Goal: Transaction & Acquisition: Purchase product/service

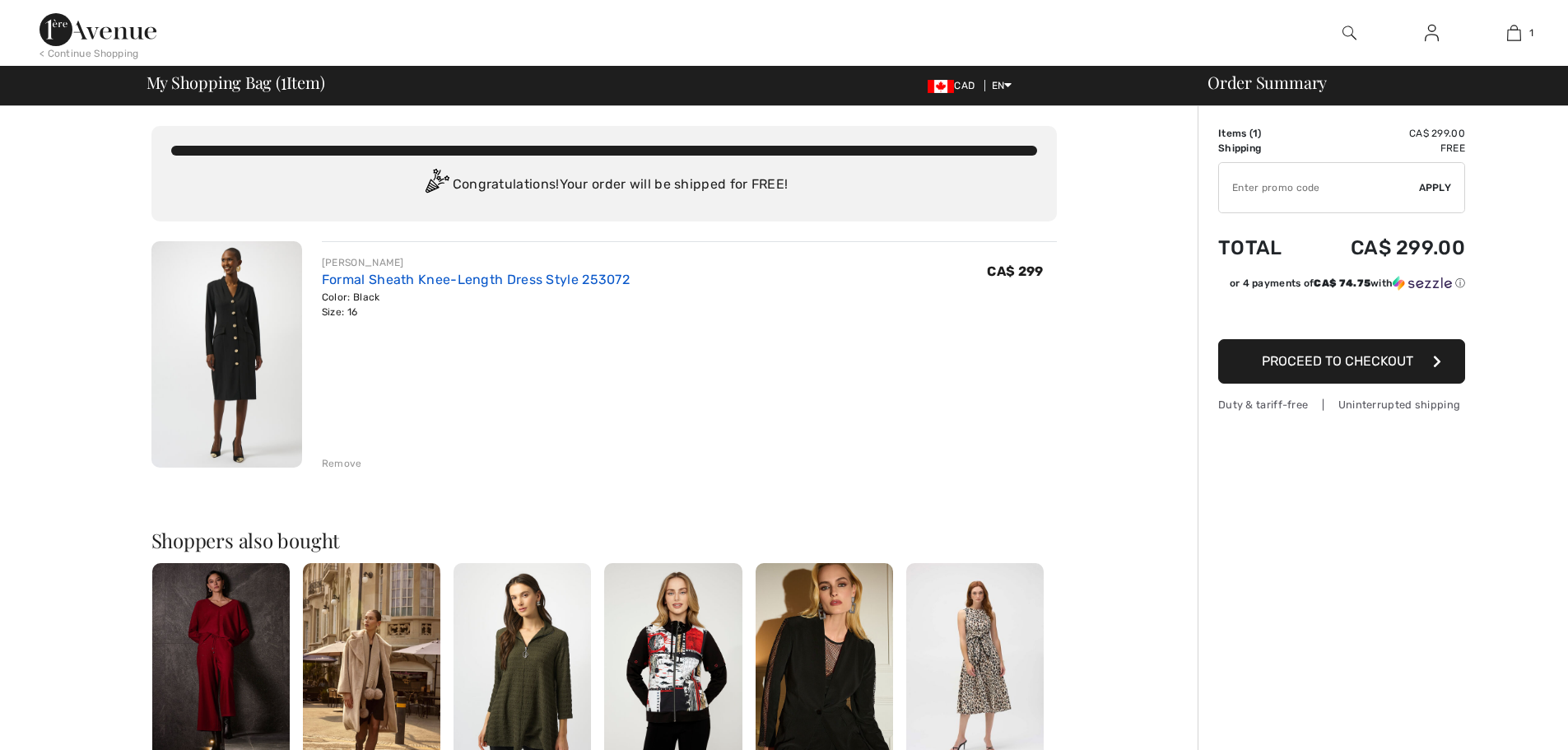
click at [469, 278] on link "Formal Sheath Knee-Length Dress Style 253072" at bounding box center [475, 279] width 307 height 16
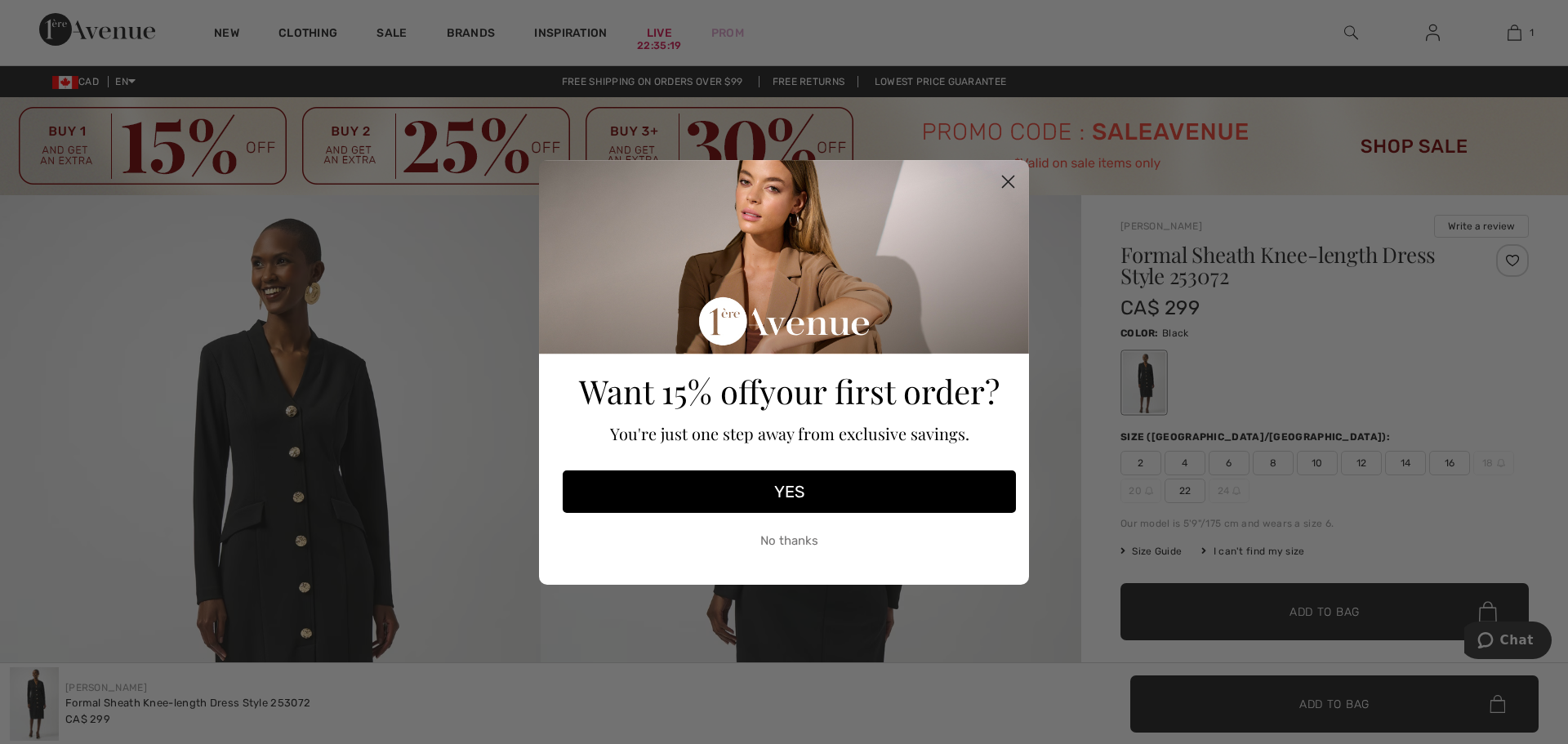
click at [781, 498] on button "YES" at bounding box center [789, 491] width 454 height 43
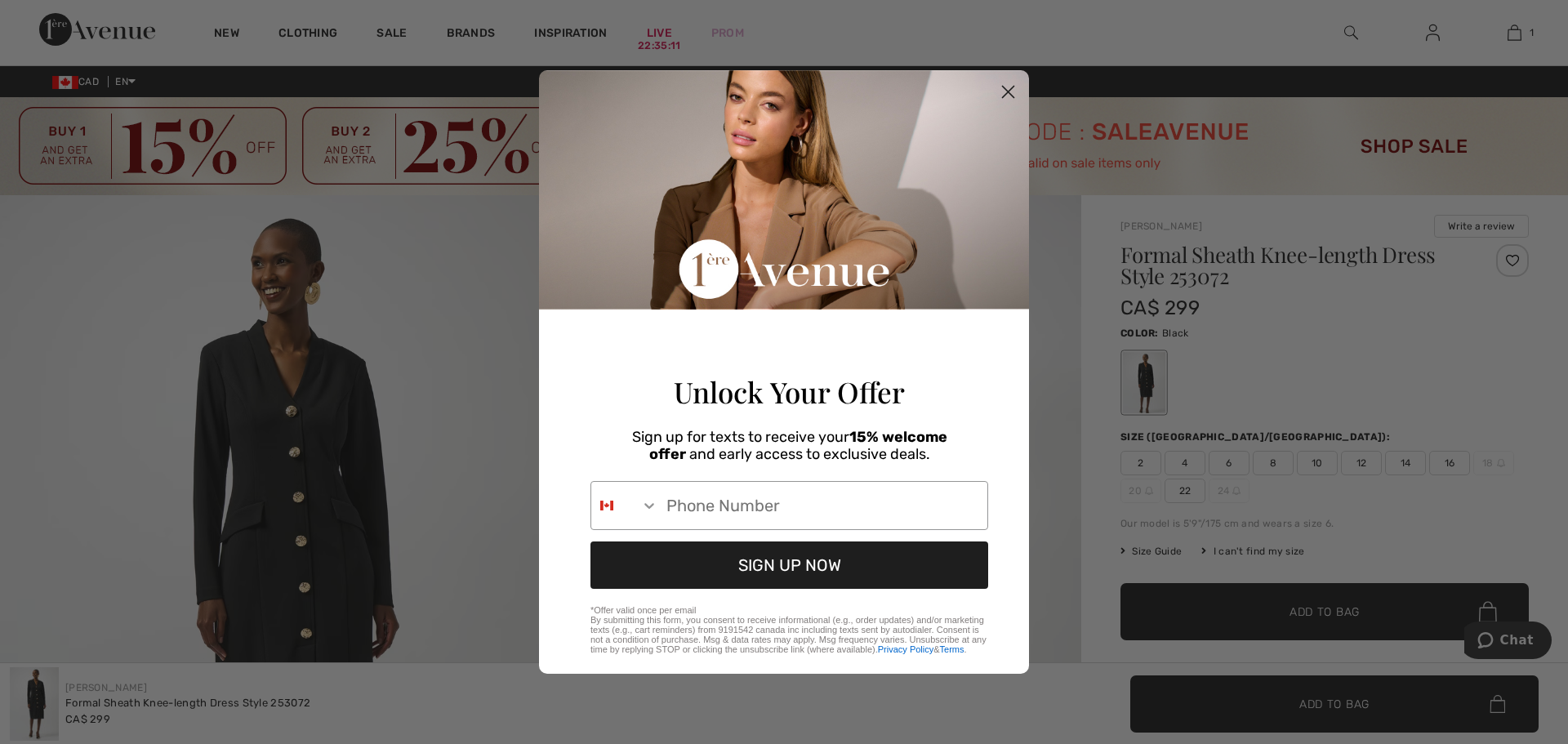
click at [1012, 81] on circle "Close dialog" at bounding box center [1008, 92] width 27 height 27
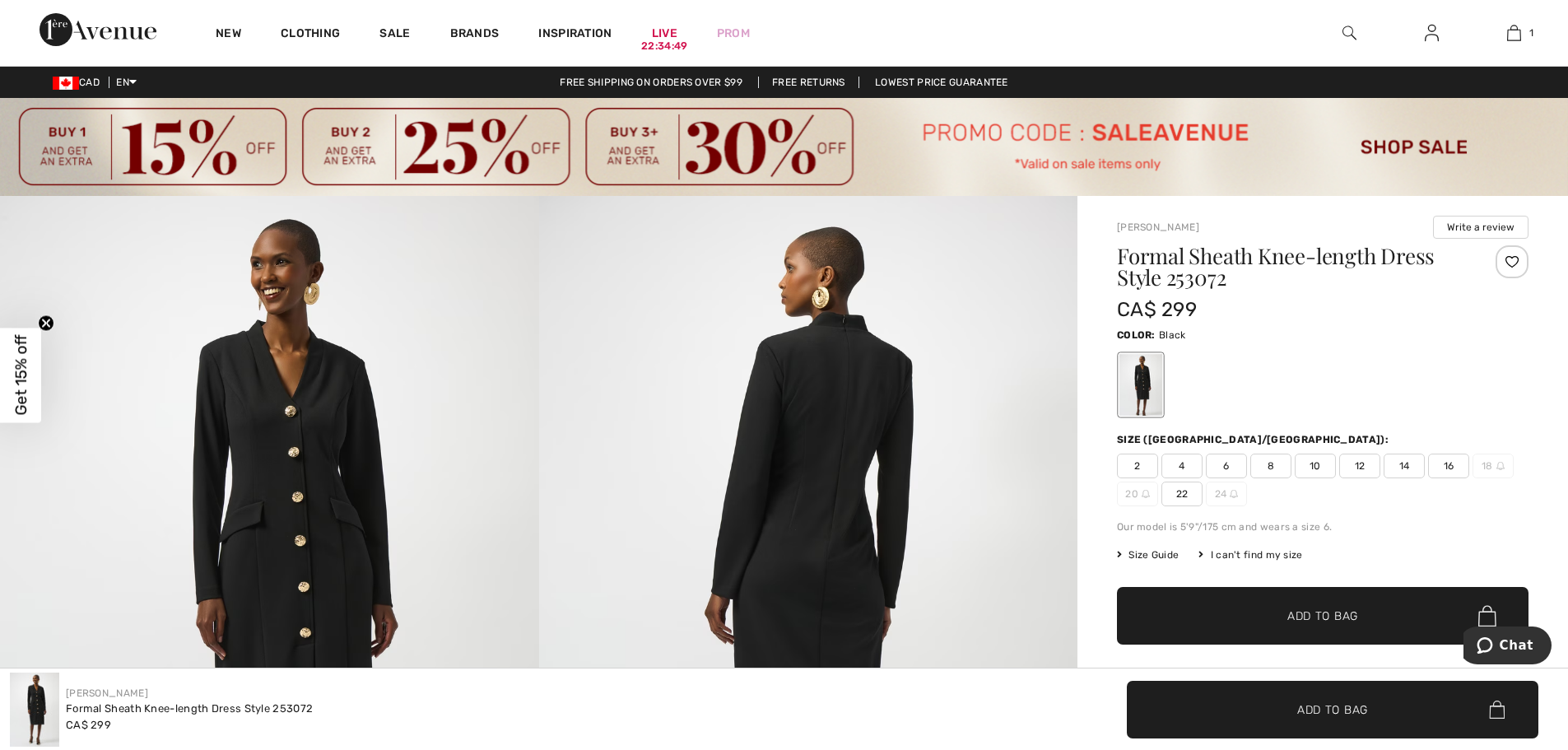
click at [1388, 144] on img at bounding box center [784, 146] width 1568 height 98
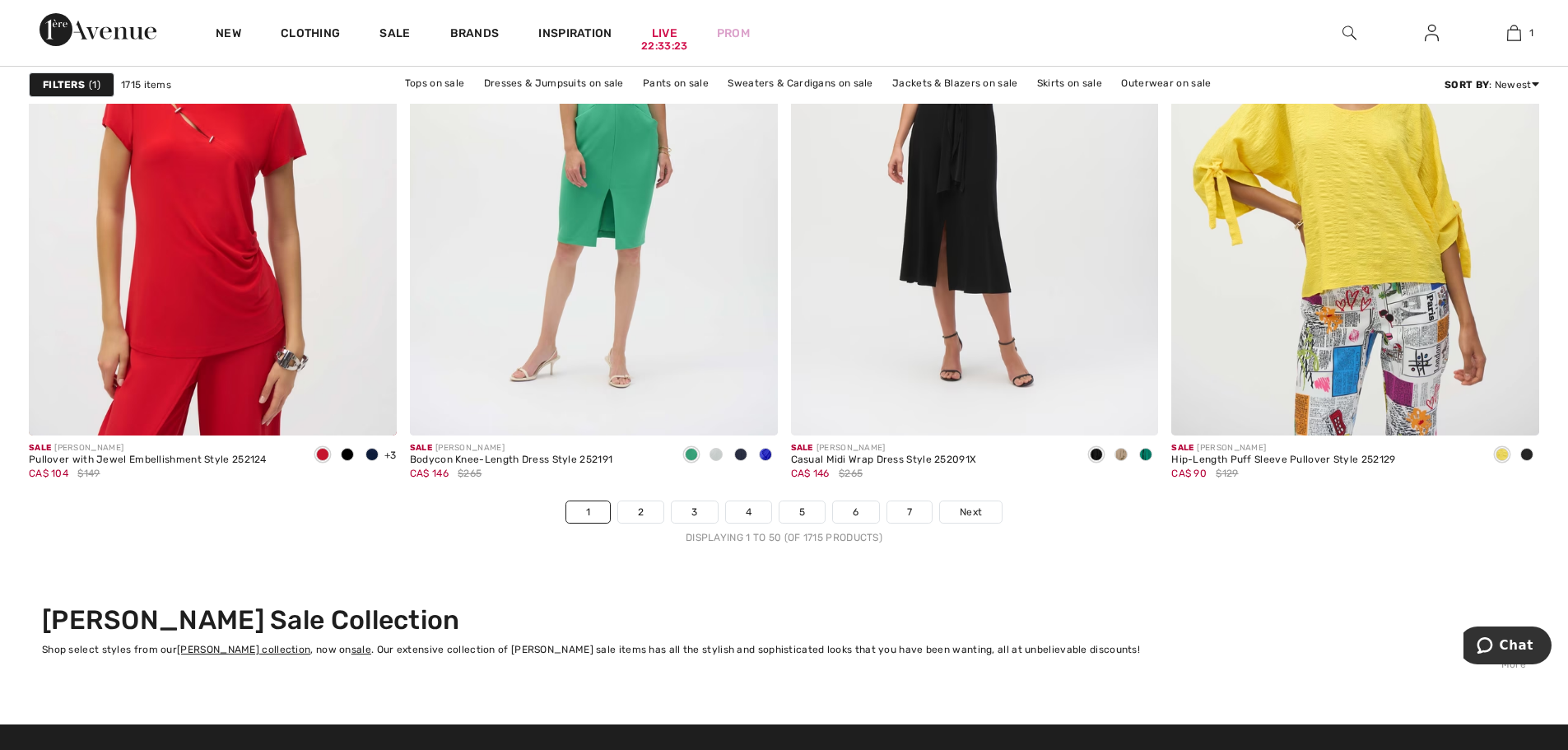
scroll to position [9470, 0]
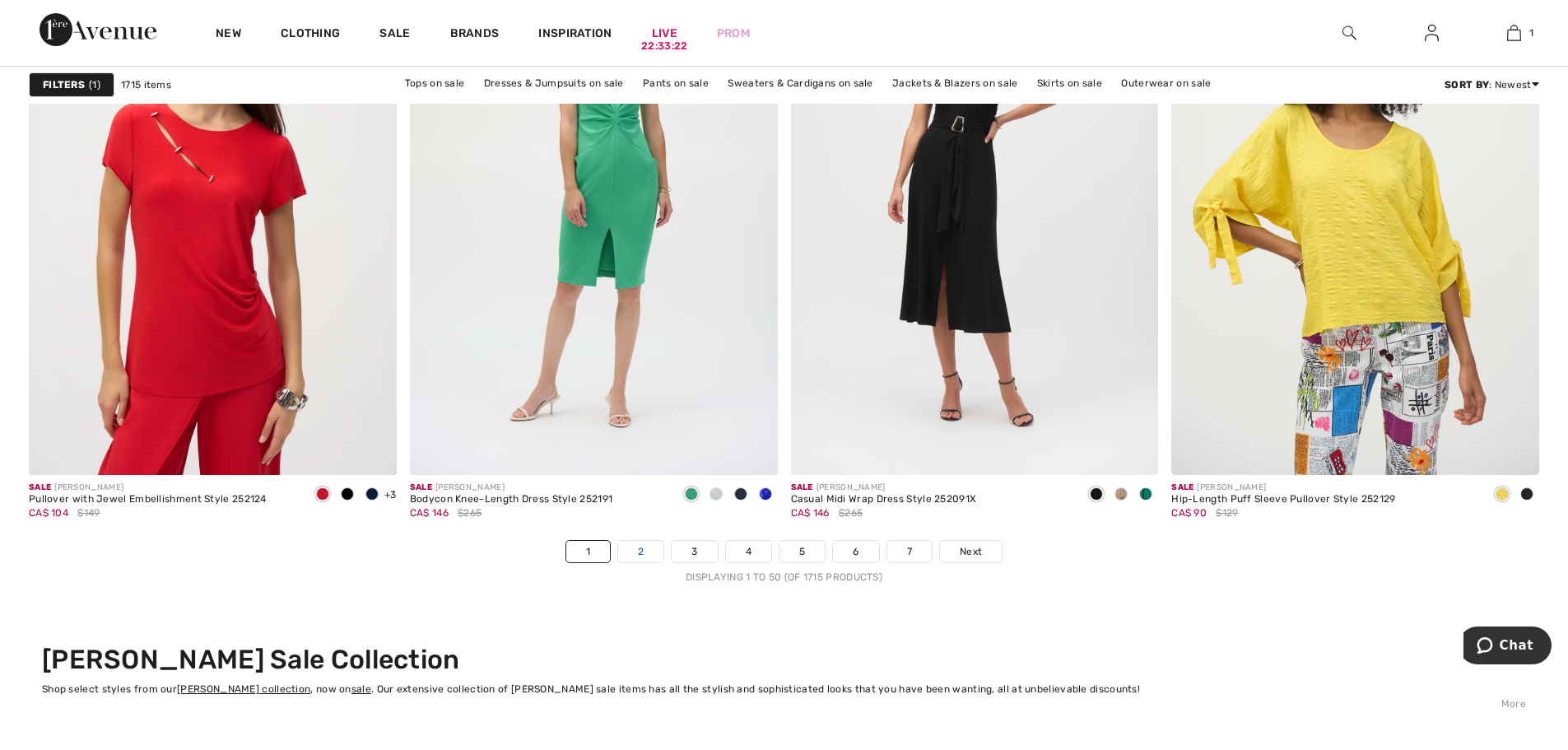
click at [646, 554] on link "2" at bounding box center [640, 552] width 45 height 21
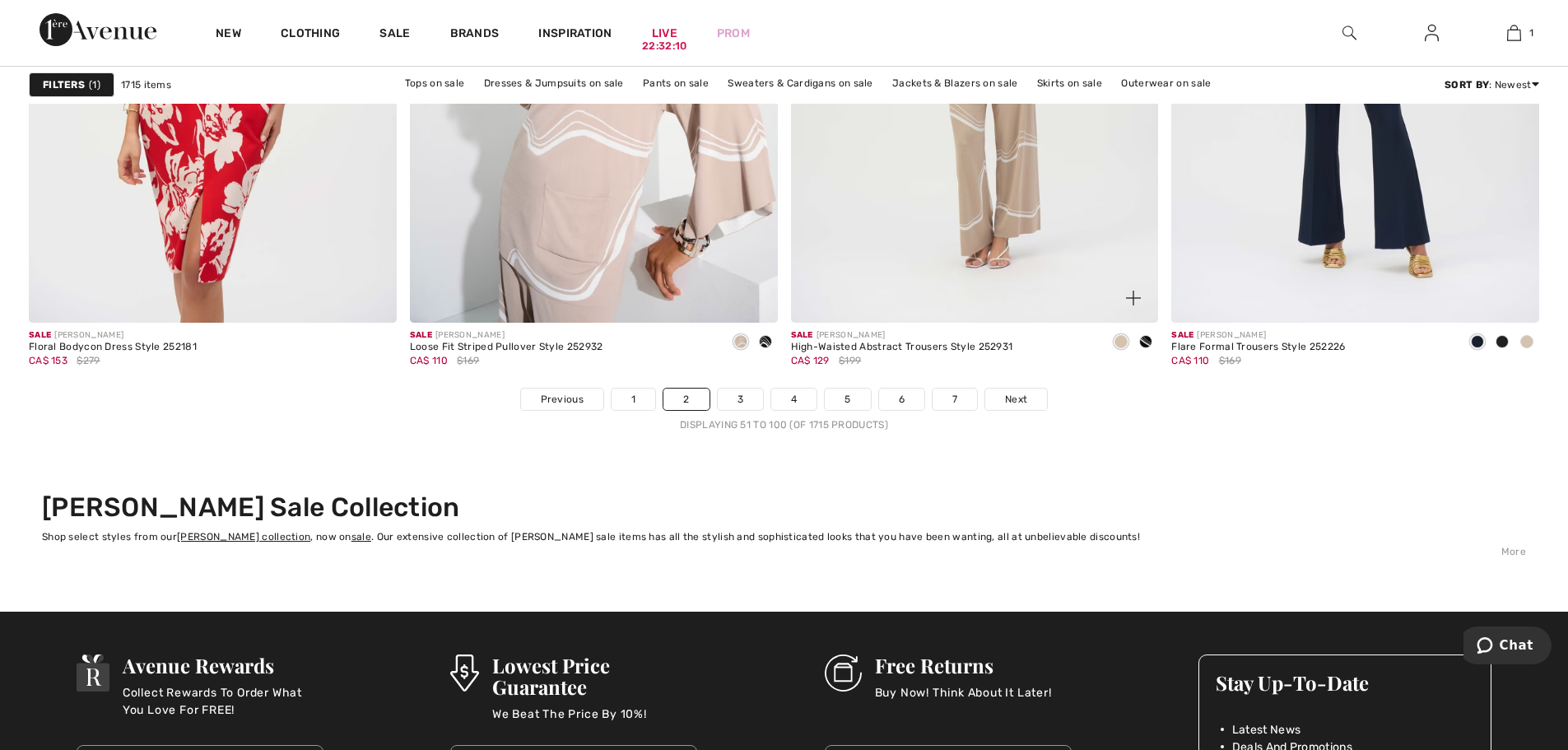
scroll to position [9799, 0]
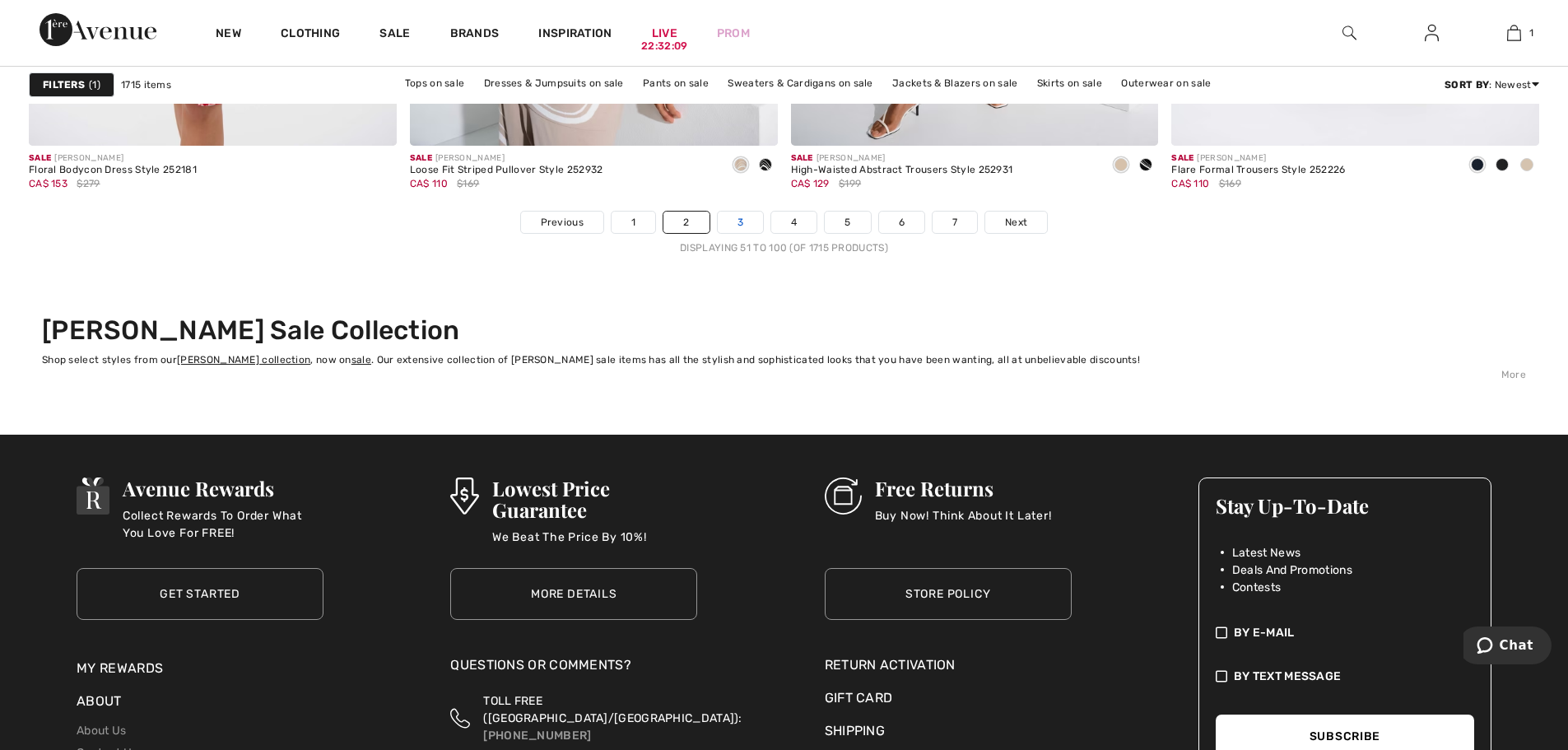
click at [736, 226] on link "3" at bounding box center [740, 222] width 45 height 21
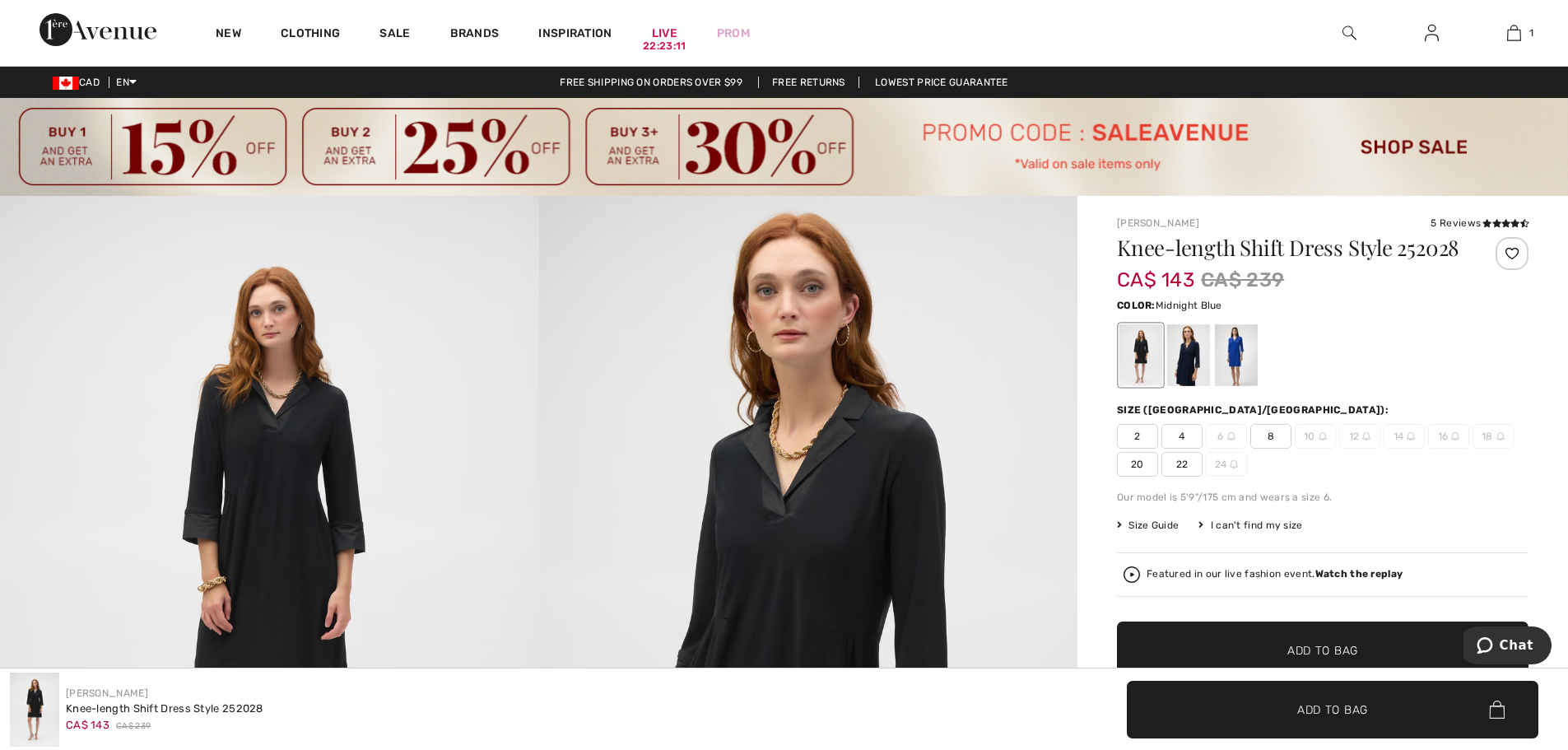
click at [1182, 386] on div at bounding box center [1188, 355] width 43 height 62
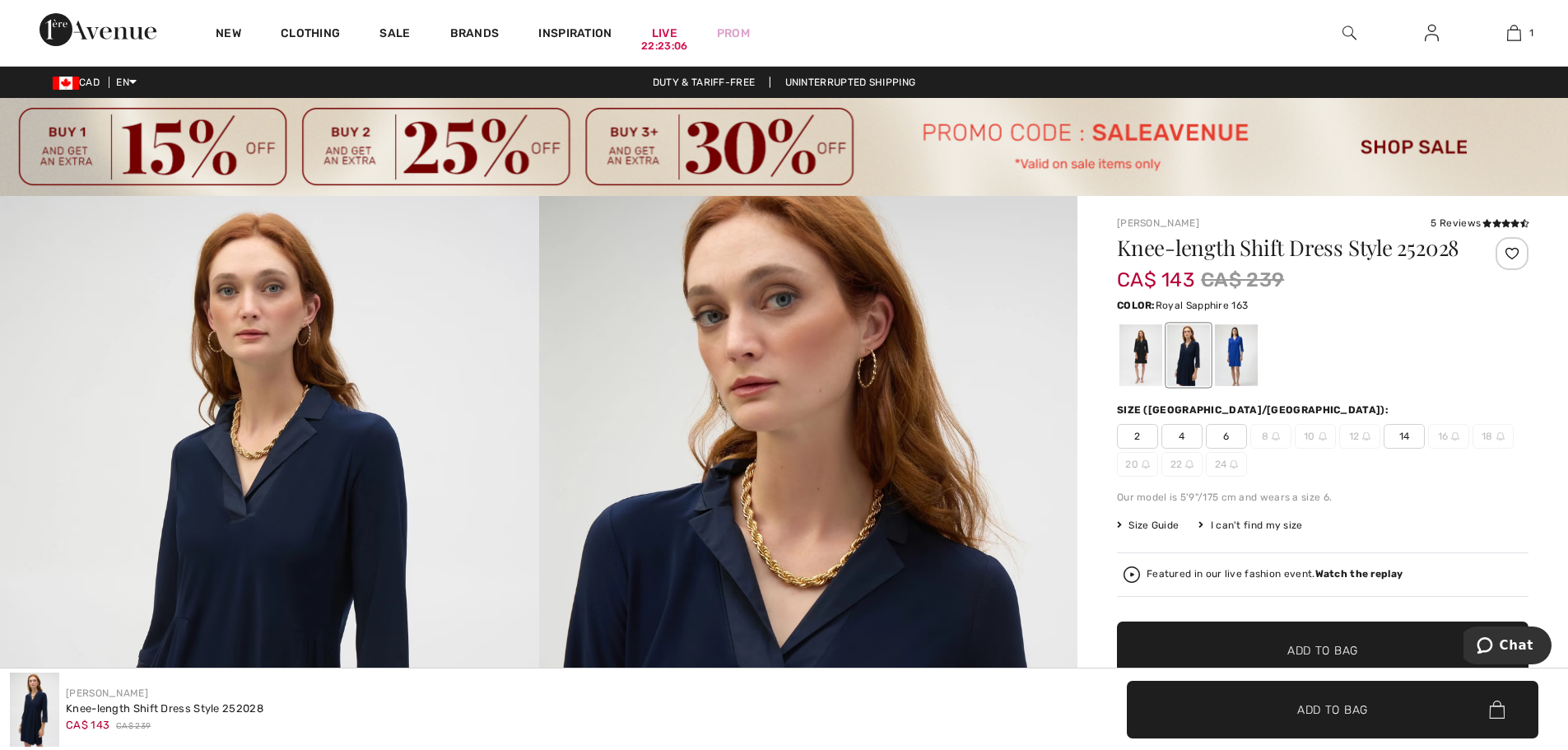
click at [1235, 386] on div at bounding box center [1236, 355] width 43 height 62
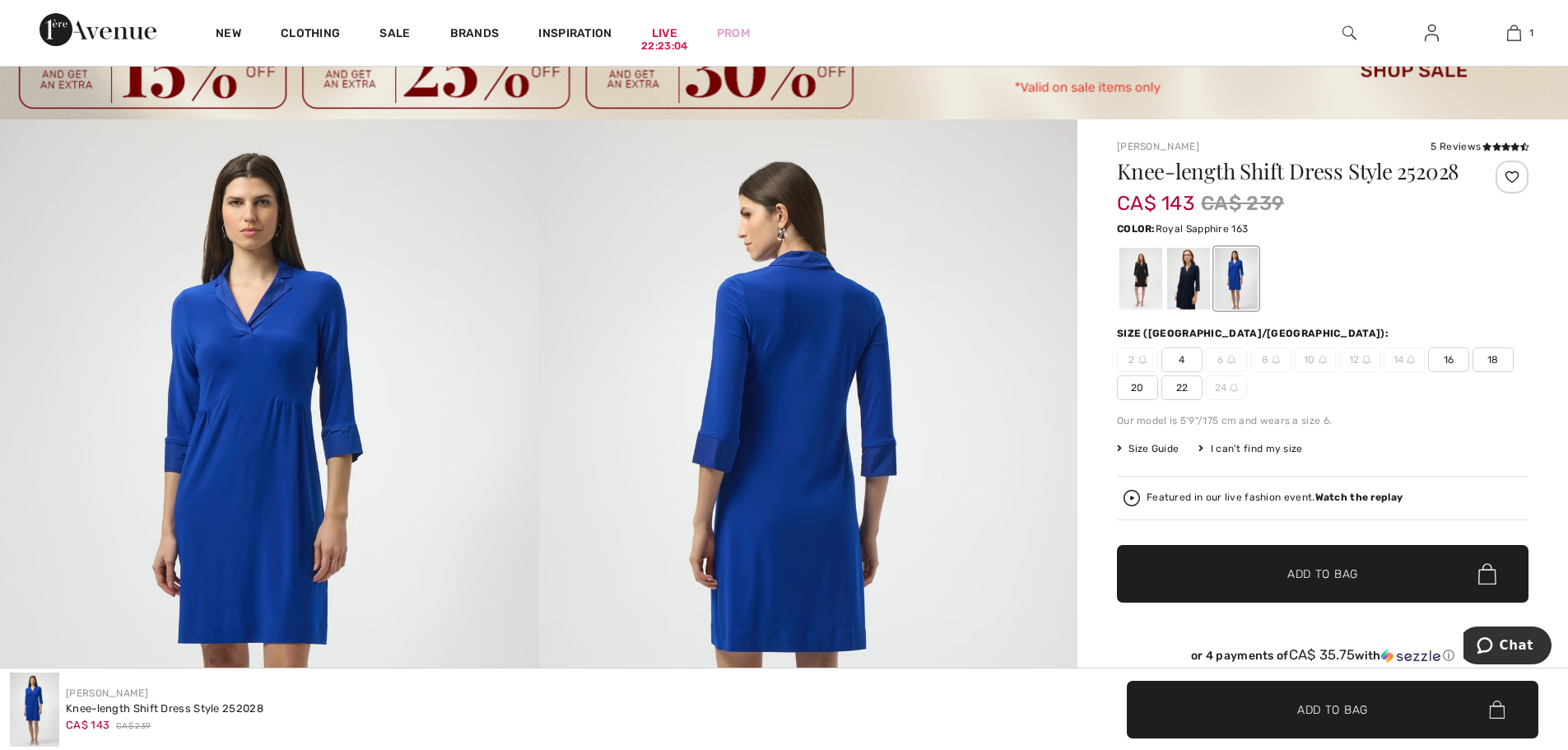
scroll to position [165, 0]
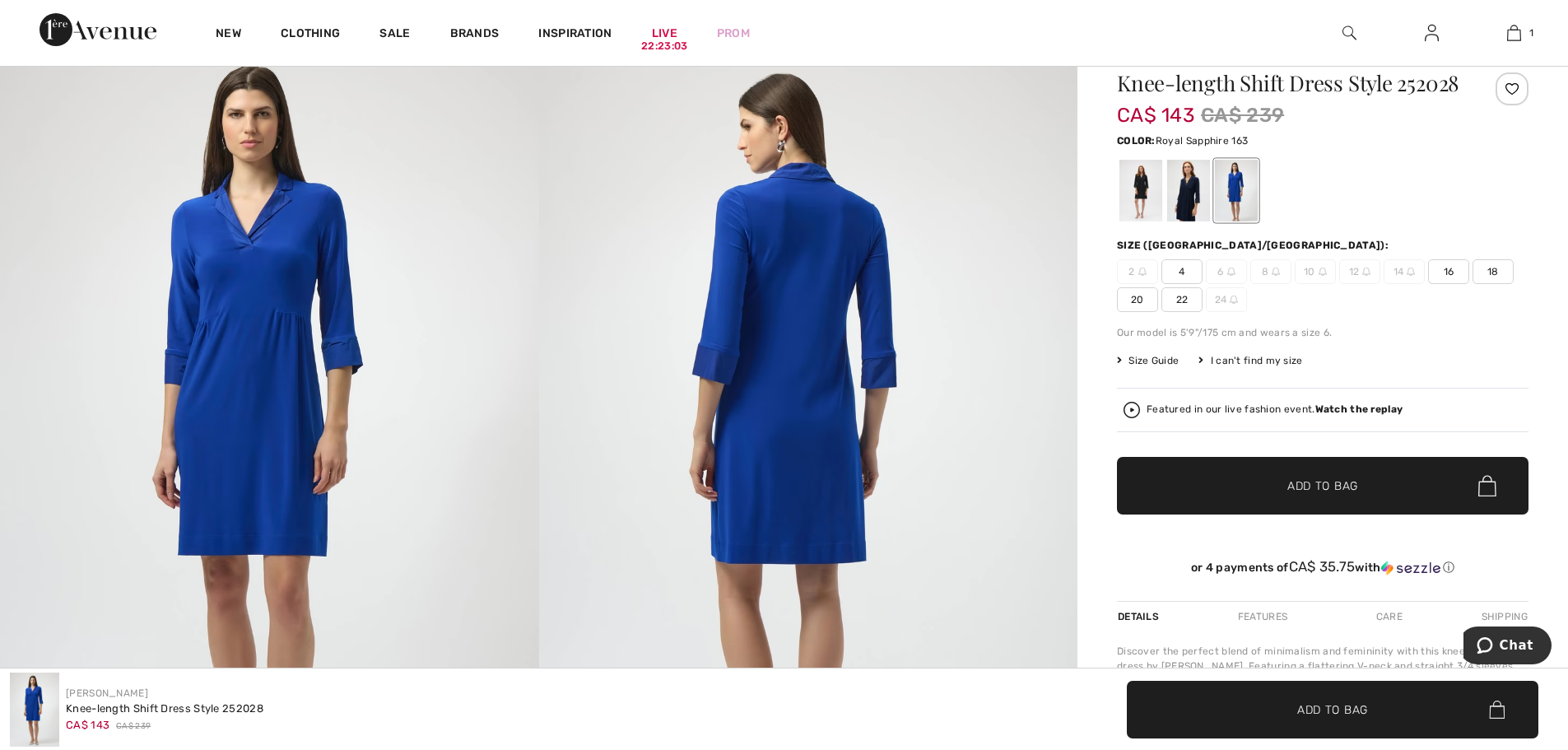
click at [259, 358] on img at bounding box center [270, 435] width 539 height 808
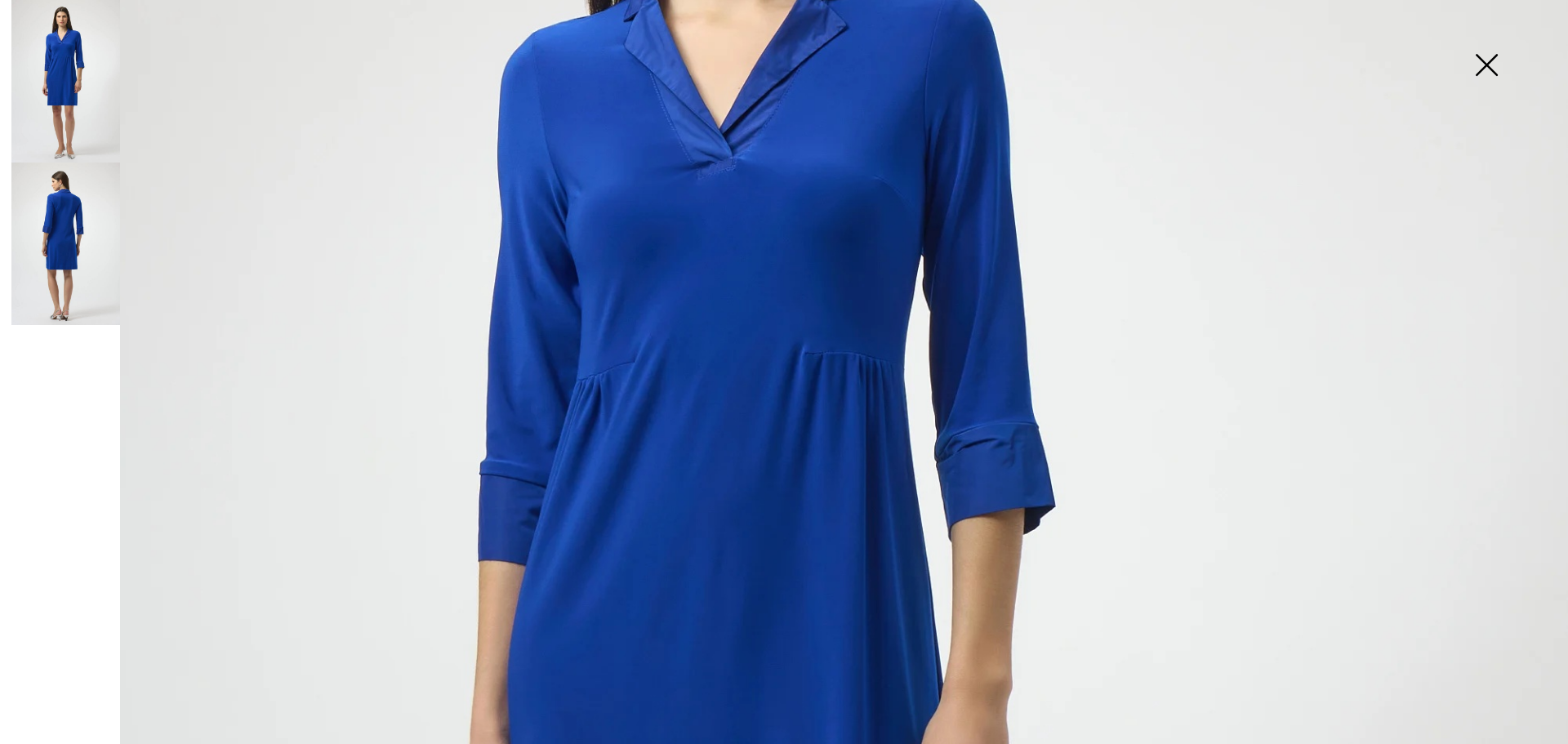
scroll to position [245, 0]
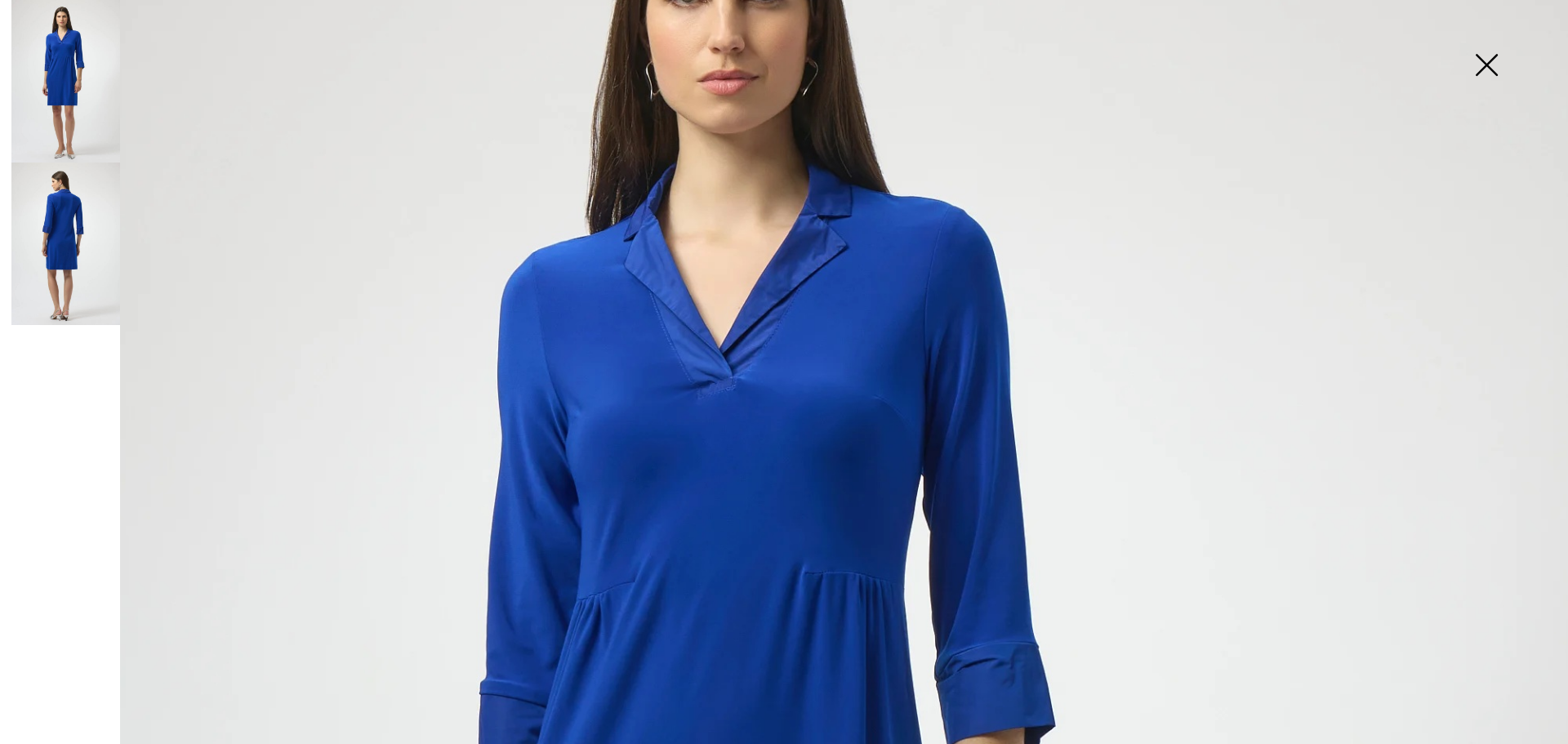
click at [1489, 62] on img at bounding box center [1486, 66] width 81 height 84
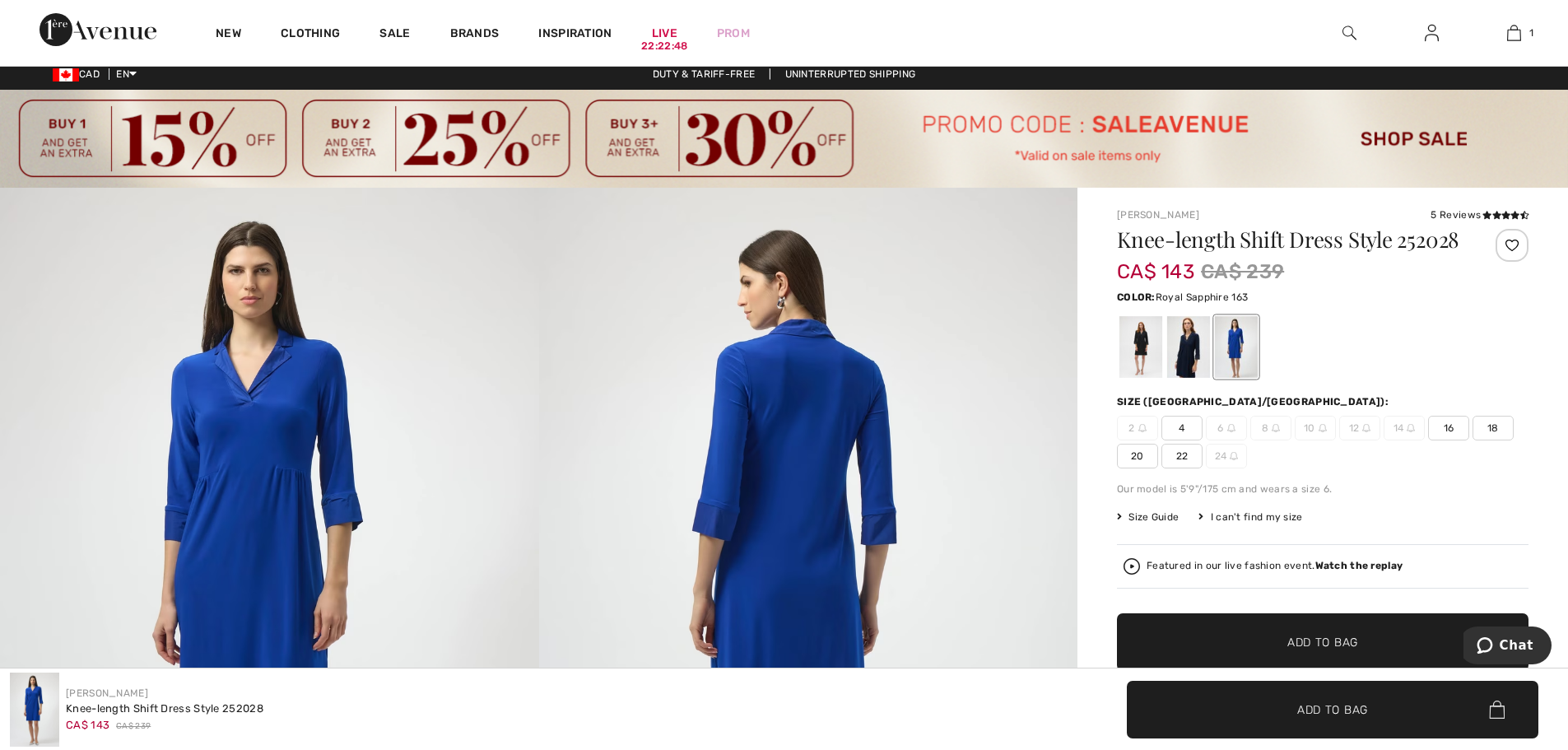
scroll to position [0, 0]
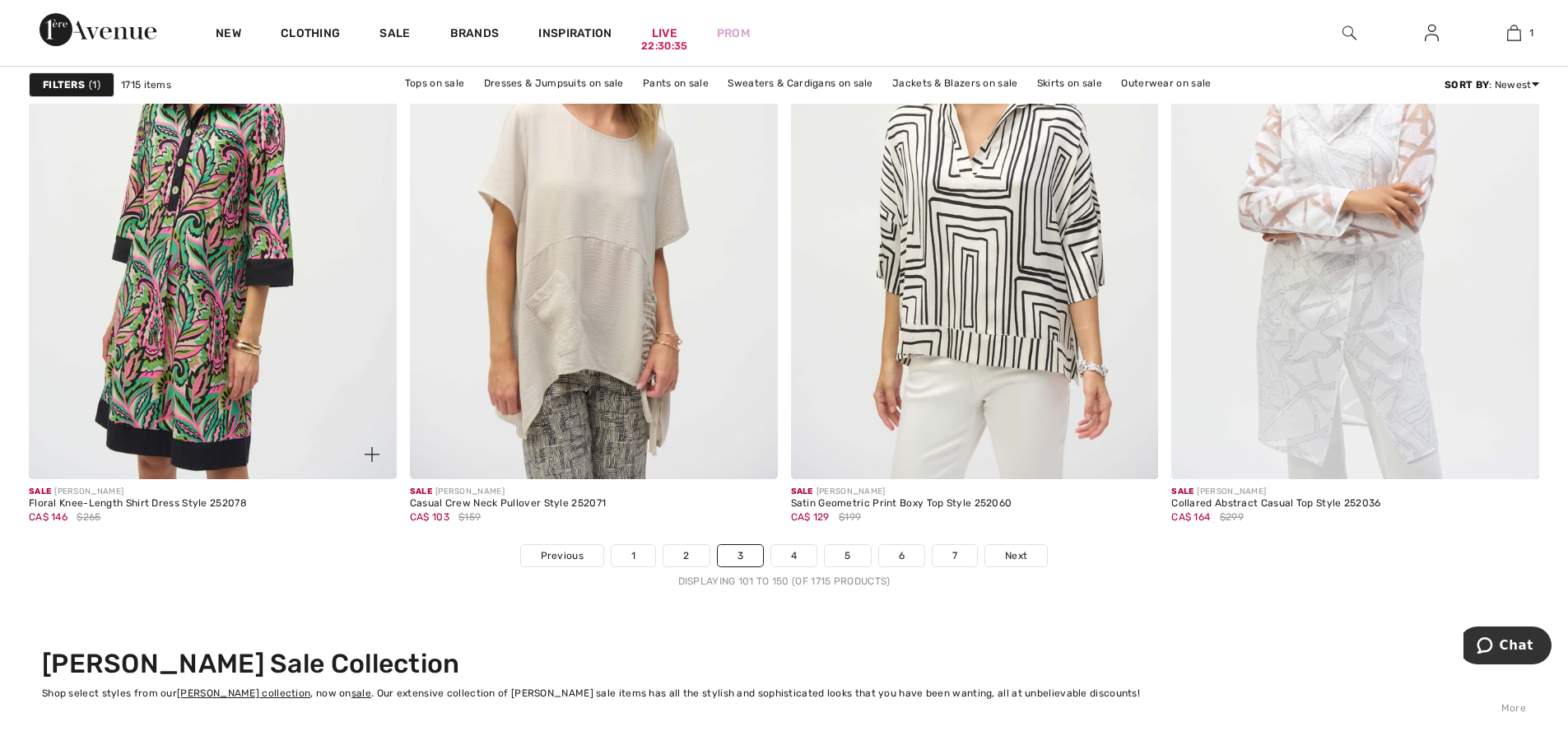
scroll to position [9470, 0]
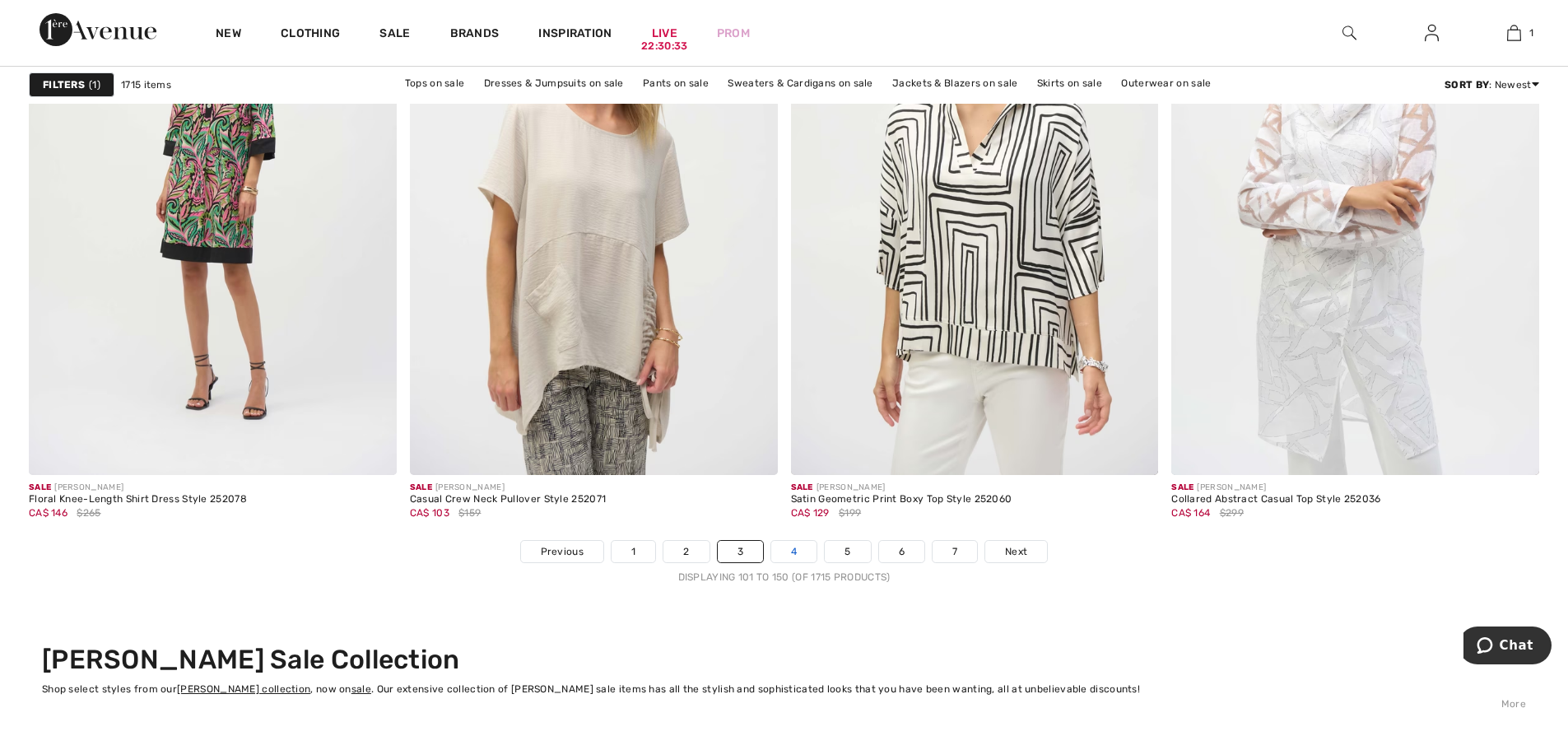
click at [787, 555] on link "4" at bounding box center [793, 552] width 45 height 21
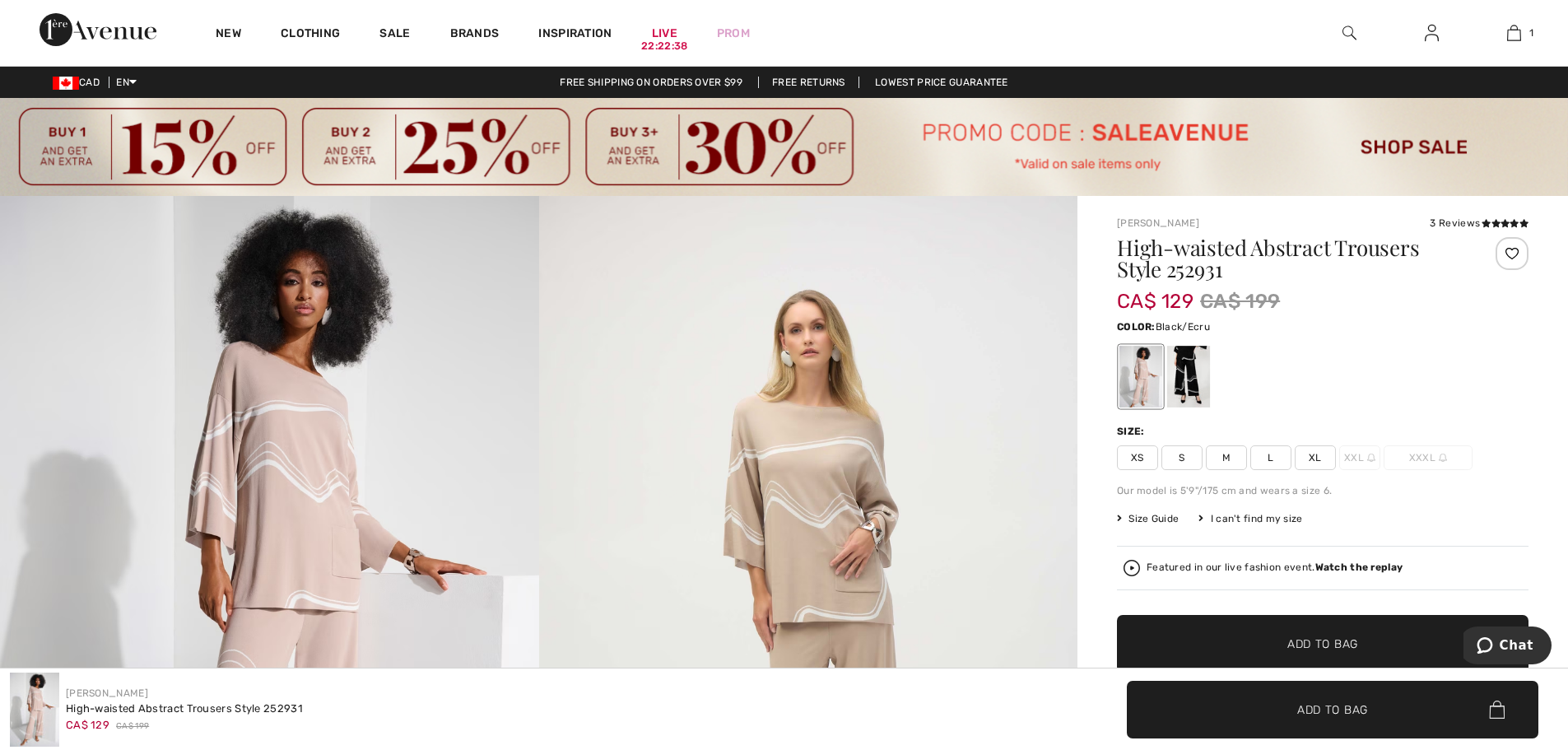
click at [1189, 377] on div at bounding box center [1188, 376] width 43 height 62
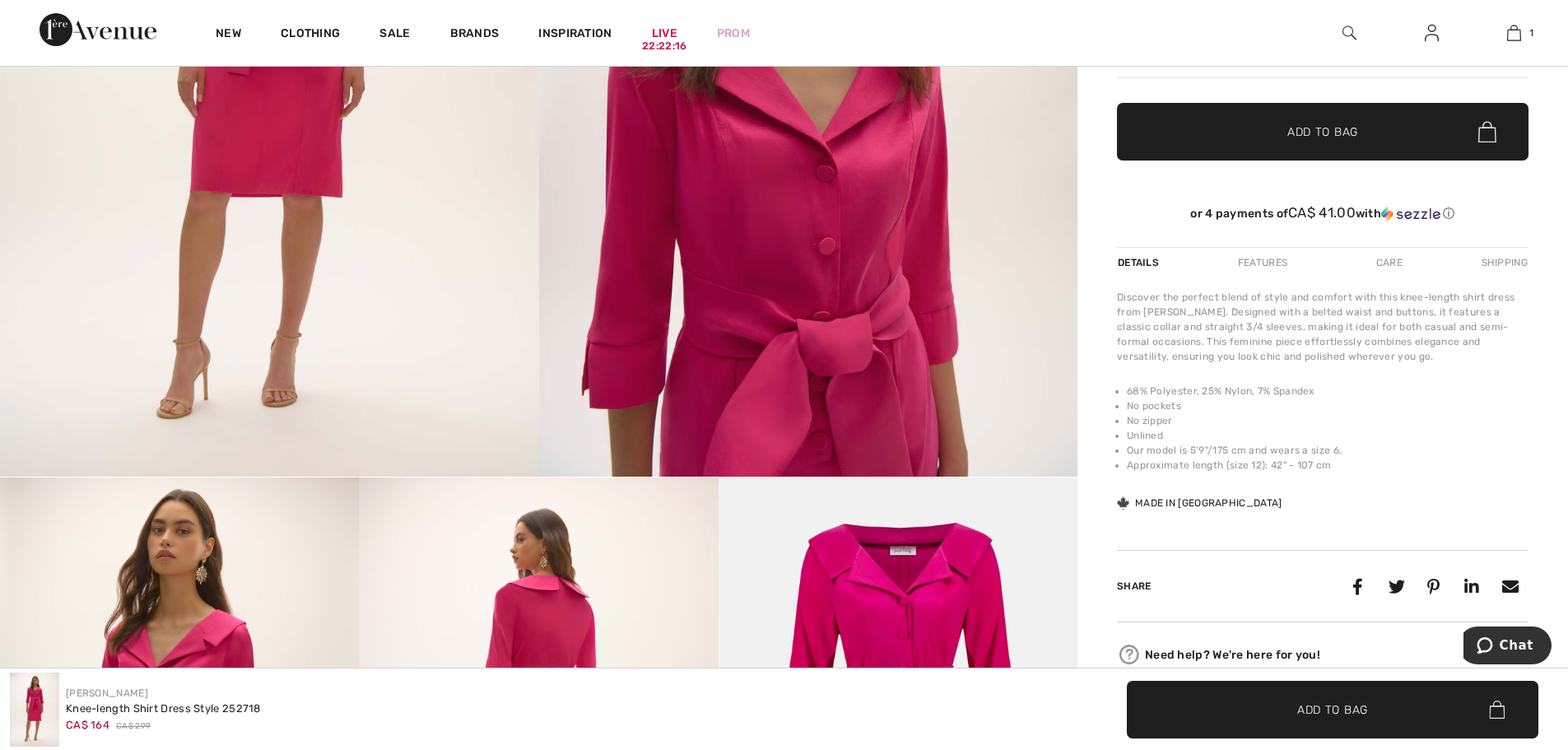
scroll to position [247, 0]
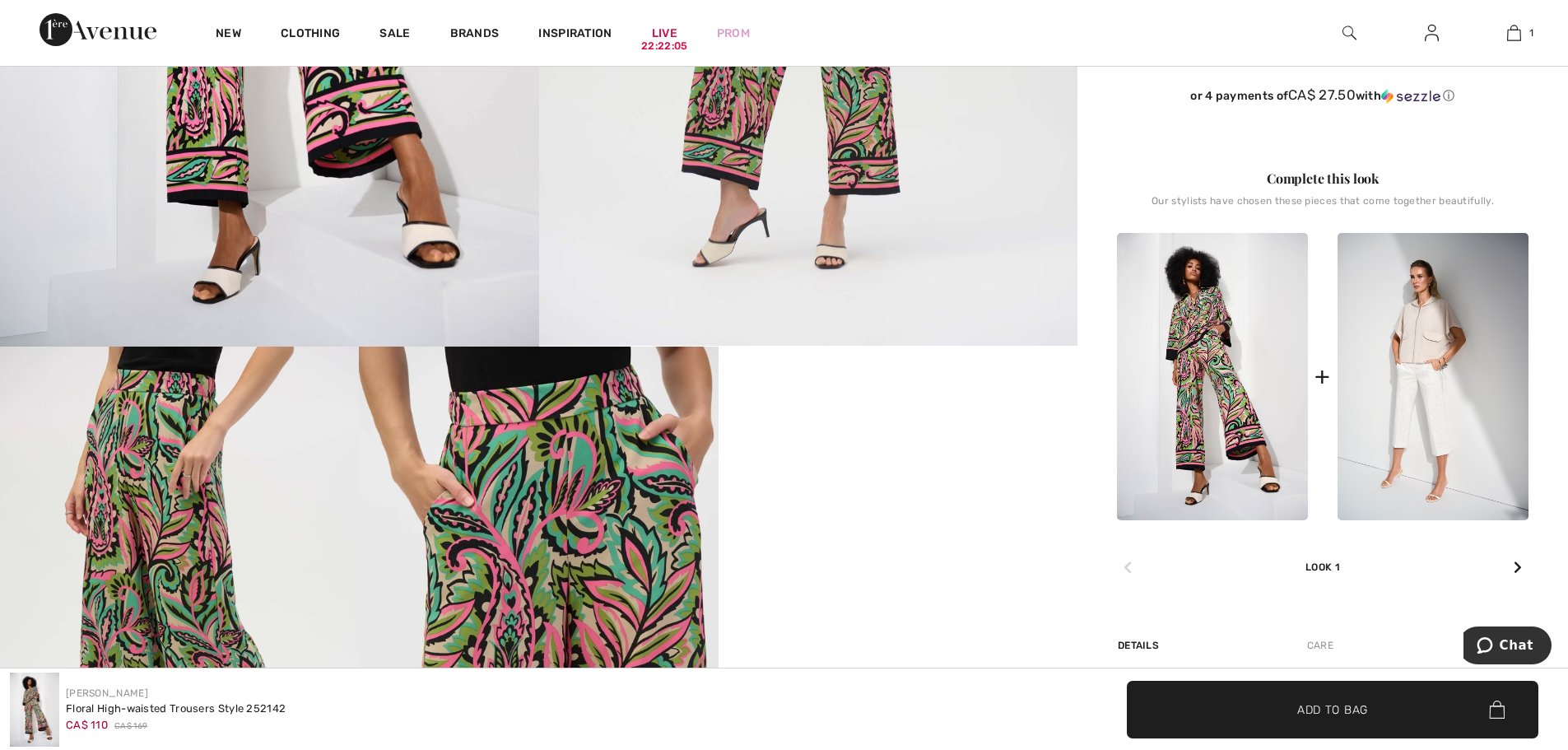
scroll to position [658, 0]
click at [1171, 385] on img at bounding box center [1212, 375] width 191 height 287
click at [1216, 375] on img at bounding box center [1212, 375] width 191 height 287
click at [1235, 386] on img at bounding box center [1212, 375] width 191 height 287
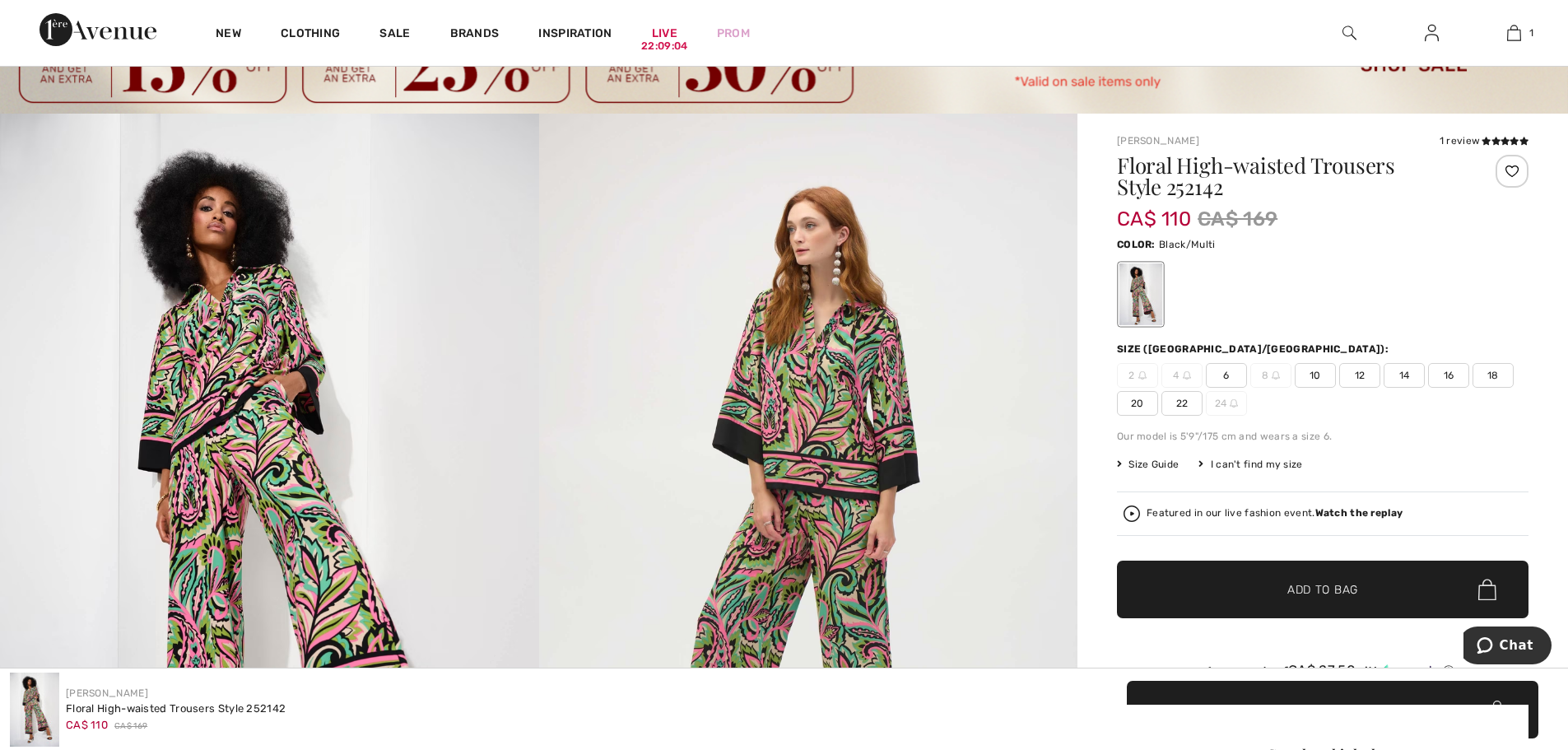
scroll to position [494, 0]
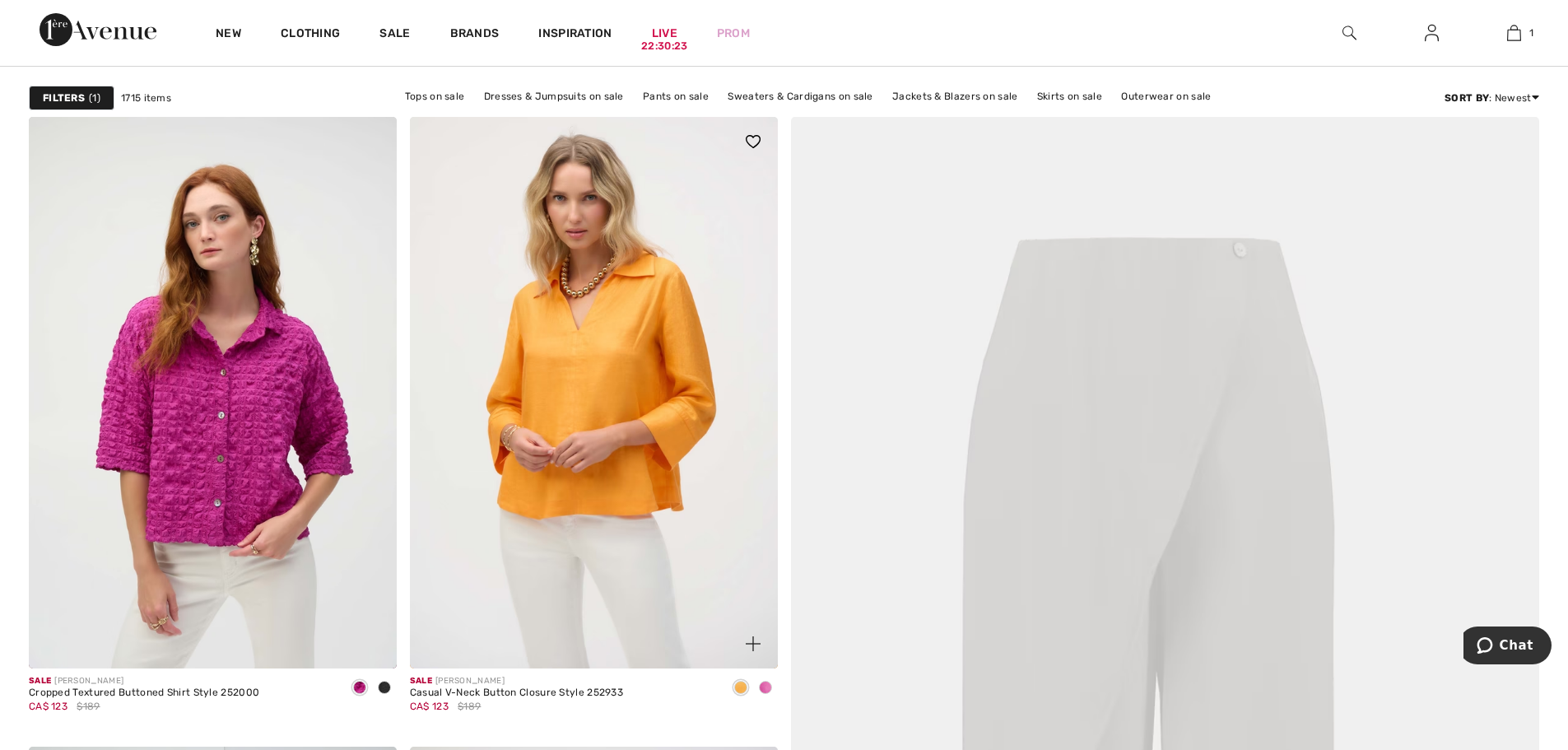
click at [764, 689] on span at bounding box center [765, 687] width 13 height 13
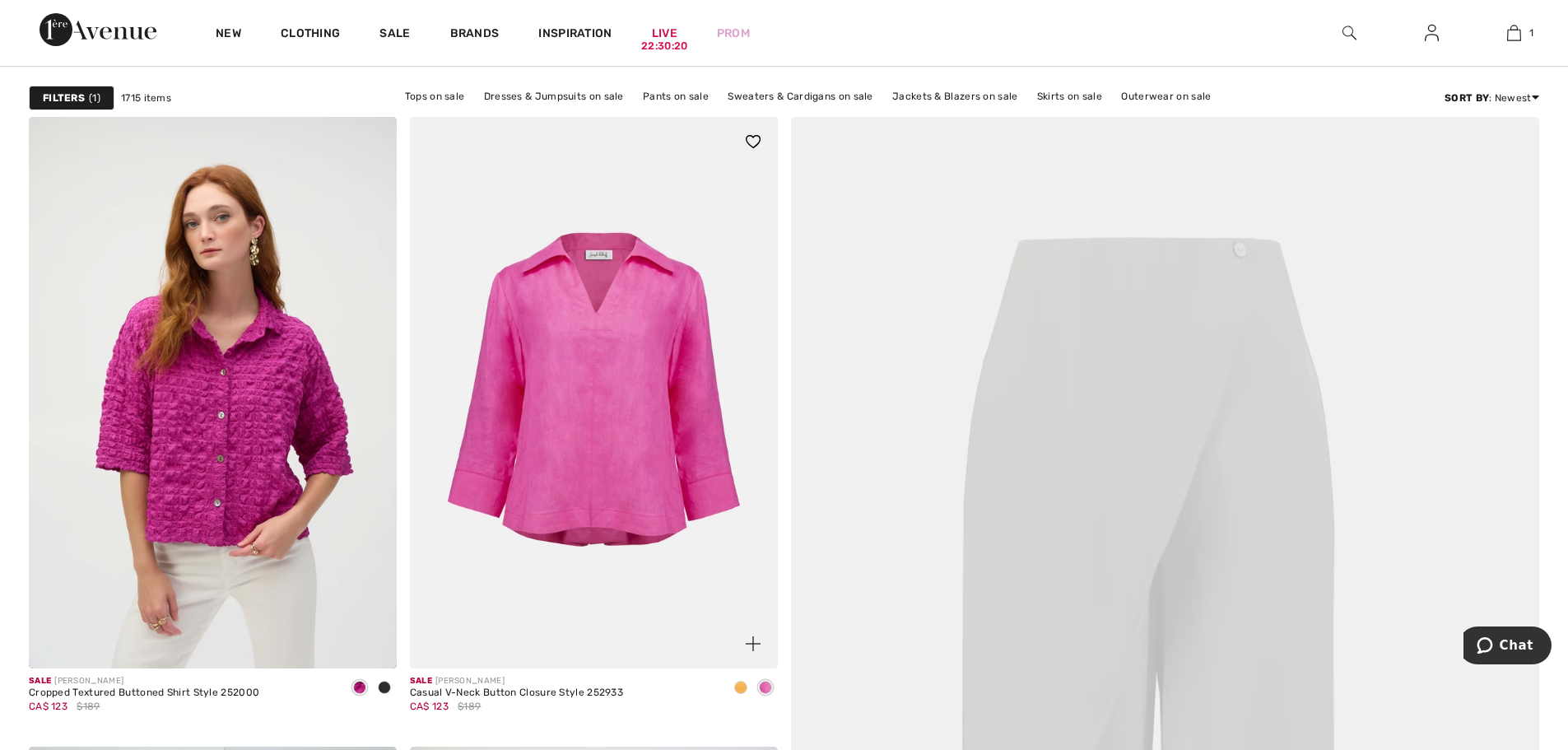
click at [739, 689] on span at bounding box center [740, 687] width 13 height 13
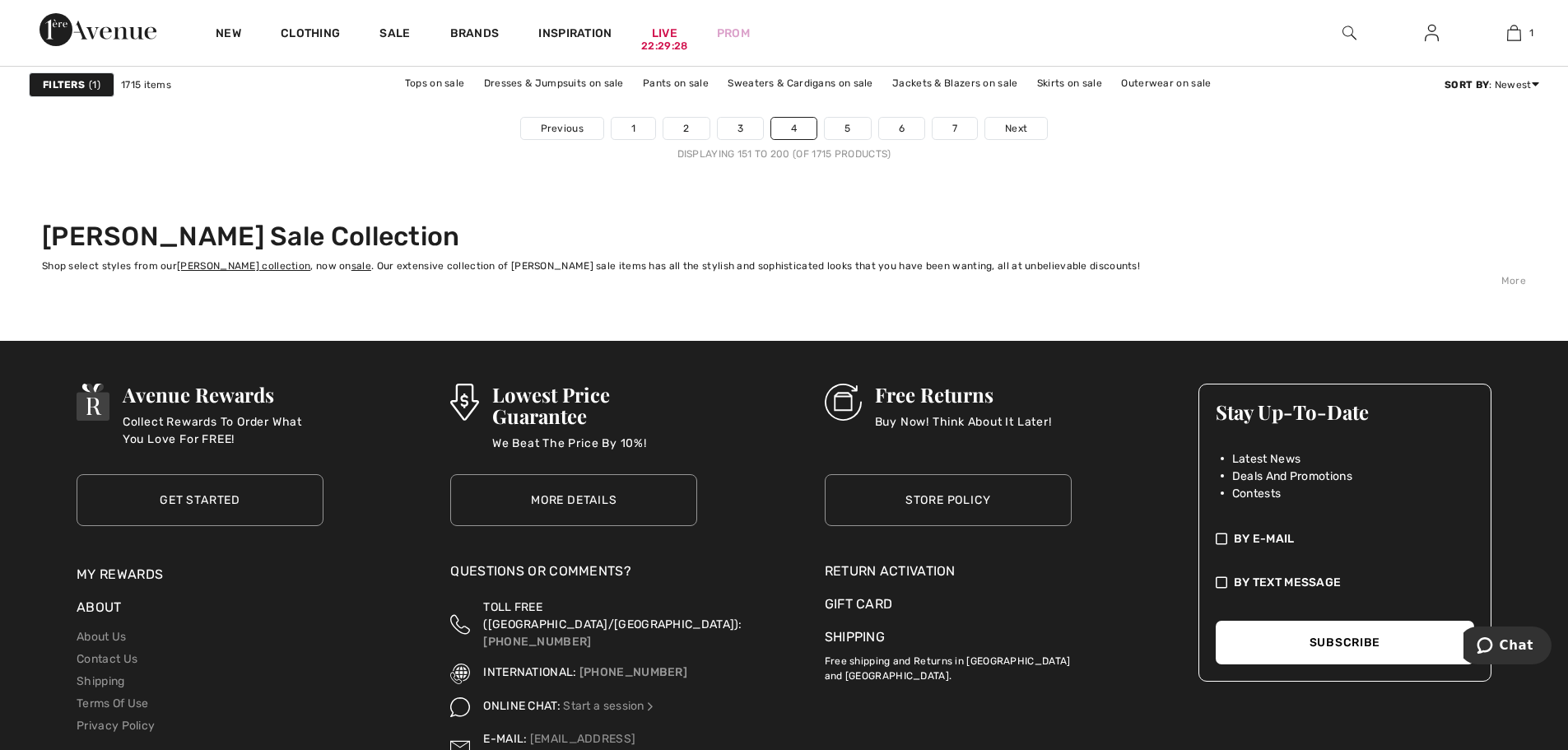
scroll to position [9635, 0]
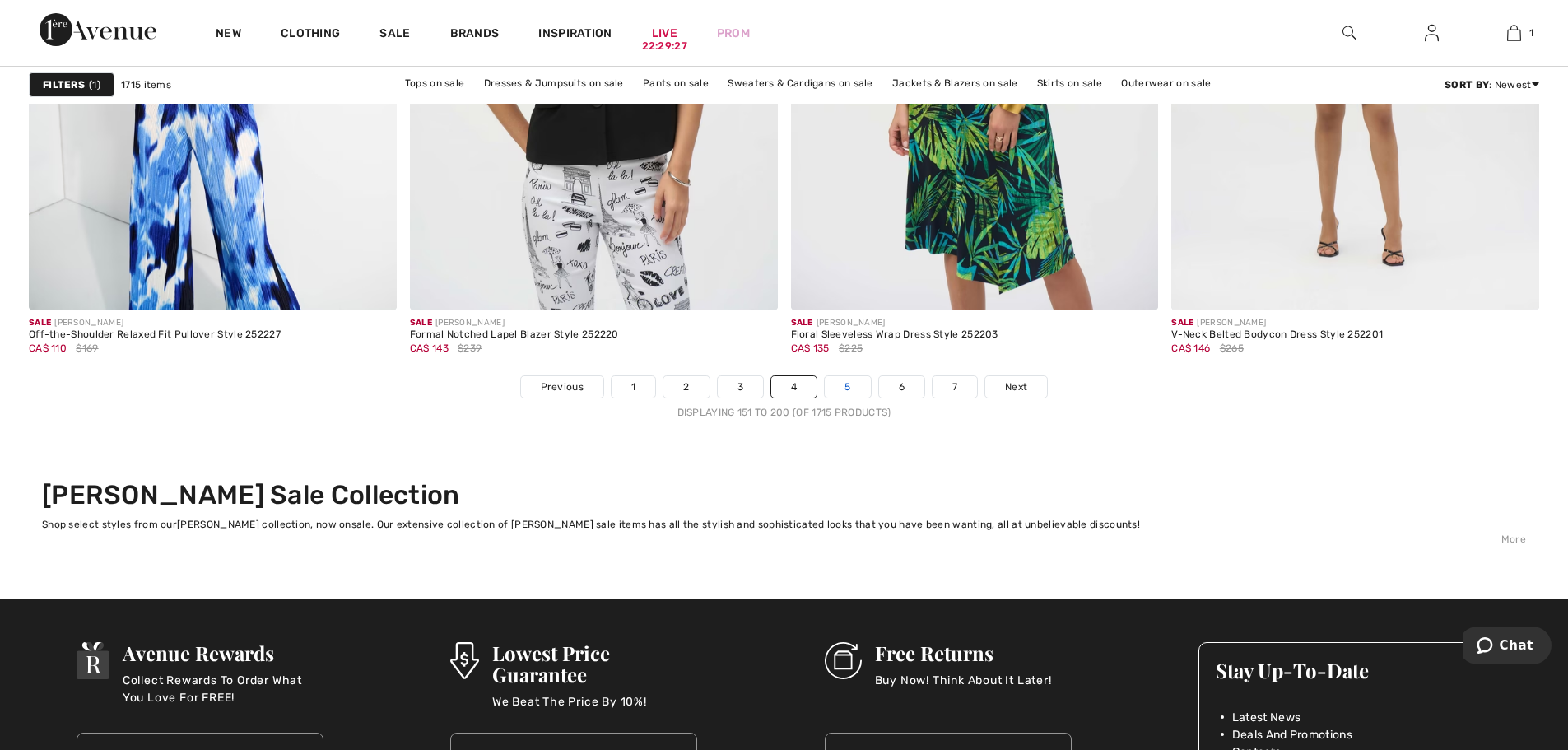
click at [848, 382] on link "5" at bounding box center [847, 387] width 45 height 21
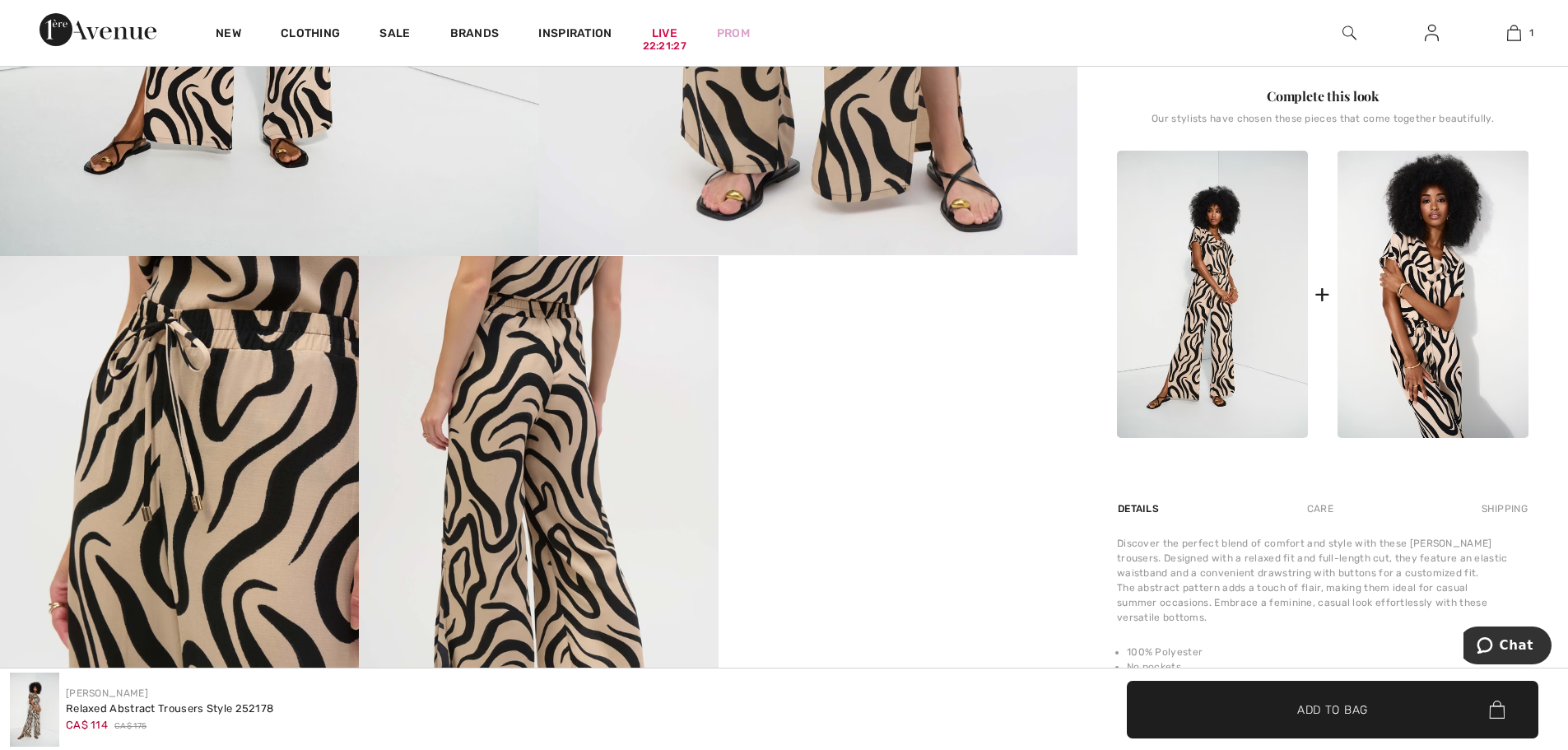
scroll to position [906, 0]
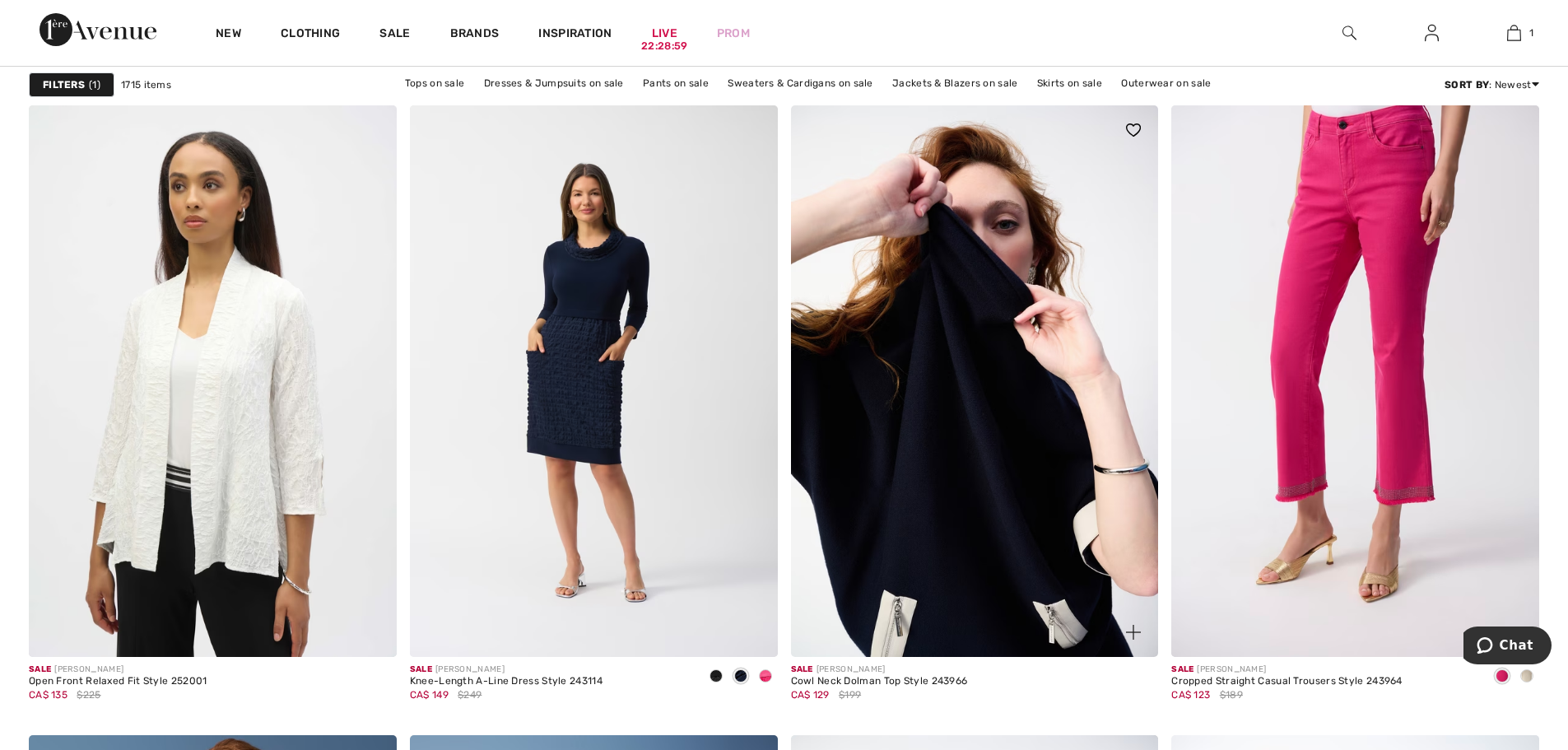
scroll to position [3623, 0]
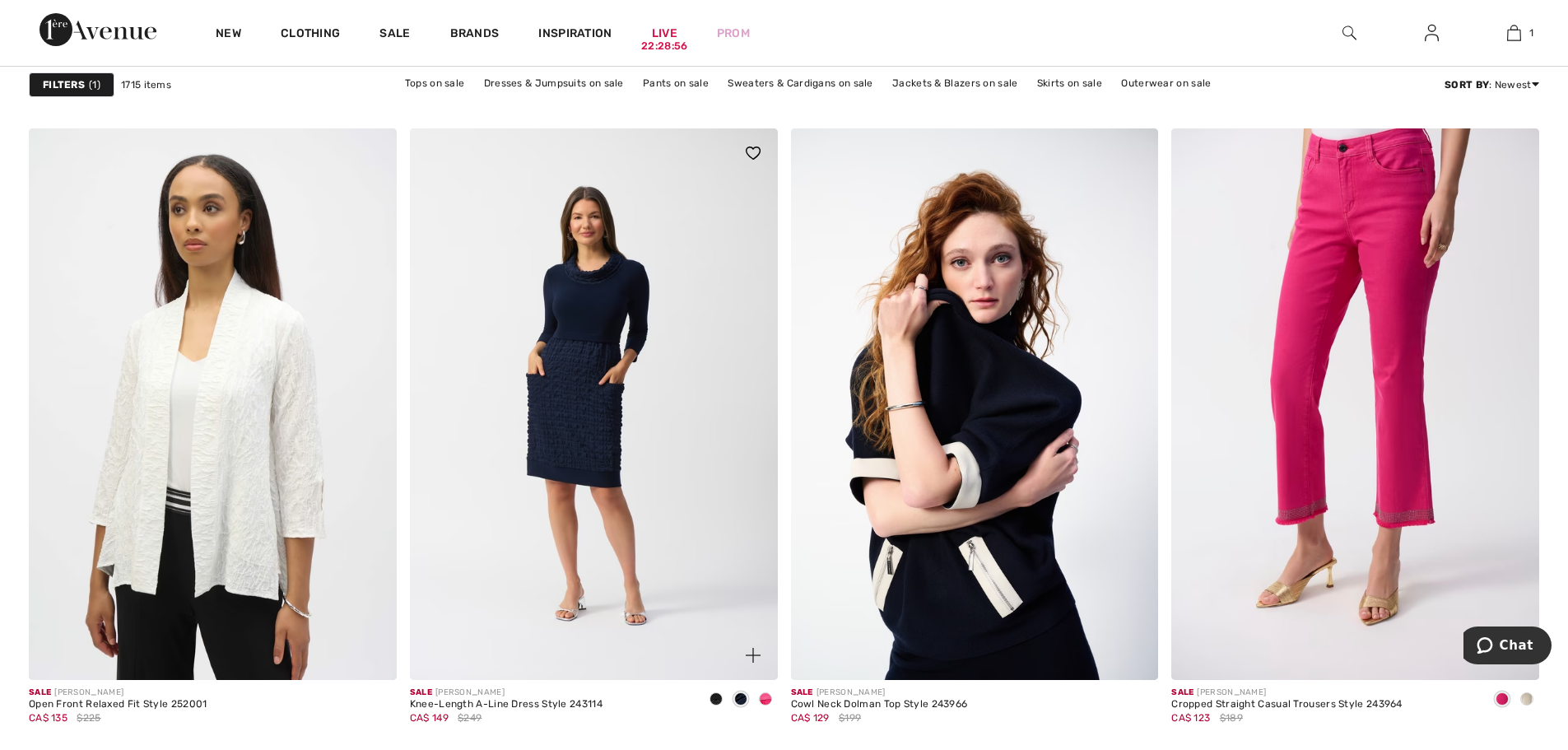
click at [765, 697] on span at bounding box center [765, 699] width 13 height 13
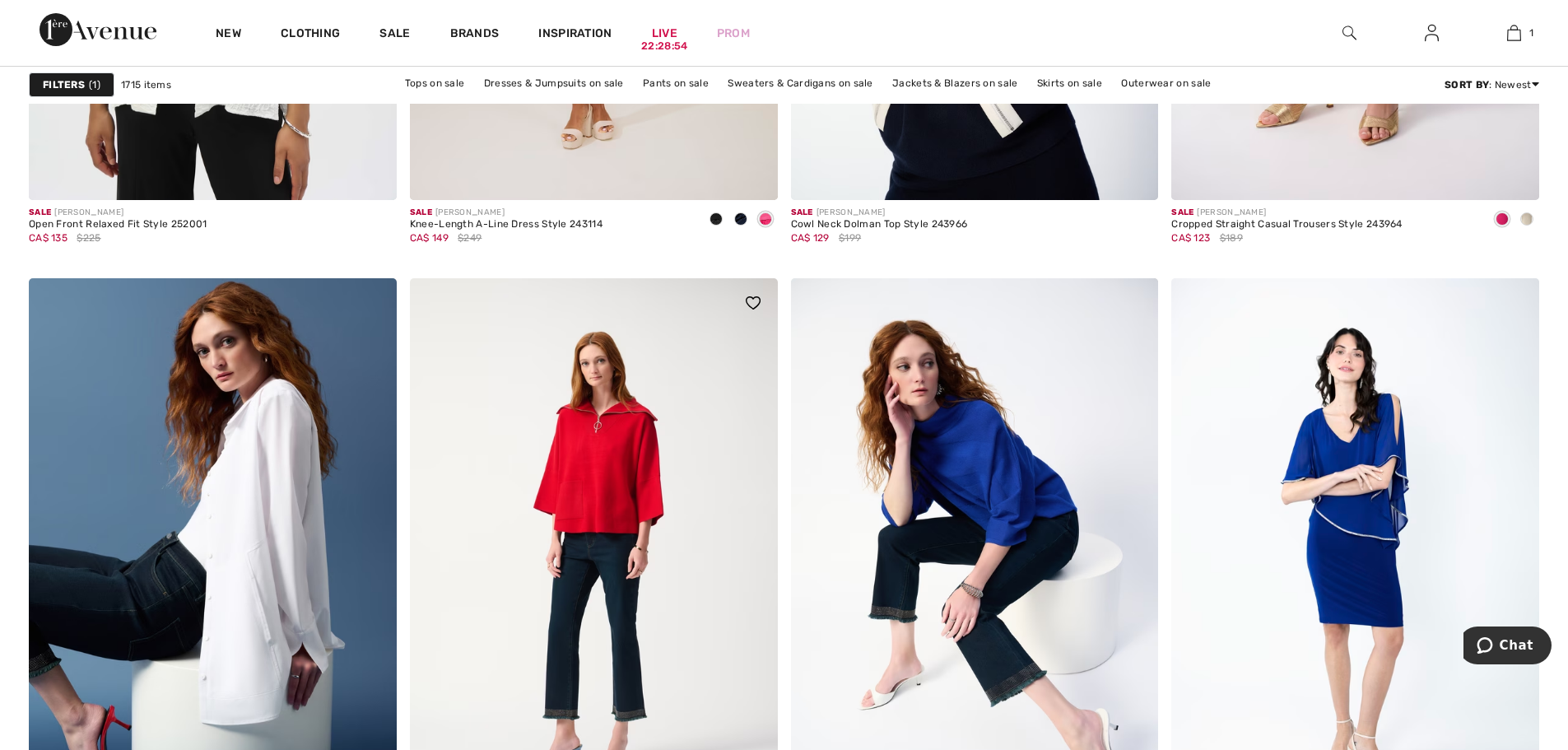
scroll to position [4282, 0]
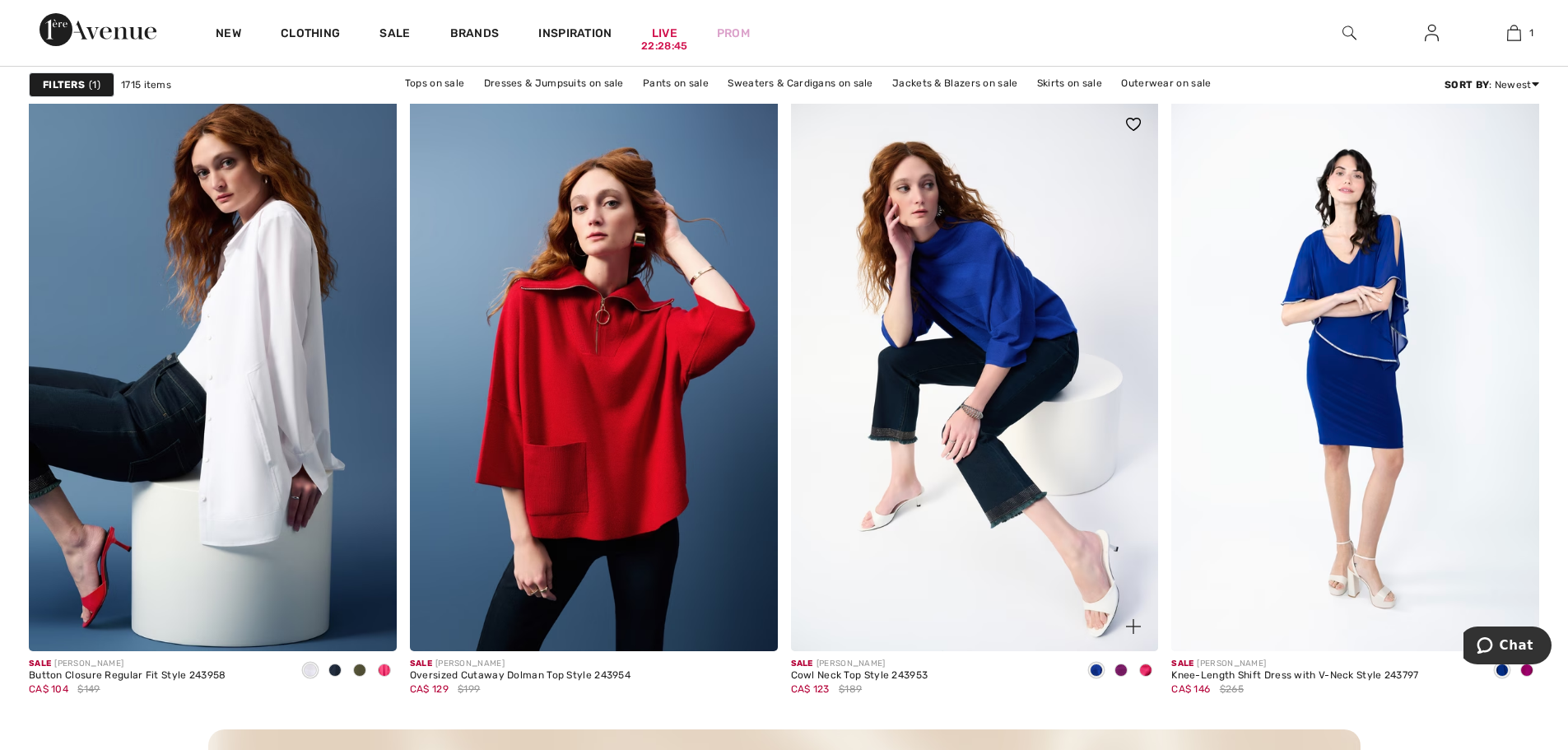
click at [1124, 672] on span at bounding box center [1121, 670] width 13 height 13
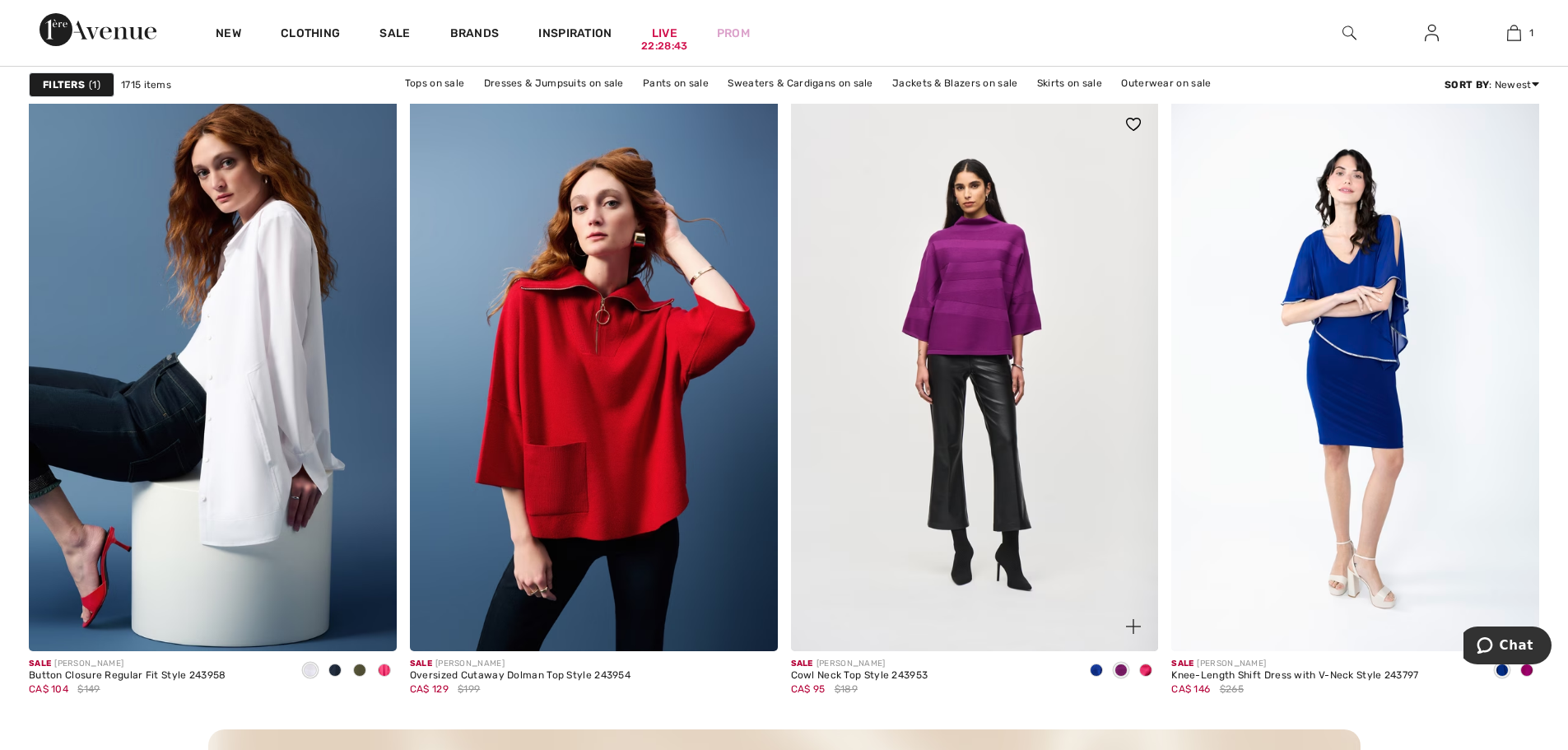
click at [1143, 672] on span at bounding box center [1145, 670] width 13 height 13
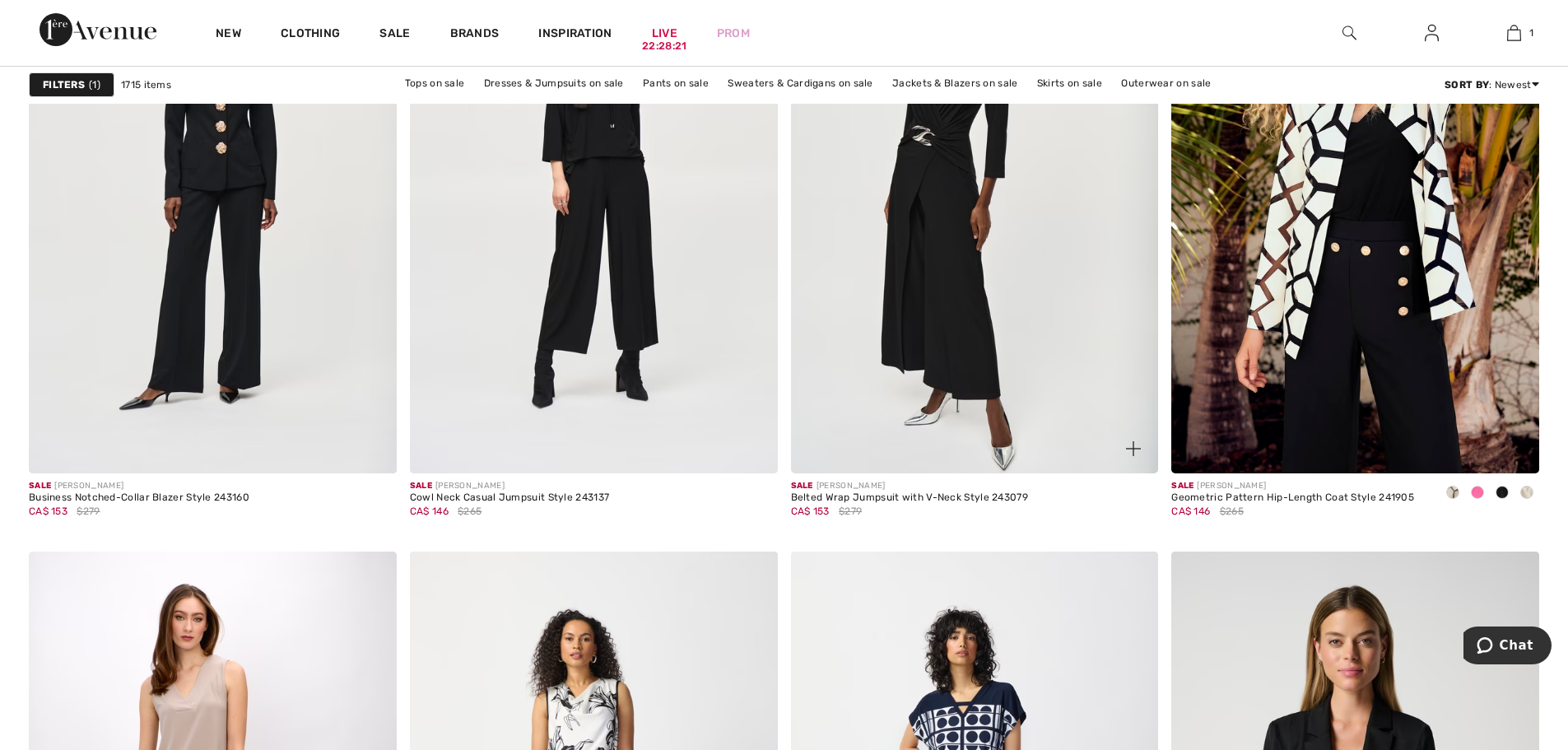
scroll to position [6505, 0]
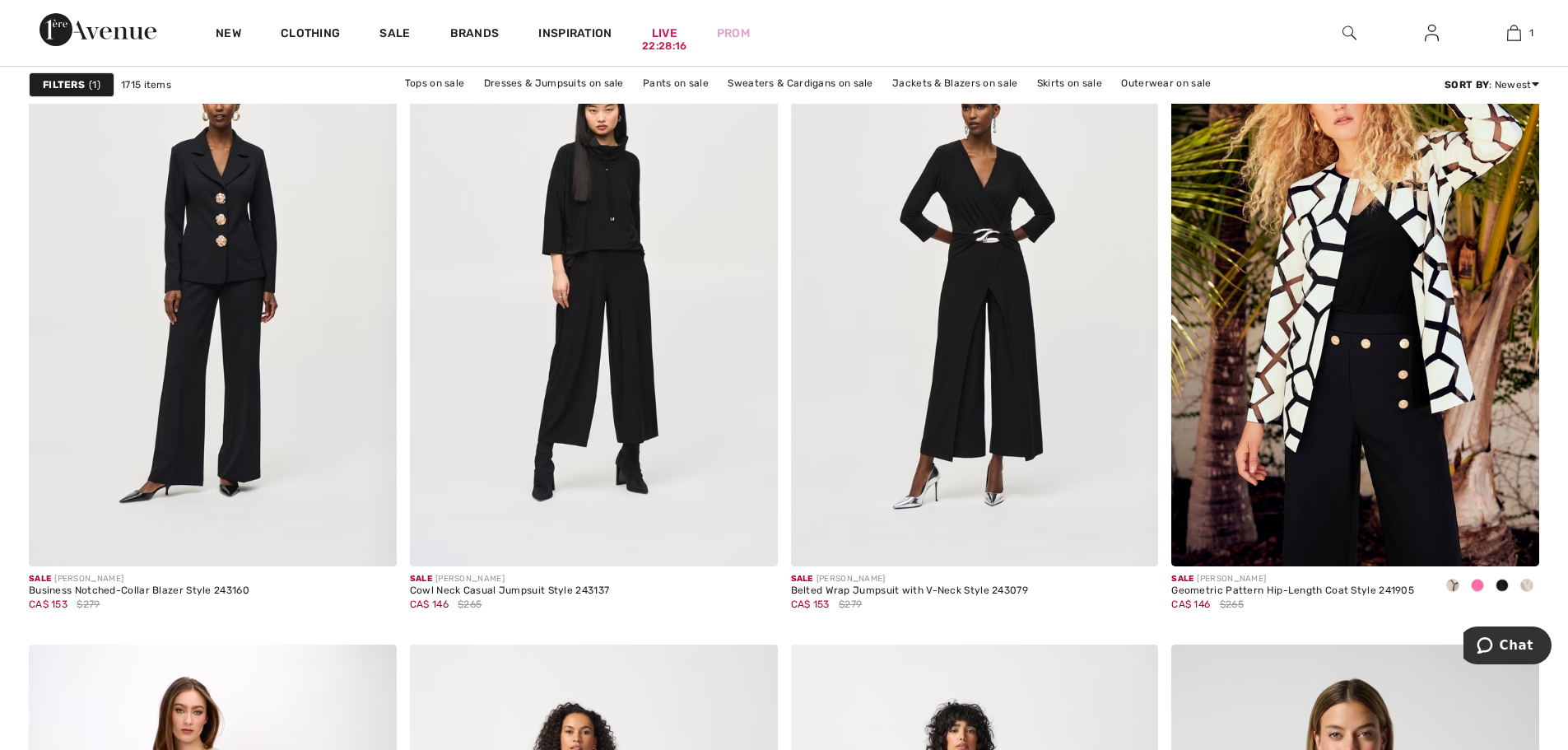
click at [1476, 587] on span at bounding box center [1477, 585] width 13 height 13
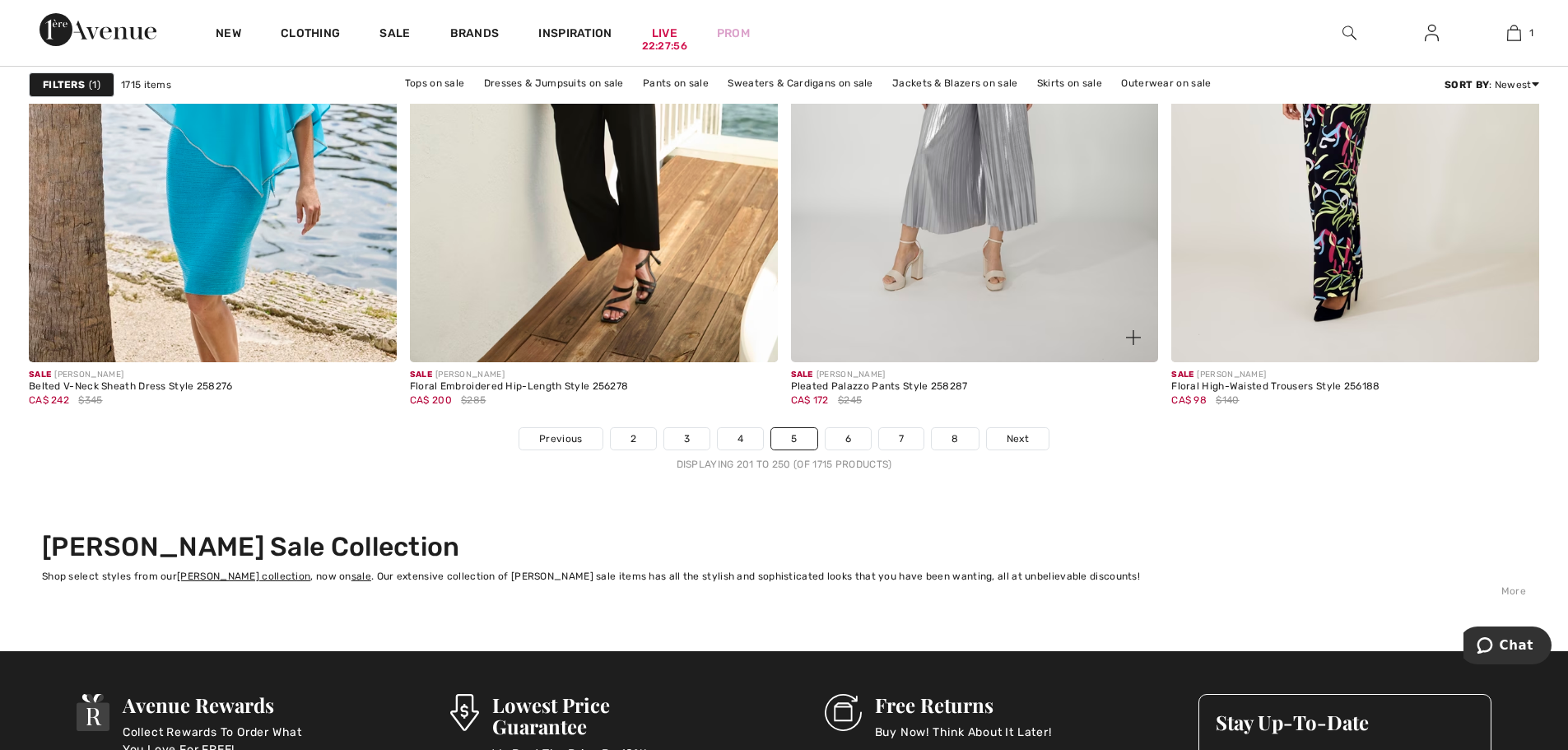
scroll to position [9717, 0]
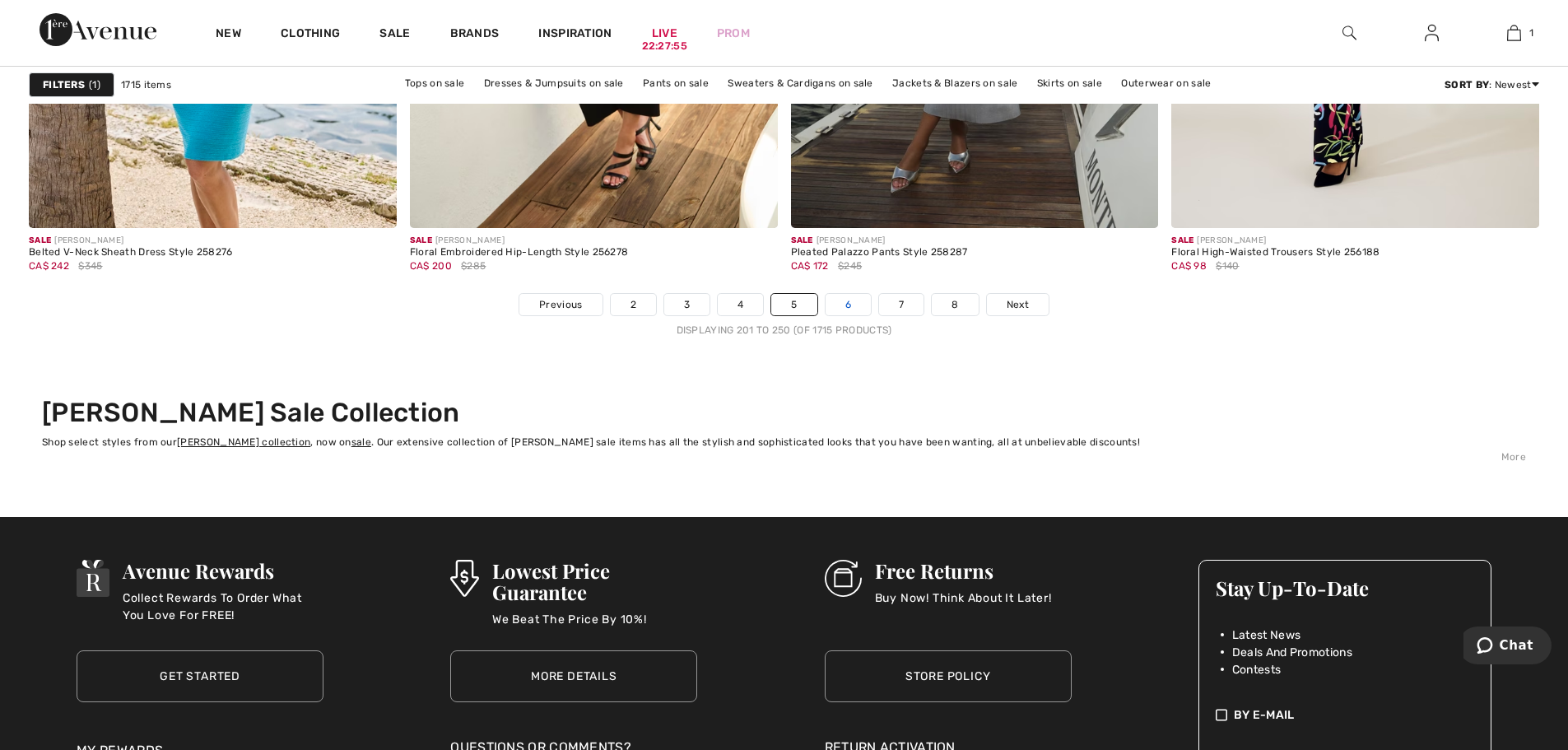
click at [845, 303] on link "6" at bounding box center [847, 305] width 45 height 21
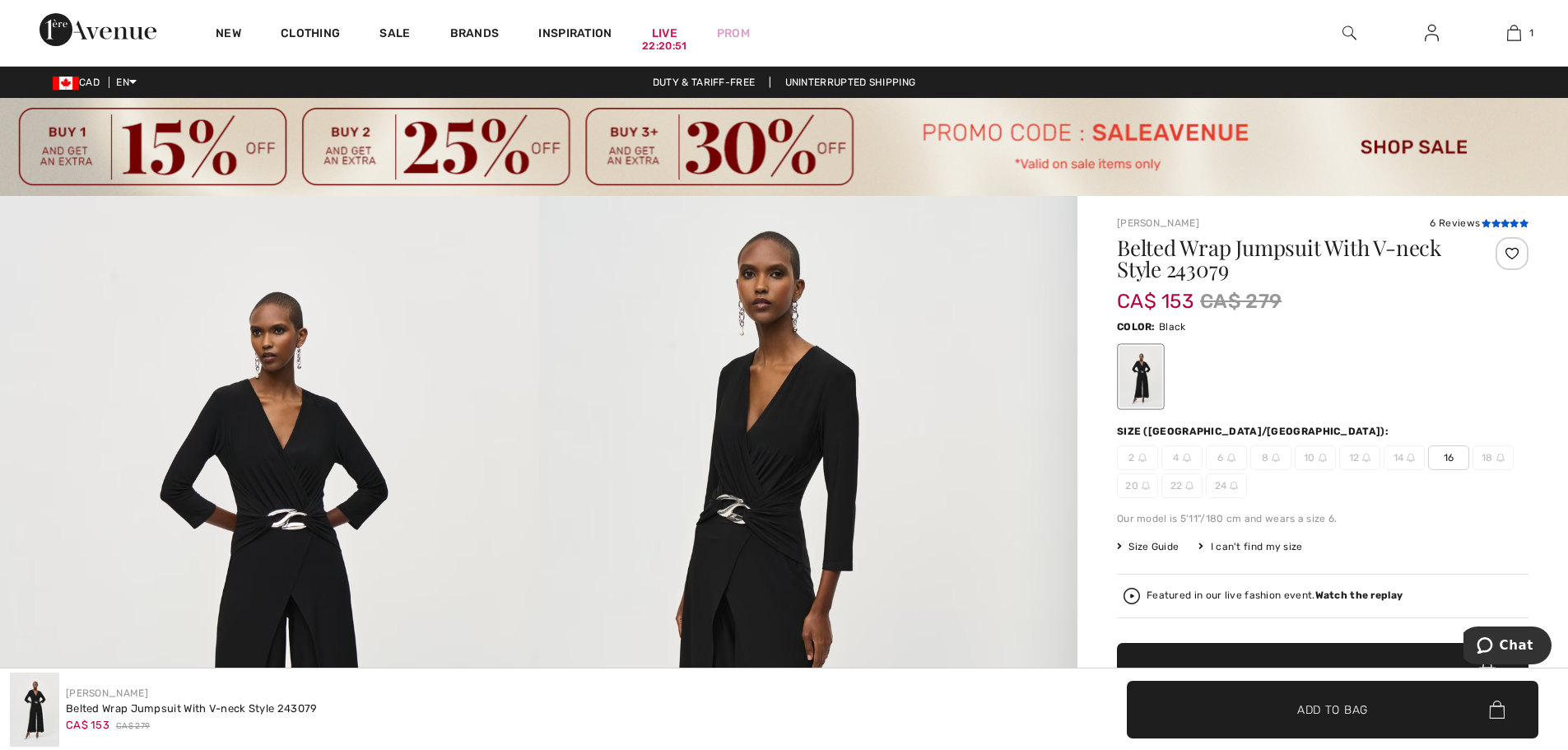
click at [1492, 219] on icon at bounding box center [1496, 223] width 9 height 8
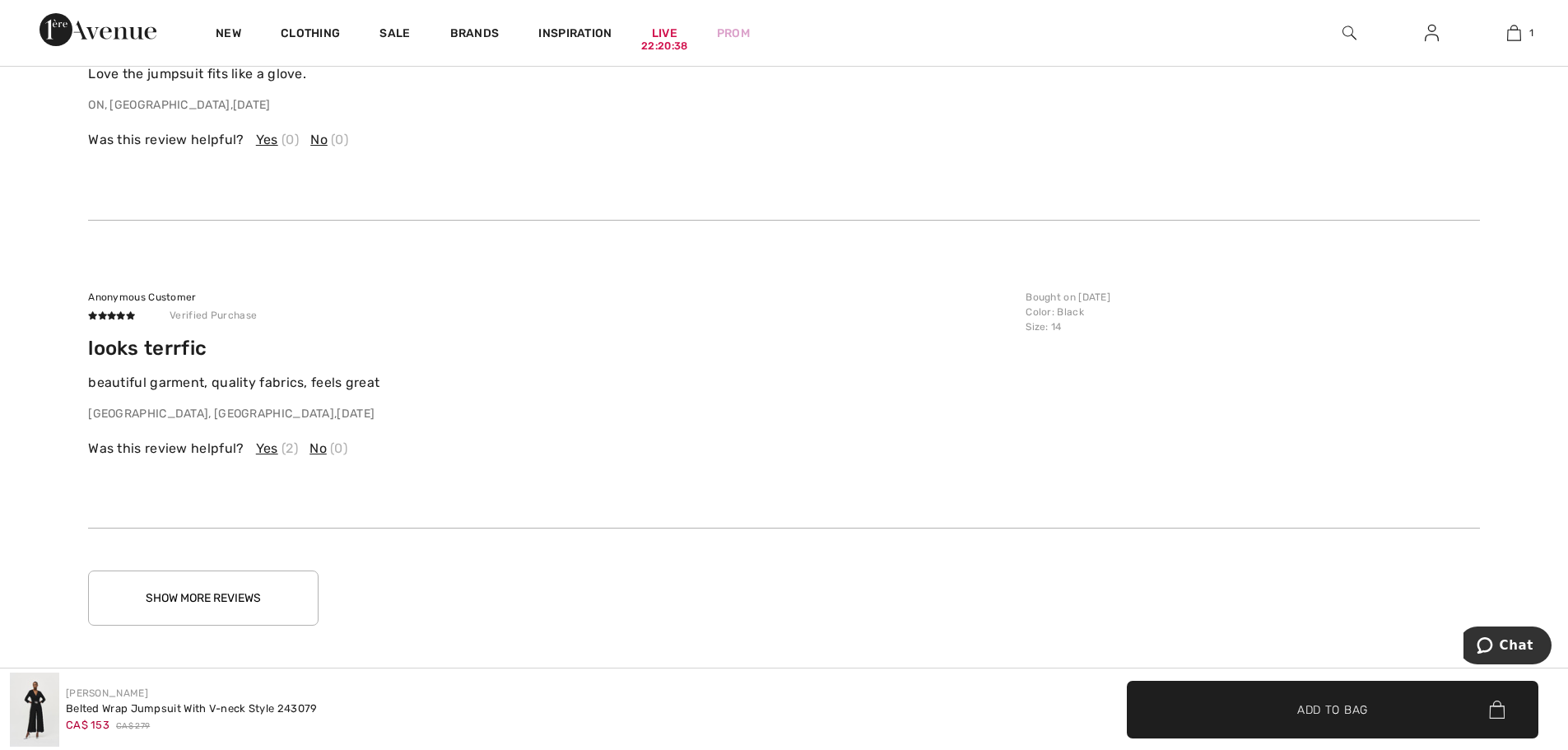
scroll to position [4865, 0]
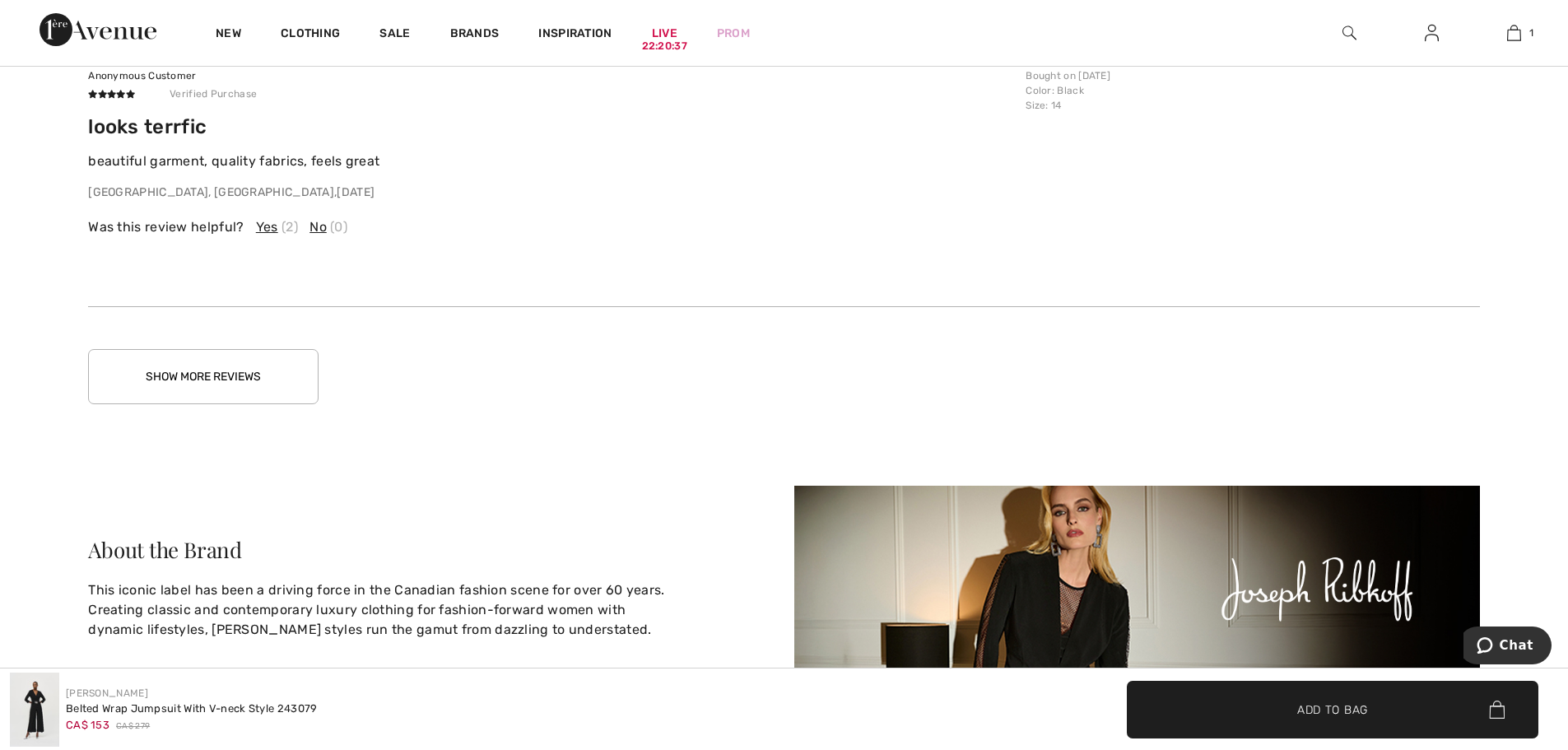
click at [209, 382] on button "Show More Reviews" at bounding box center [203, 376] width 231 height 56
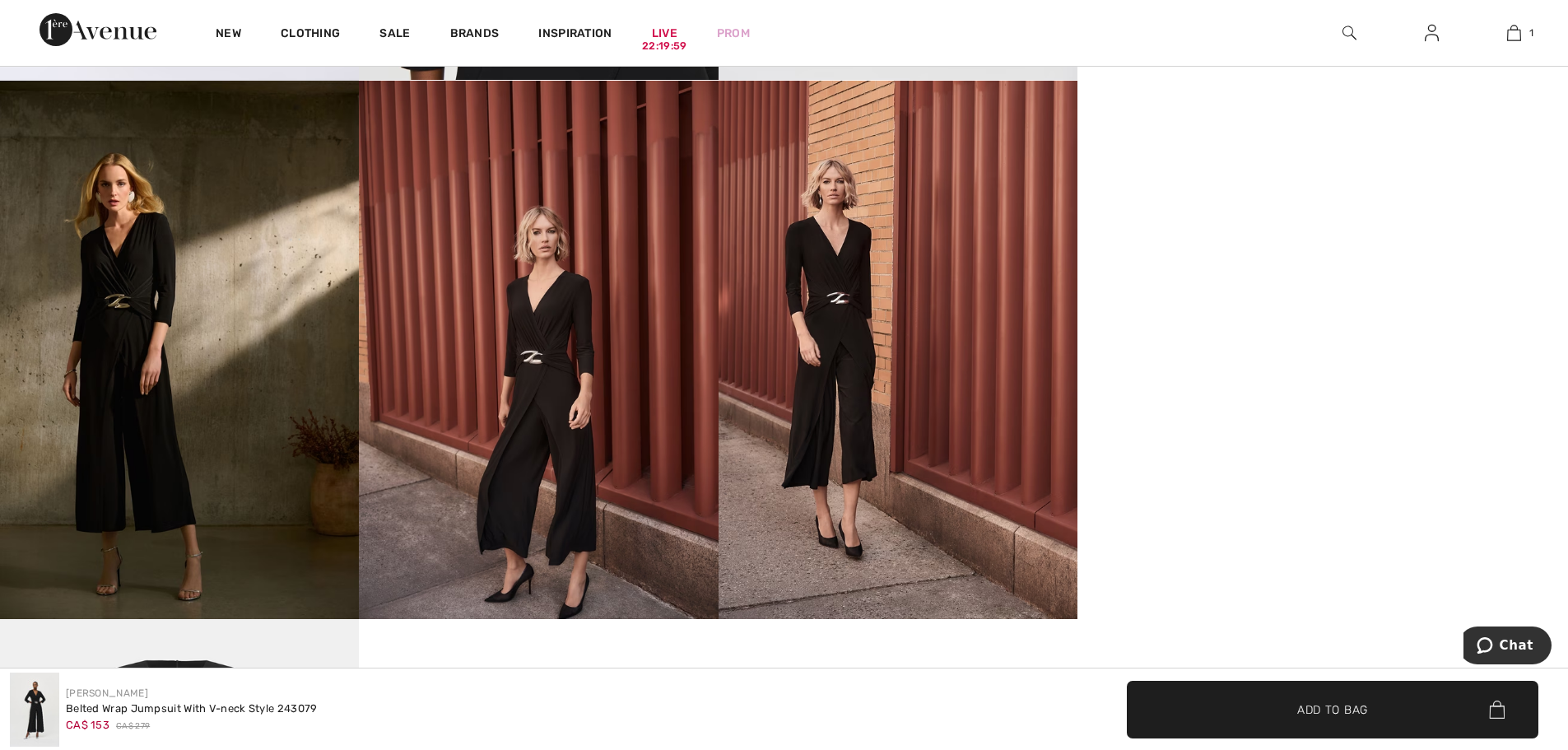
scroll to position [1983, 0]
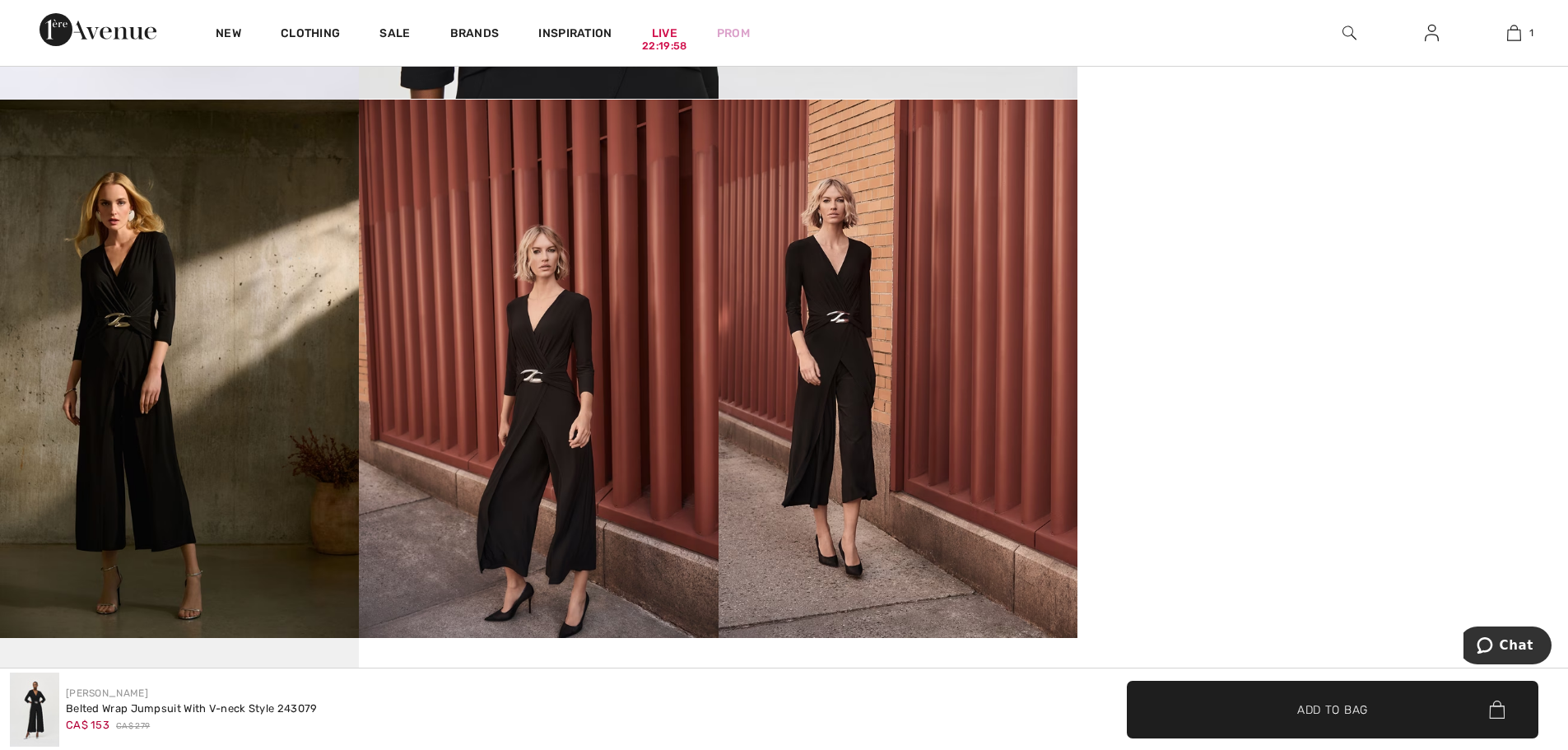
click at [598, 530] on img at bounding box center [537, 368] width 359 height 538
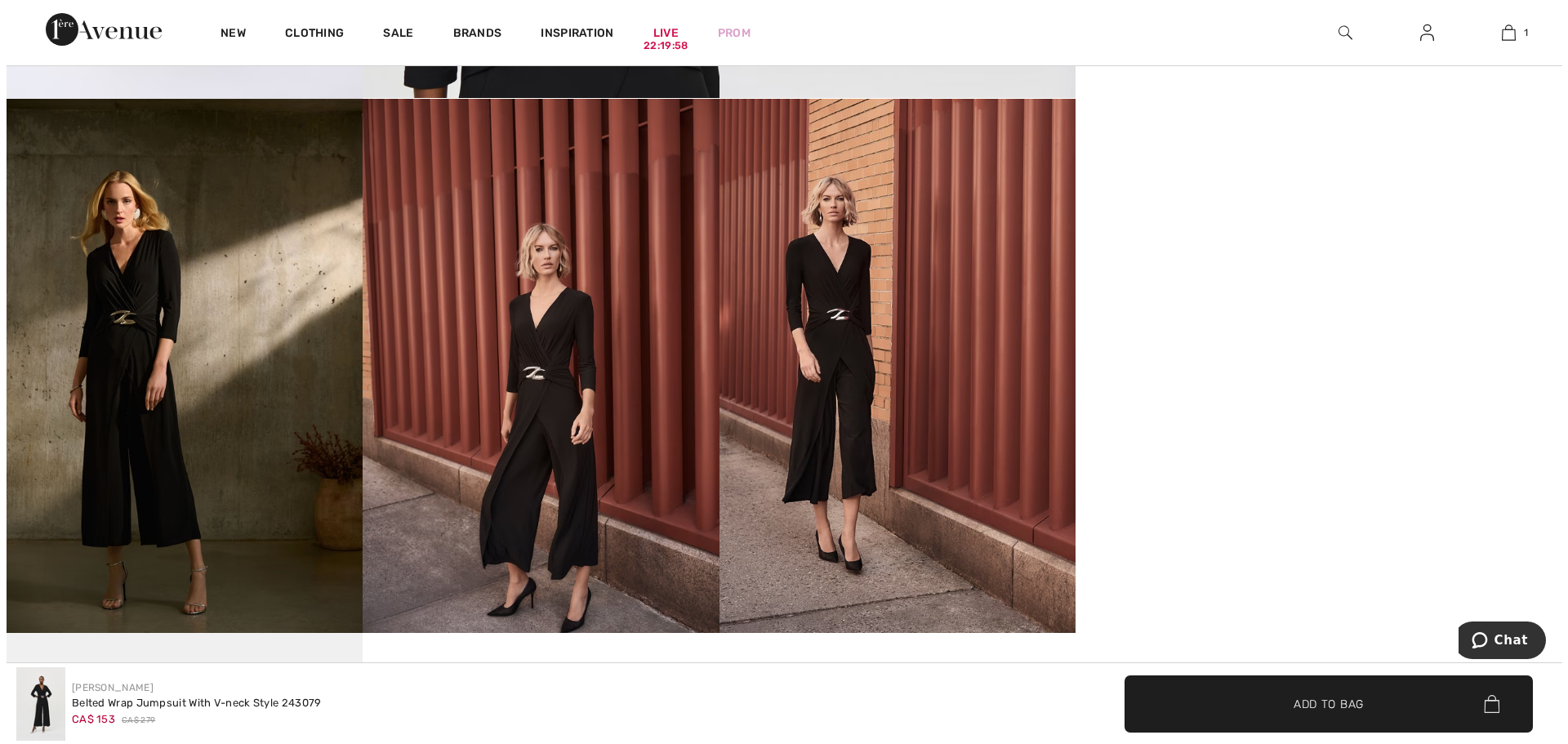
scroll to position [1984, 0]
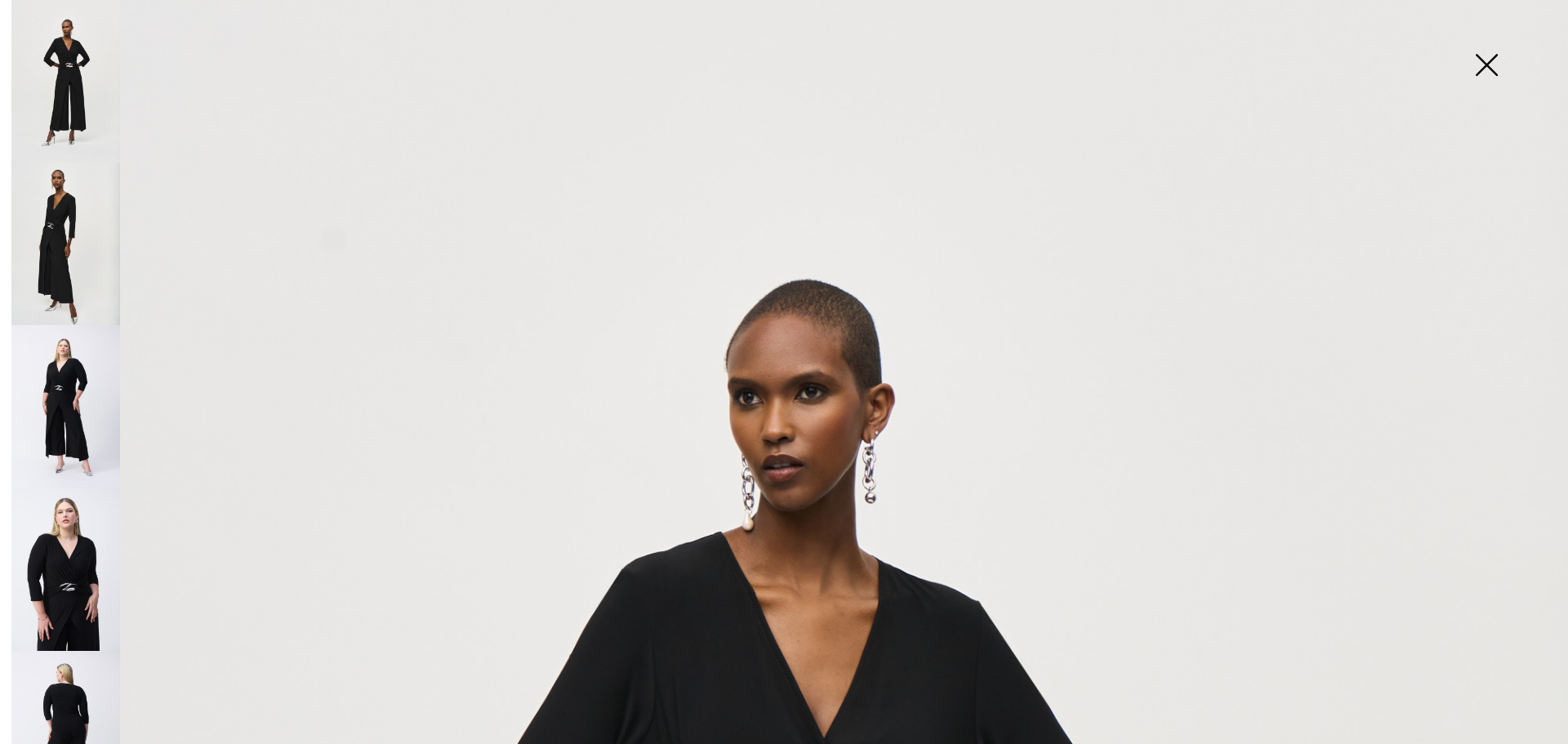
click at [57, 377] on img at bounding box center [66, 407] width 108 height 163
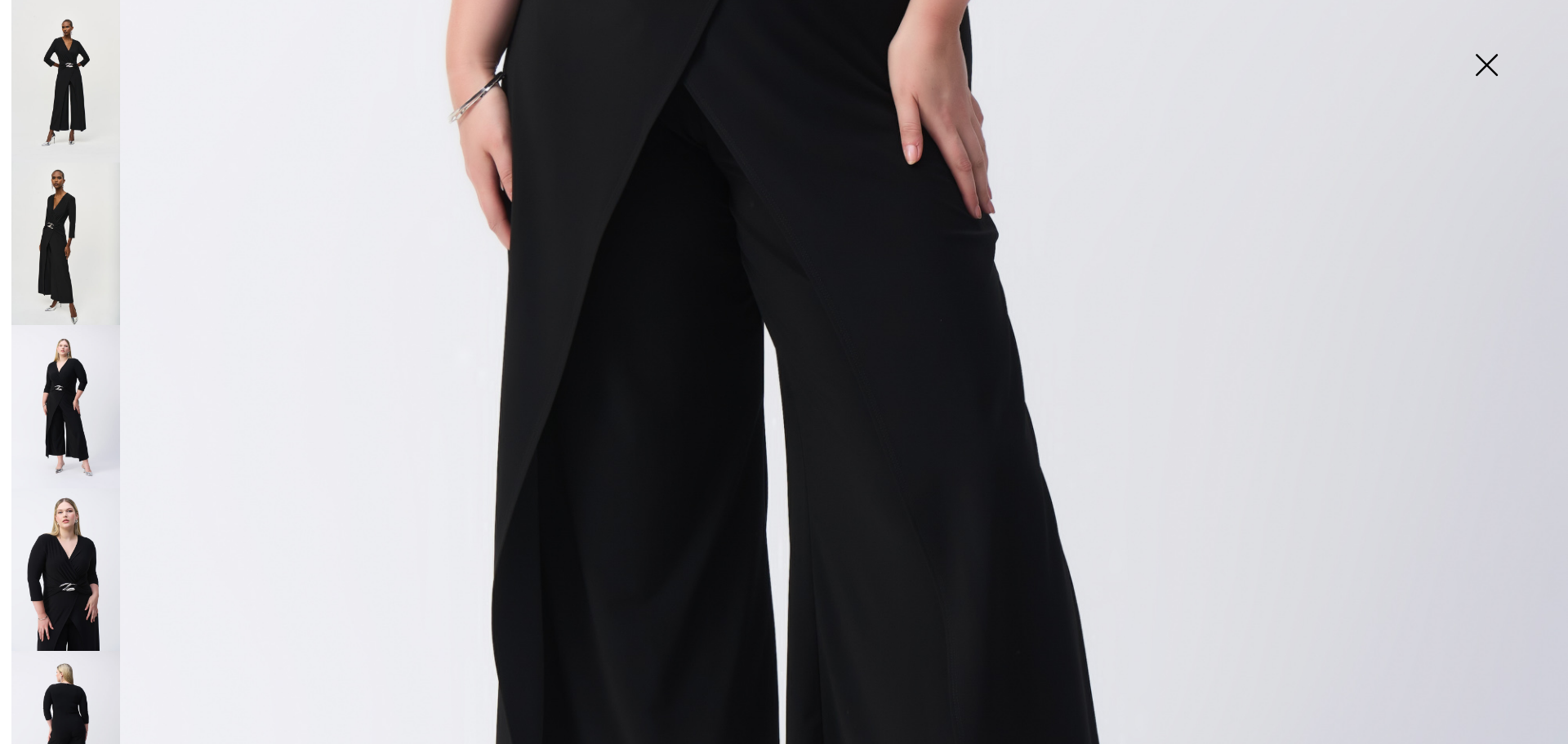
scroll to position [1388, 0]
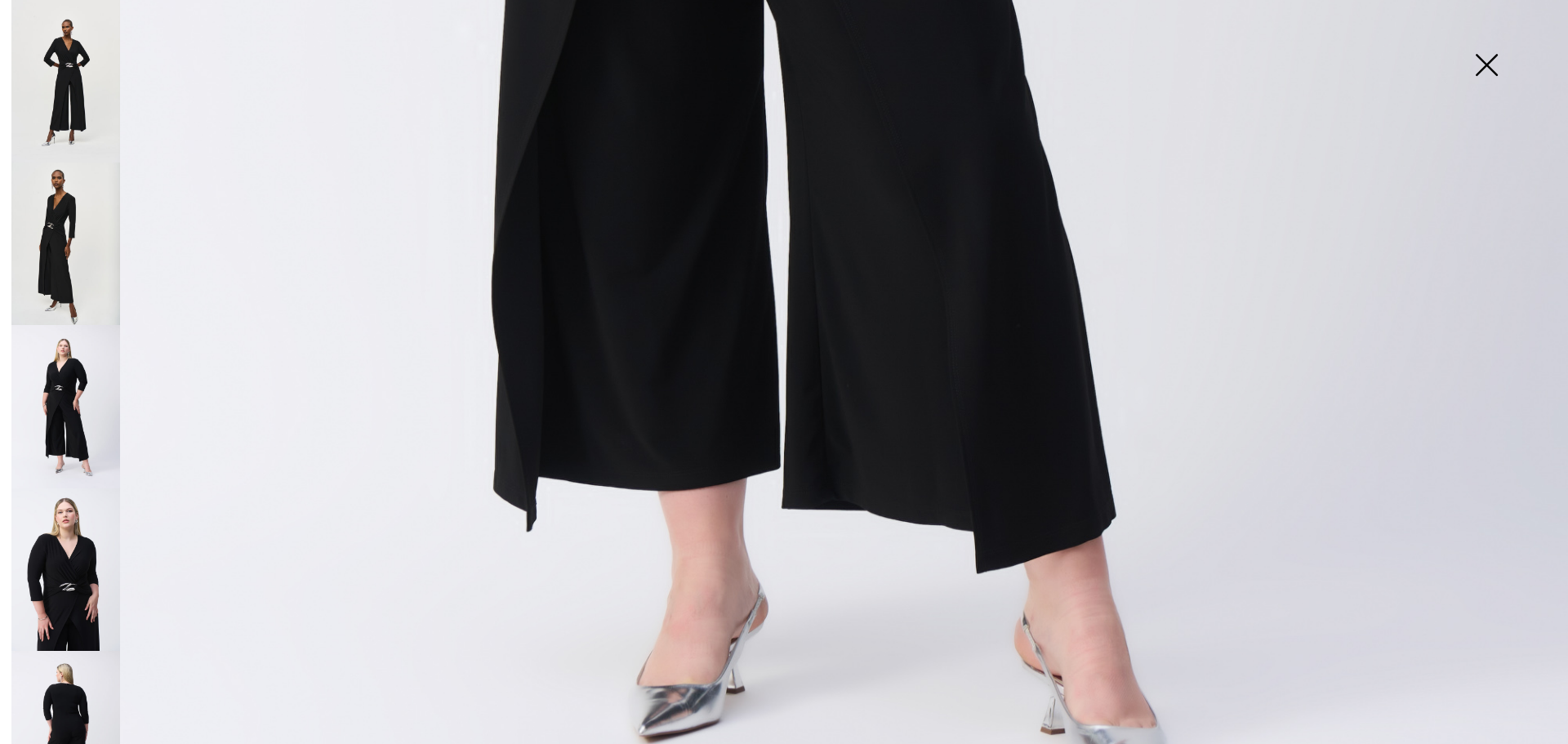
click at [81, 515] on img at bounding box center [66, 570] width 108 height 163
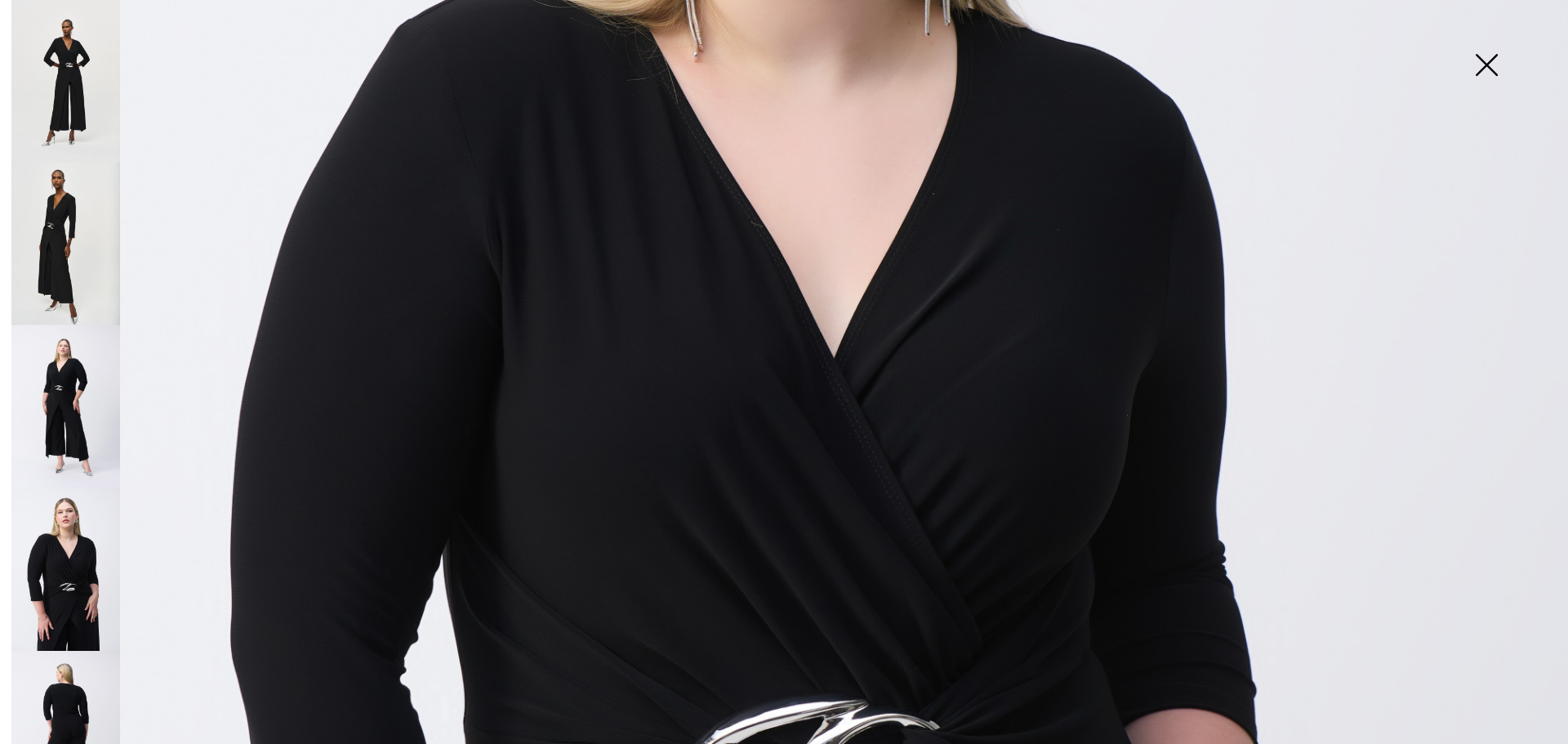
scroll to position [735, 0]
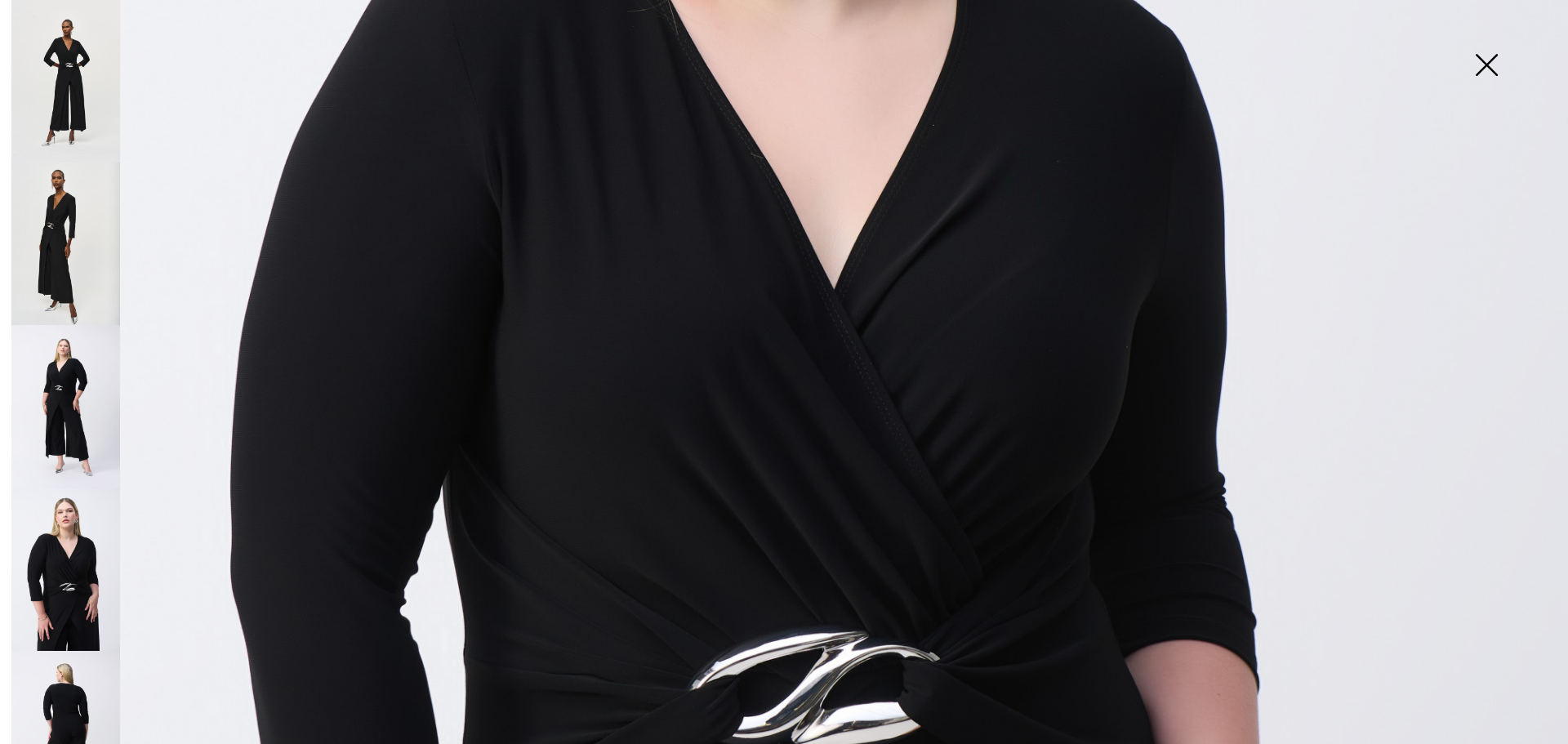
click at [66, 667] on img at bounding box center [66, 733] width 108 height 163
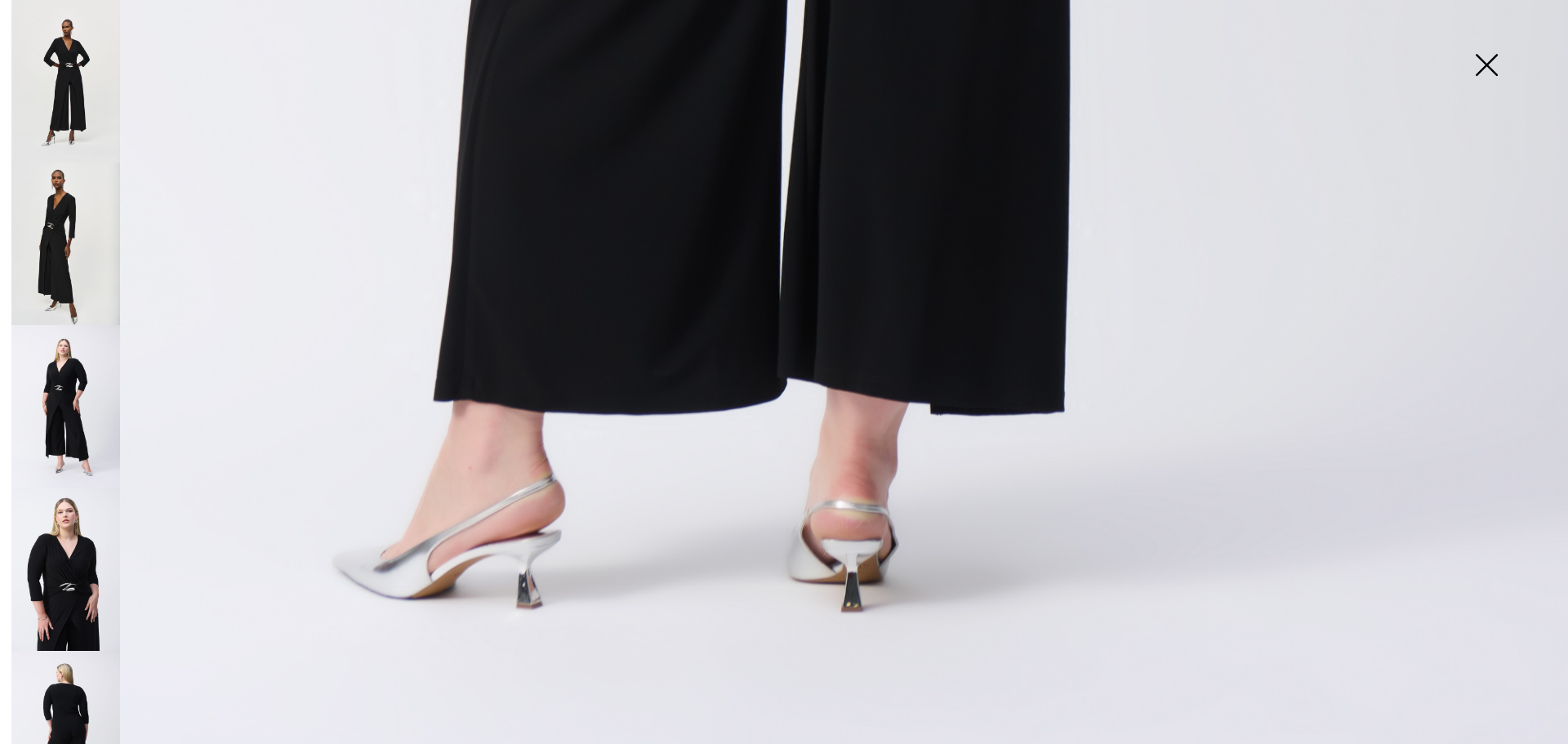
scroll to position [1144, 0]
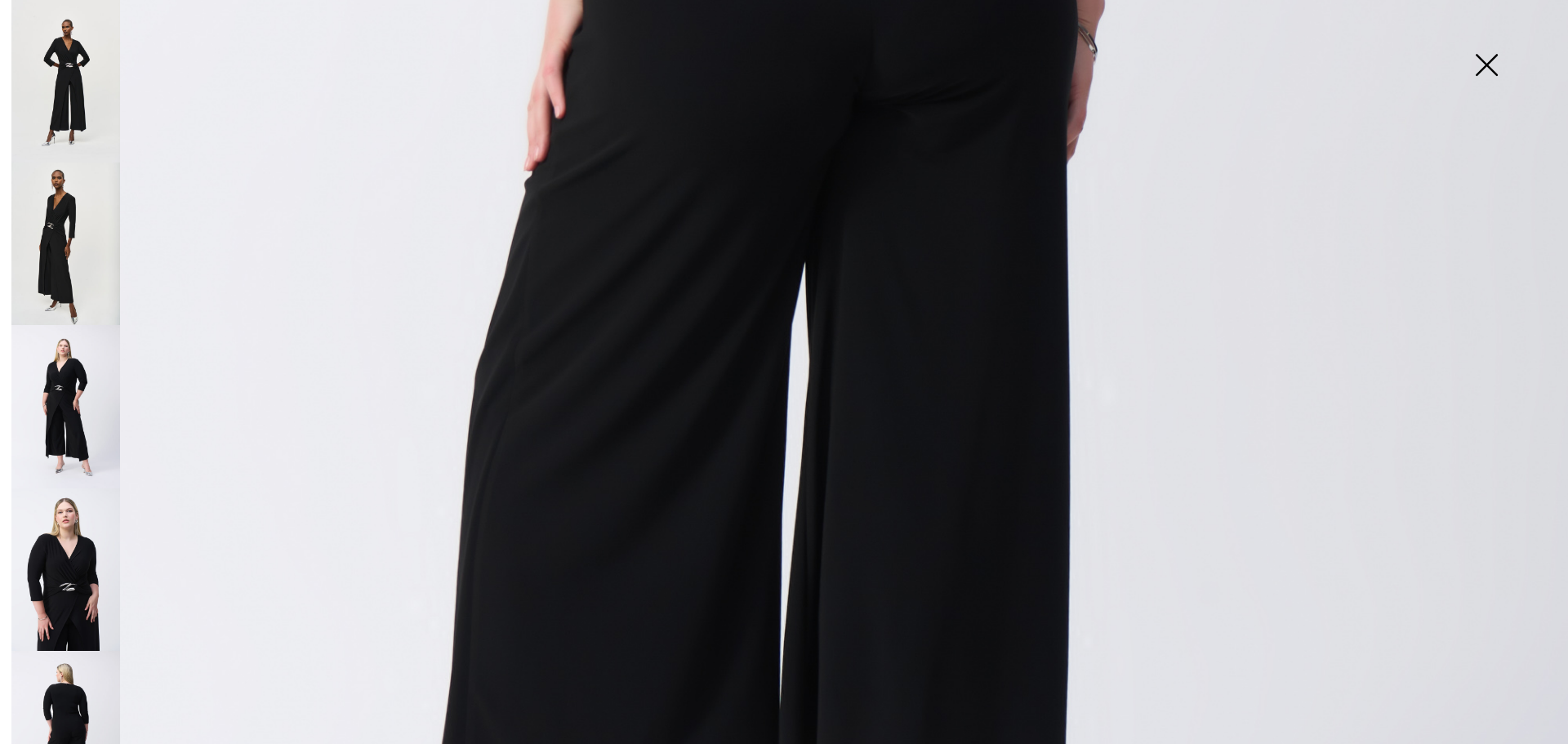
click at [1487, 59] on img at bounding box center [1486, 66] width 81 height 84
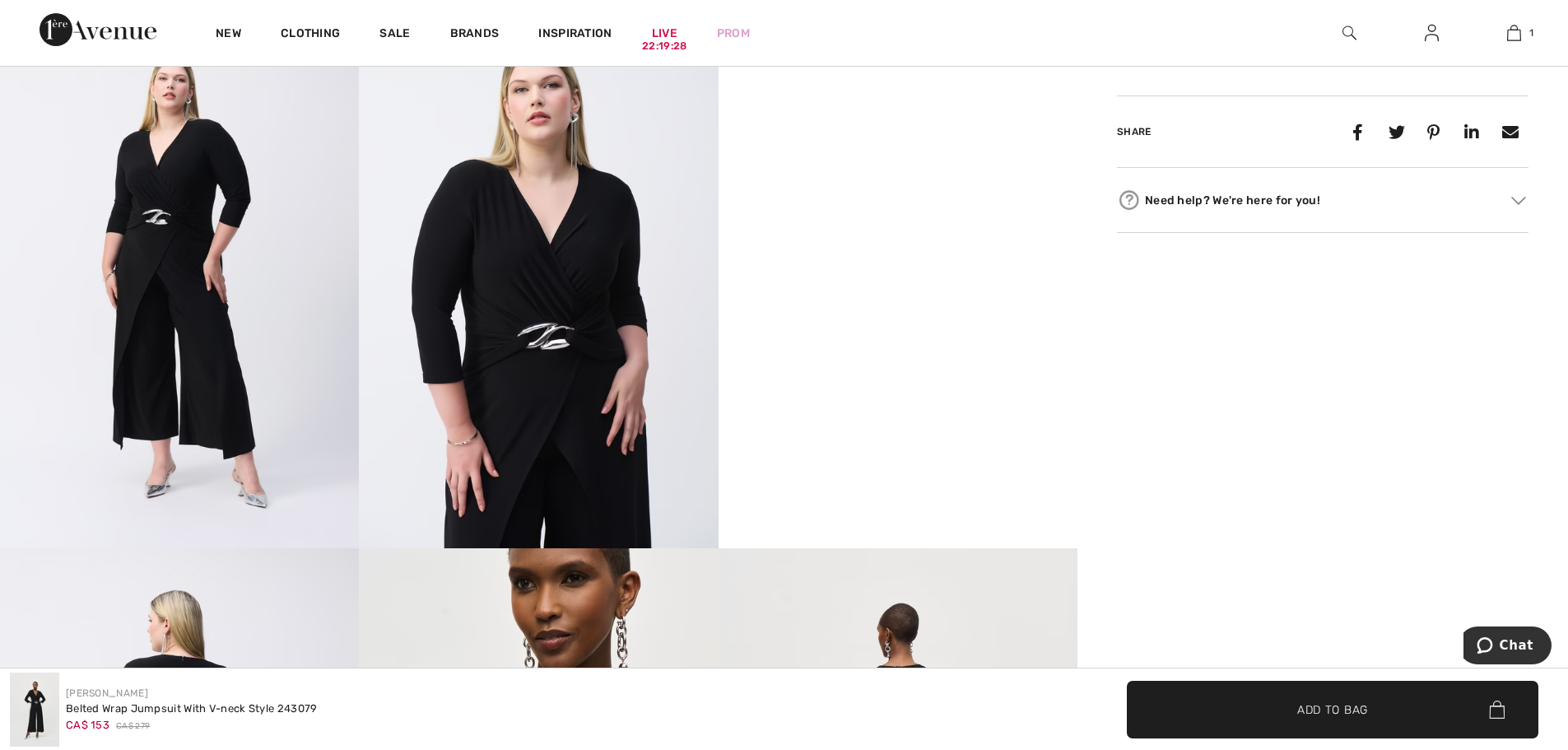
scroll to position [1407, 0]
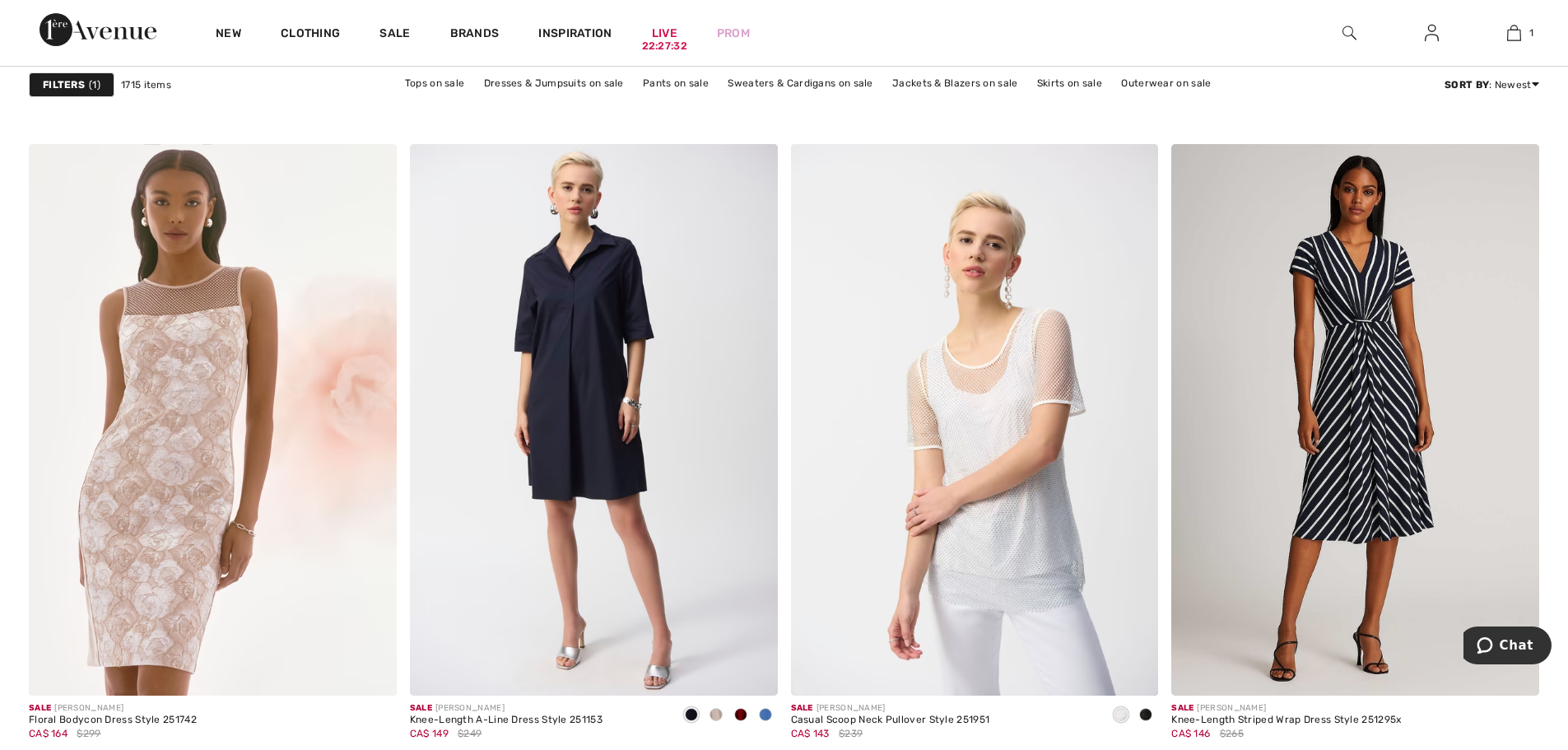
scroll to position [7987, 0]
click at [715, 718] on span at bounding box center [715, 716] width 13 height 13
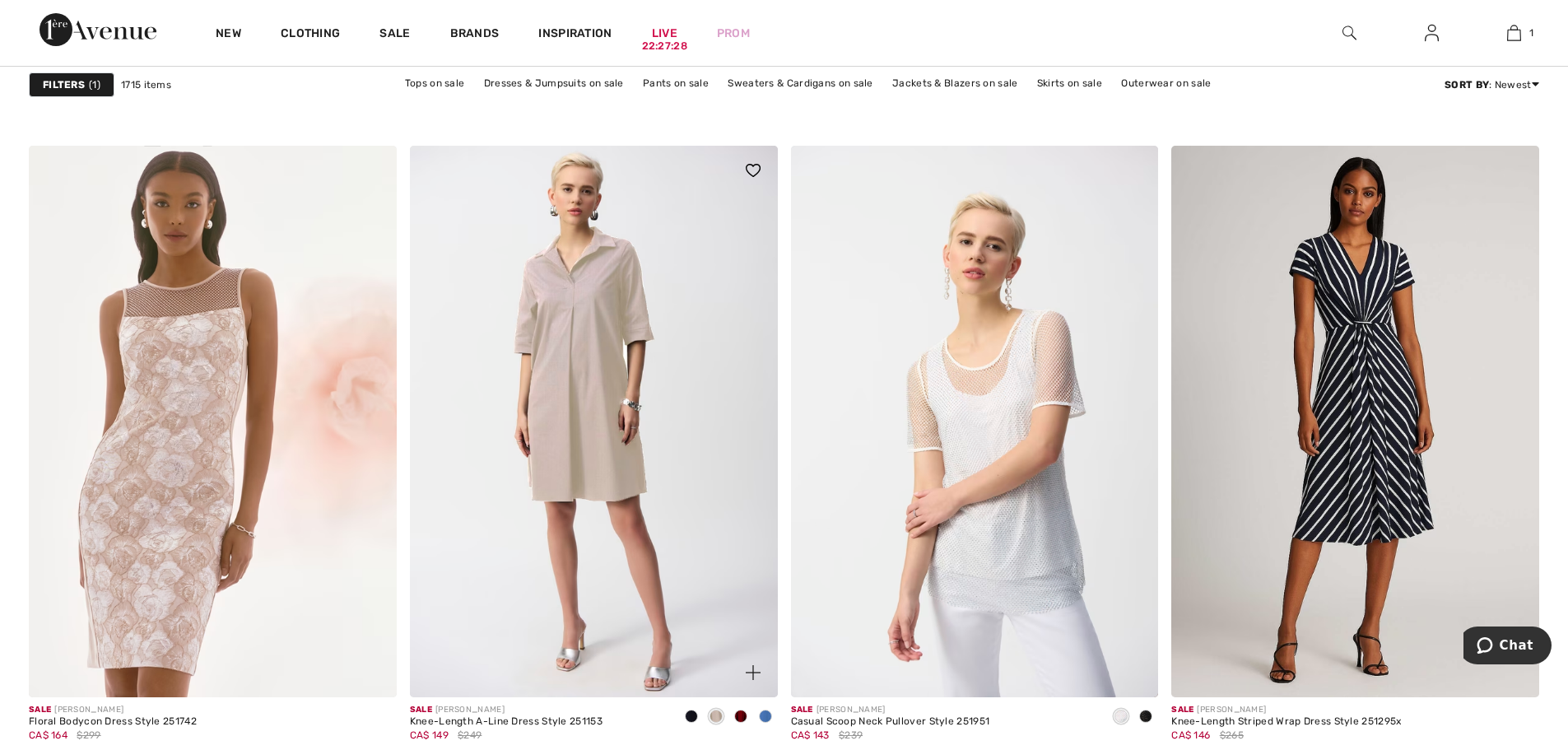
click at [734, 717] on span at bounding box center [740, 716] width 13 height 13
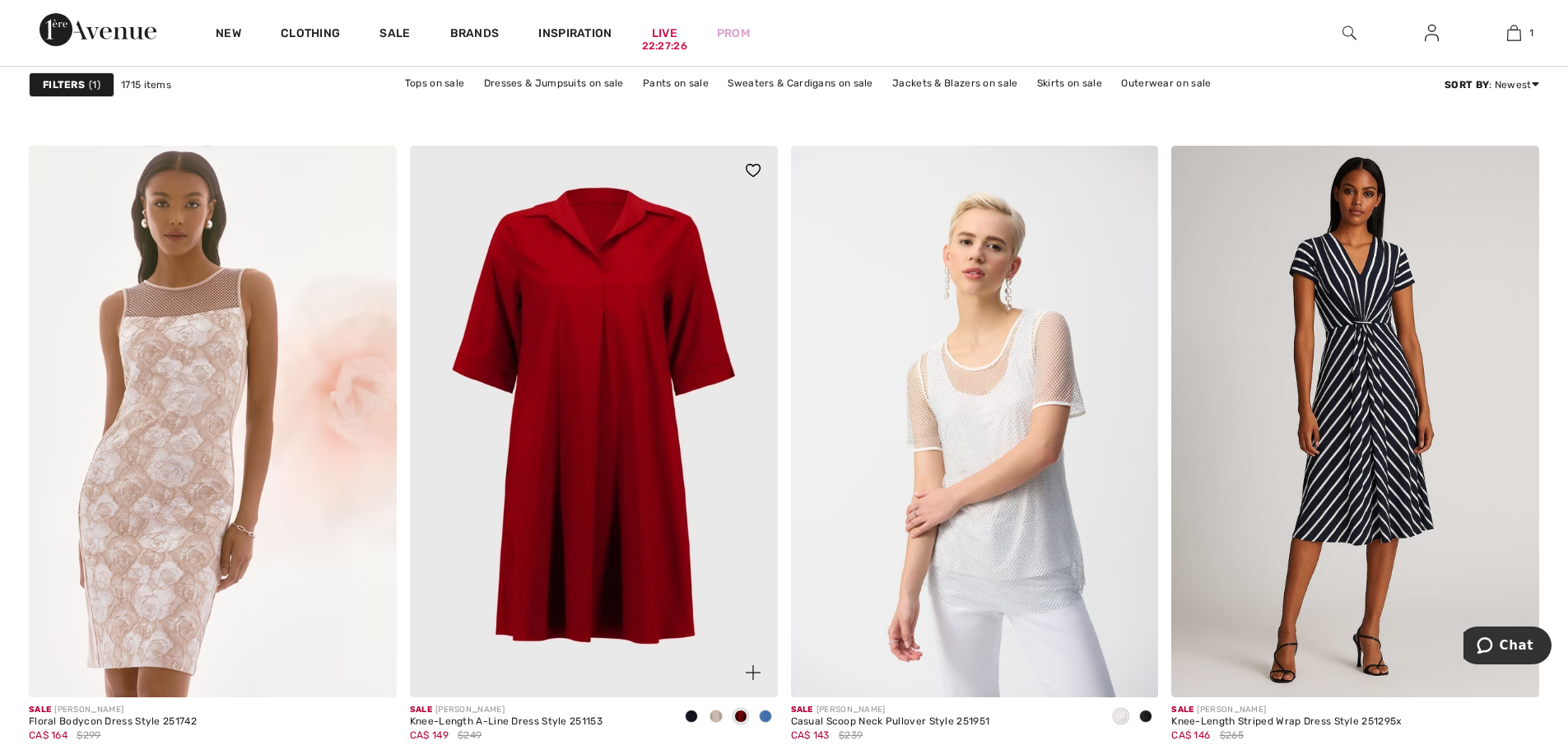
click at [767, 719] on span at bounding box center [765, 716] width 13 height 13
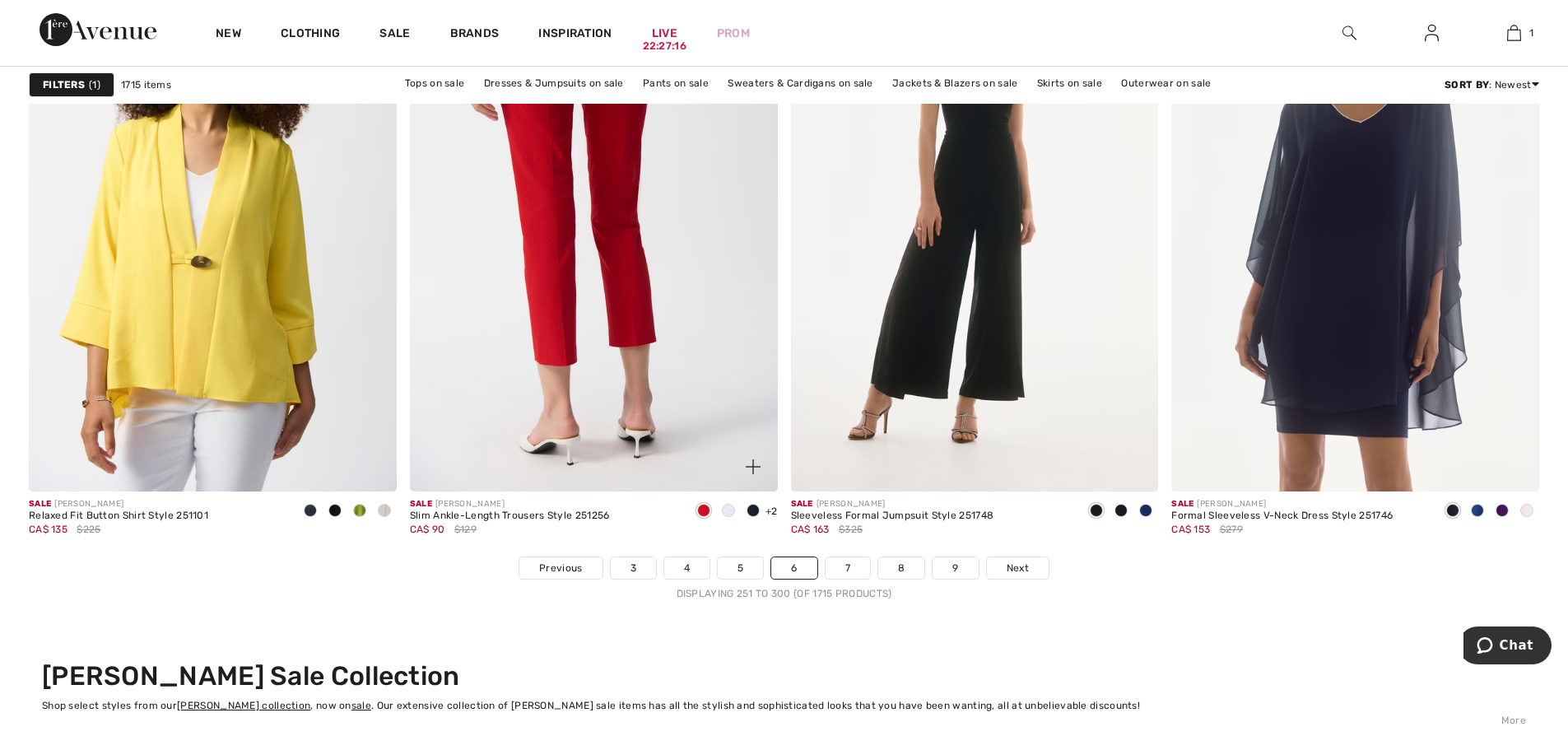
scroll to position [9635, 0]
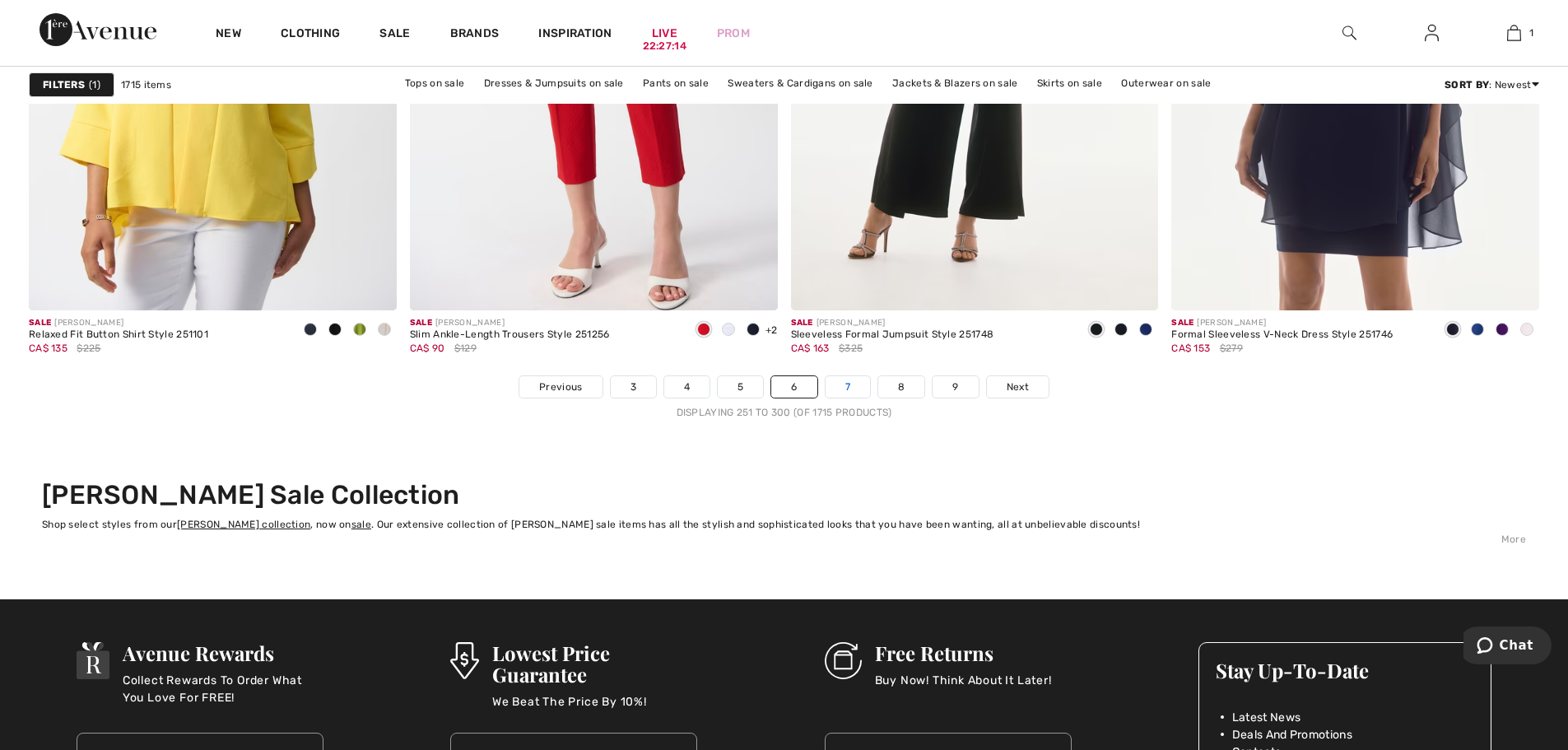
click at [841, 390] on link "7" at bounding box center [847, 387] width 44 height 21
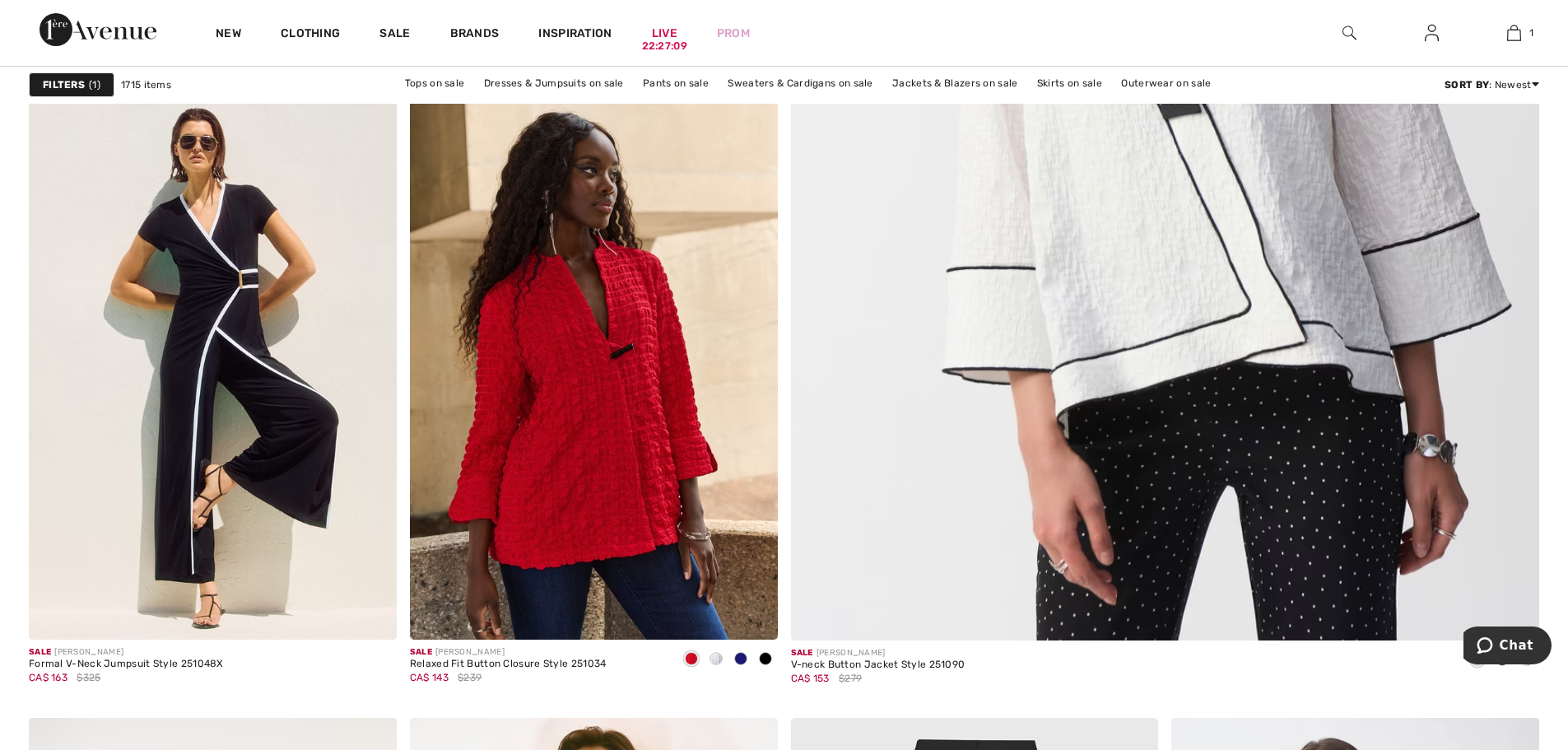
scroll to position [1153, 0]
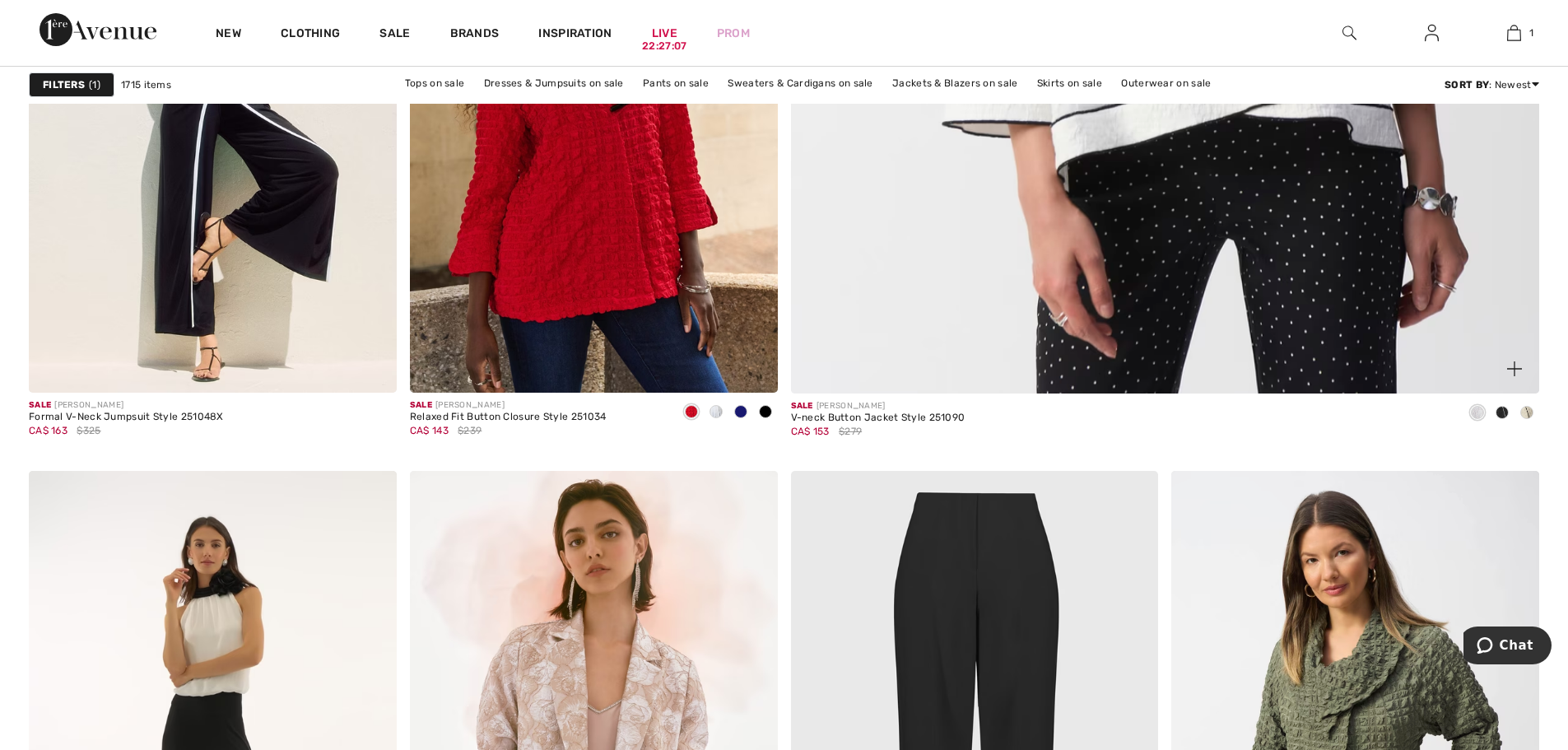
click at [1504, 409] on span at bounding box center [1502, 412] width 13 height 13
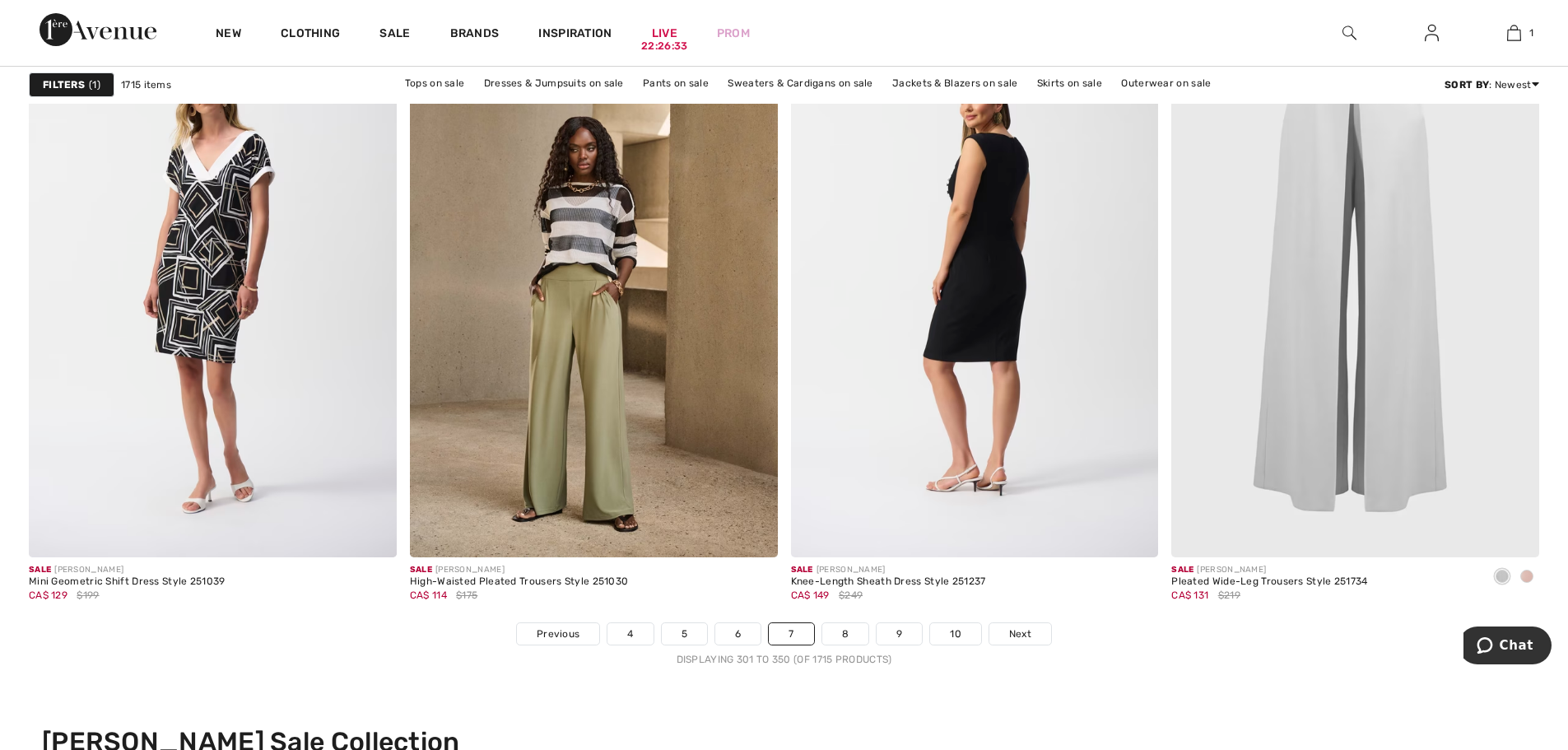
scroll to position [9799, 0]
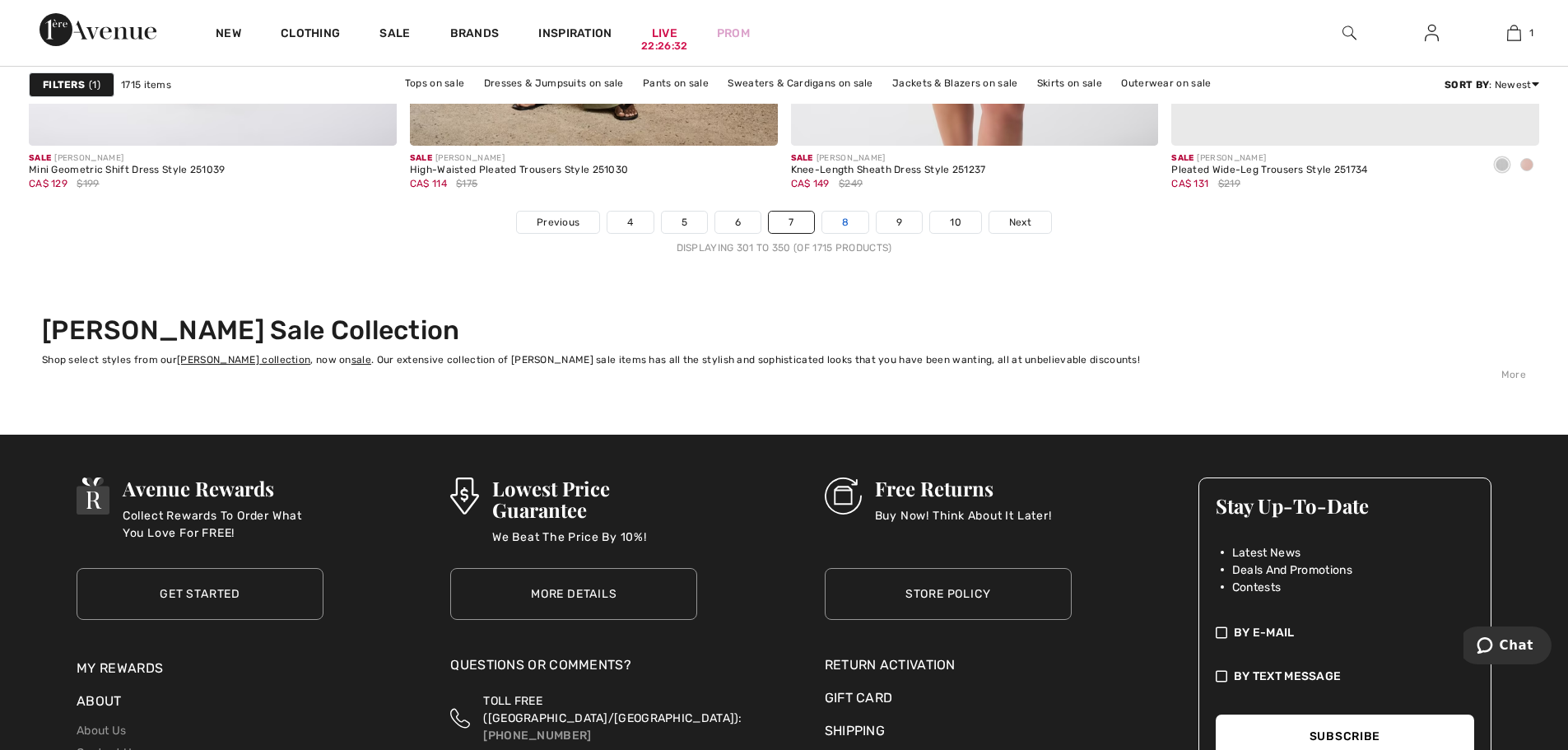
click at [842, 226] on link "8" at bounding box center [845, 222] width 46 height 21
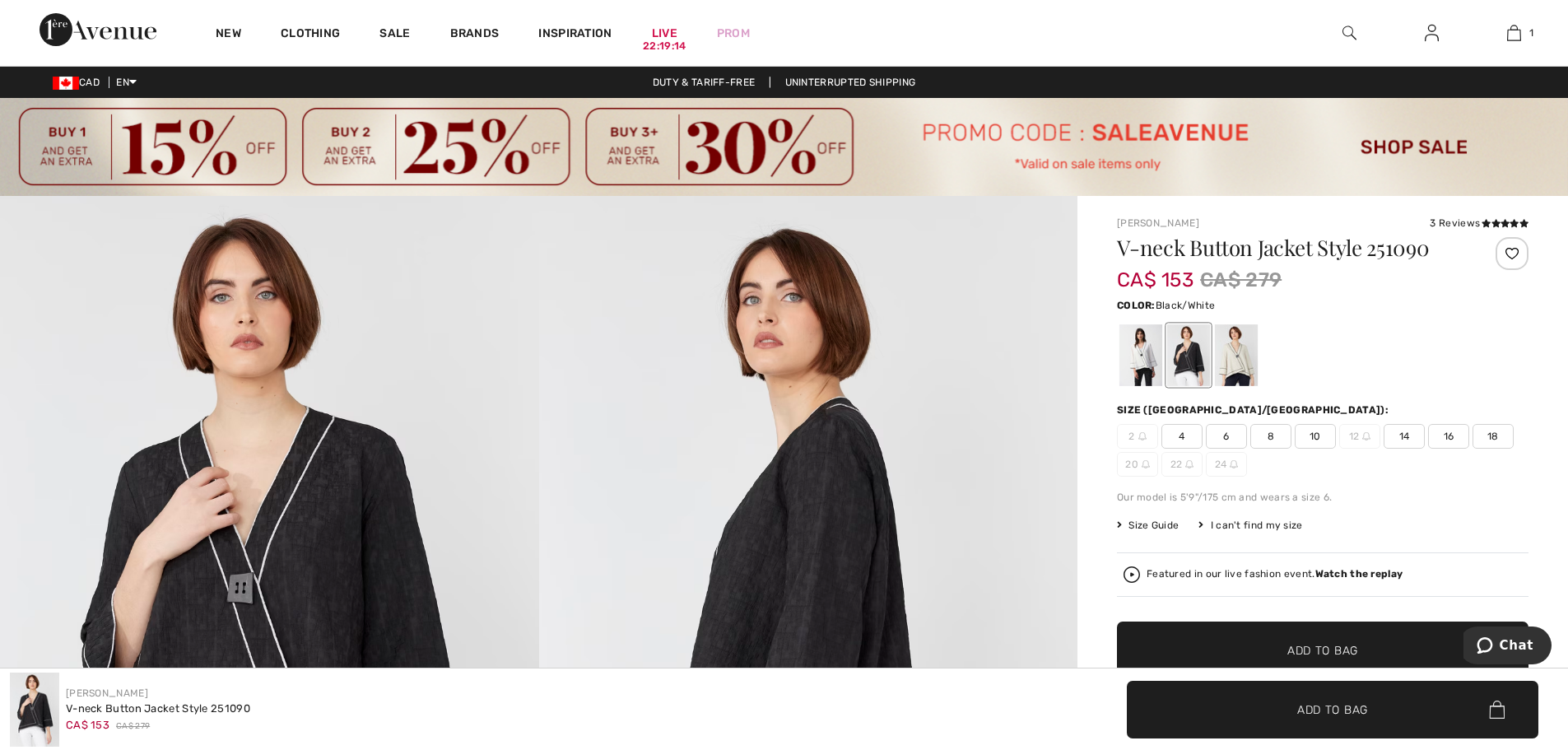
drag, startPoint x: 1449, startPoint y: 433, endPoint x: 1446, endPoint y: 441, distance: 8.5
click at [1449, 433] on span "16" at bounding box center [1448, 436] width 41 height 25
click at [1359, 639] on span "✔ Added to Bag Add to Bag" at bounding box center [1322, 650] width 411 height 57
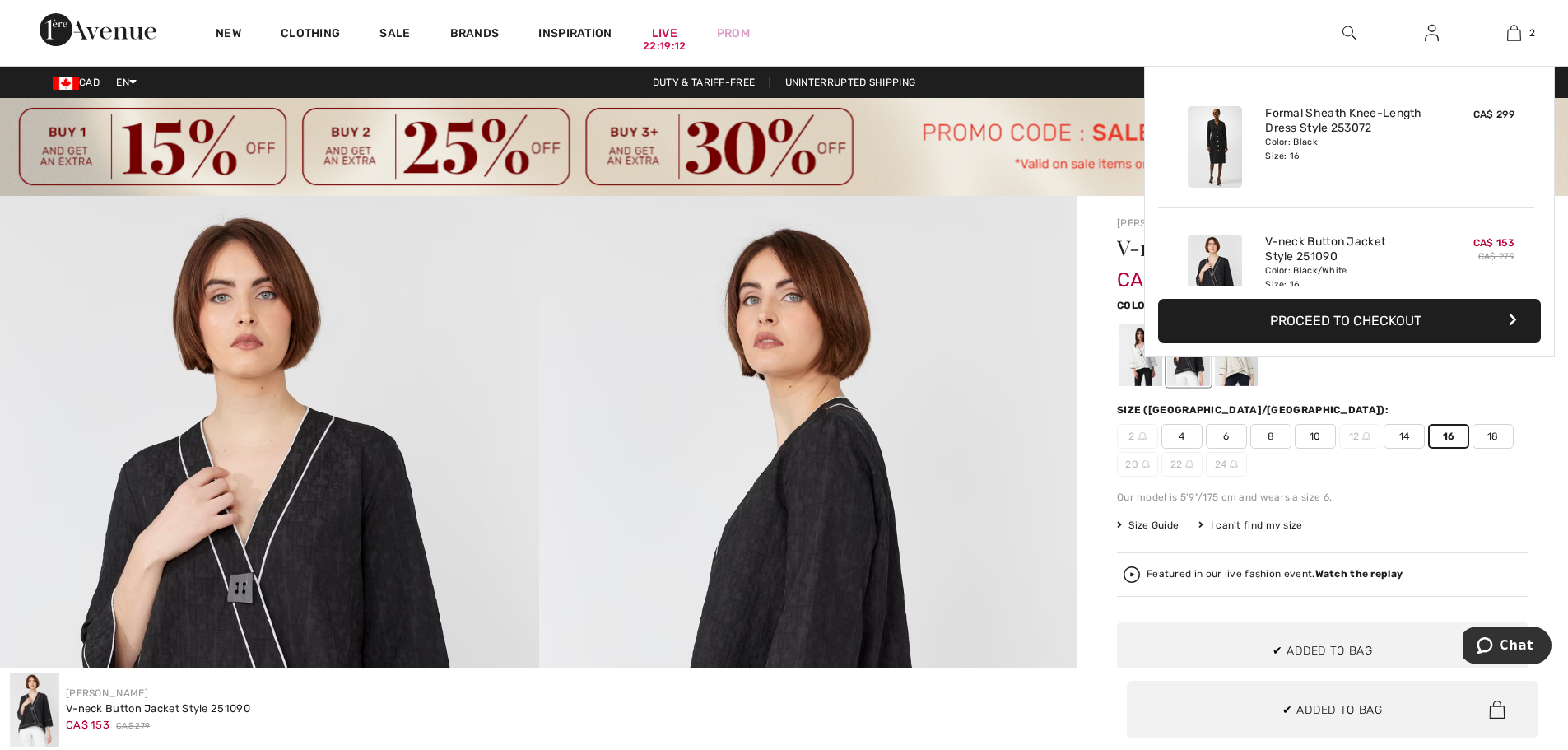
scroll to position [51, 0]
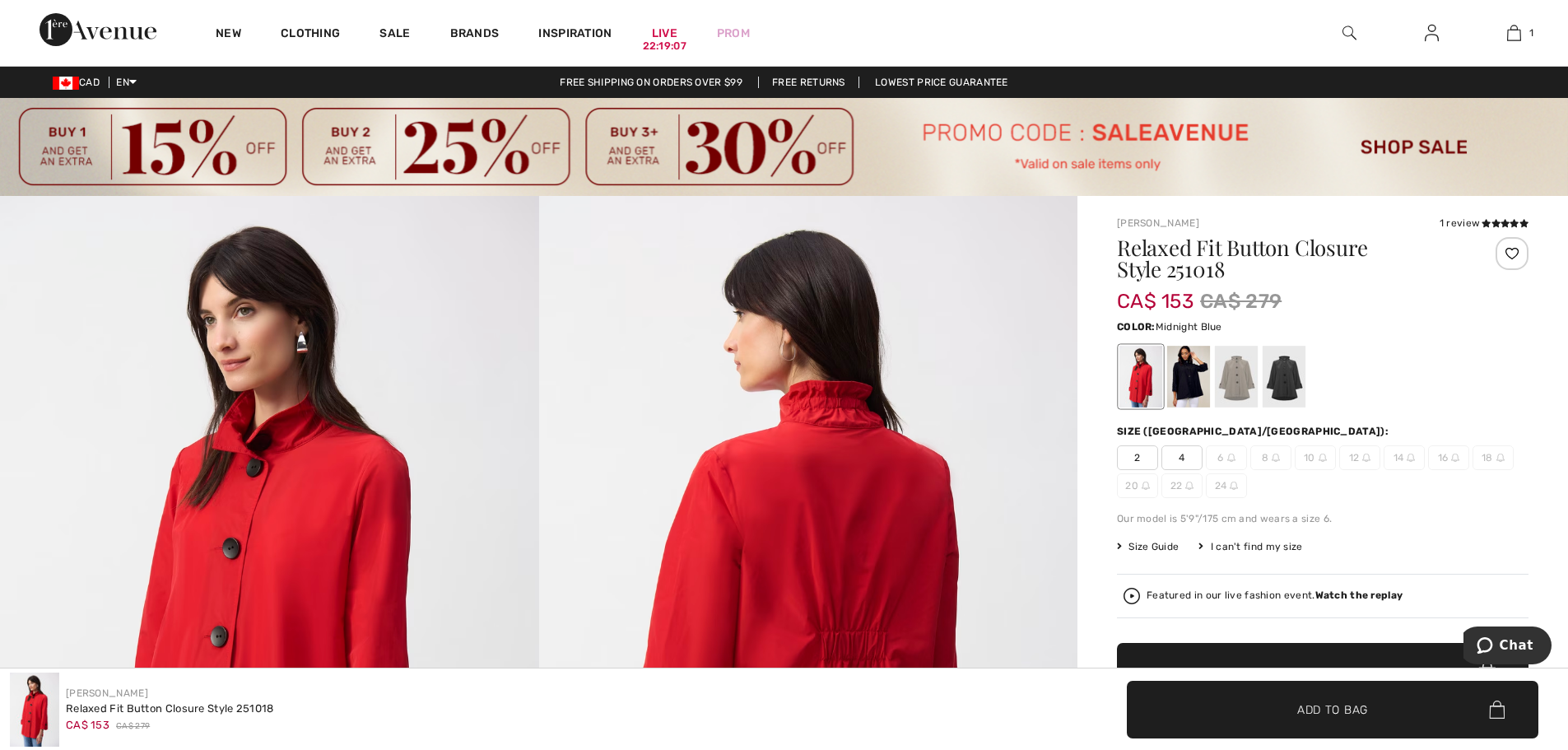
click at [1182, 376] on div at bounding box center [1188, 376] width 43 height 62
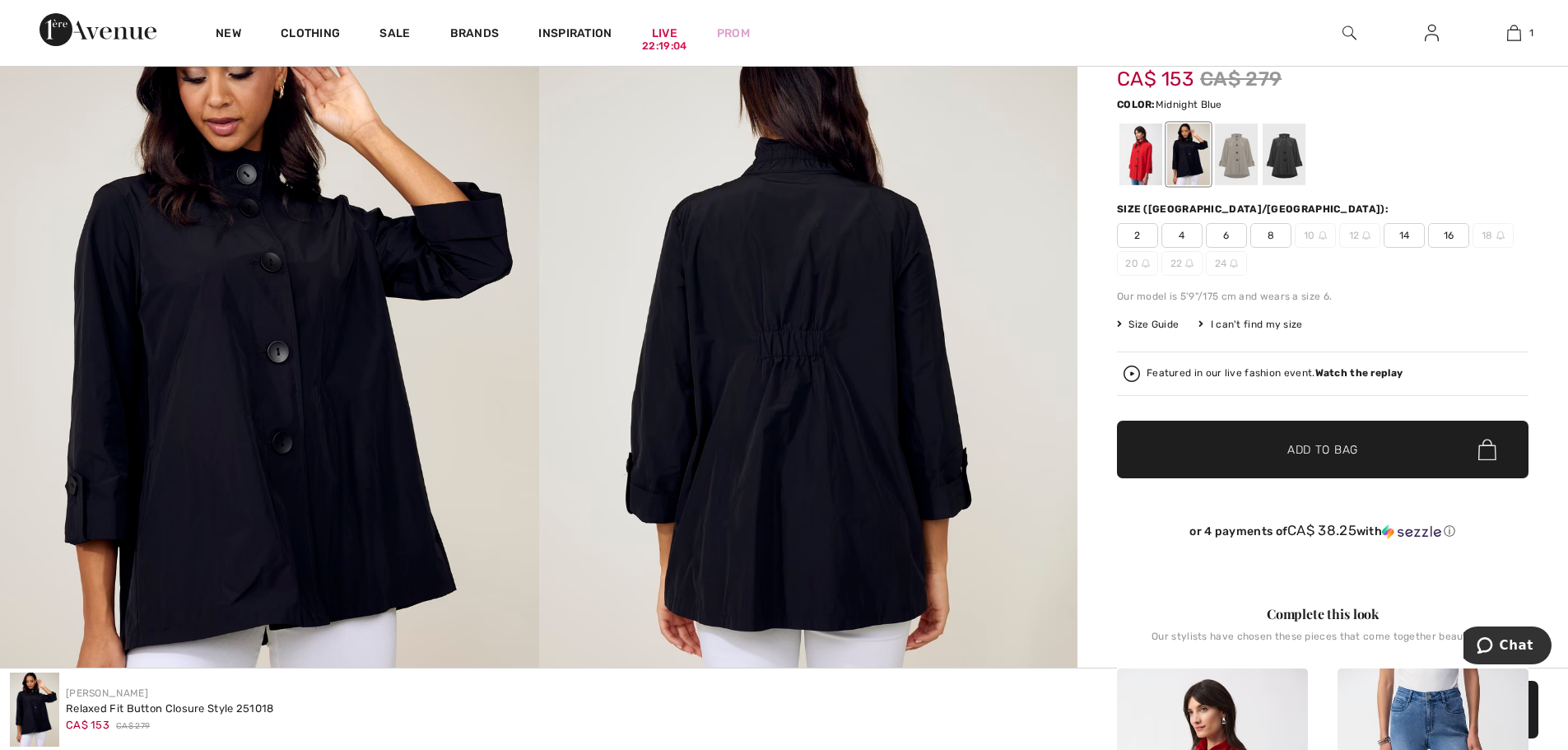
scroll to position [82, 0]
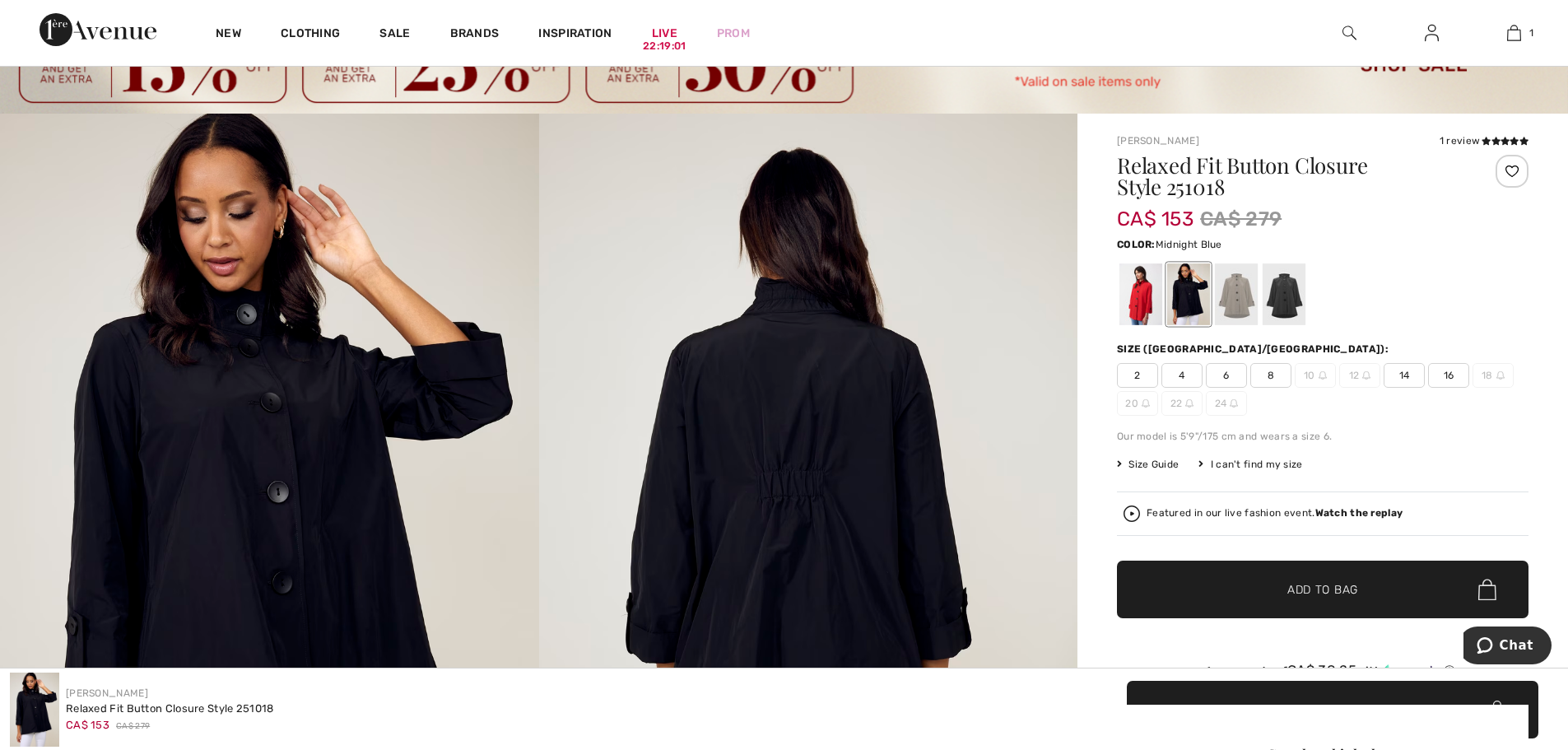
click at [1443, 370] on span "16" at bounding box center [1448, 375] width 41 height 25
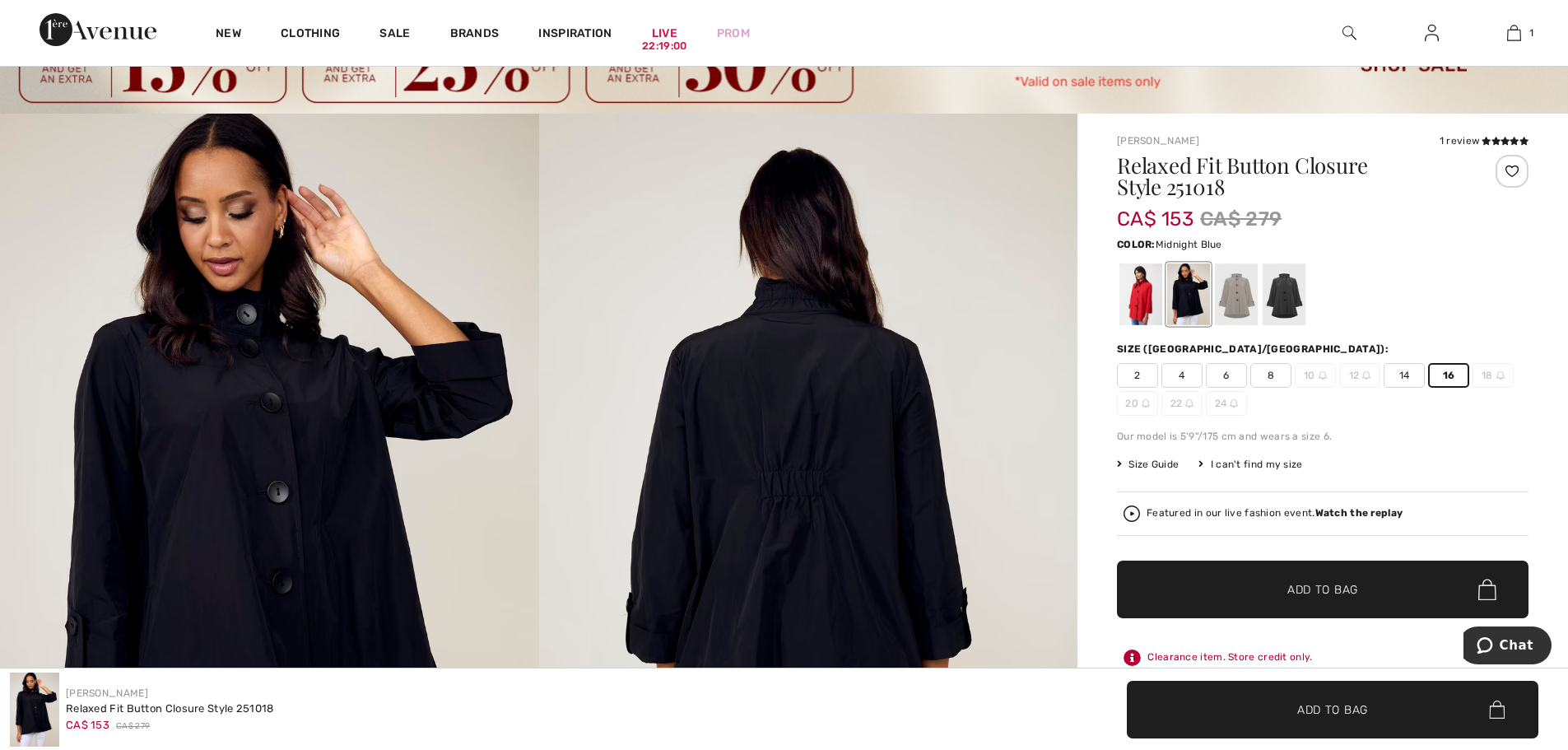
click at [1374, 590] on span "✔ Added to Bag Add to Bag" at bounding box center [1322, 589] width 411 height 57
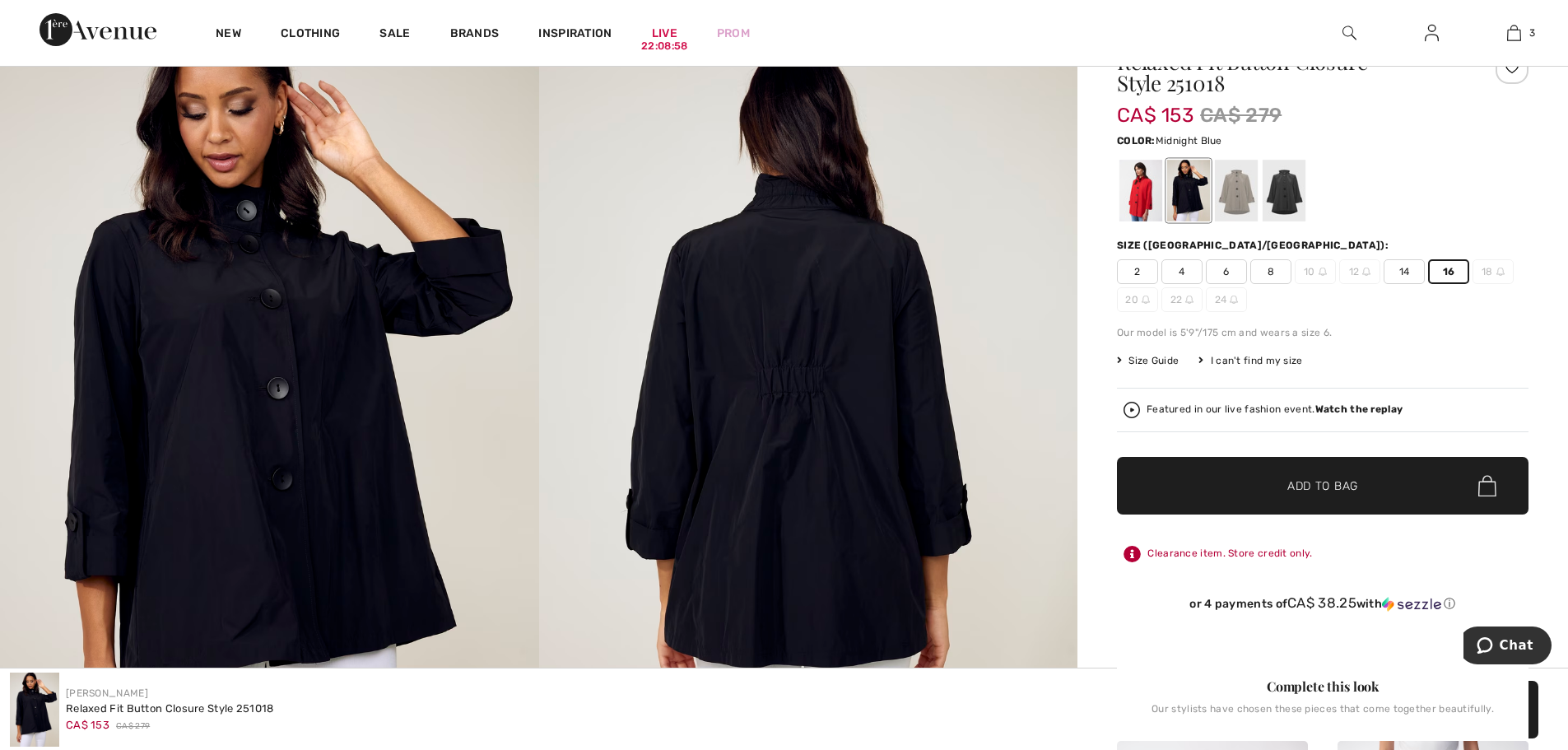
scroll to position [0, 0]
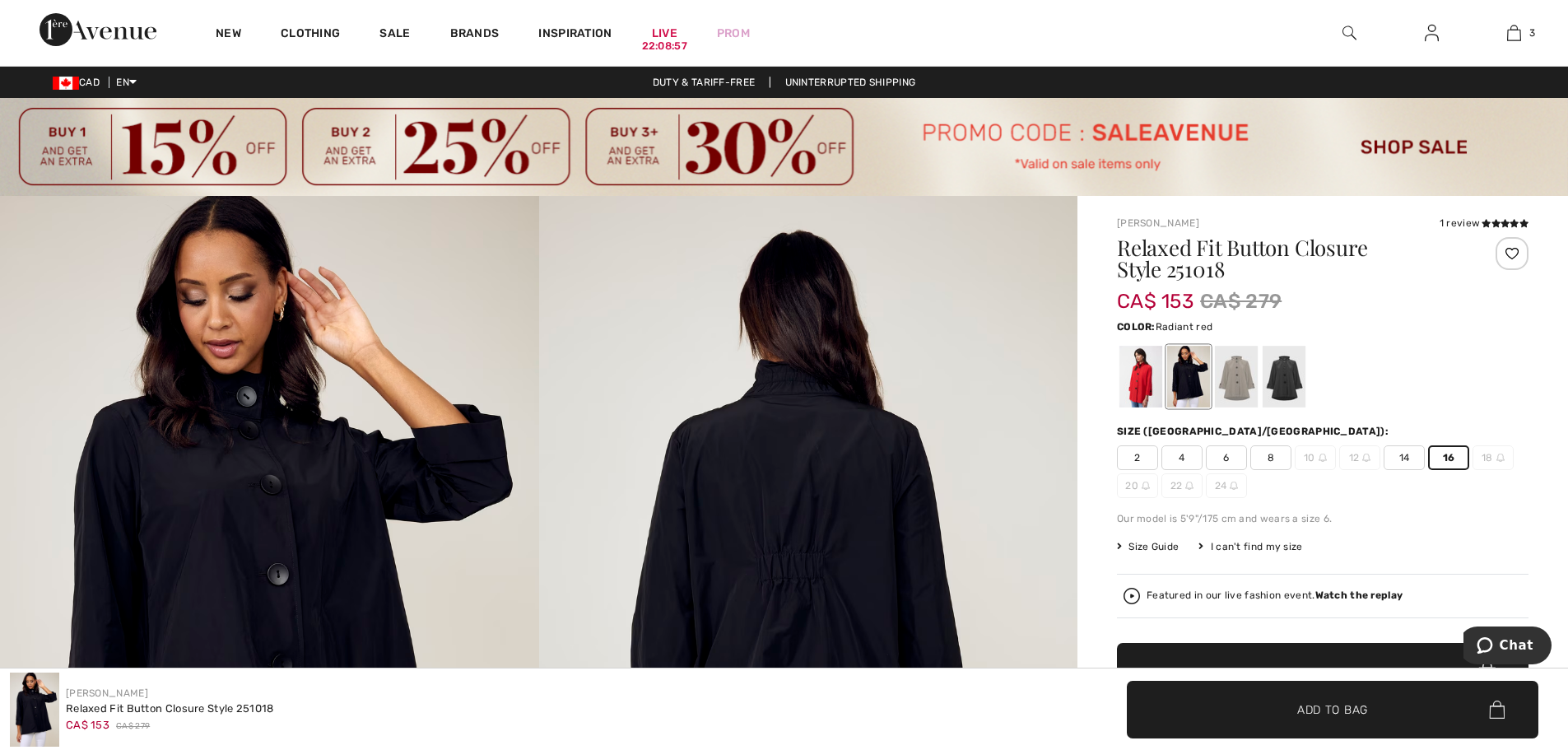
click at [1149, 381] on div at bounding box center [1141, 376] width 43 height 62
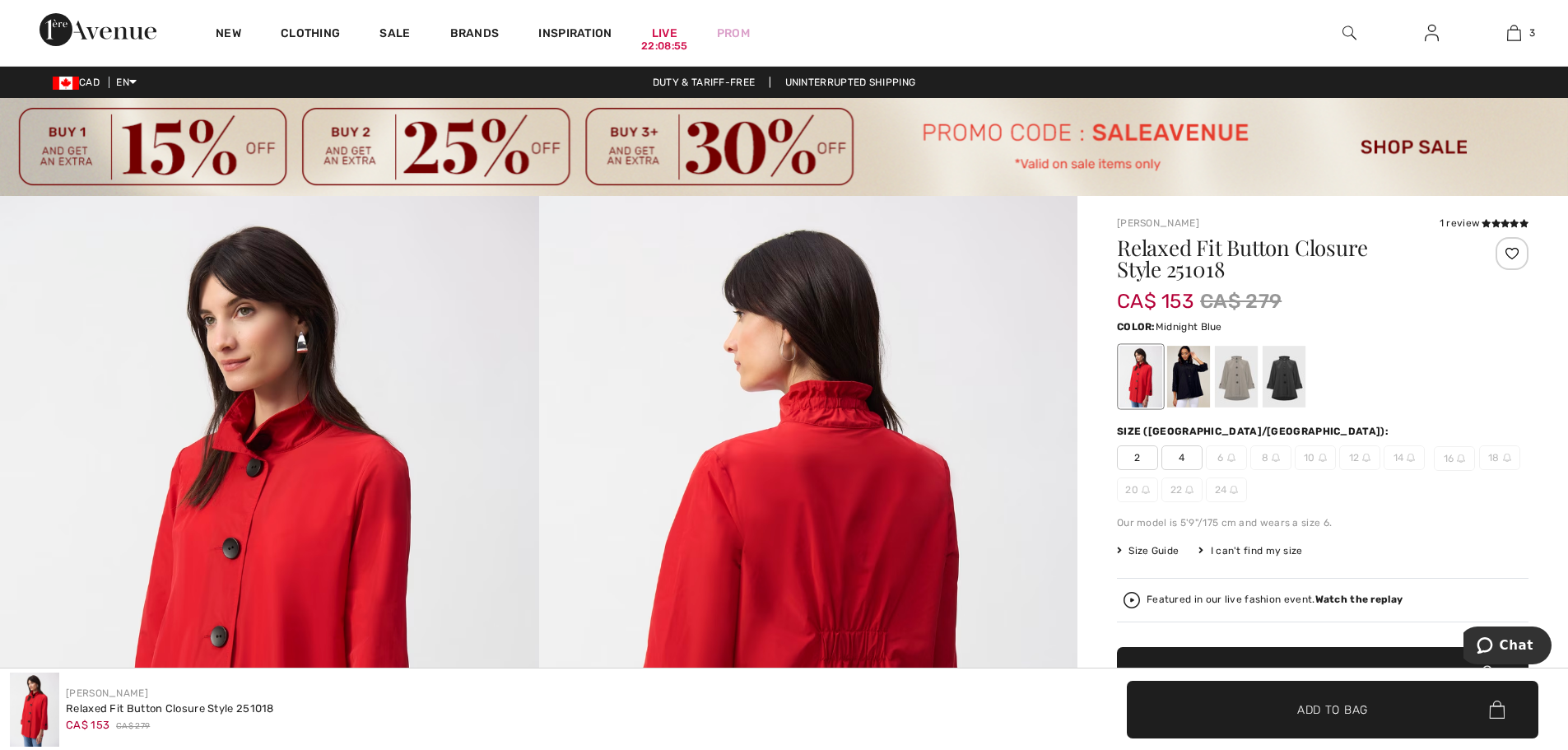
click at [1194, 392] on div at bounding box center [1188, 376] width 43 height 62
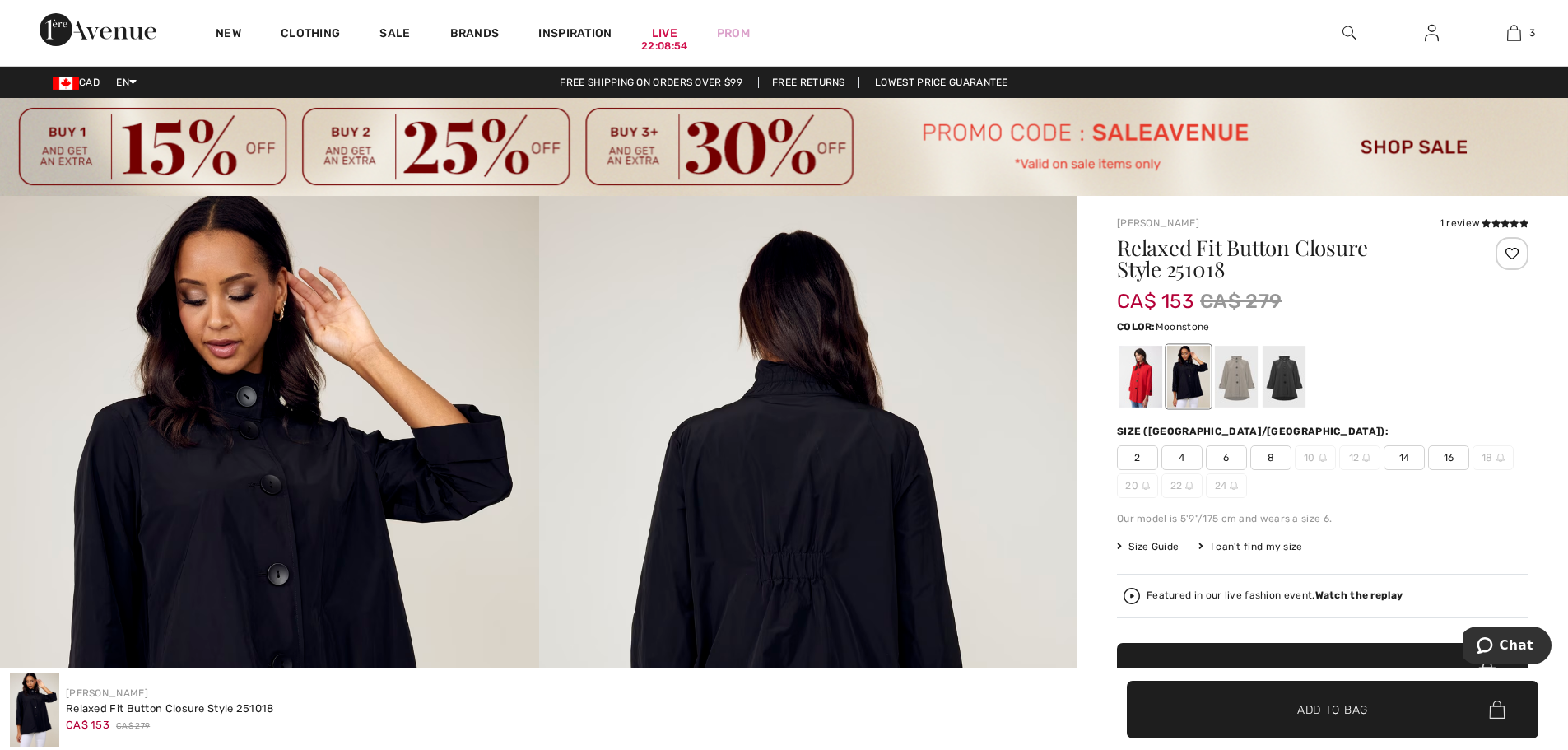
click at [1240, 384] on div at bounding box center [1236, 376] width 43 height 62
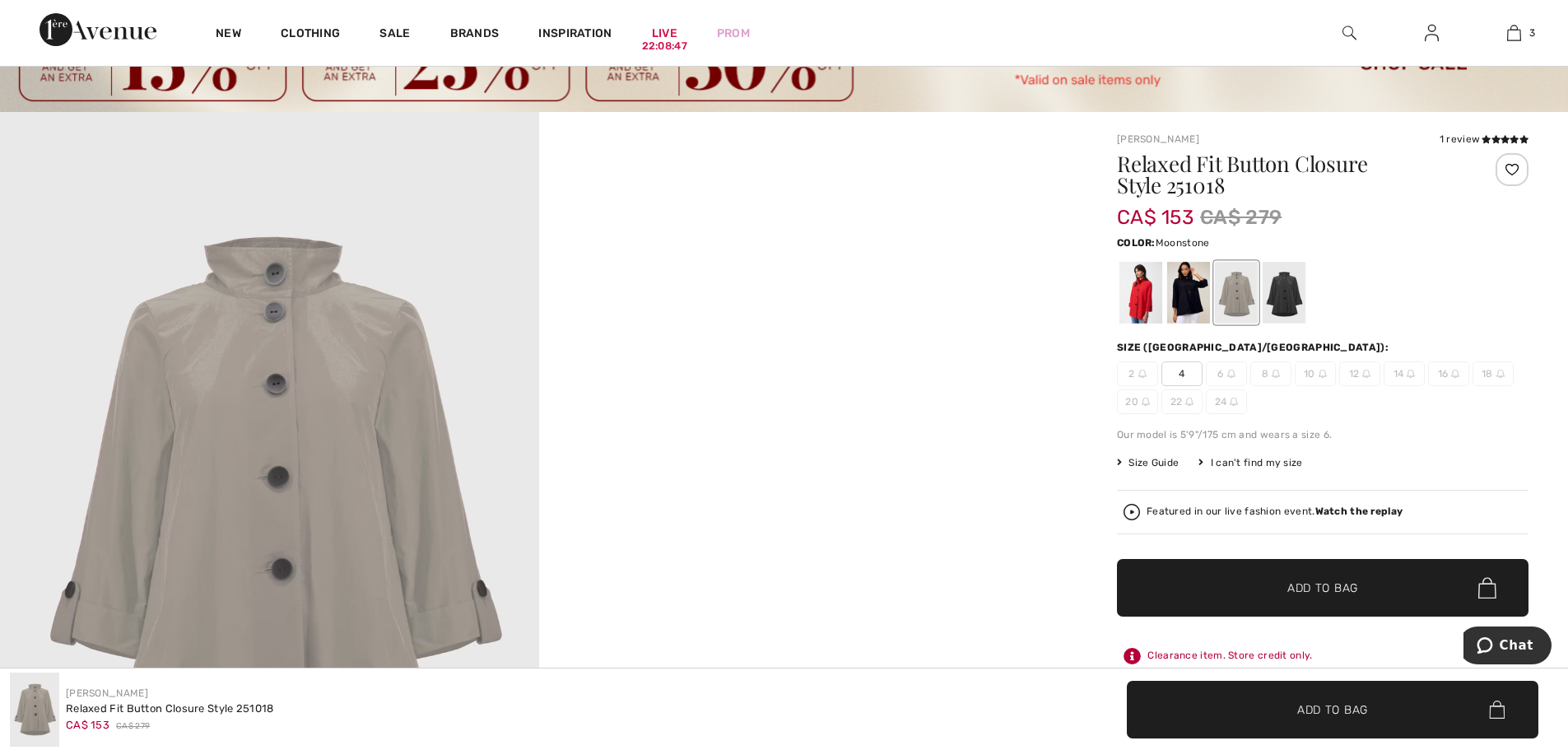
scroll to position [82, 0]
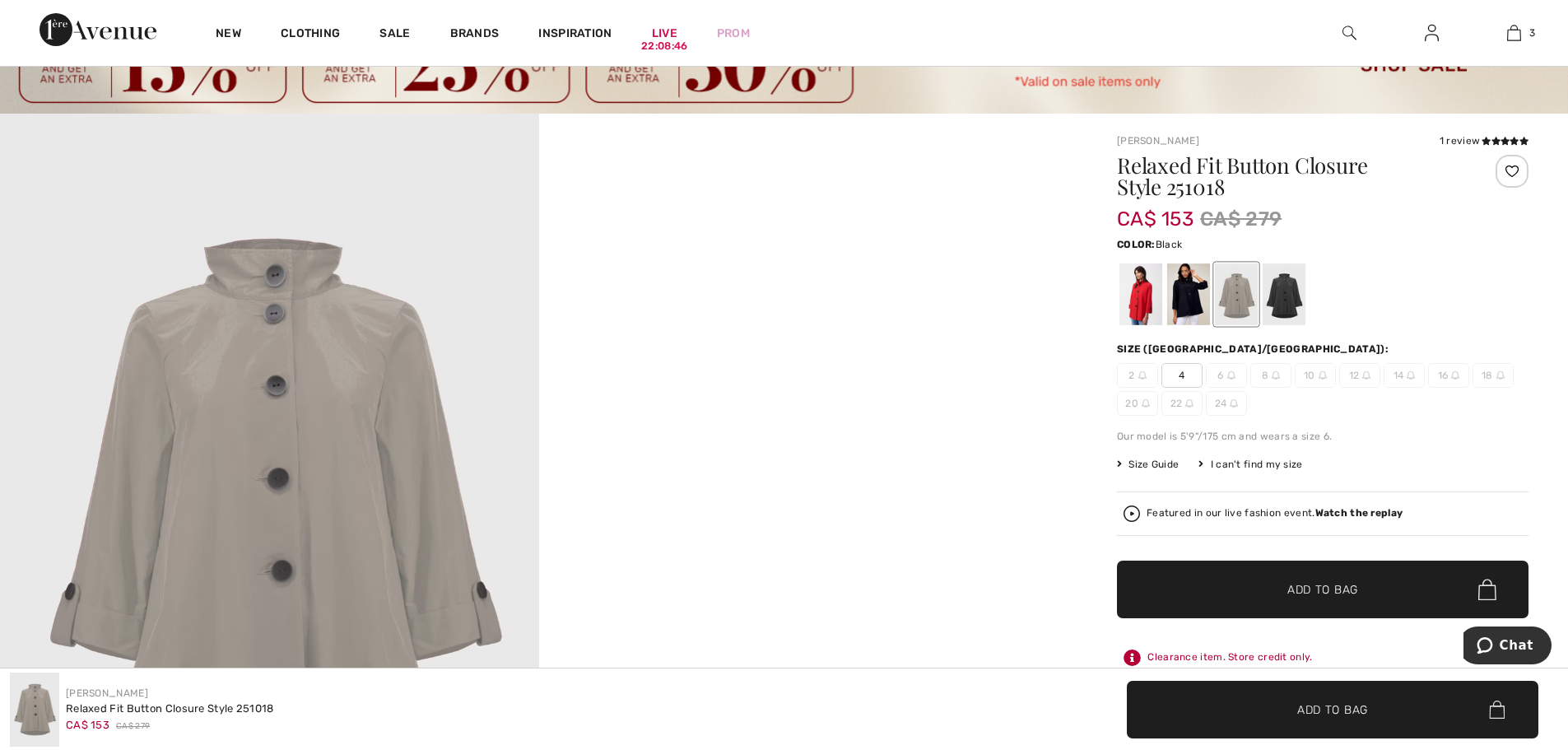
click at [1277, 308] on div at bounding box center [1283, 294] width 43 height 62
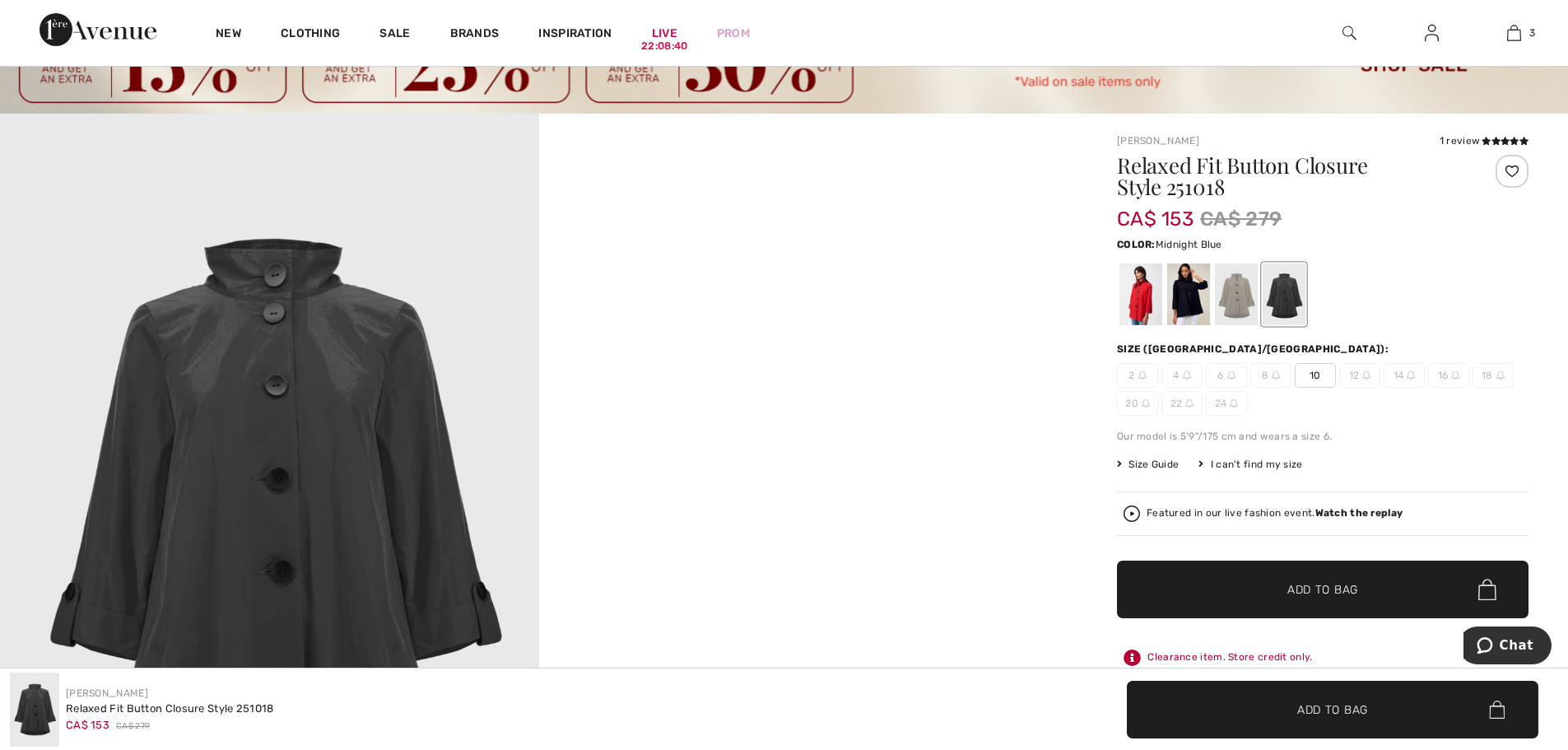
click at [1174, 303] on div at bounding box center [1188, 294] width 43 height 62
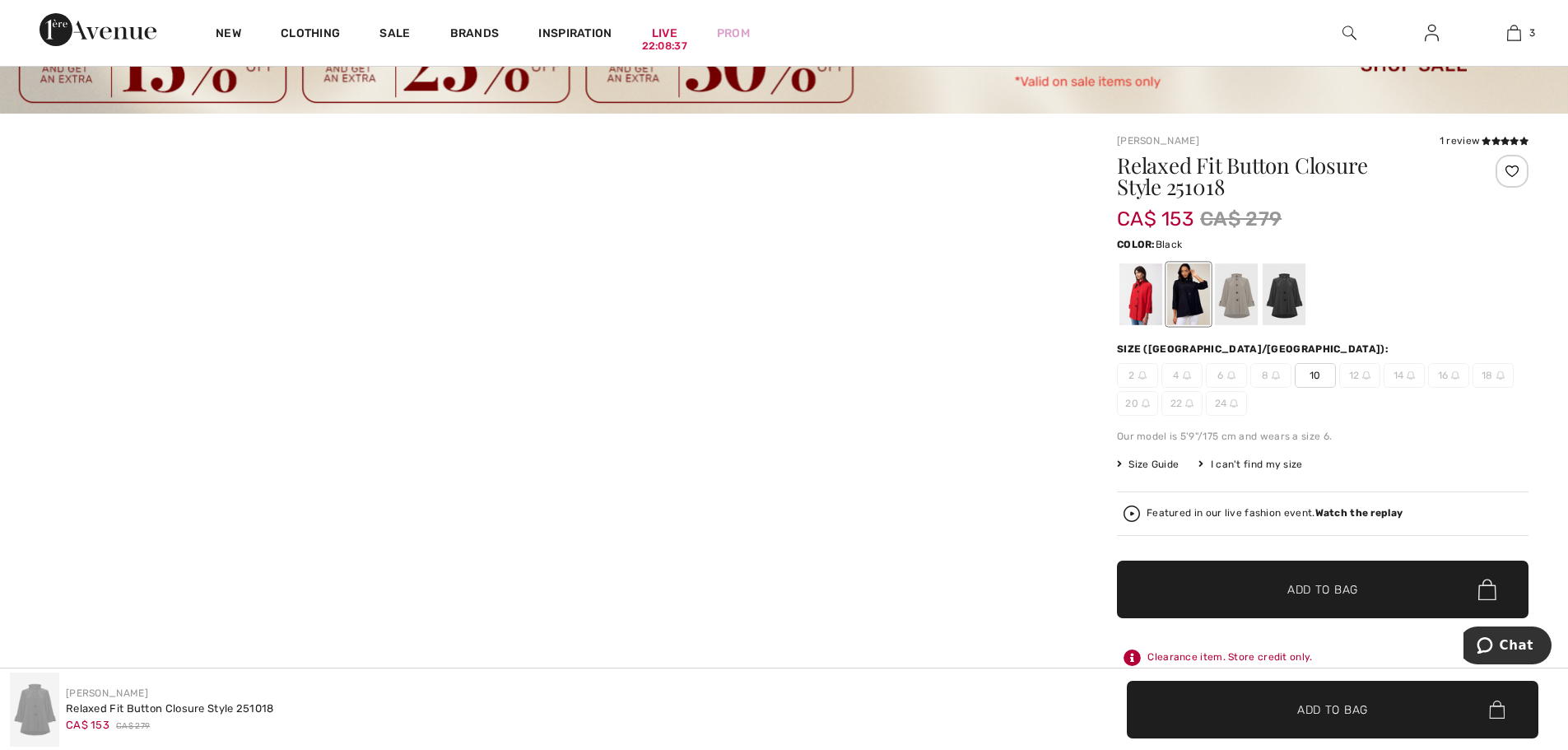
click at [540, 382] on video "Your browser does not support the video tag." at bounding box center [809, 249] width 539 height 270
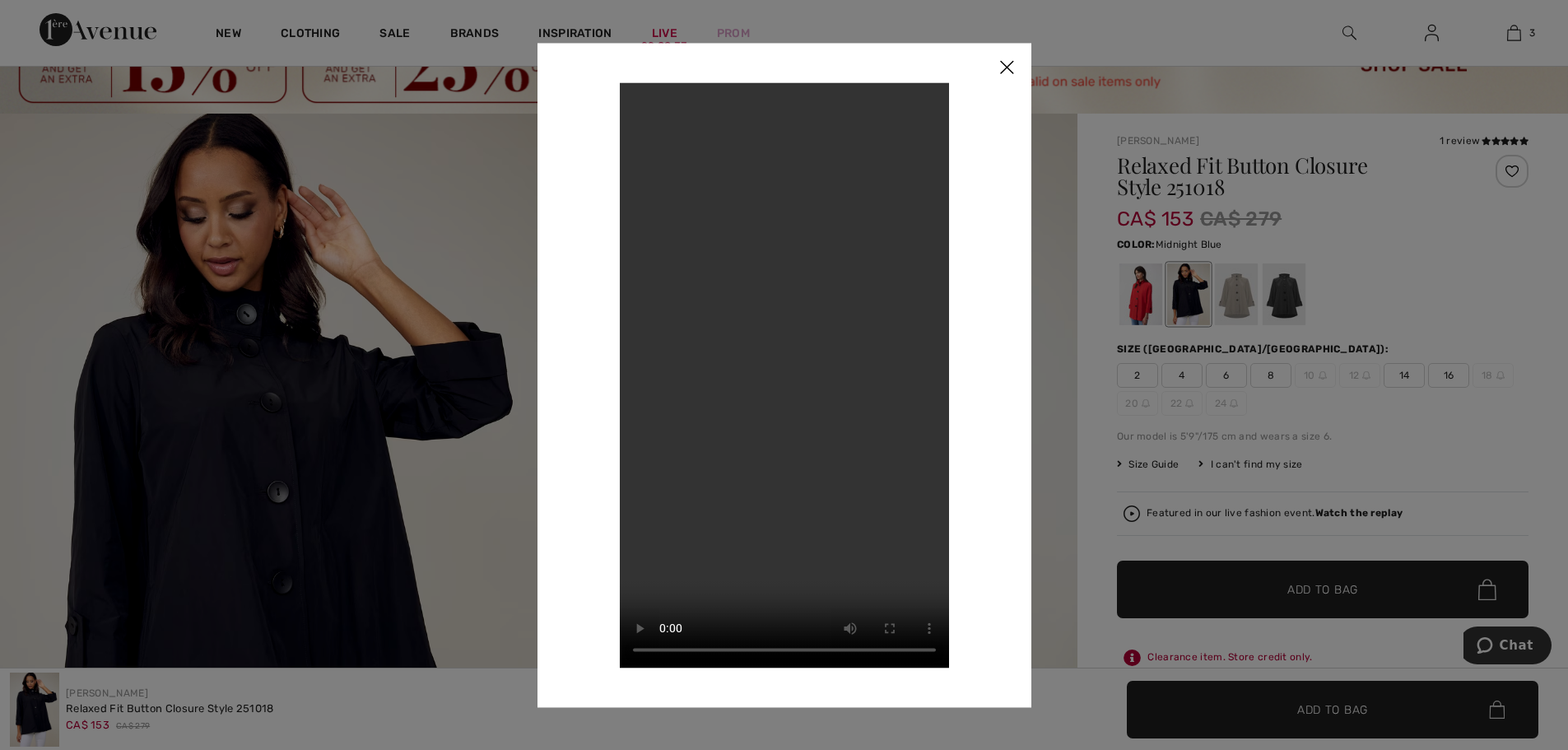
click at [1006, 69] on img at bounding box center [1007, 69] width 49 height 51
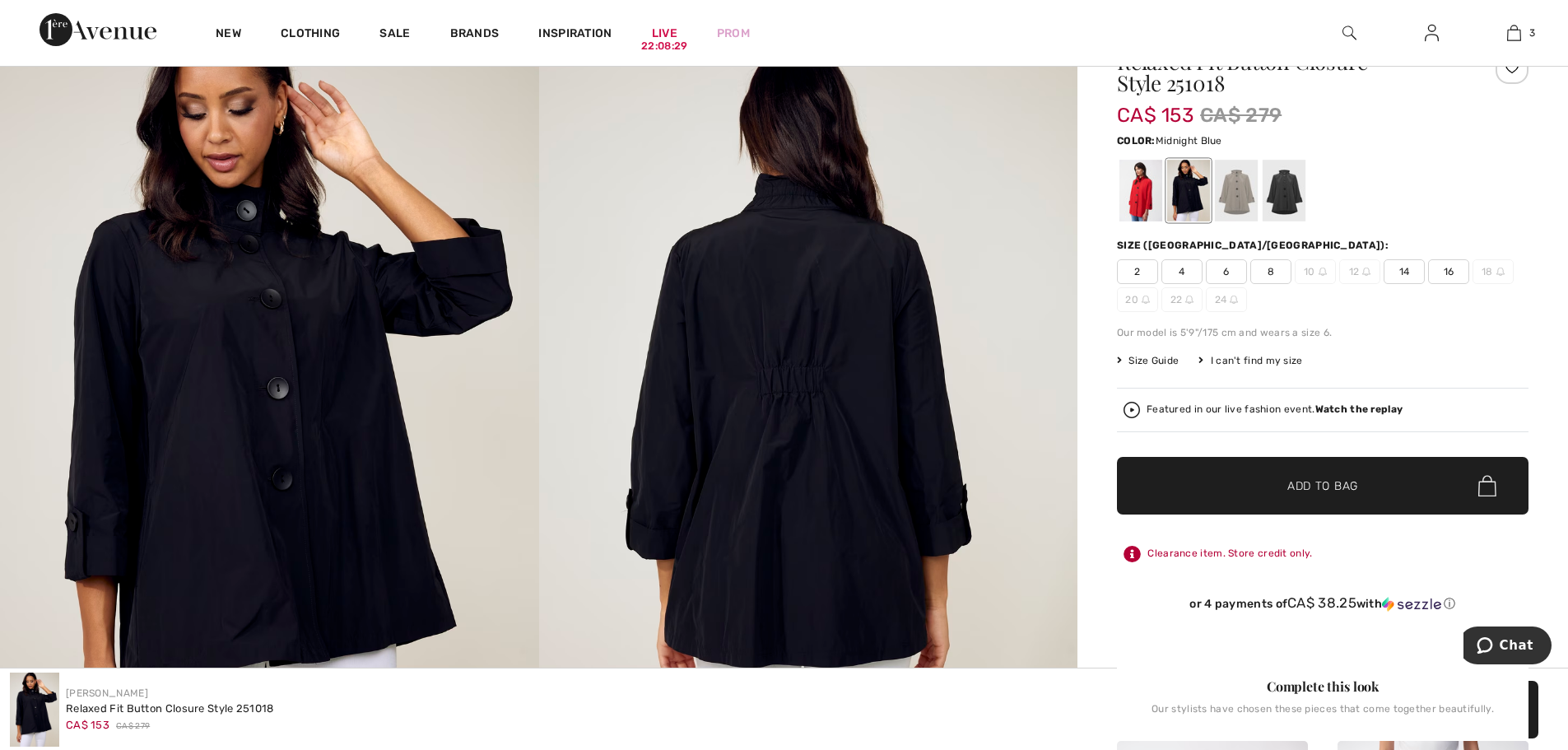
scroll to position [0, 0]
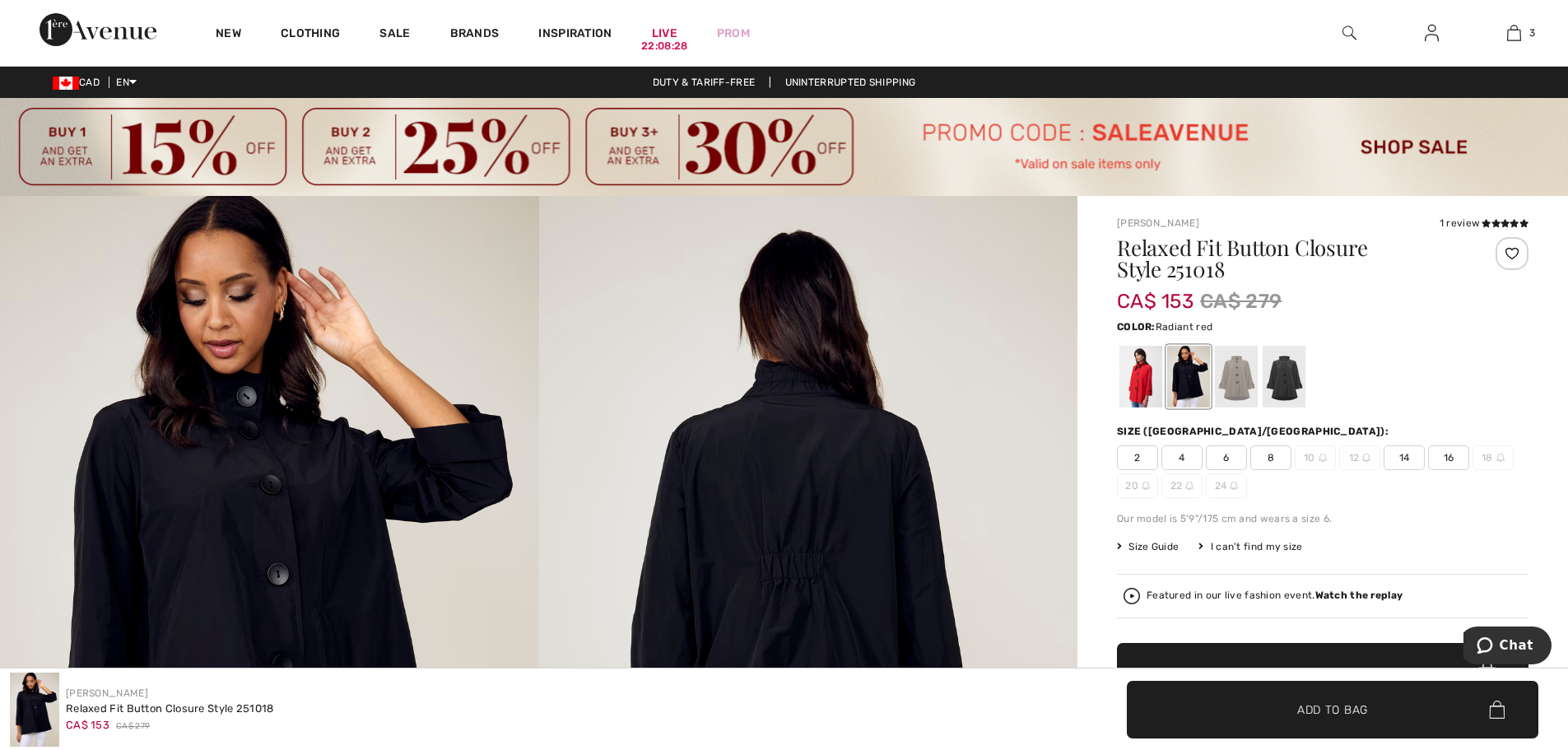
click at [1149, 367] on div at bounding box center [1141, 376] width 43 height 62
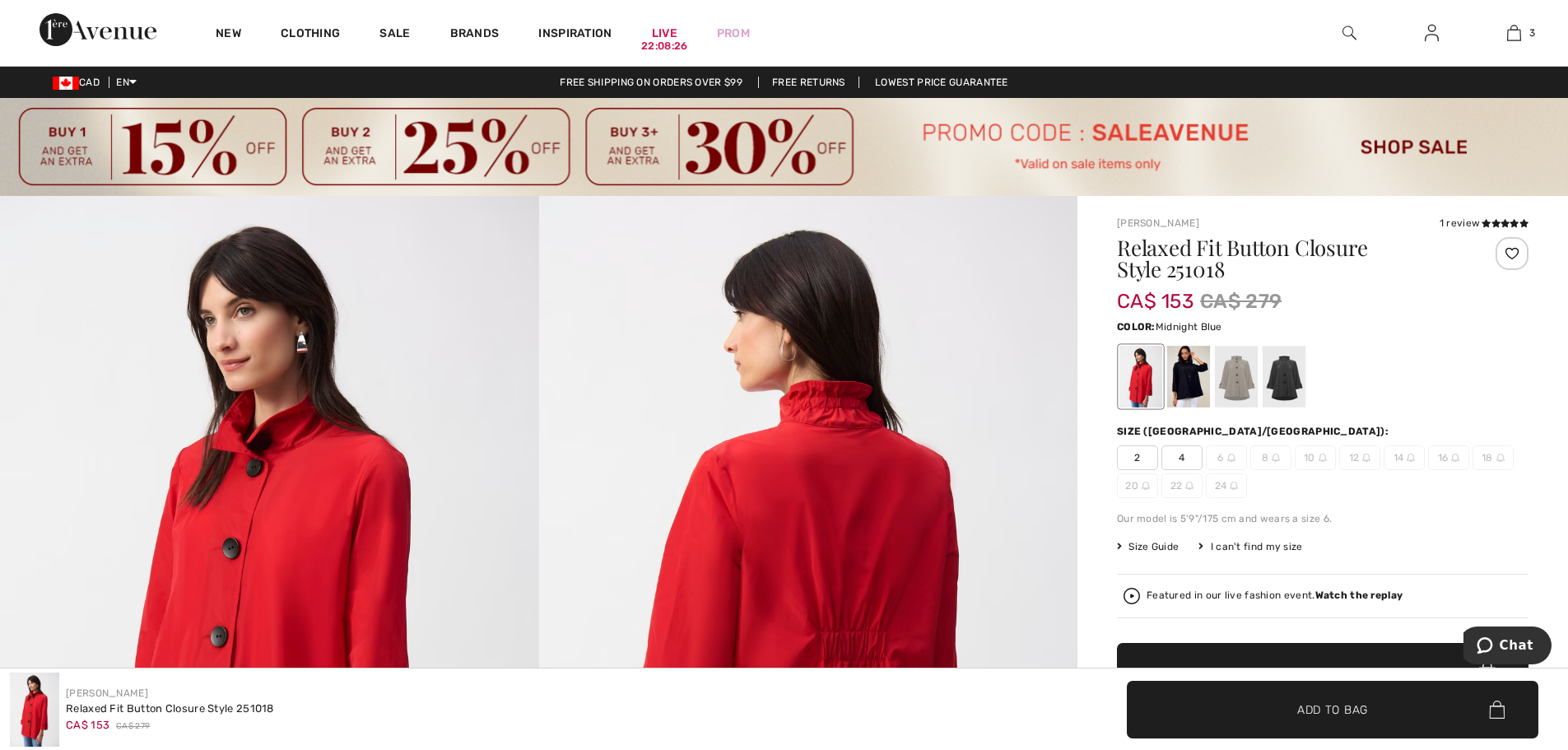
click at [1197, 370] on div at bounding box center [1188, 376] width 43 height 62
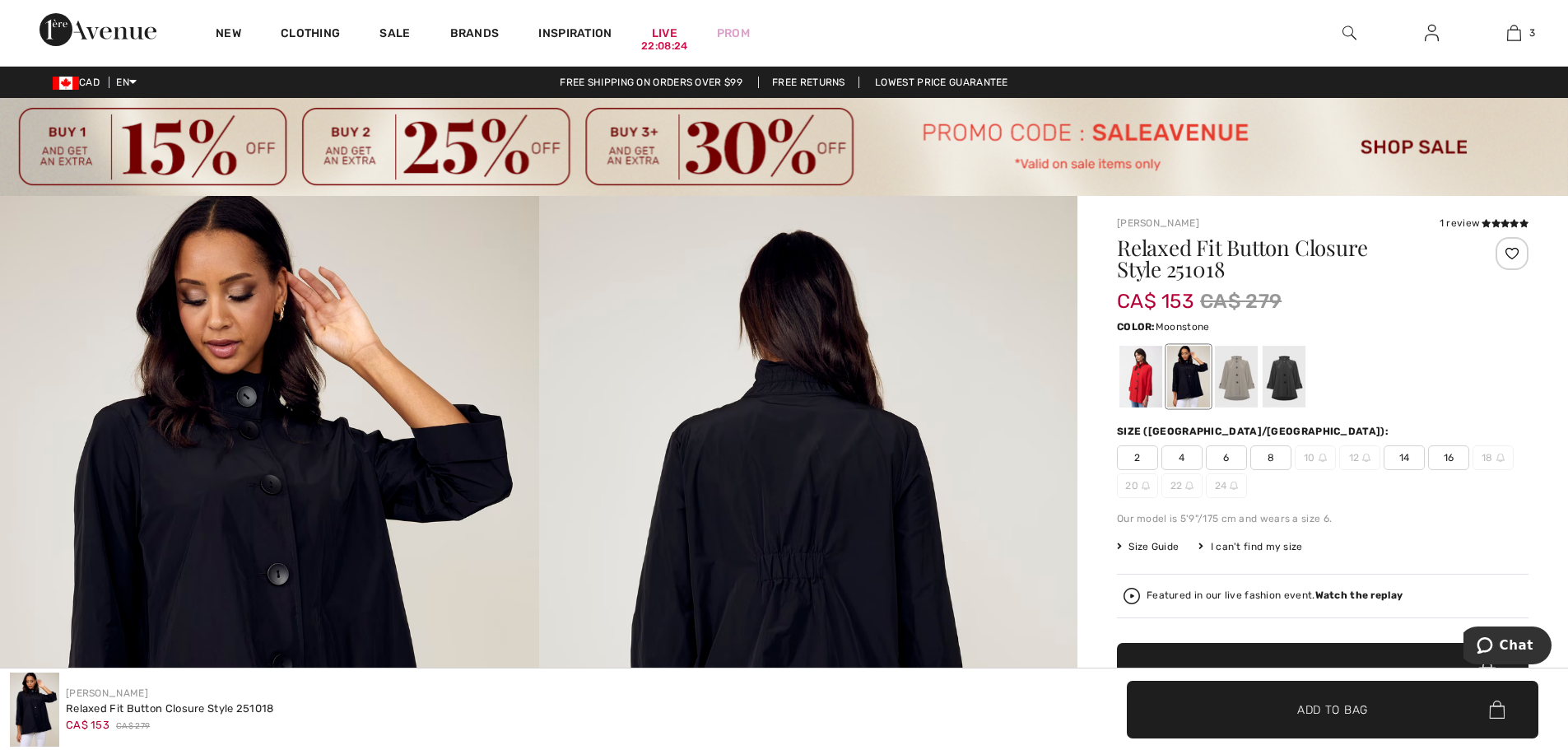
click at [1240, 371] on div at bounding box center [1236, 376] width 43 height 62
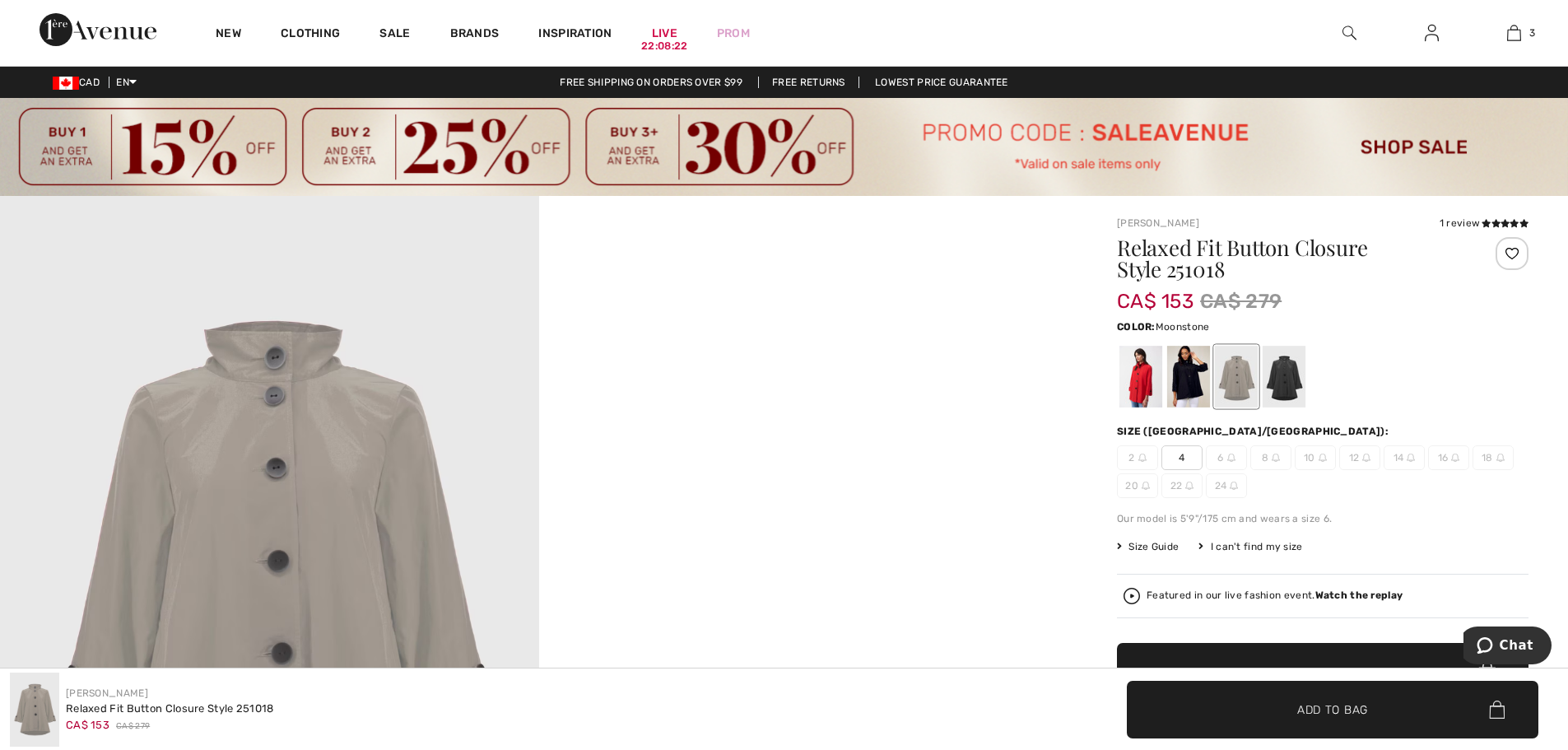
click at [1308, 374] on div at bounding box center [1322, 377] width 411 height 69
click at [1288, 375] on div at bounding box center [1283, 376] width 43 height 62
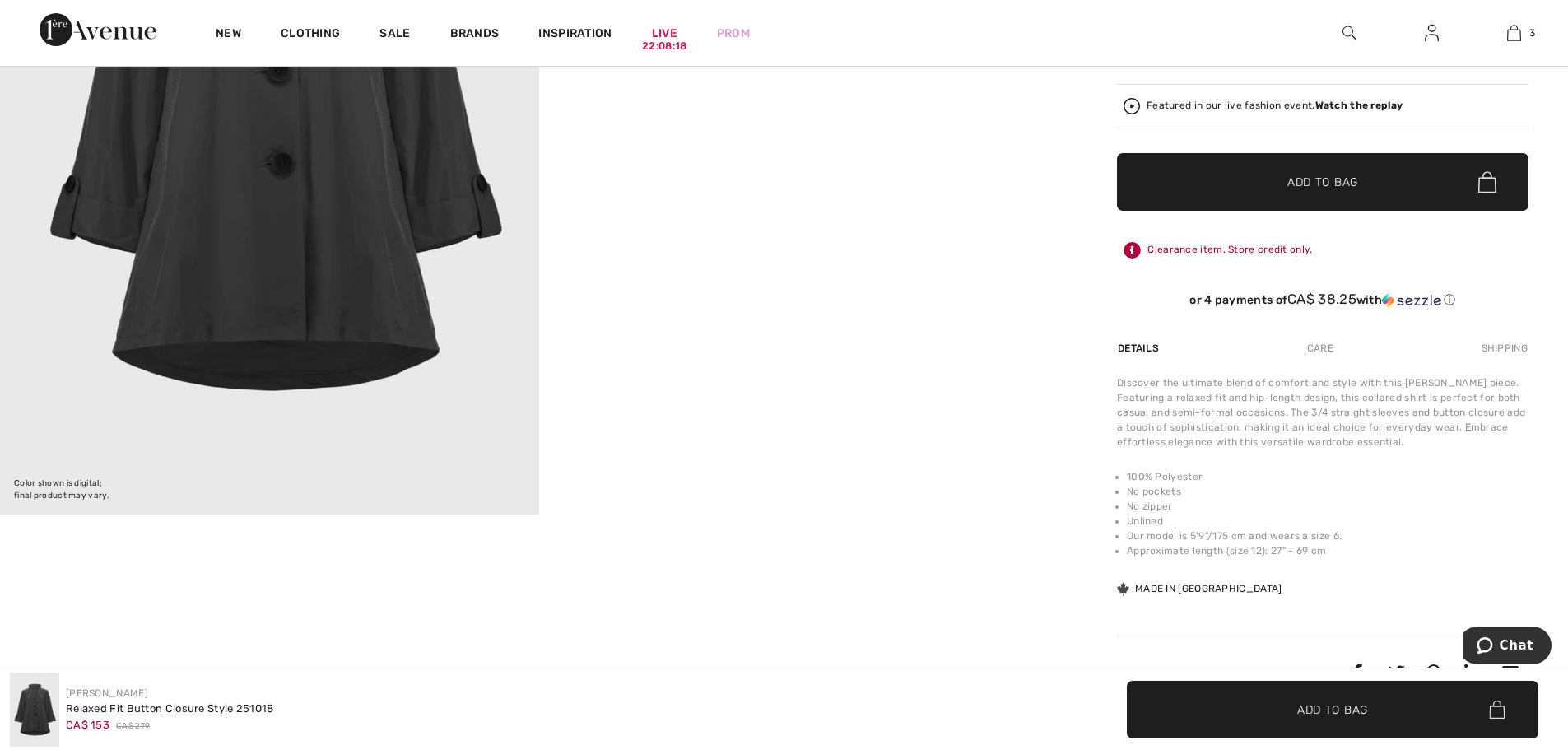
scroll to position [247, 0]
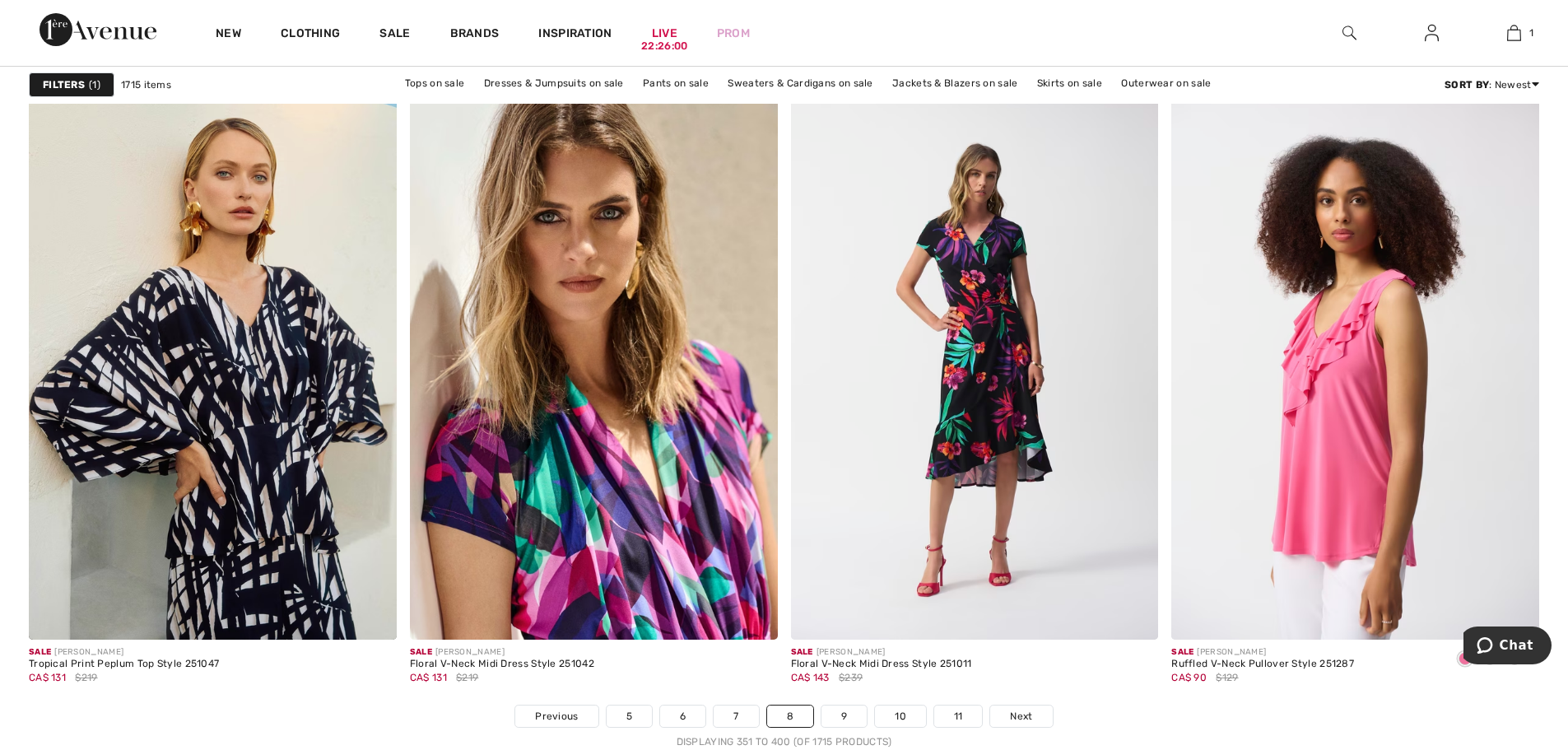
scroll to position [9717, 0]
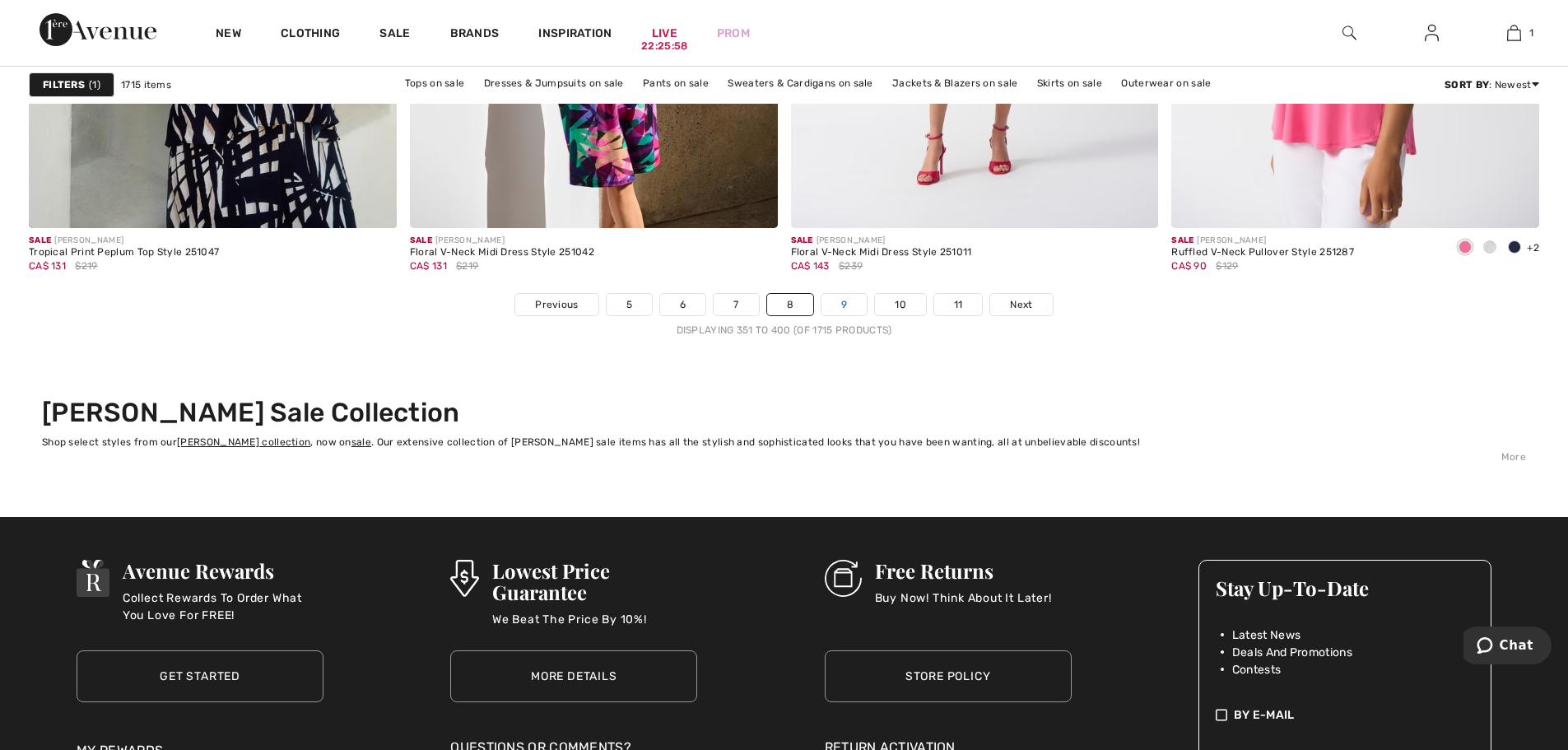
click at [845, 303] on link "9" at bounding box center [843, 305] width 45 height 21
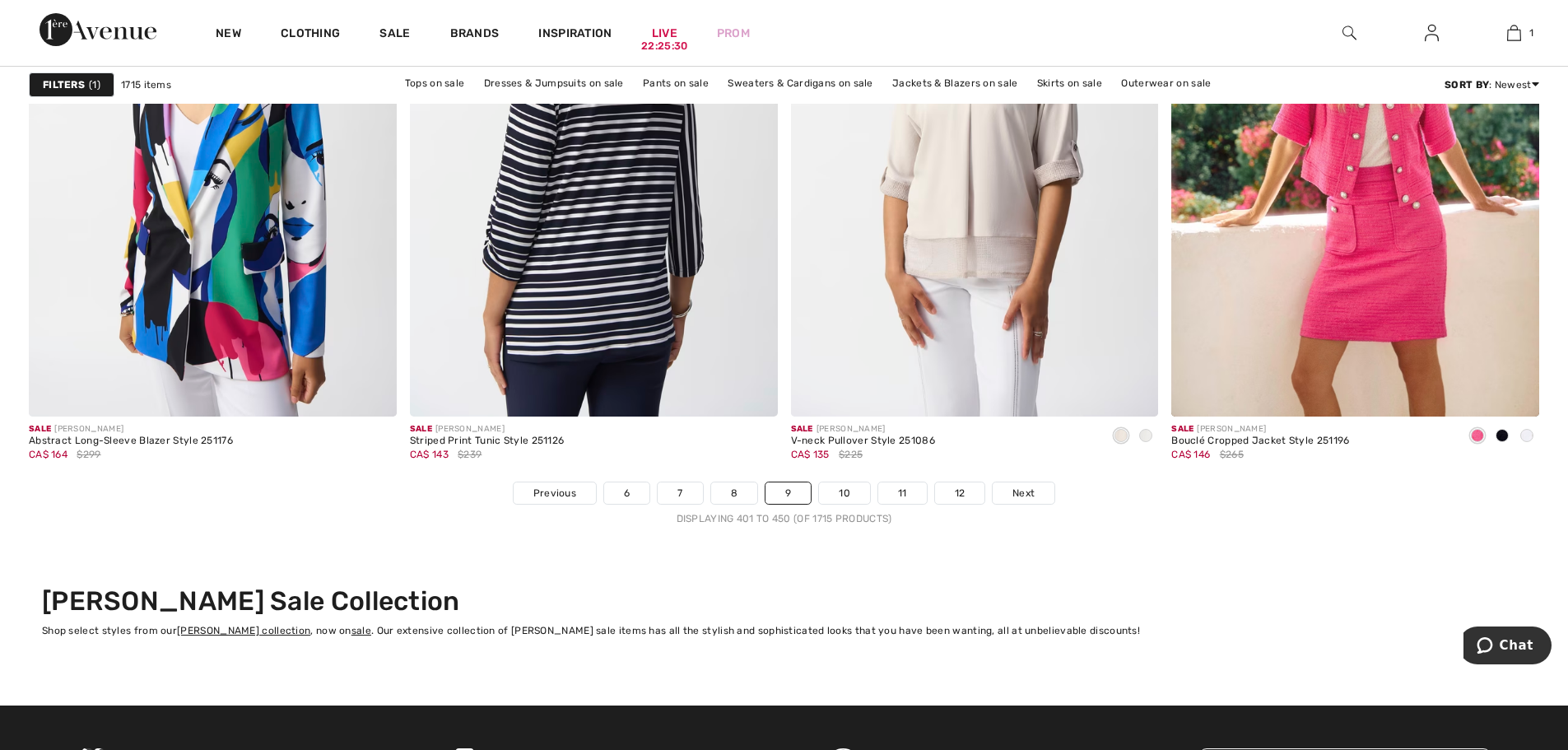
scroll to position [9717, 0]
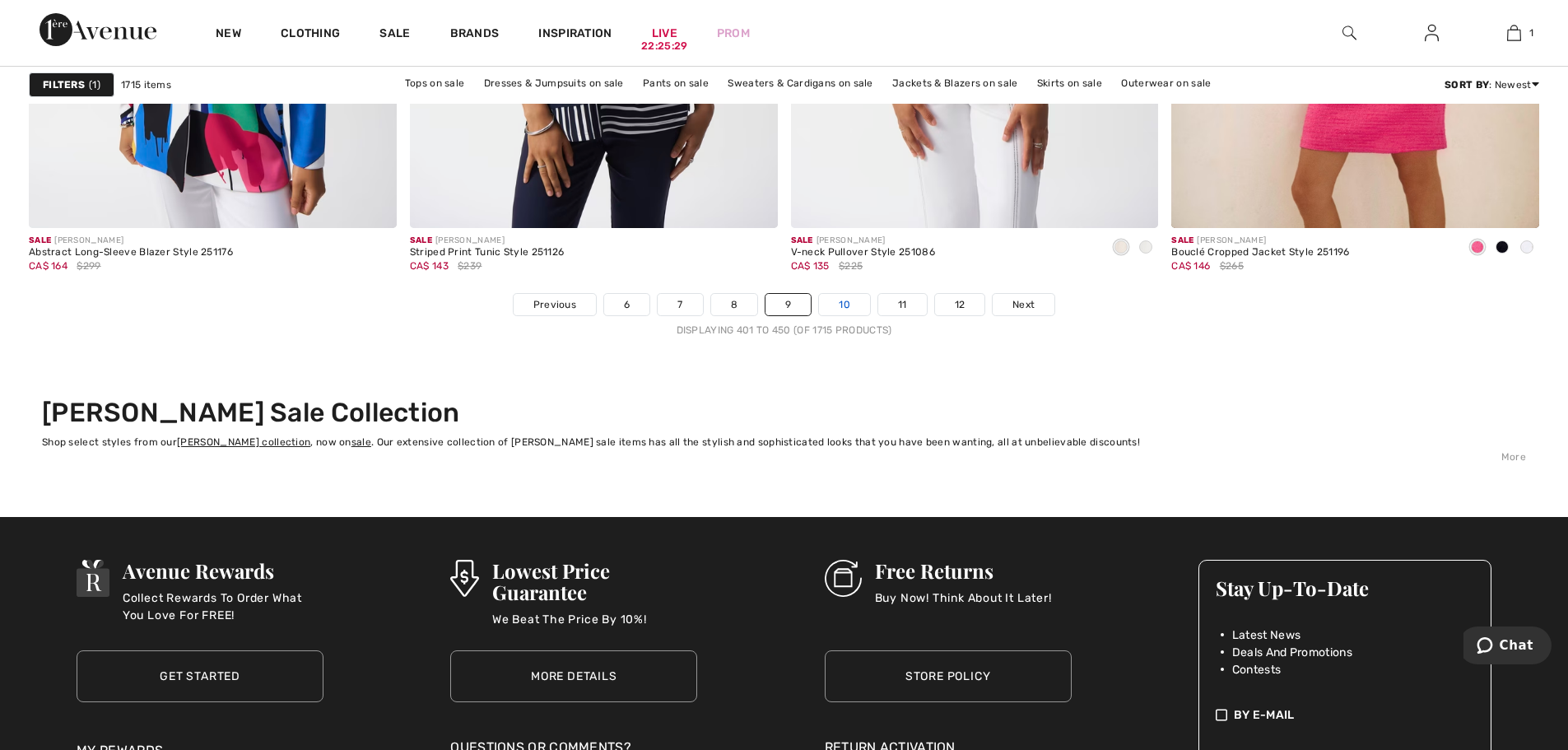
click at [841, 308] on link "10" at bounding box center [845, 305] width 51 height 21
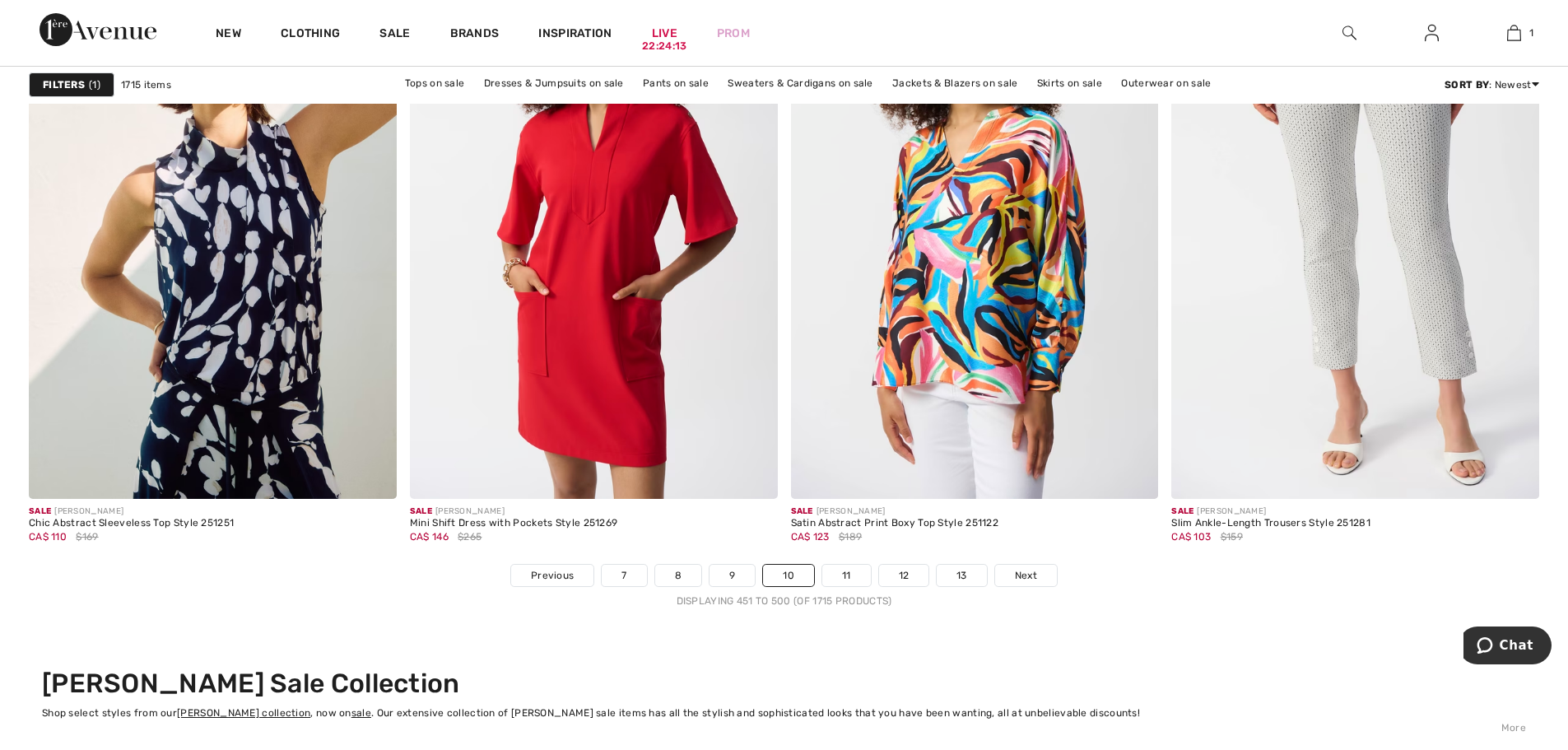
scroll to position [9635, 0]
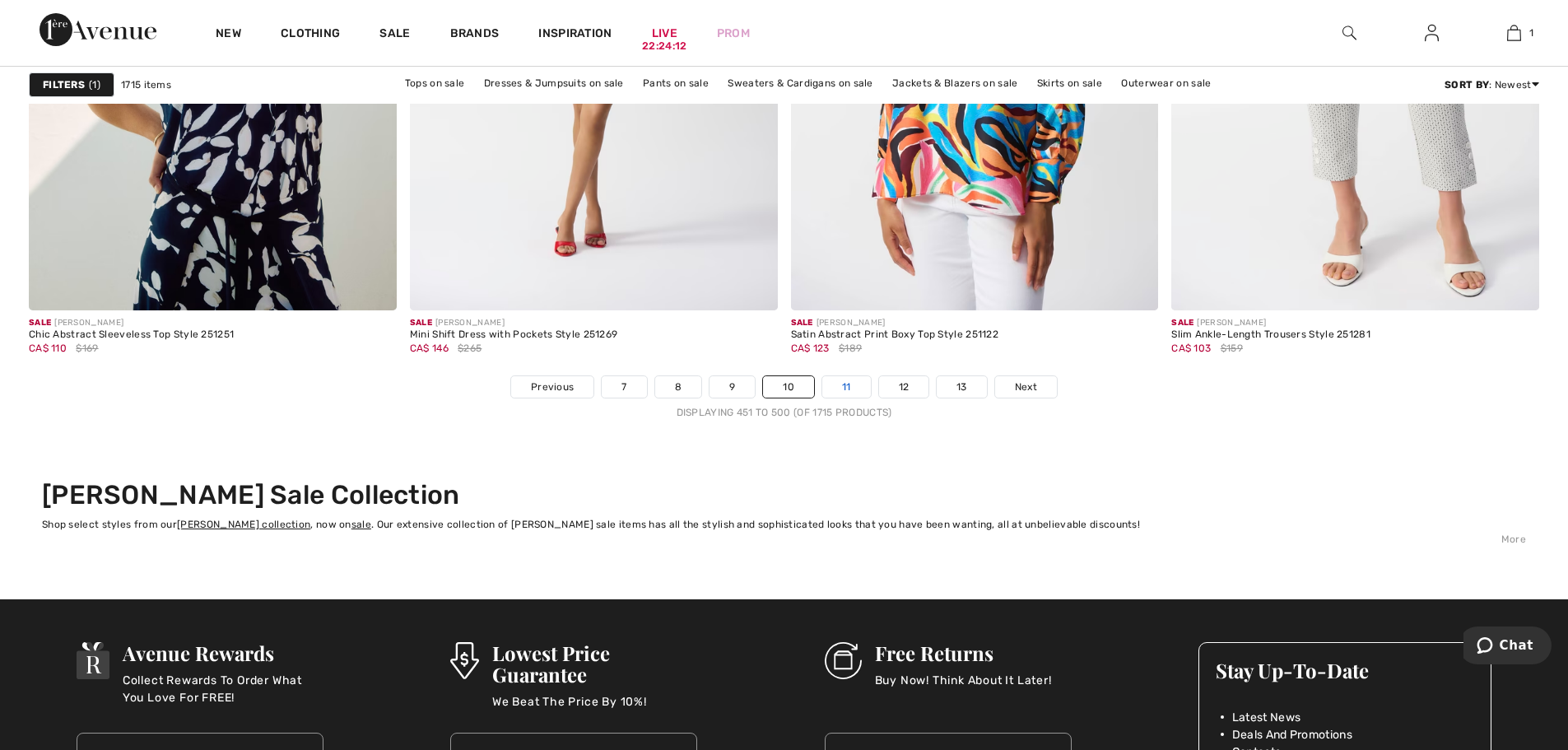
click at [839, 390] on link "11" at bounding box center [846, 387] width 48 height 21
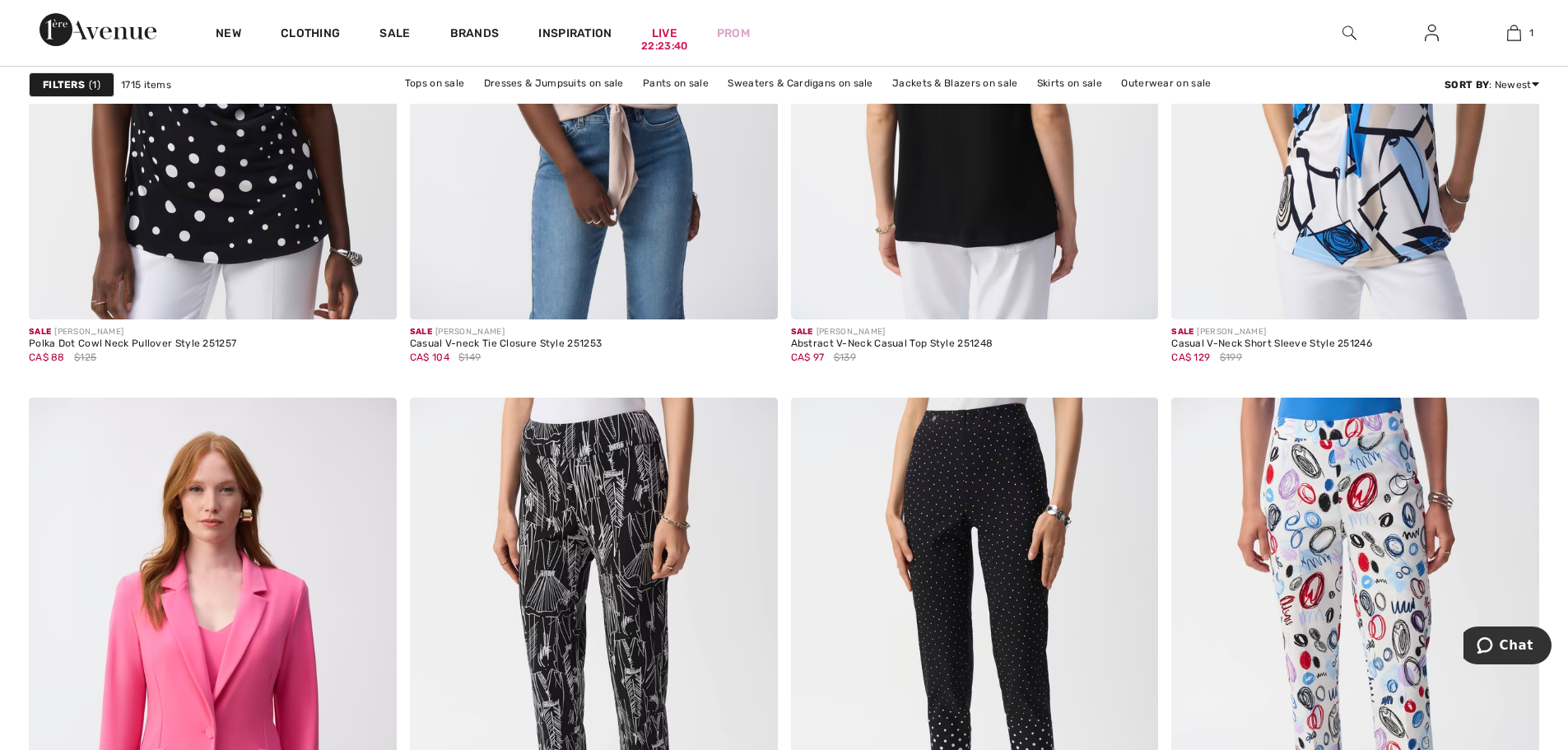
scroll to position [7081, 0]
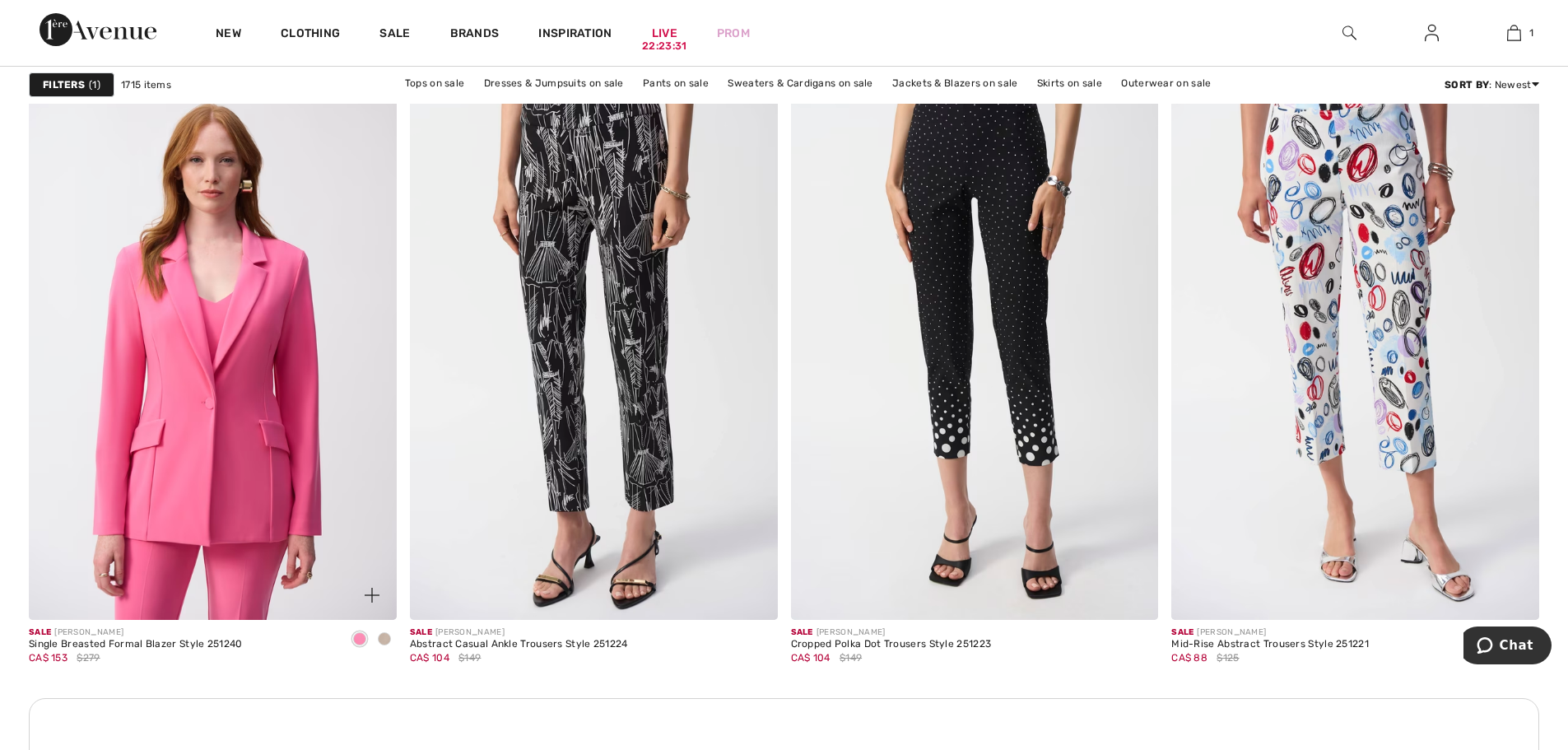
click at [382, 638] on span at bounding box center [384, 639] width 13 height 13
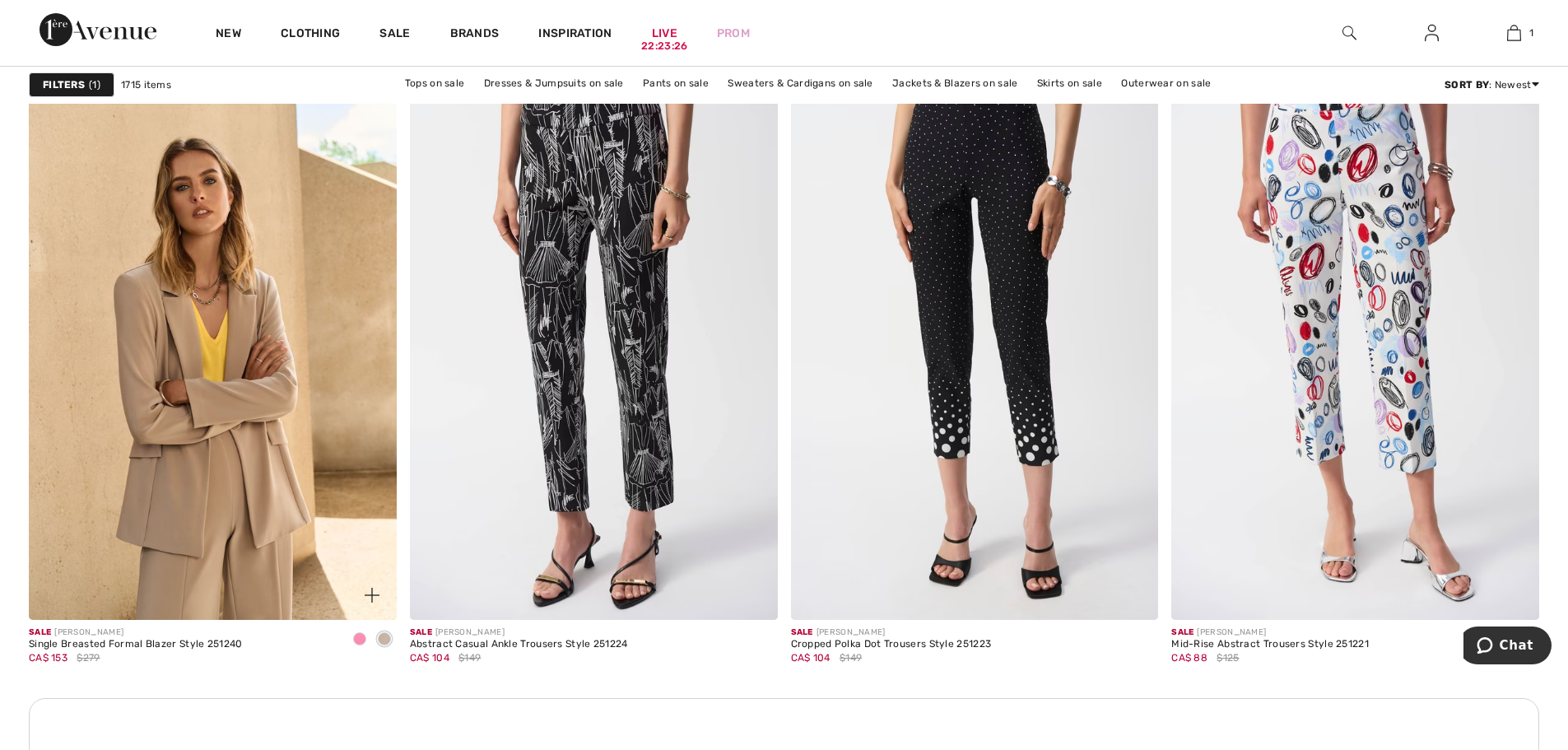
click at [358, 636] on span at bounding box center [359, 639] width 13 height 13
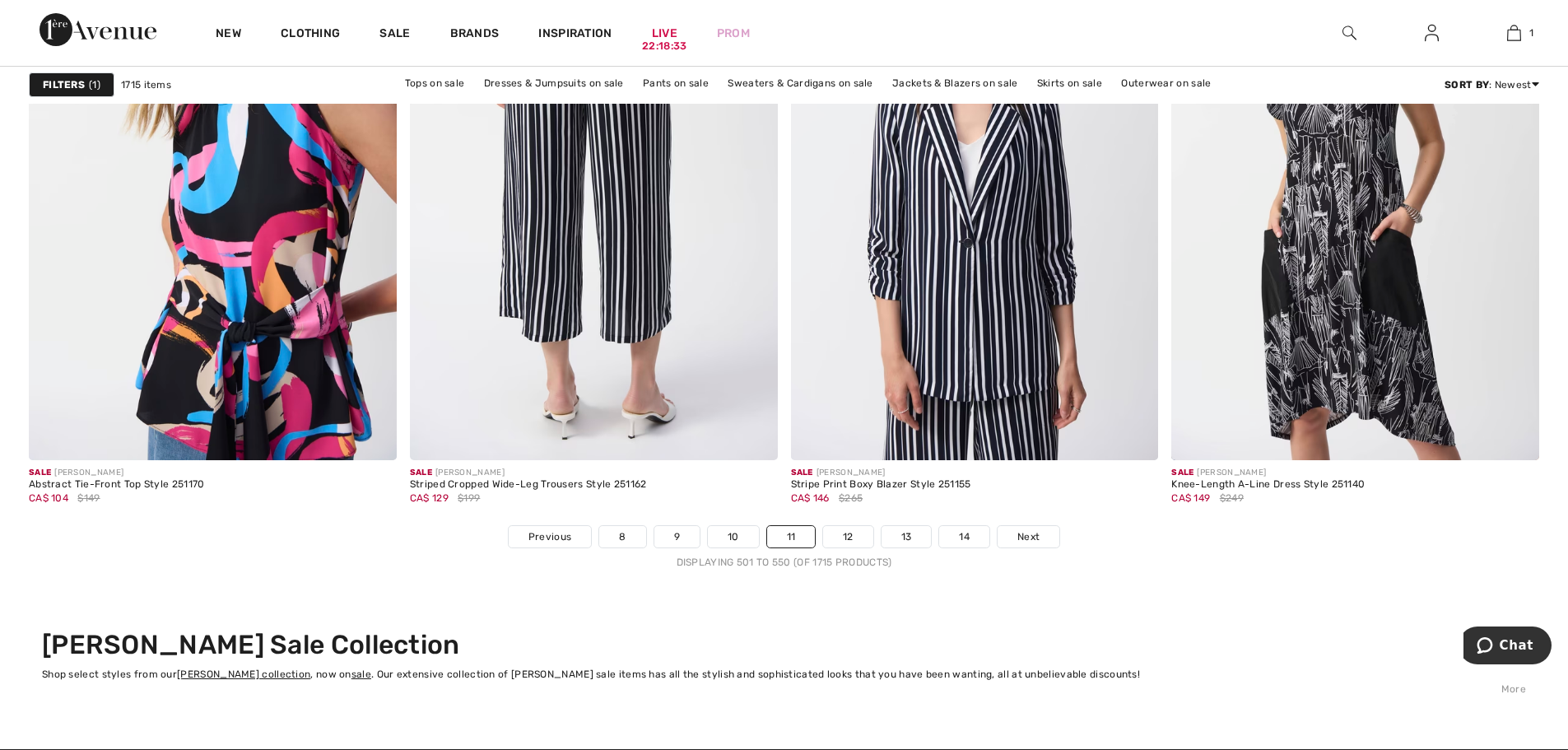
scroll to position [9717, 0]
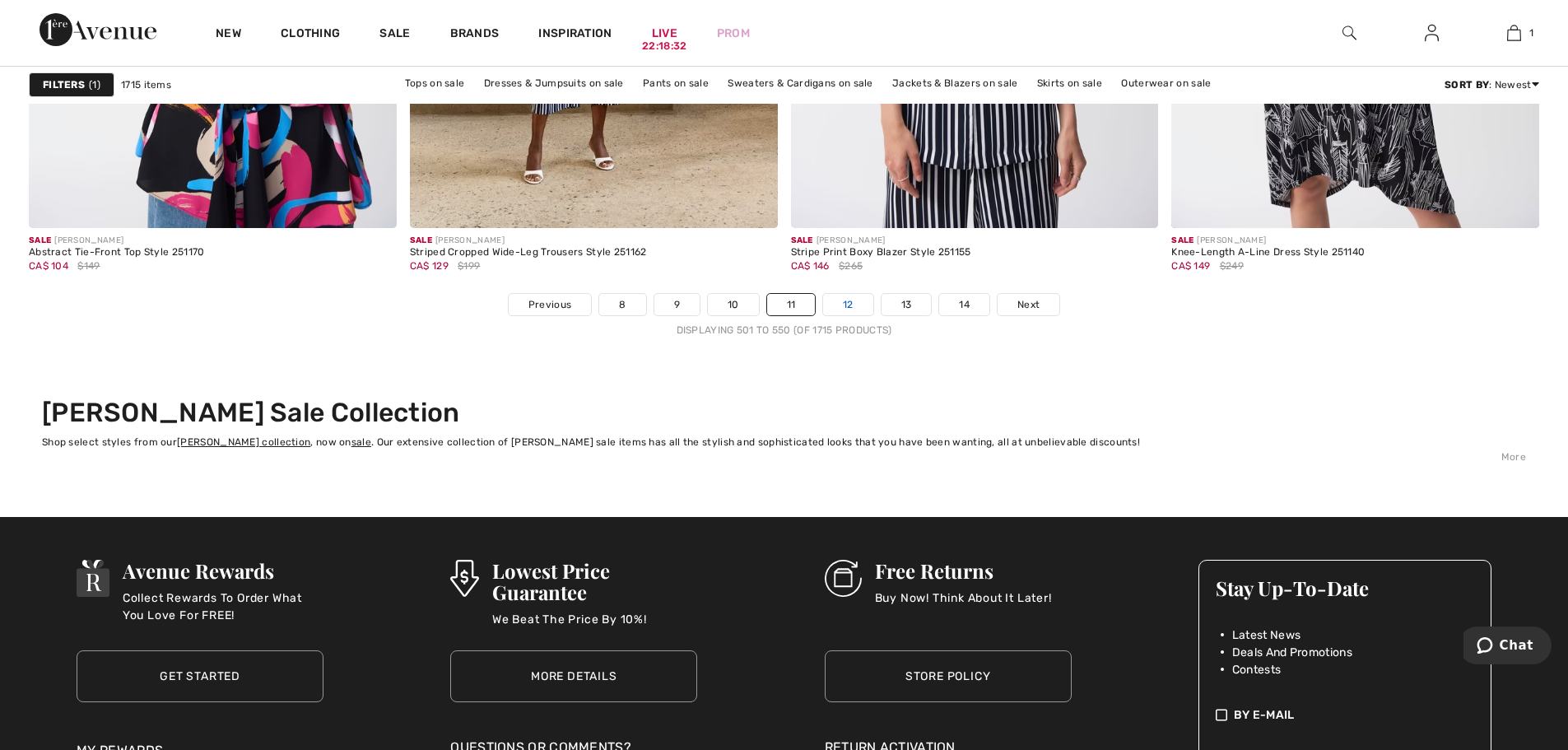
click at [850, 304] on link "12" at bounding box center [847, 305] width 50 height 21
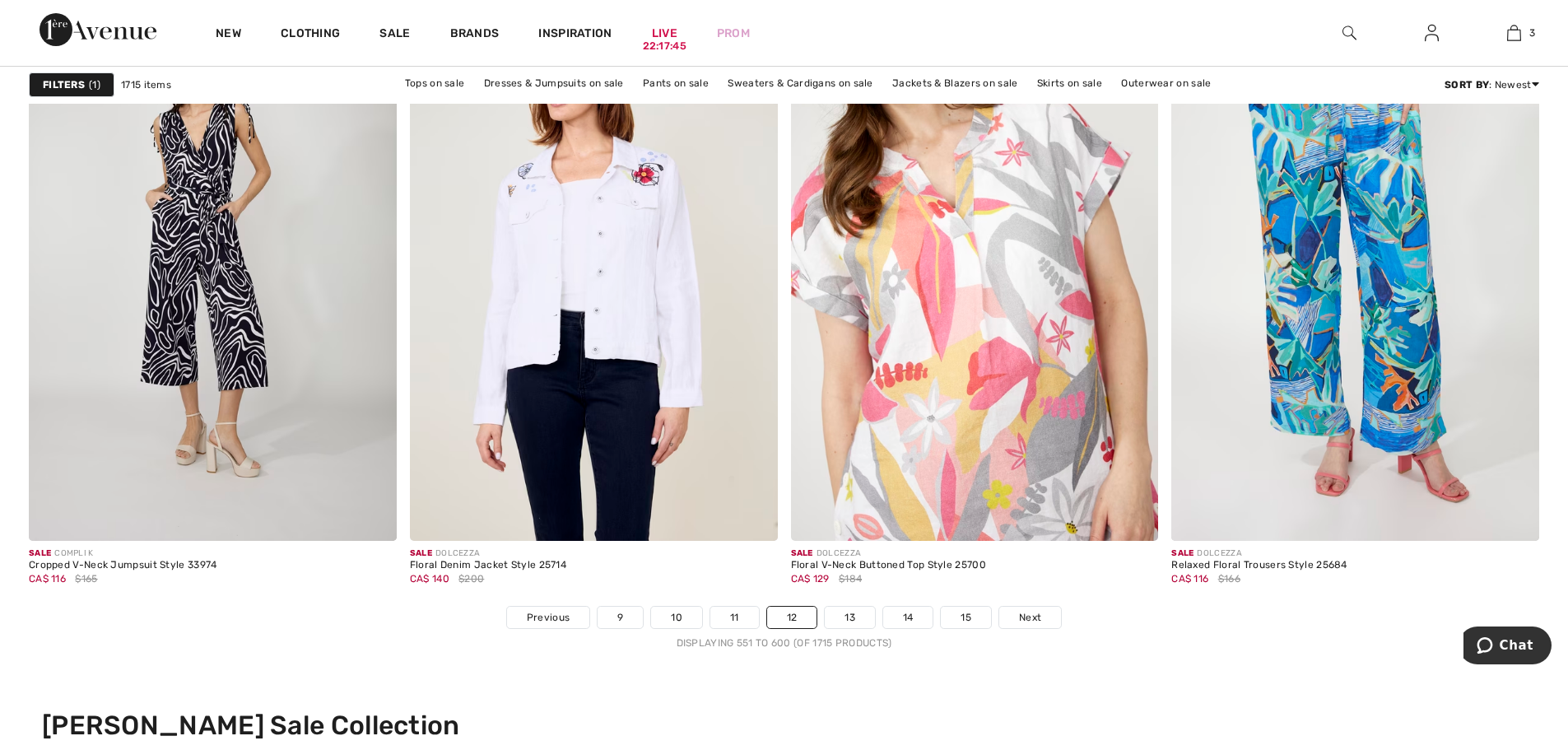
scroll to position [9553, 0]
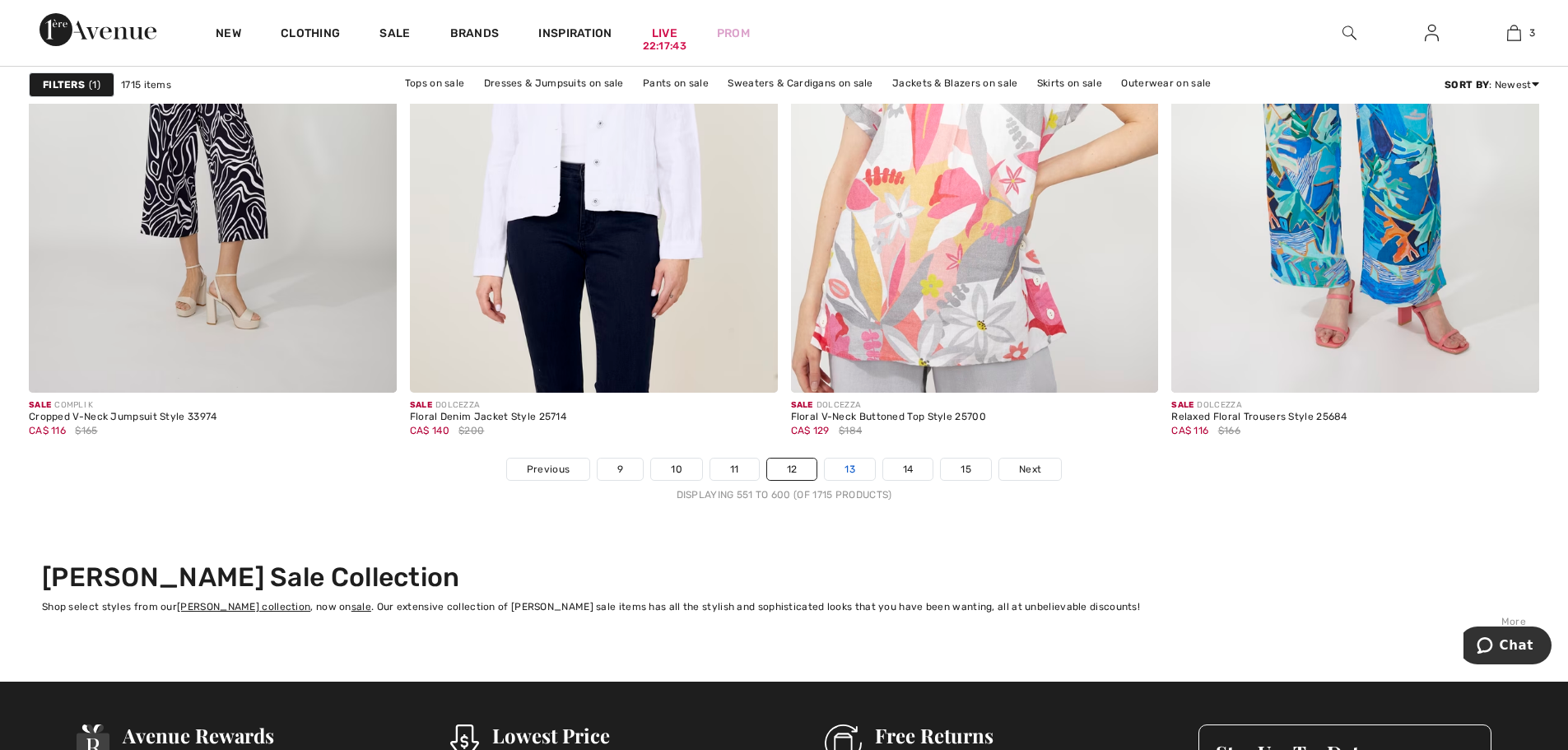
click at [856, 471] on link "13" at bounding box center [849, 469] width 50 height 21
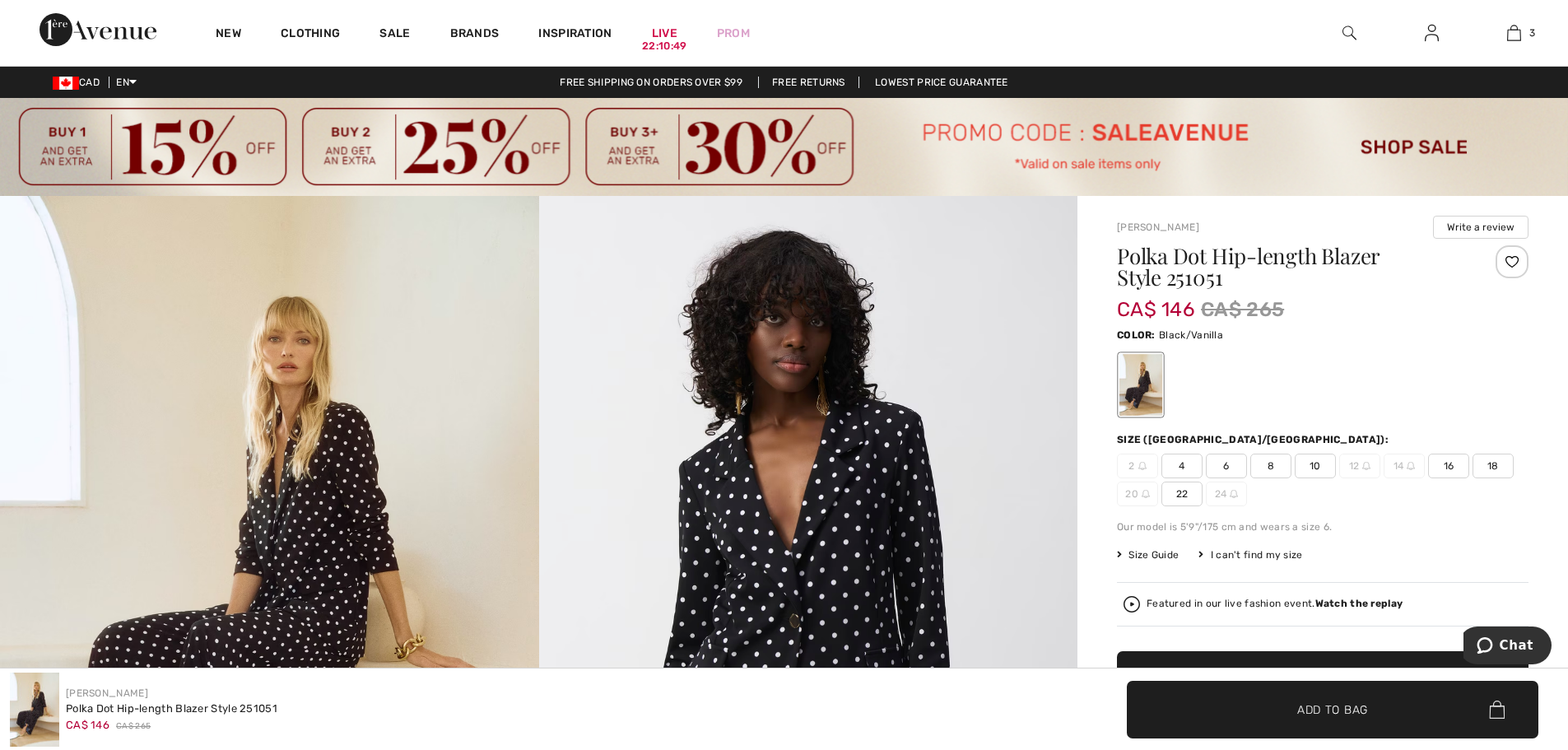
click at [1445, 462] on span "16" at bounding box center [1448, 466] width 41 height 25
click at [1373, 711] on span "✔ Added to Bag Add to Bag" at bounding box center [1332, 709] width 411 height 57
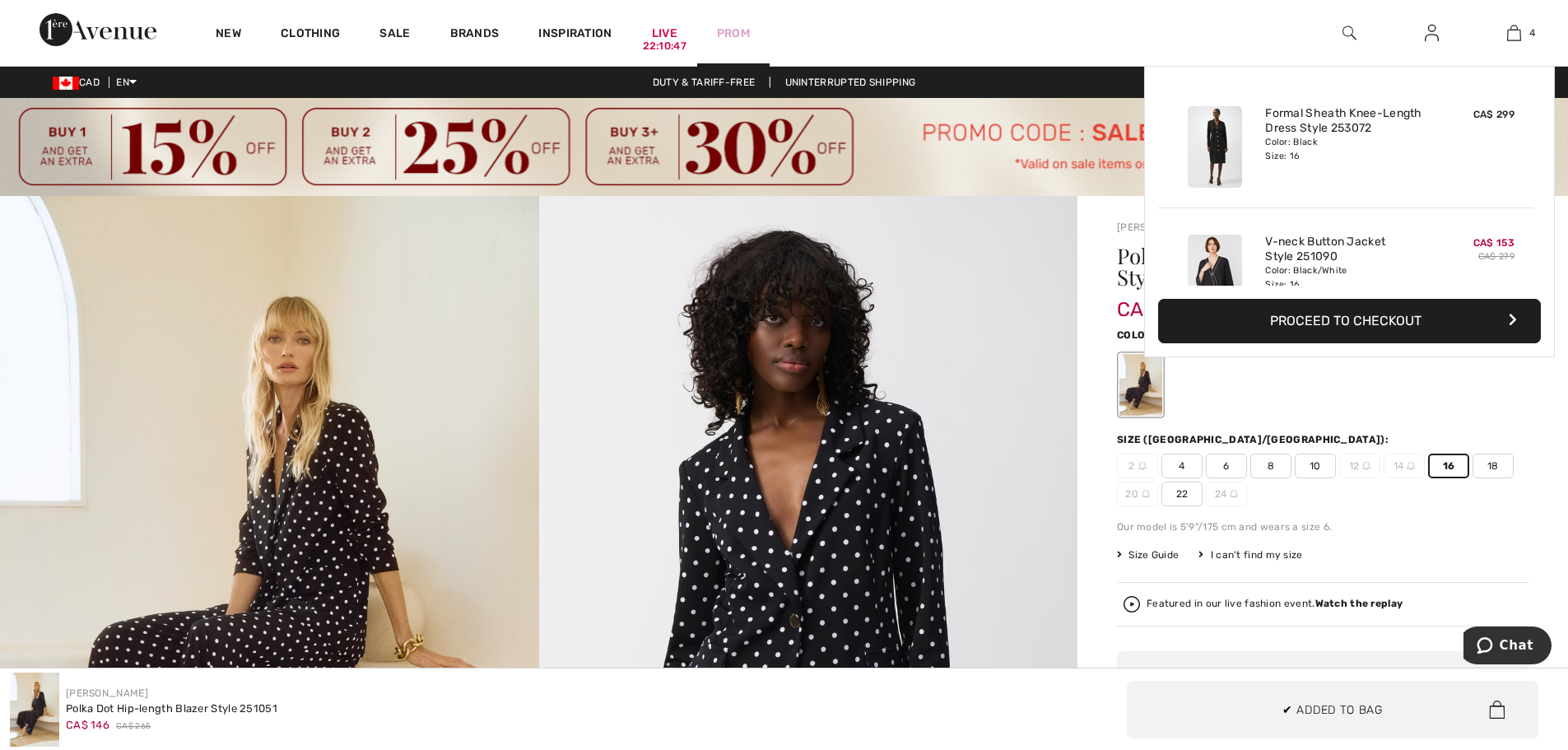
scroll to position [308, 0]
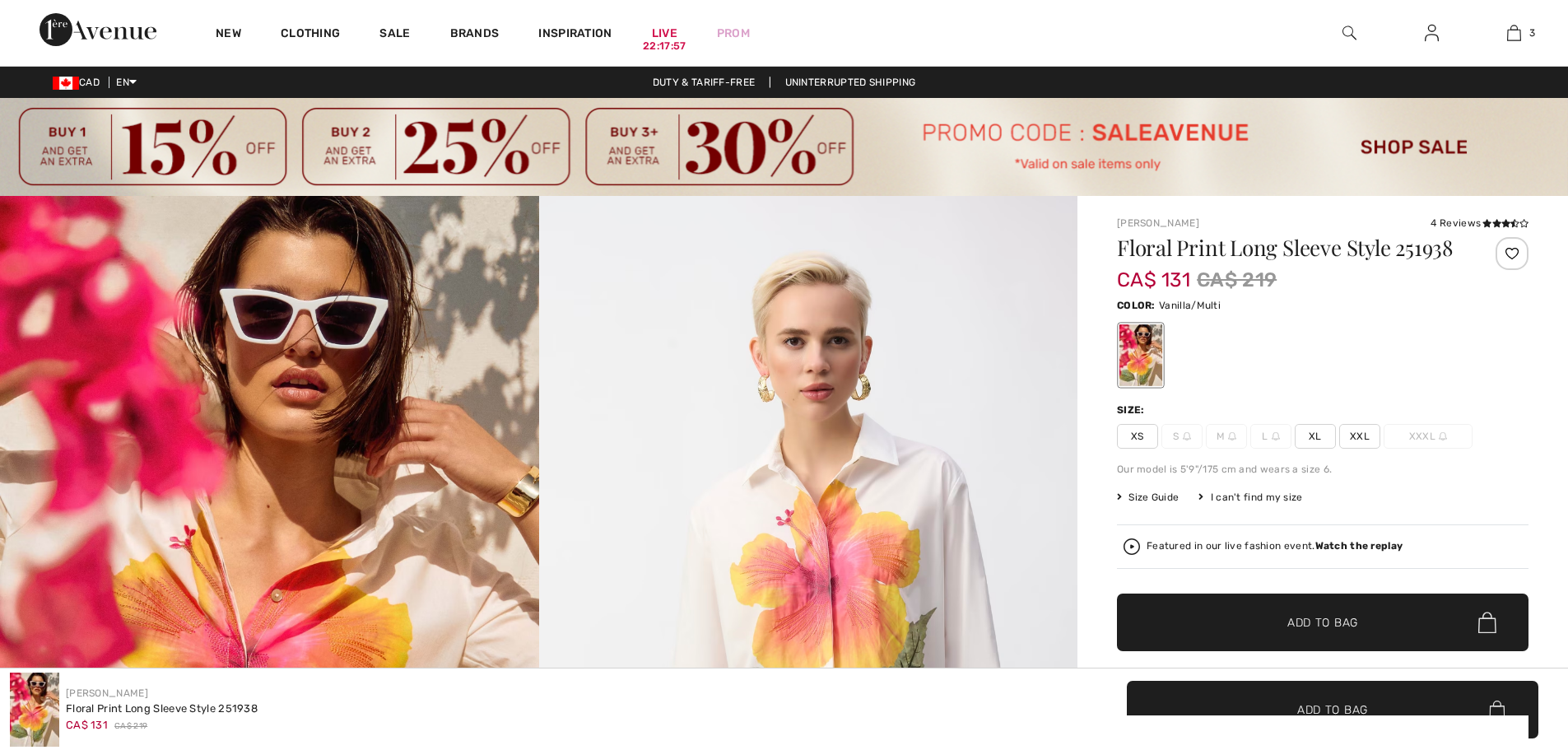
checkbox input "true"
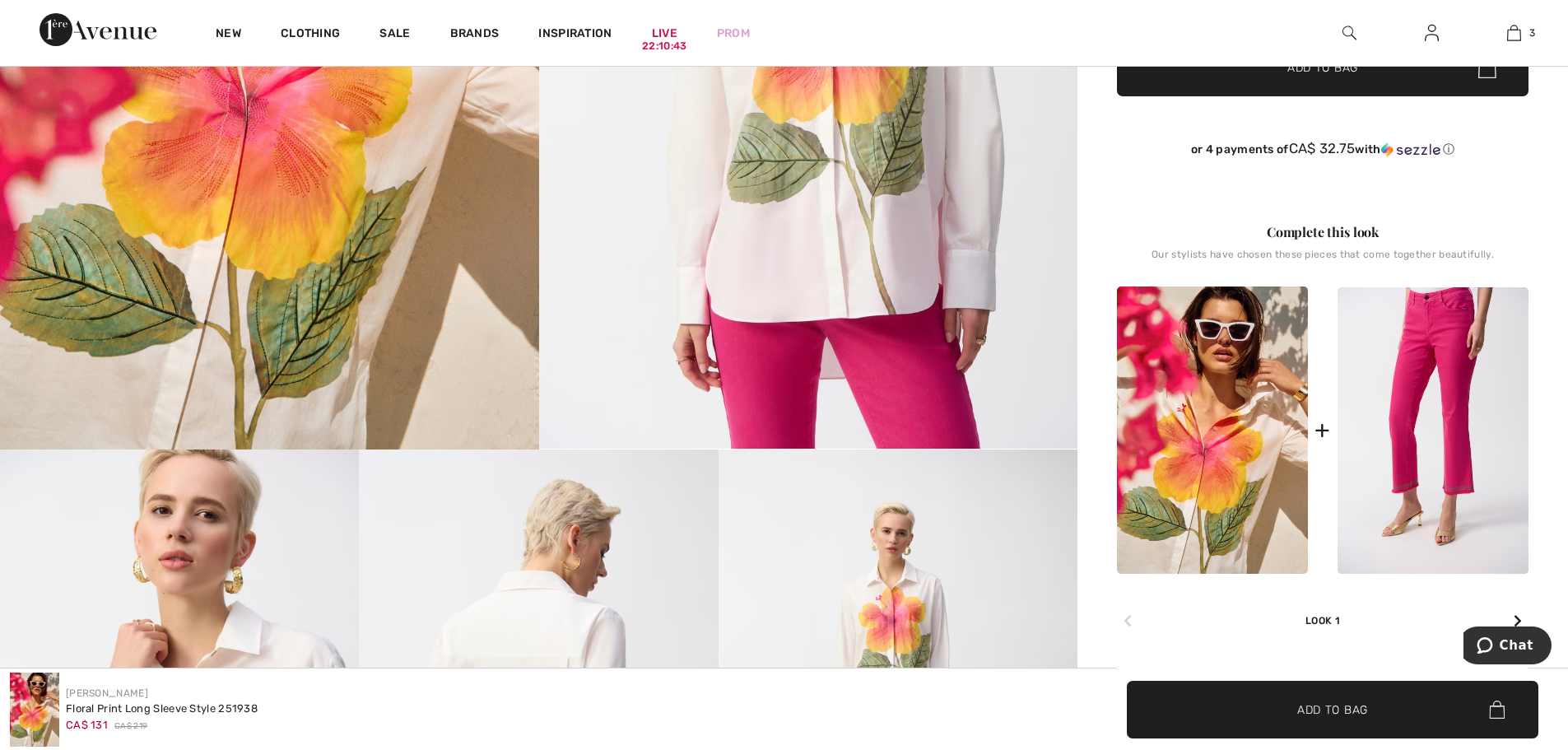
scroll to position [576, 0]
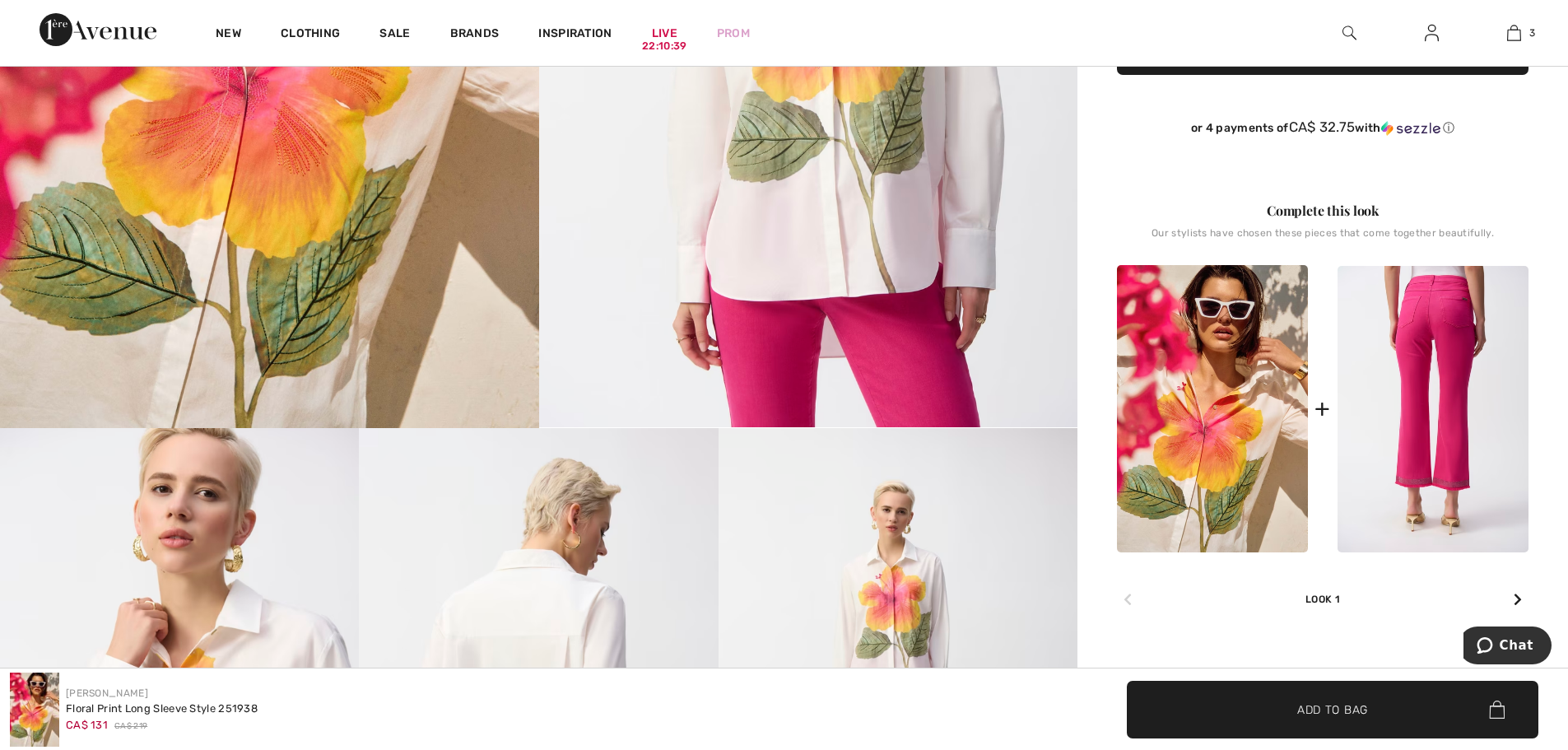
click at [1456, 458] on img at bounding box center [1432, 409] width 191 height 286
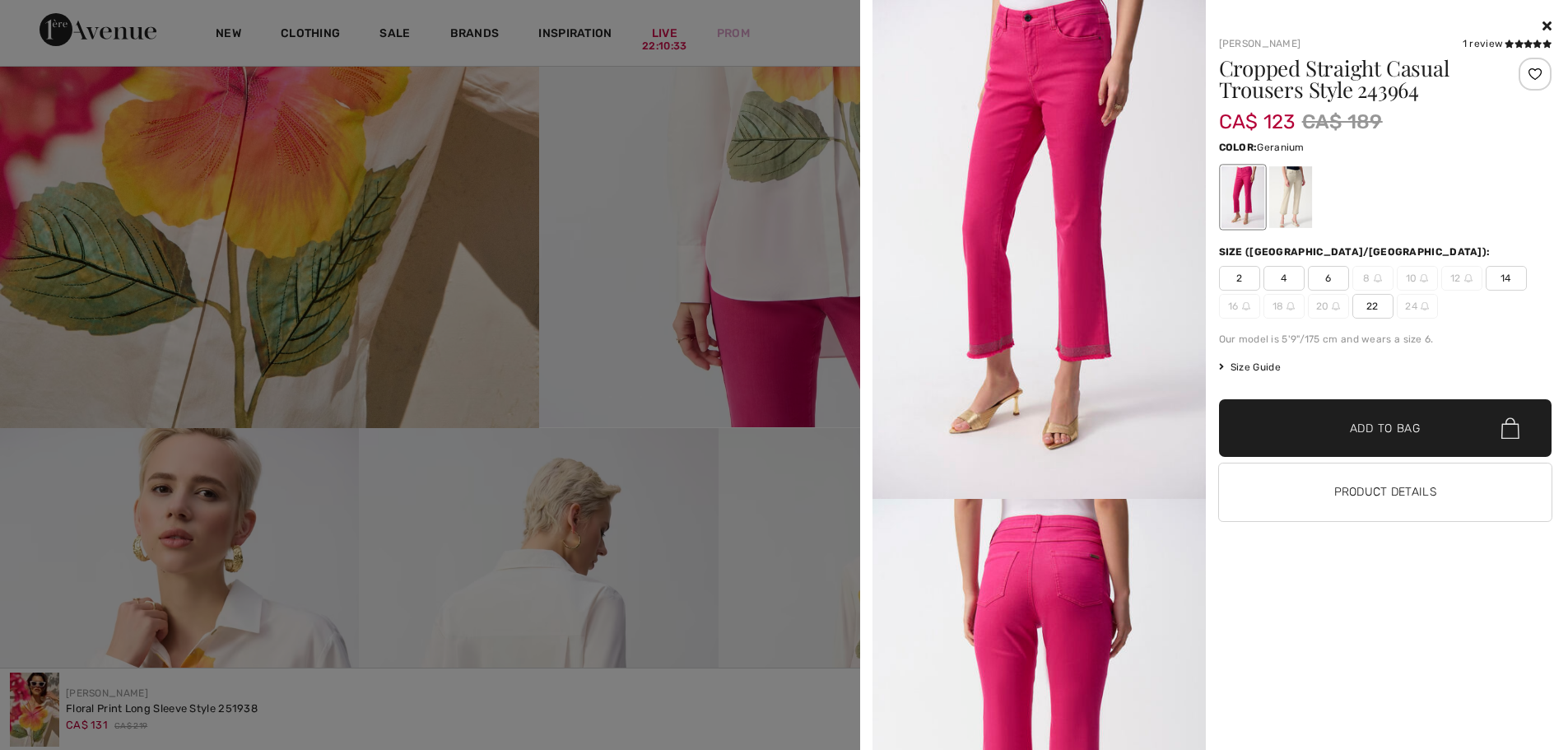
click at [1543, 22] on icon at bounding box center [1547, 25] width 9 height 13
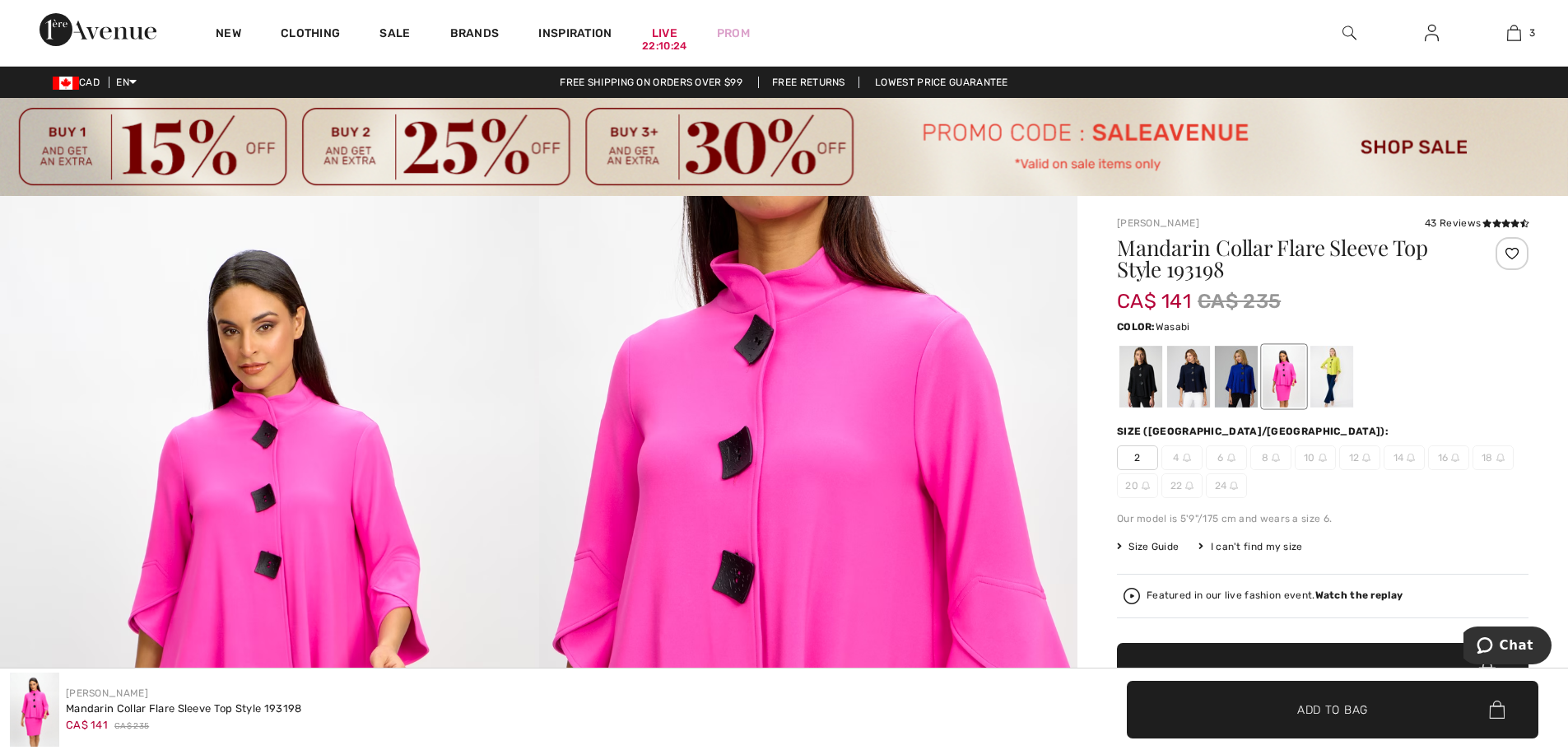
click at [1320, 384] on div at bounding box center [1331, 376] width 43 height 62
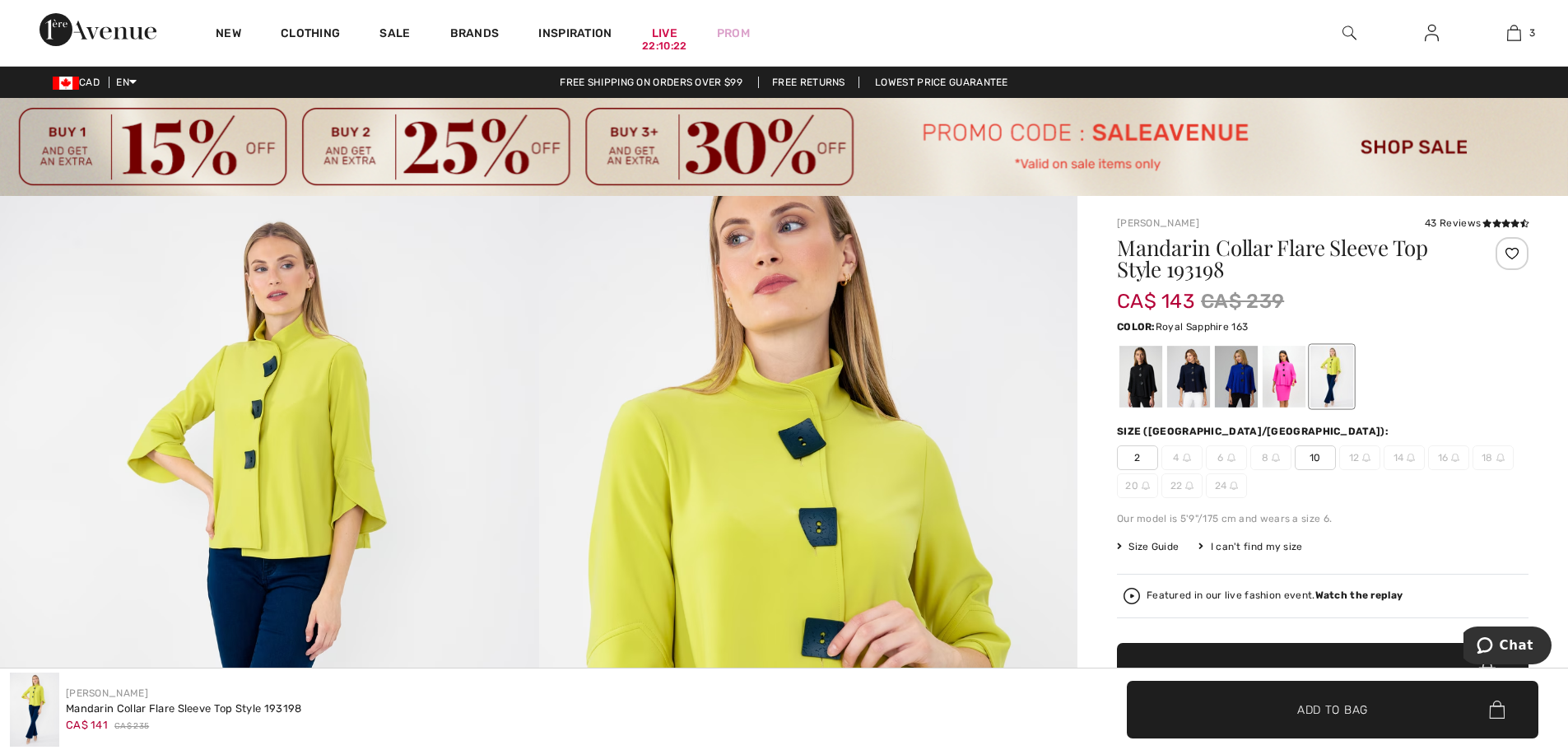
click at [1246, 376] on div at bounding box center [1236, 376] width 43 height 62
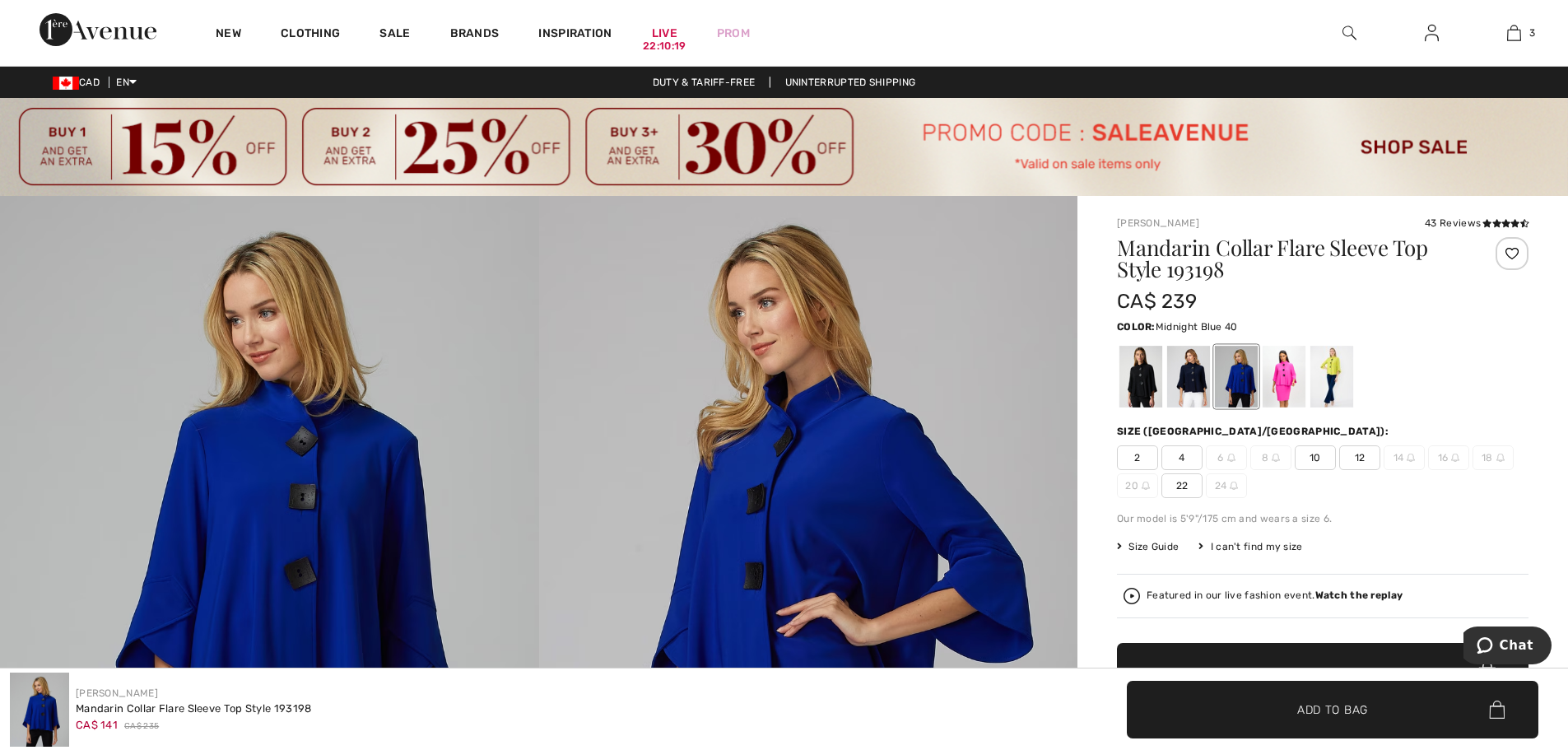
click at [1206, 375] on div at bounding box center [1188, 376] width 43 height 62
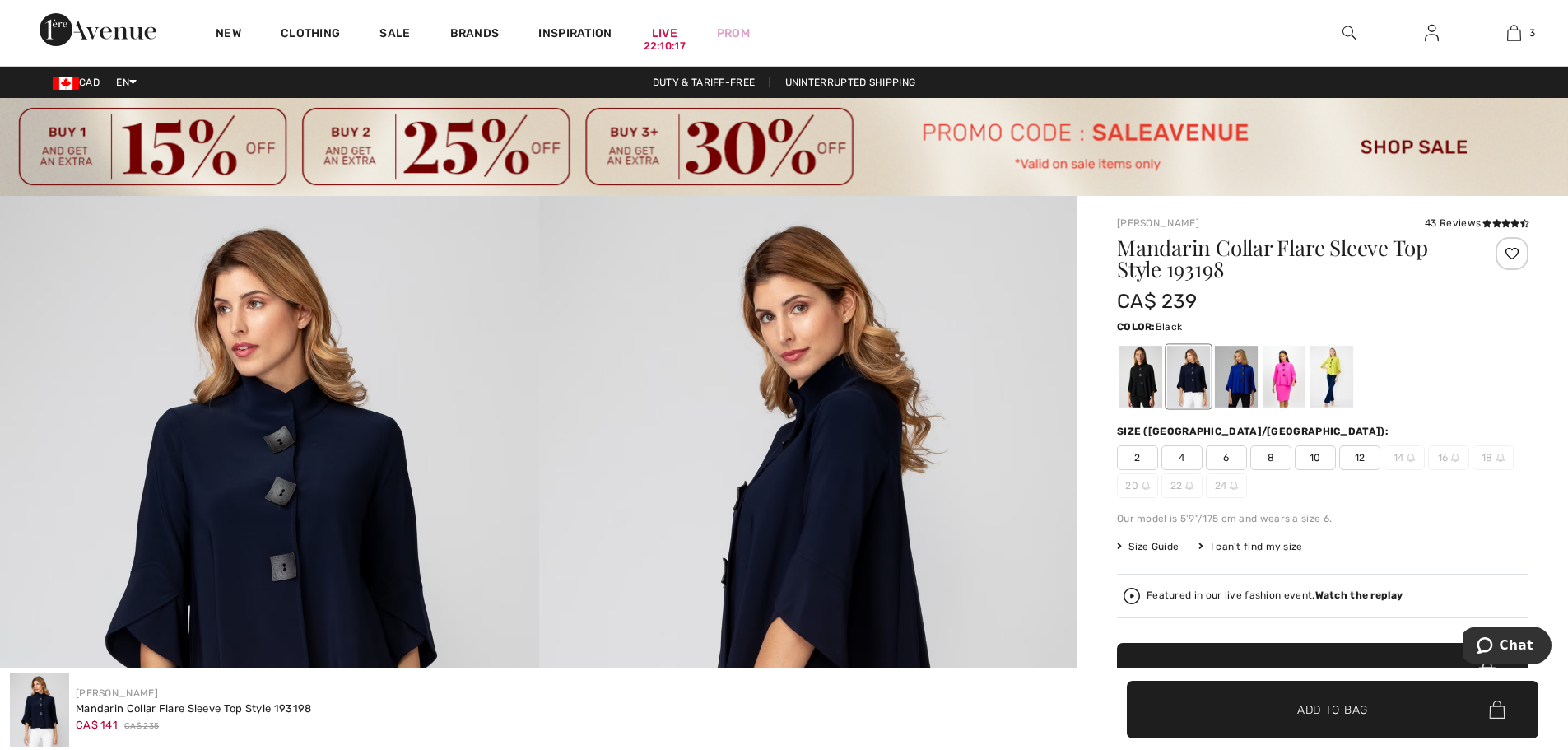
click at [1135, 382] on div at bounding box center [1141, 376] width 43 height 62
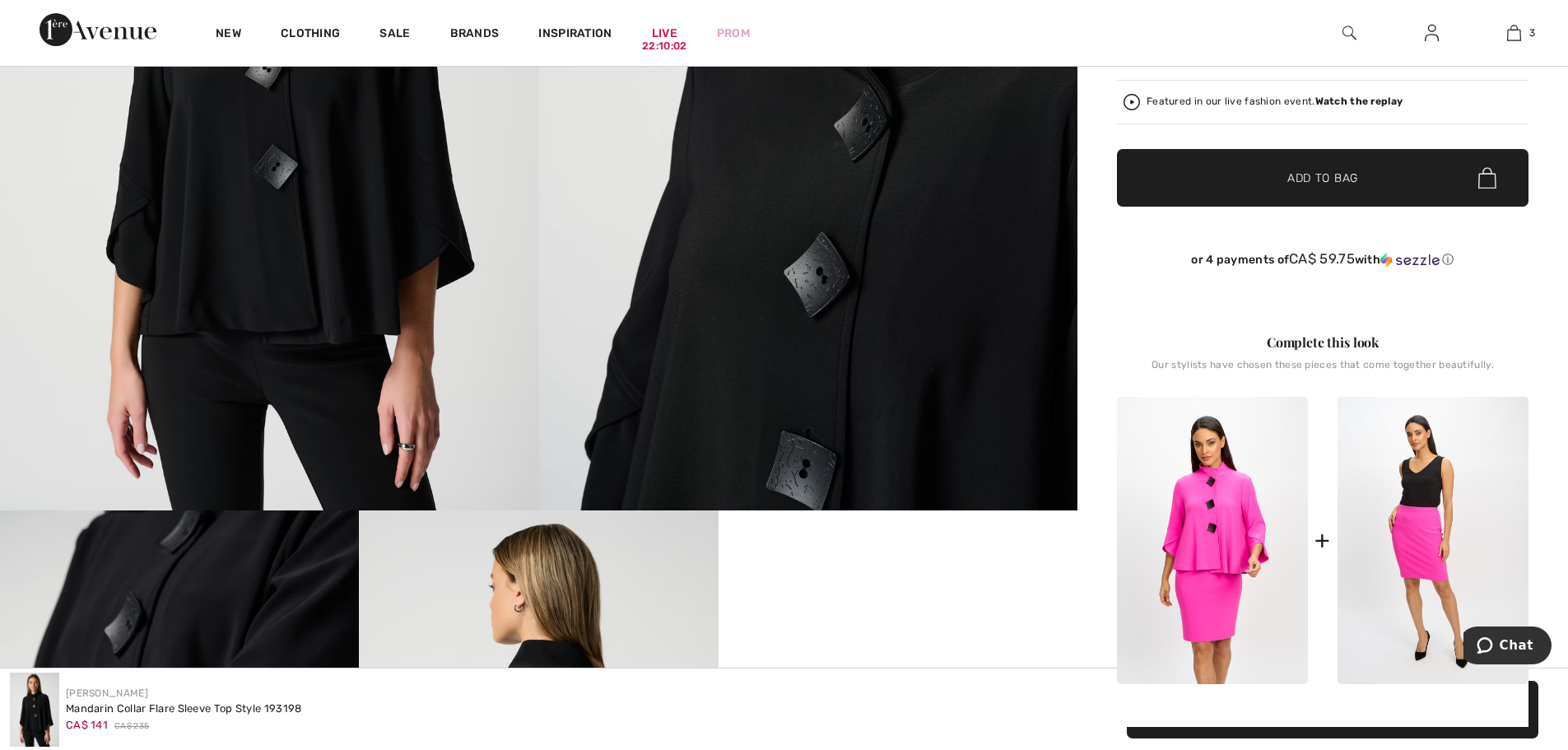
scroll to position [82, 0]
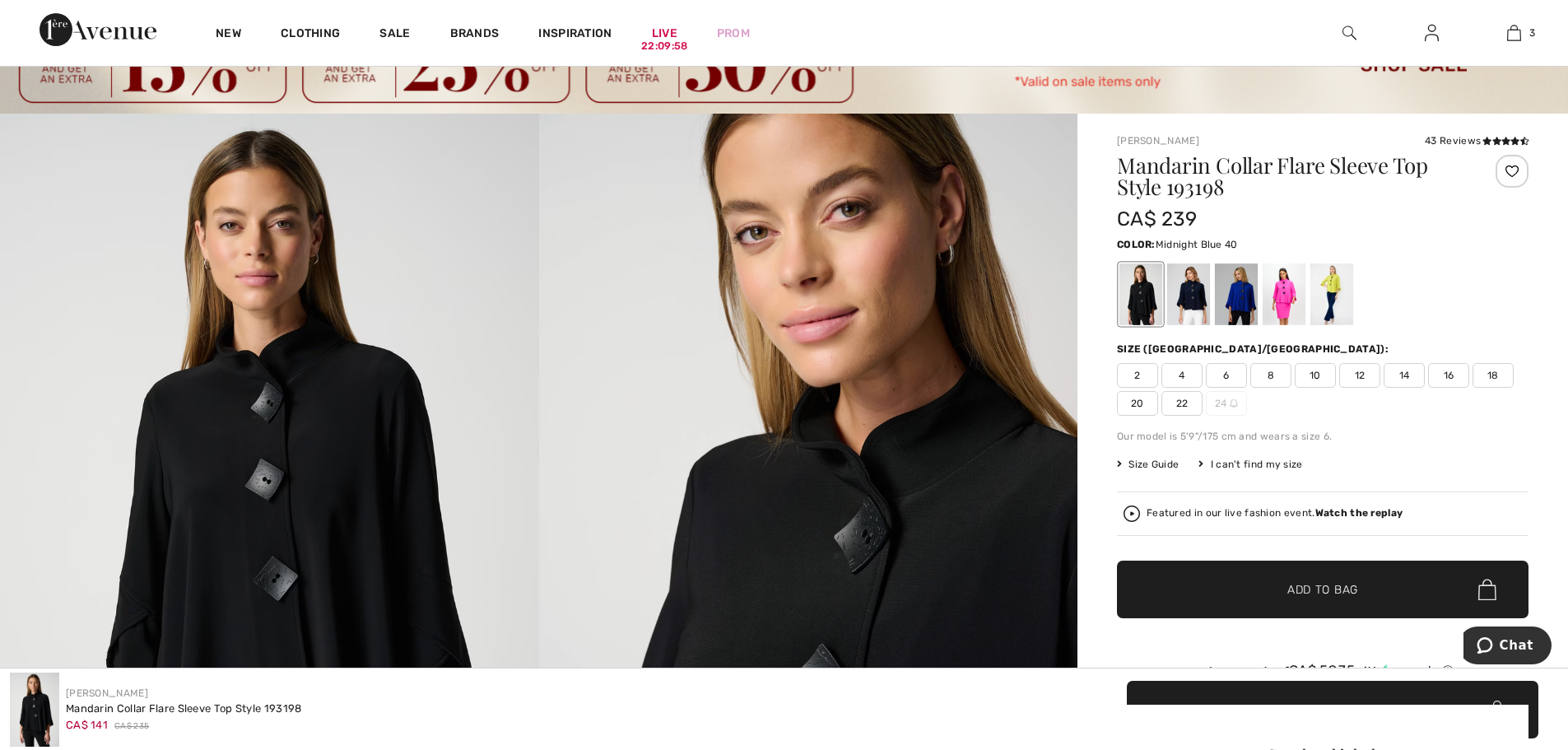
click at [1200, 293] on div at bounding box center [1188, 294] width 43 height 62
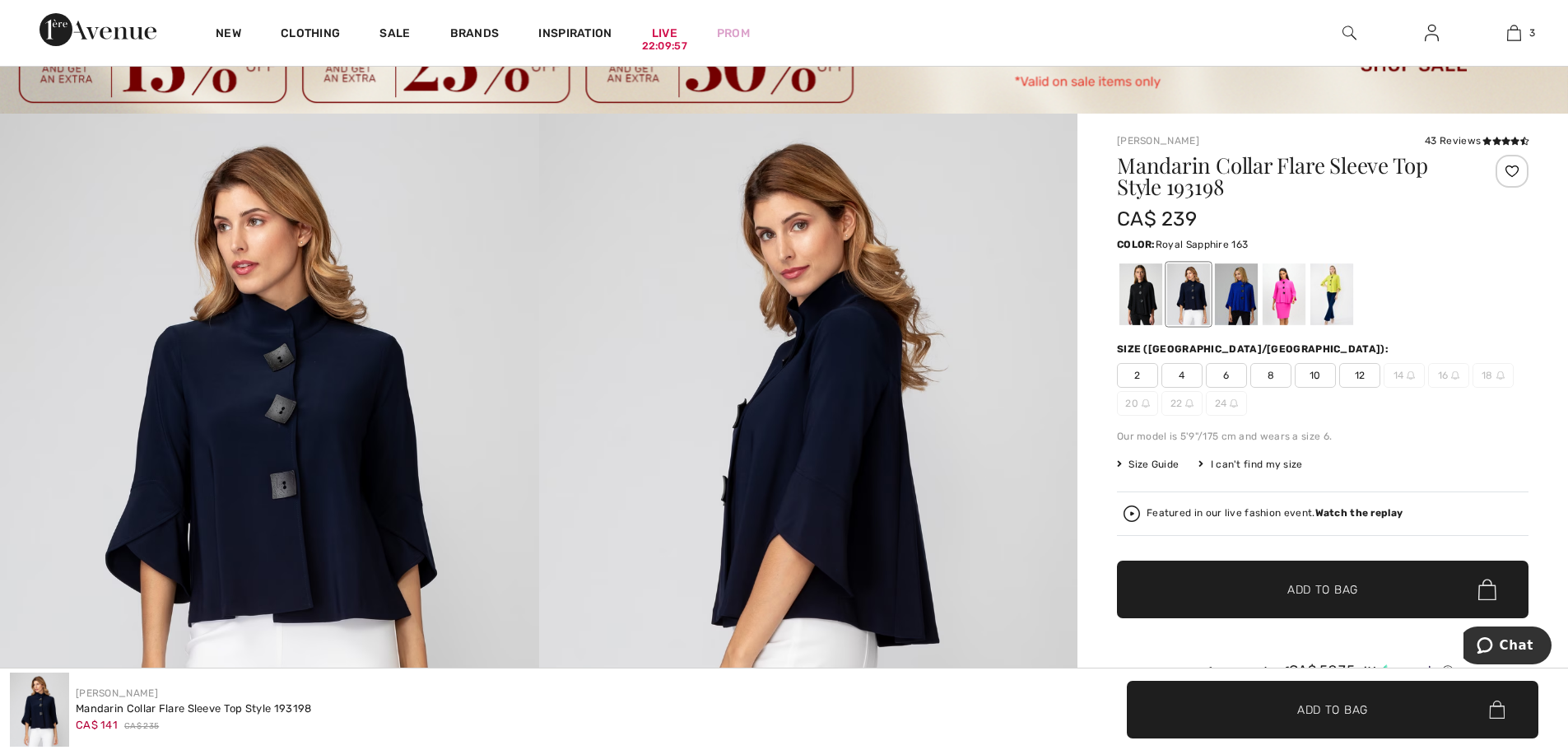
click at [1232, 299] on div at bounding box center [1236, 294] width 43 height 62
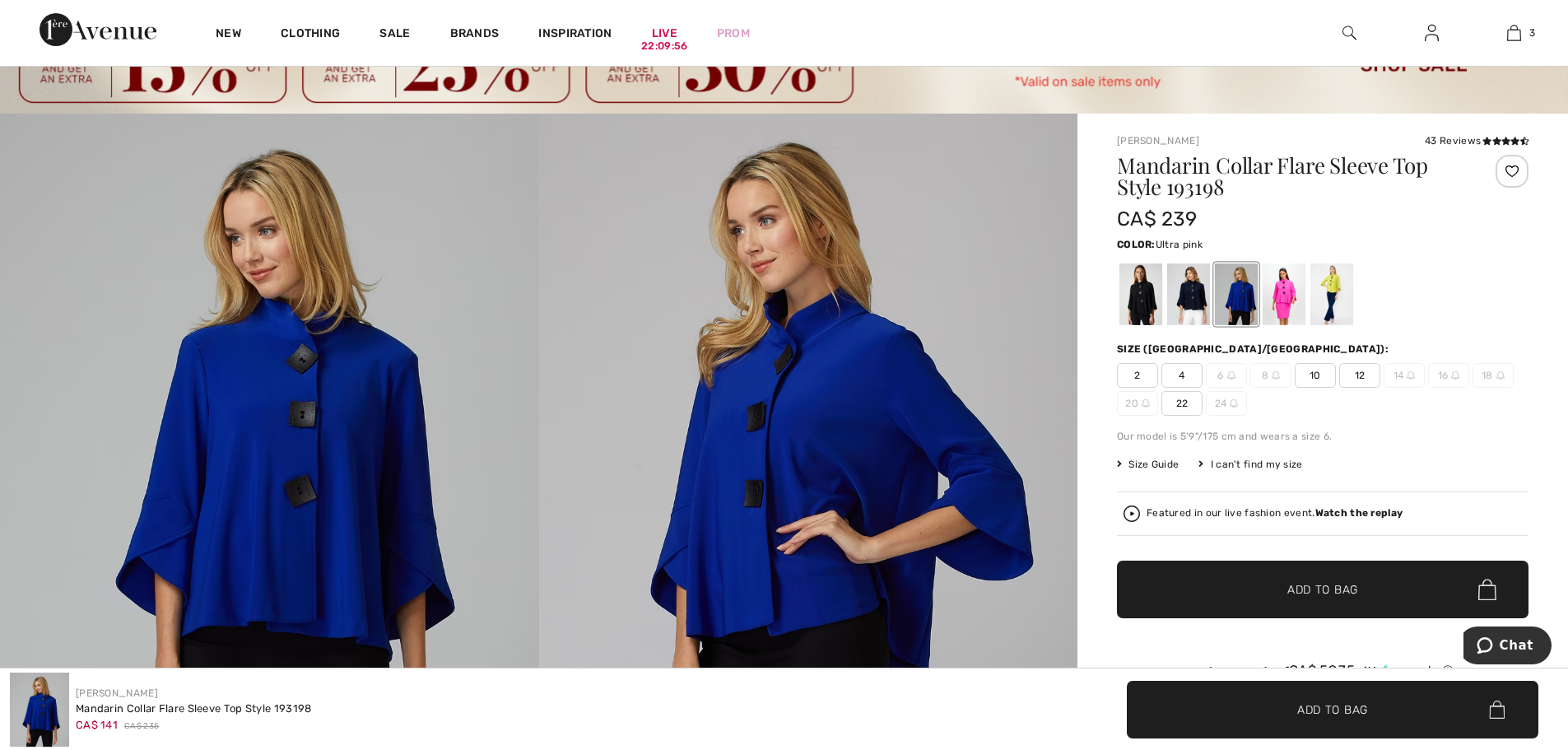
click at [1273, 301] on div at bounding box center [1283, 294] width 43 height 62
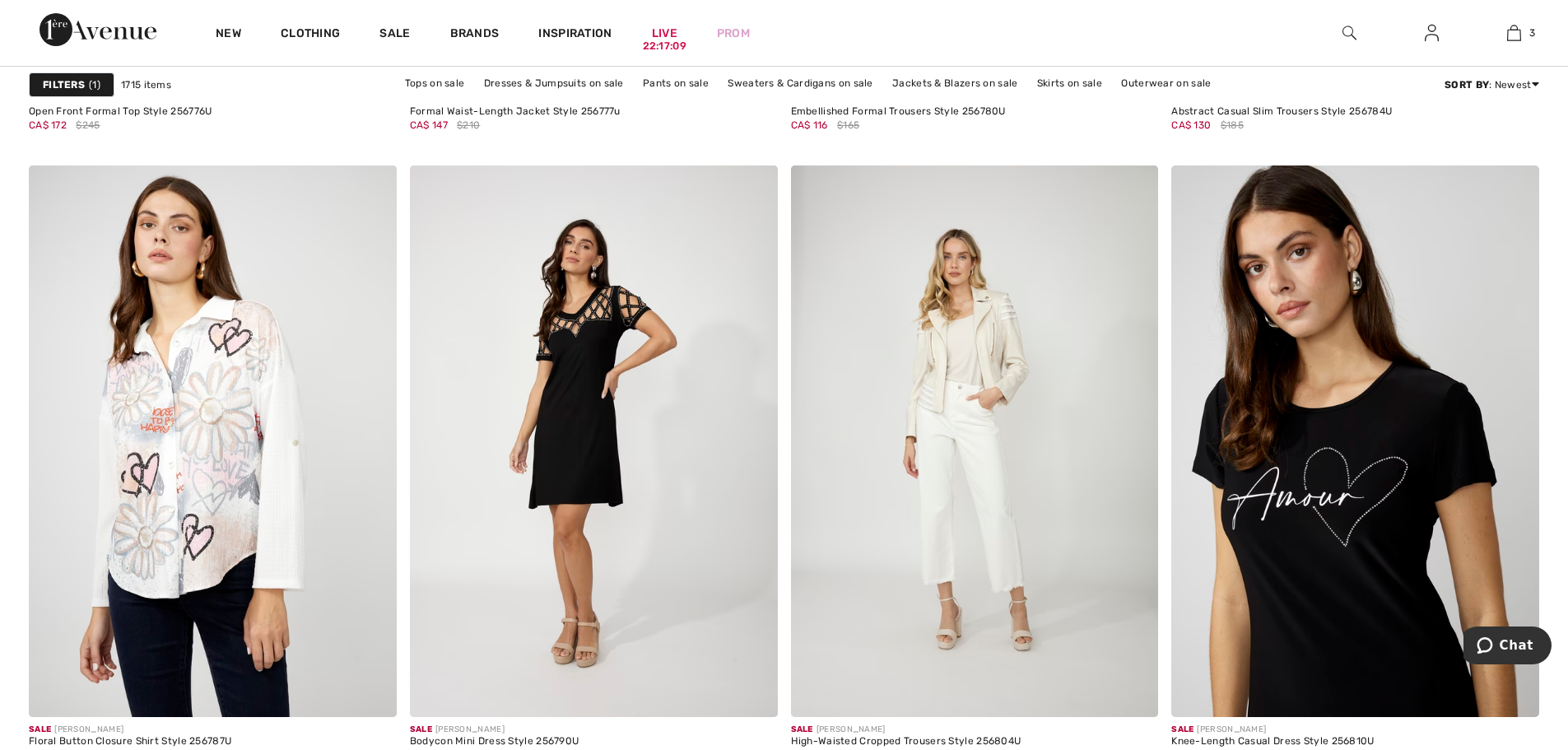
scroll to position [9388, 0]
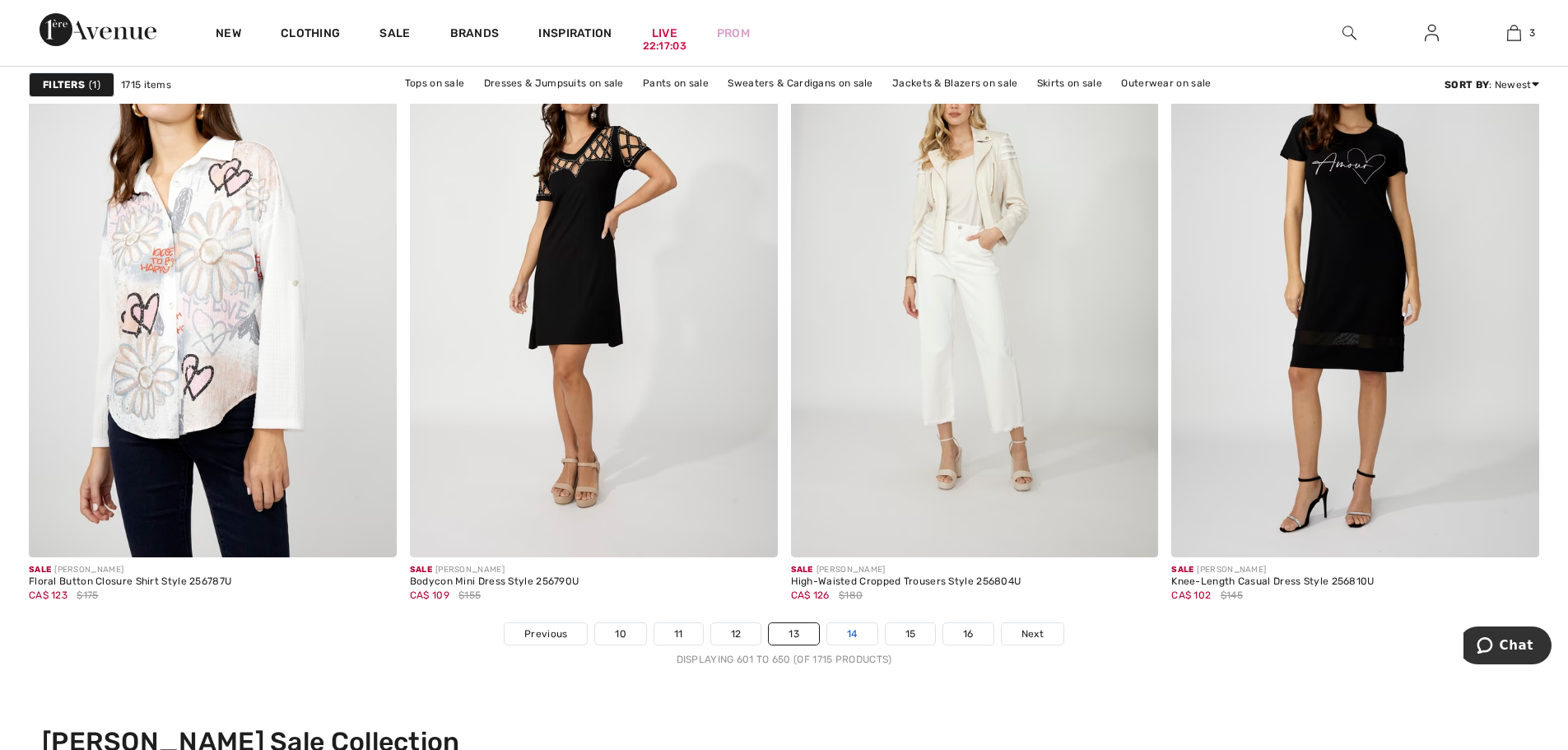
click at [859, 635] on link "14" at bounding box center [852, 634] width 50 height 21
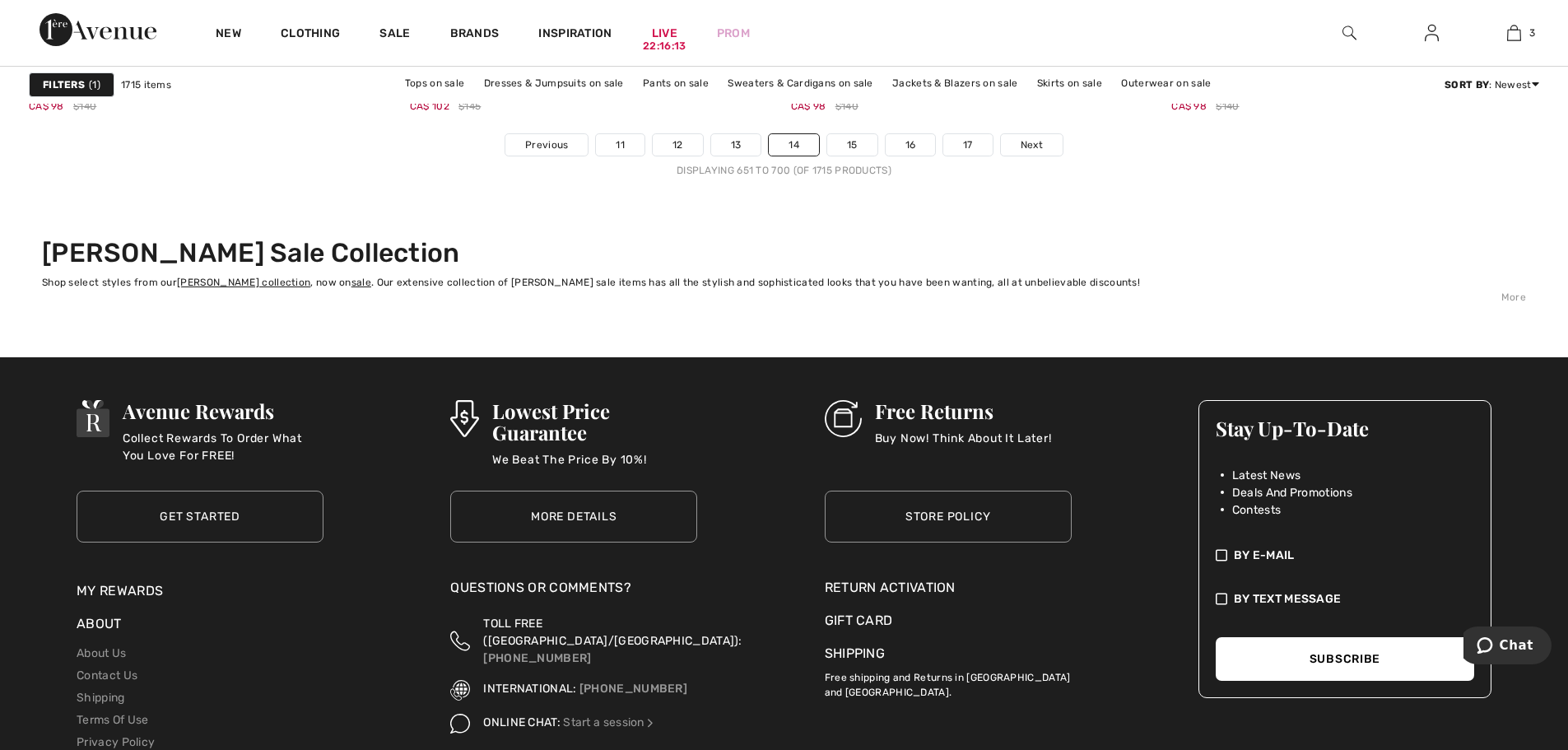
scroll to position [9881, 0]
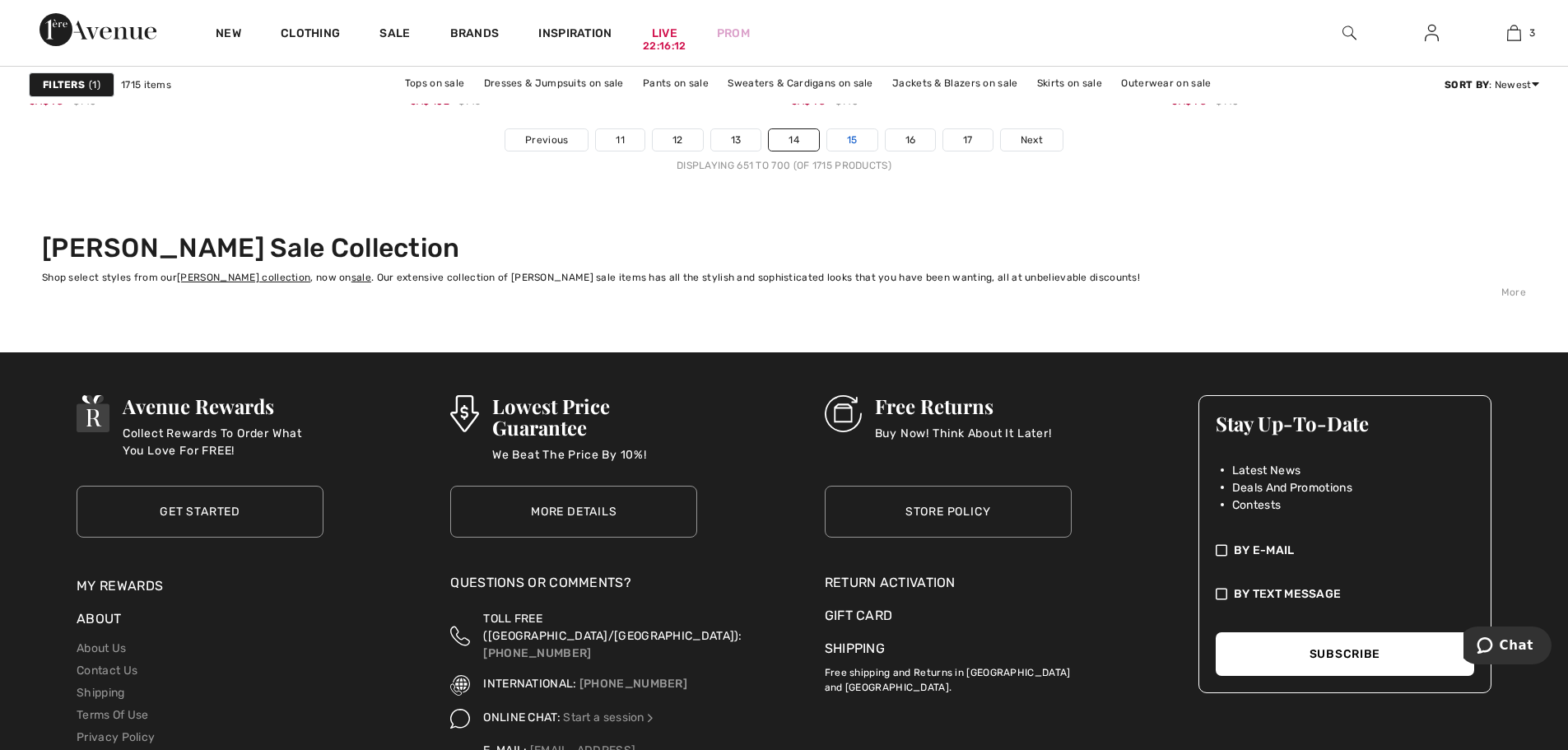
click at [861, 143] on link "15" at bounding box center [852, 140] width 50 height 21
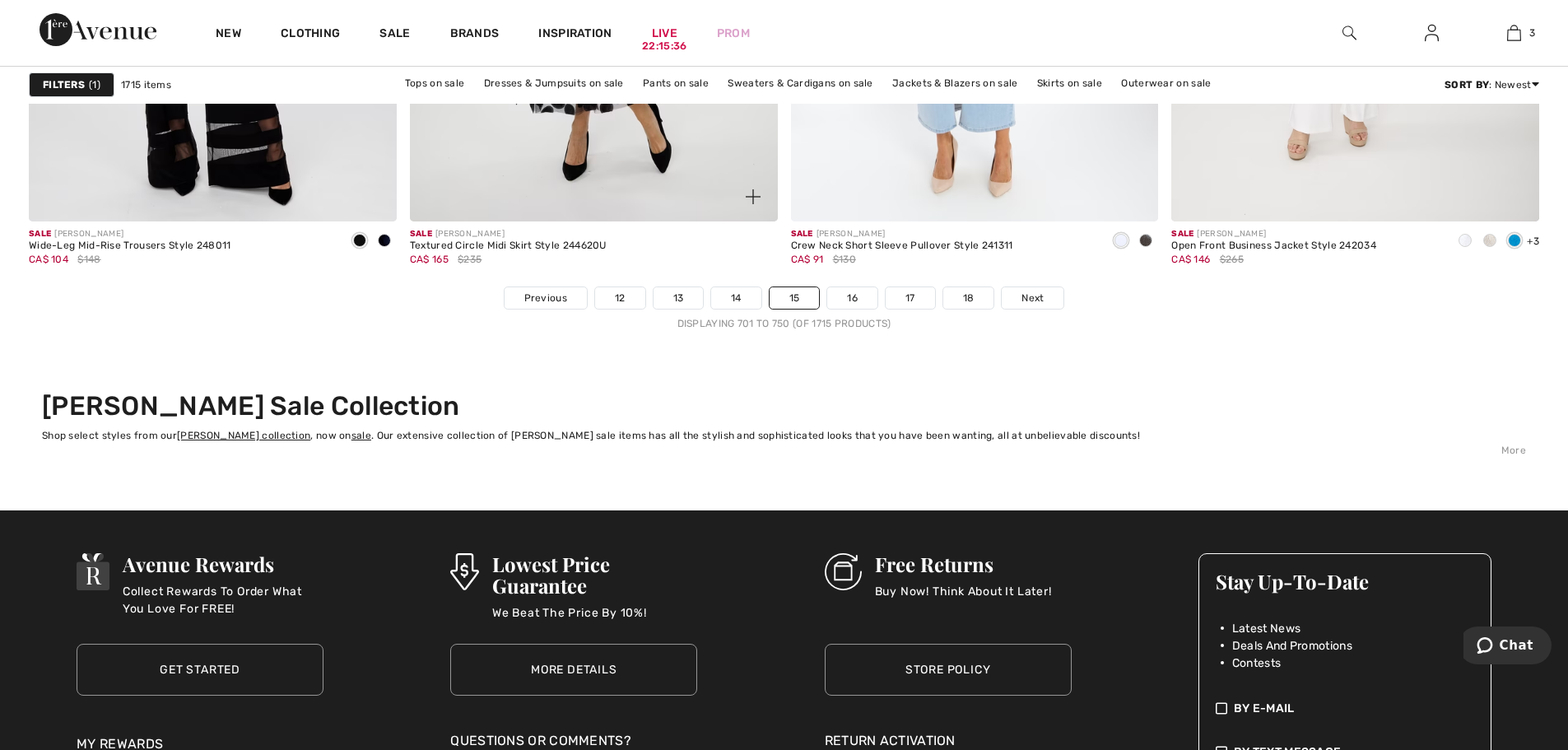
scroll to position [9553, 0]
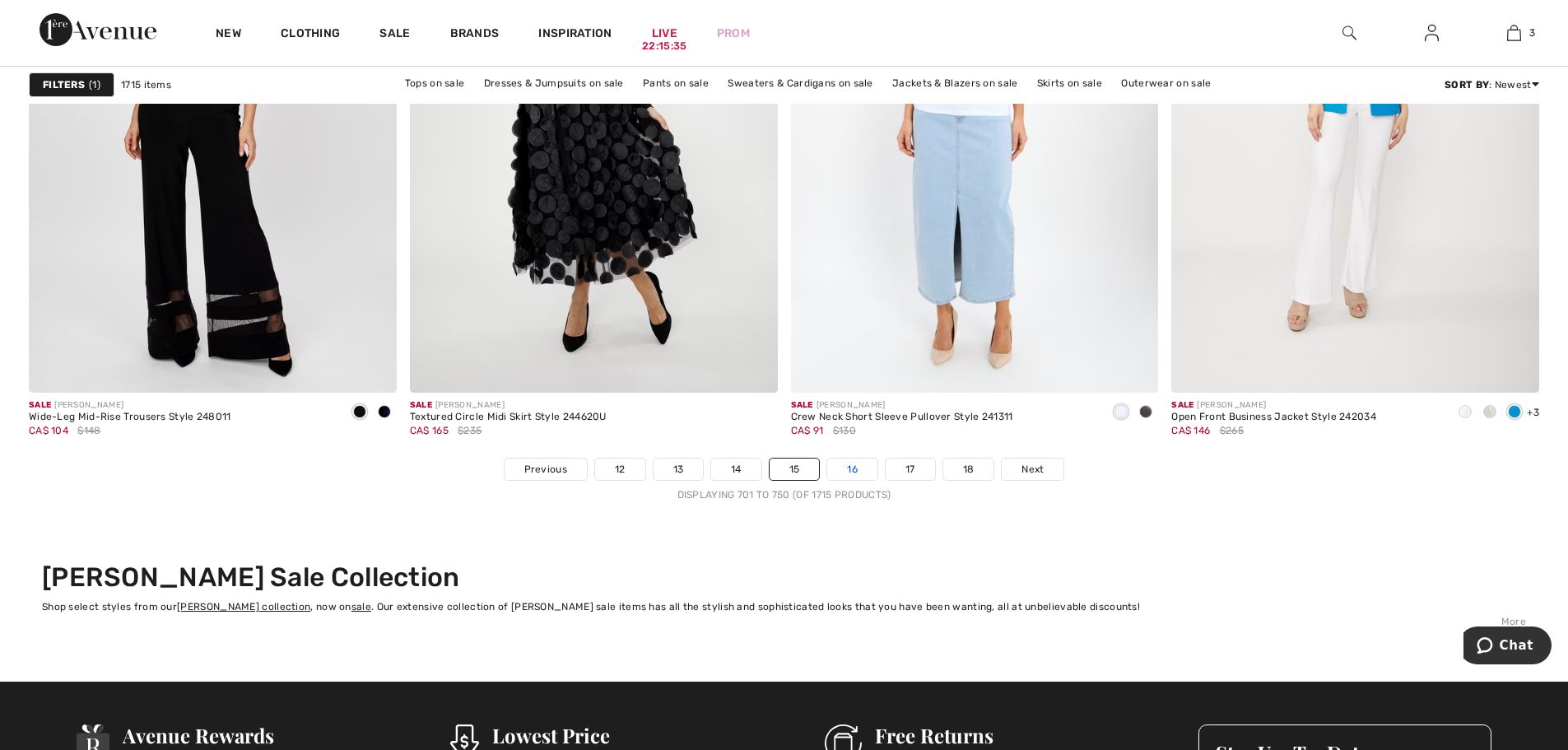
click at [864, 479] on link "16" at bounding box center [852, 469] width 50 height 21
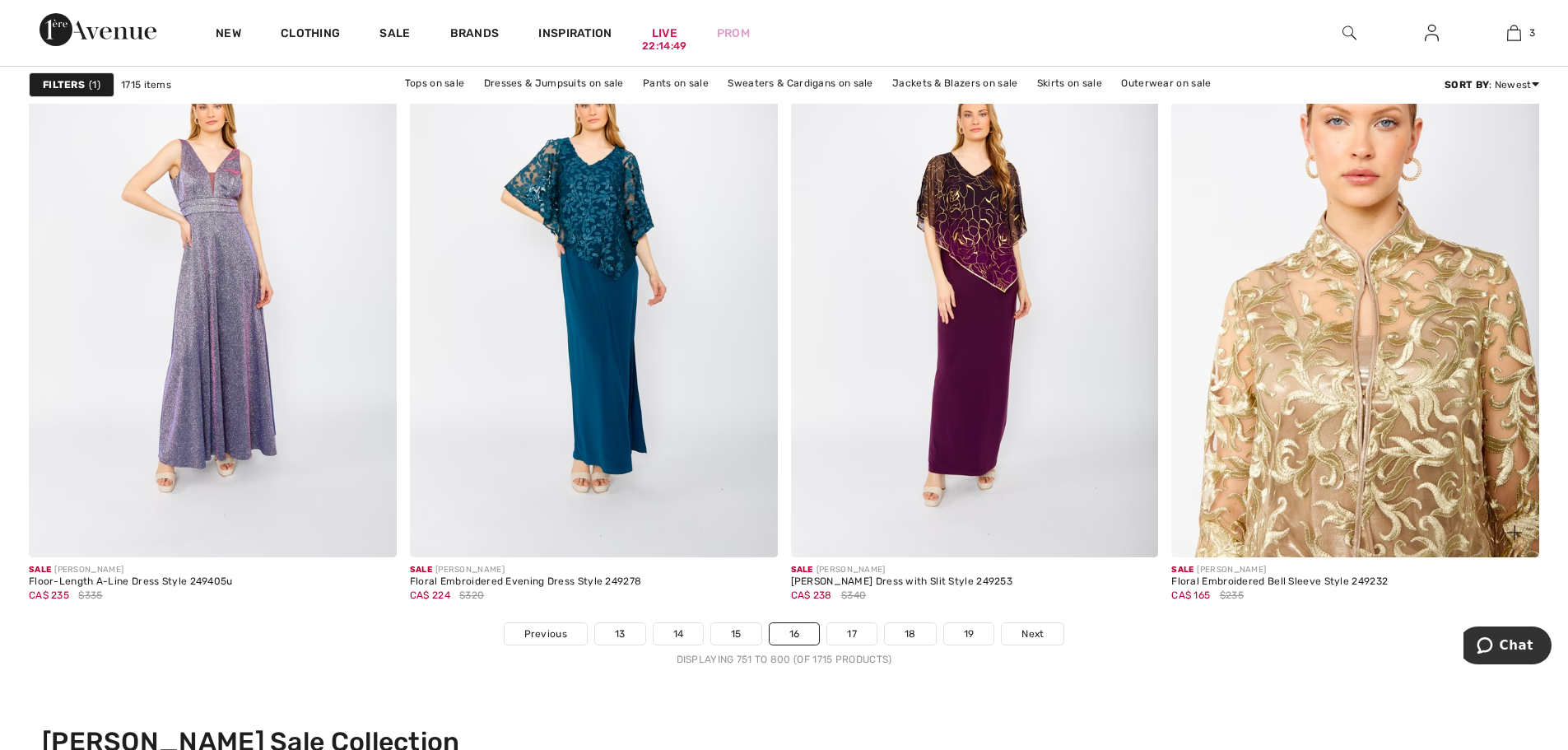
scroll to position [9635, 0]
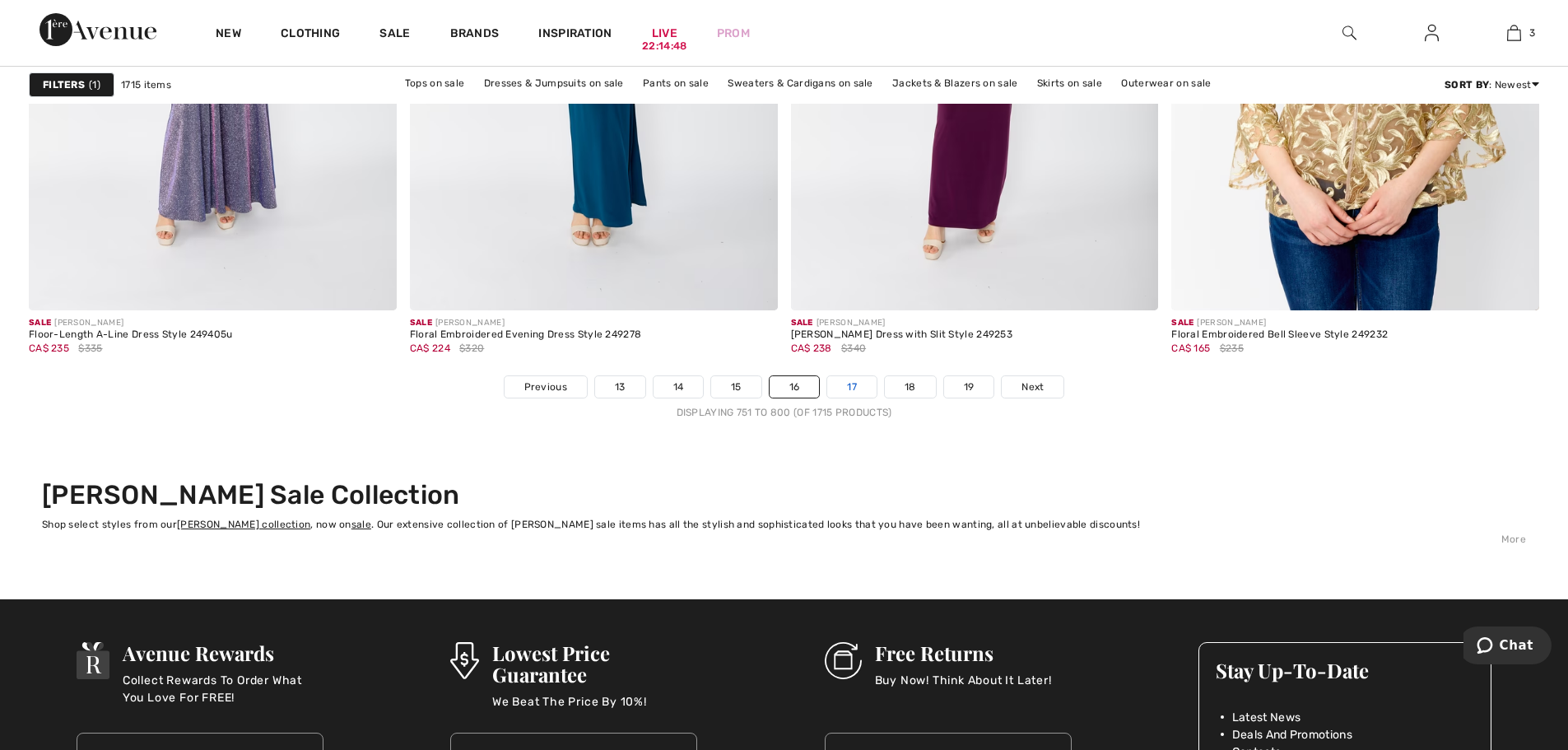
click at [847, 387] on link "17" at bounding box center [852, 387] width 49 height 21
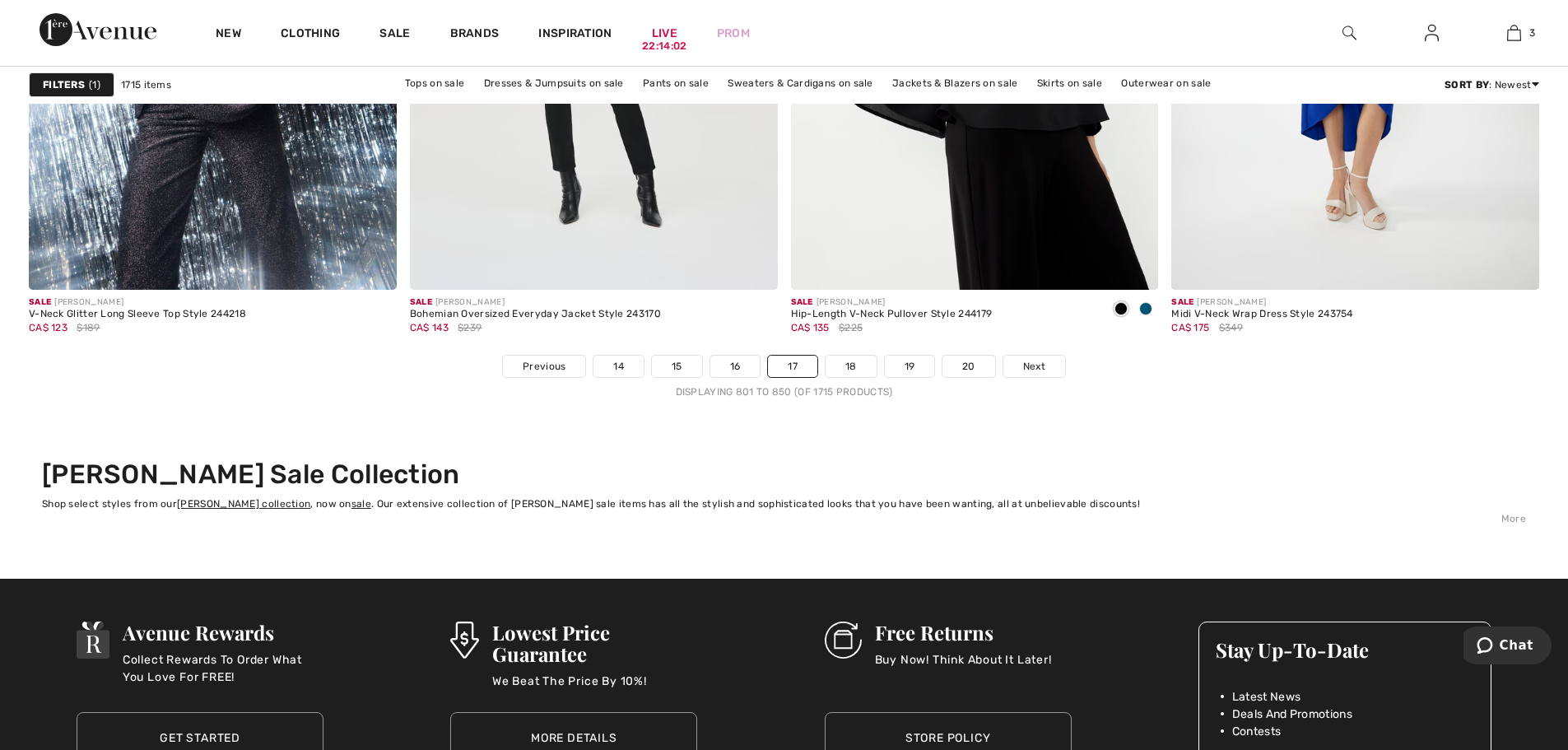
scroll to position [9799, 0]
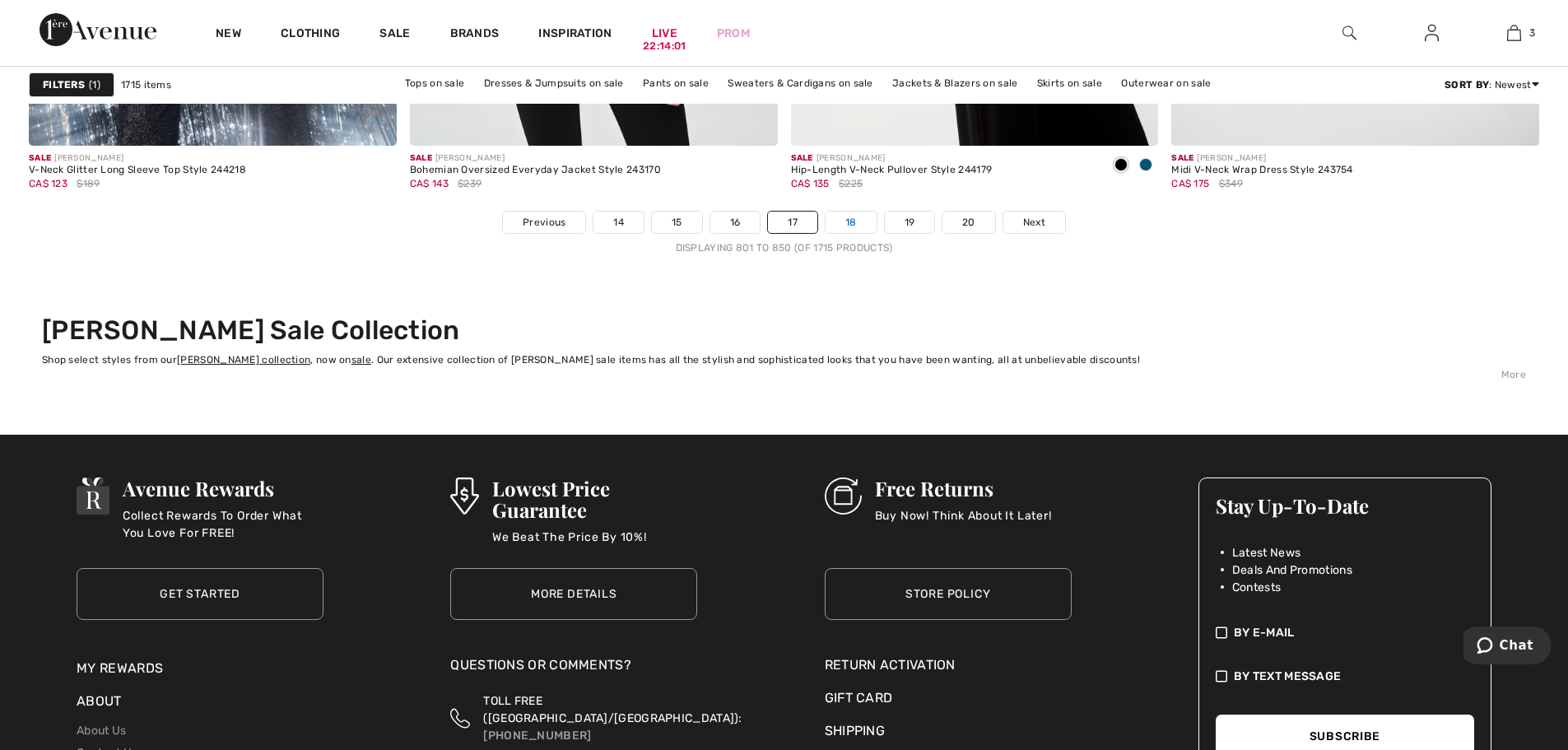
click at [854, 224] on link "18" at bounding box center [851, 222] width 51 height 21
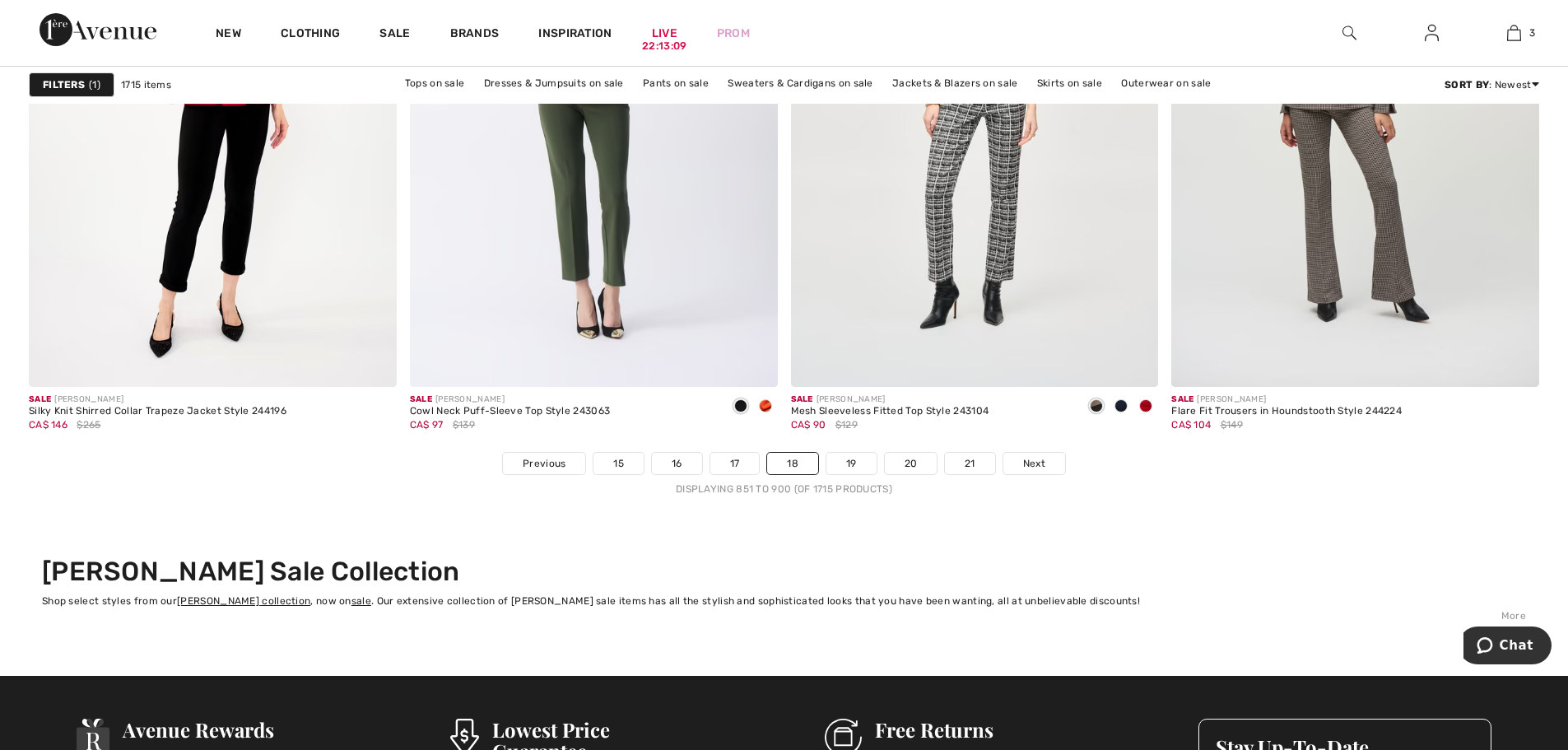
scroll to position [9553, 0]
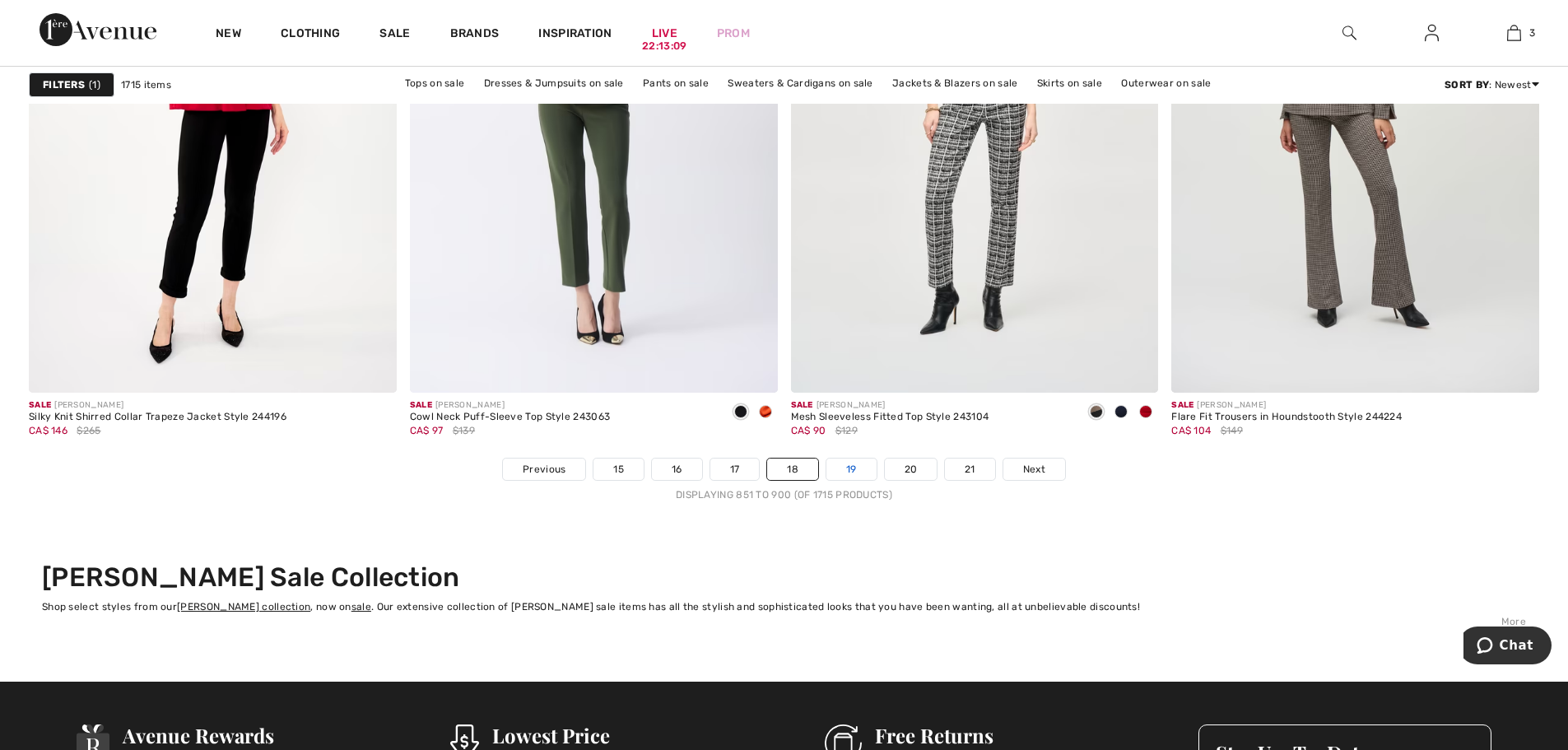
click at [847, 467] on link "19" at bounding box center [851, 469] width 50 height 21
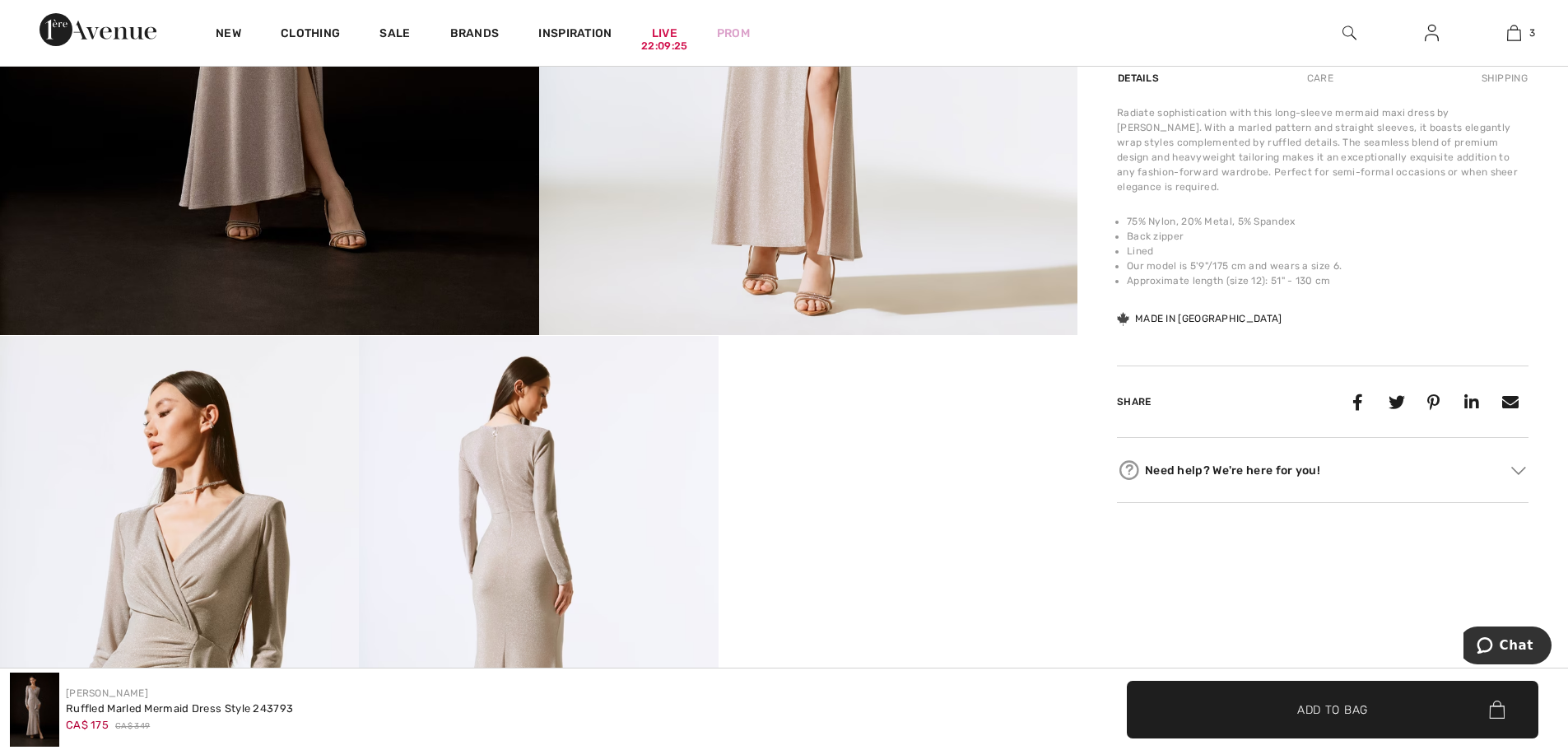
scroll to position [823, 0]
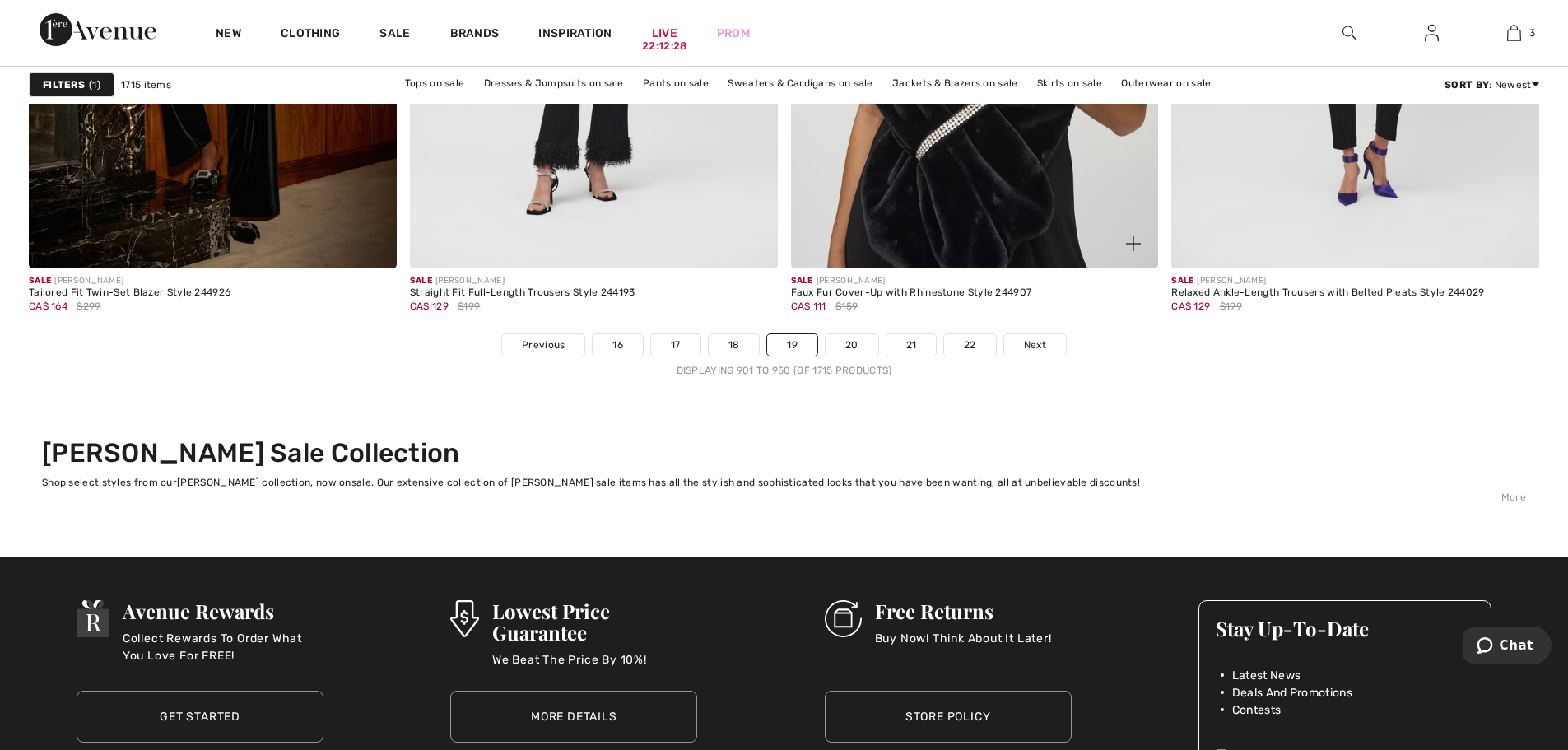
scroll to position [9799, 0]
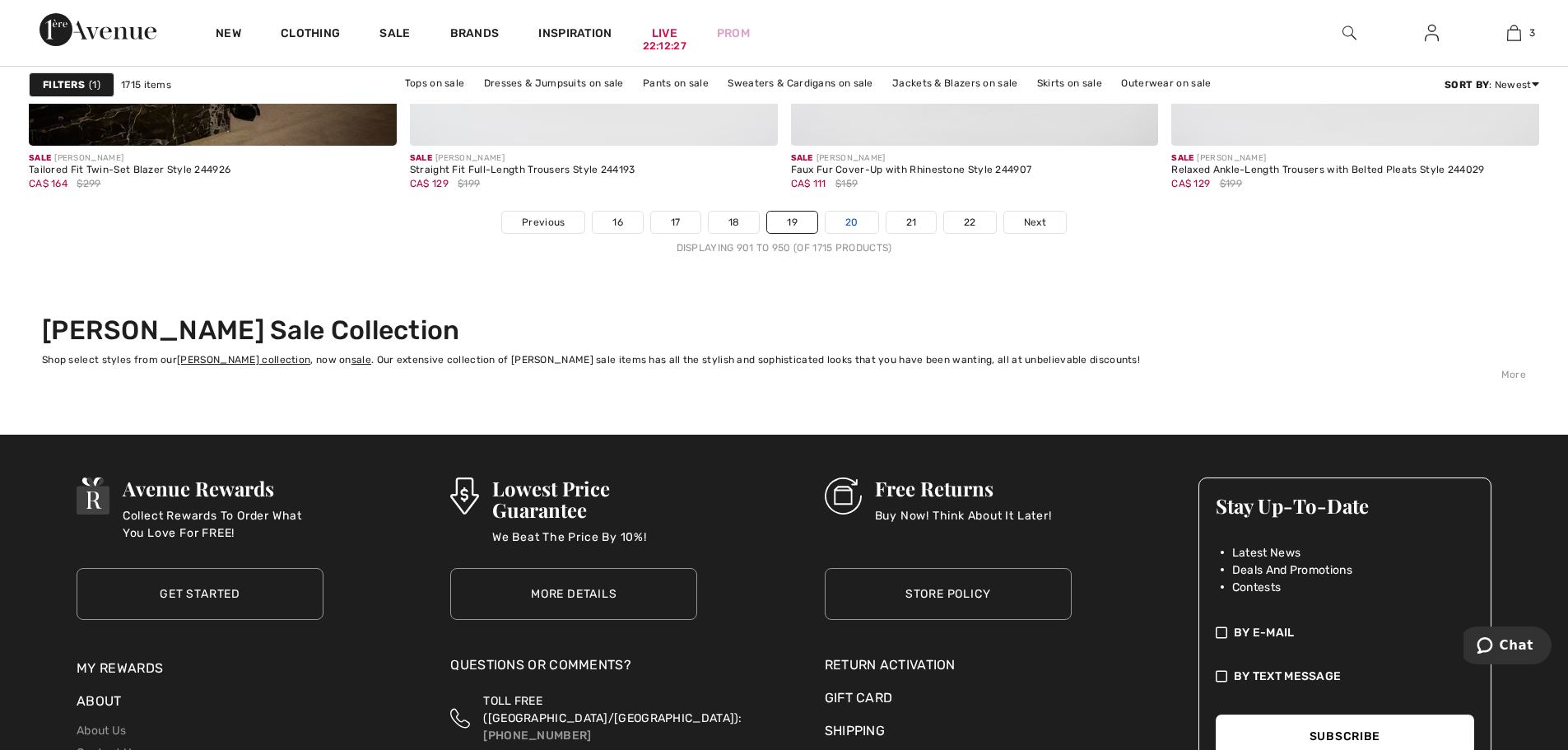
click at [855, 225] on link "20" at bounding box center [852, 222] width 53 height 21
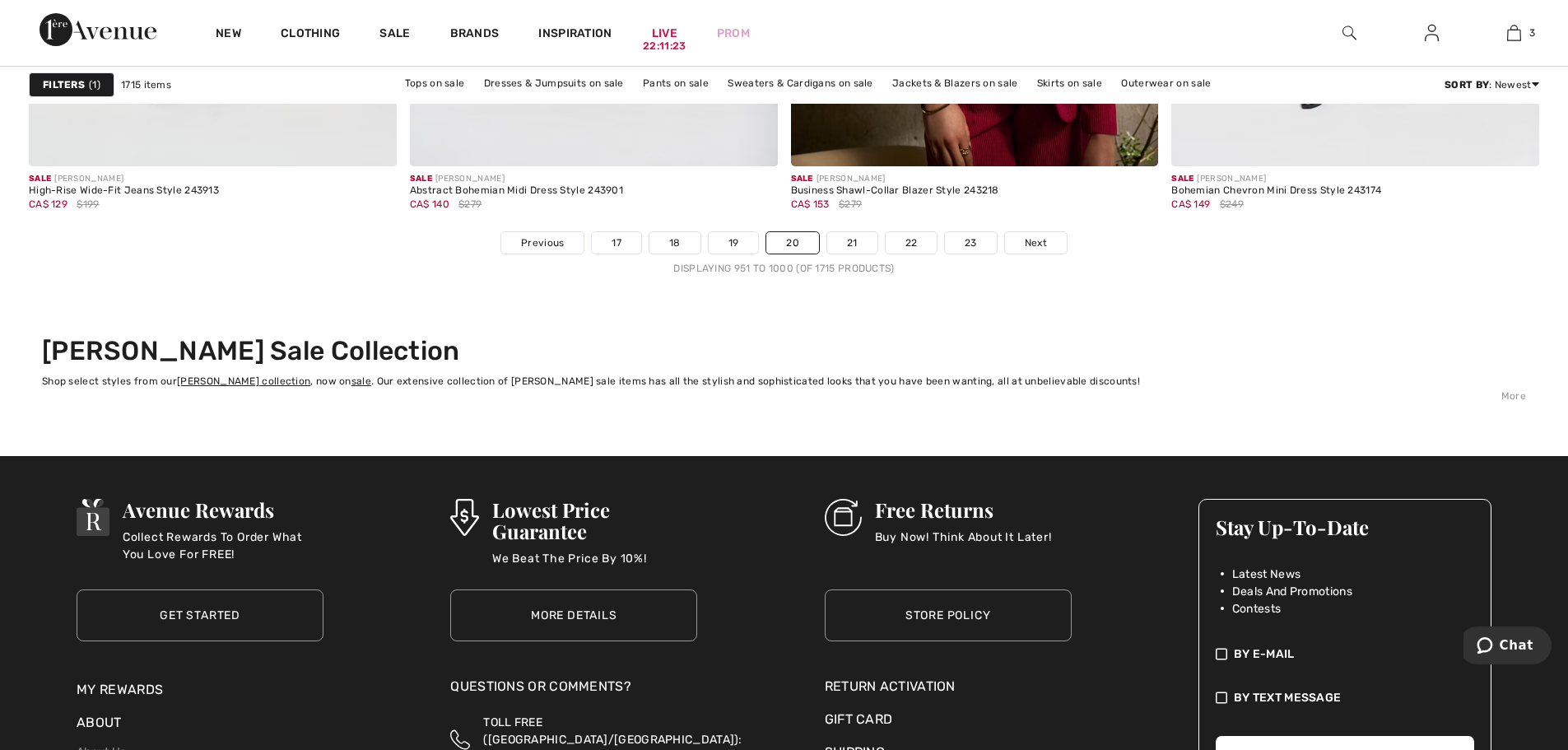
scroll to position [9799, 0]
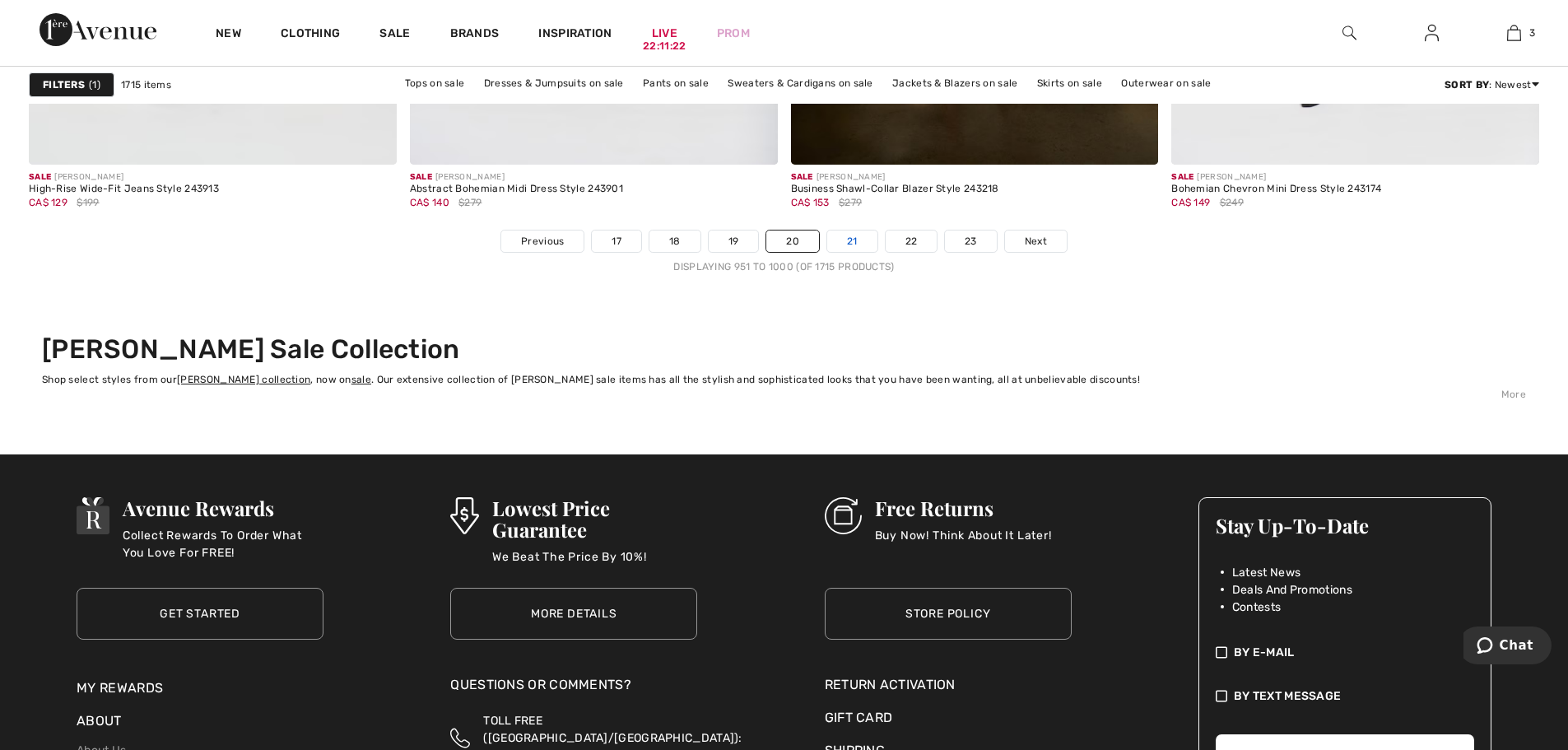
click at [864, 231] on link "21" at bounding box center [852, 241] width 50 height 21
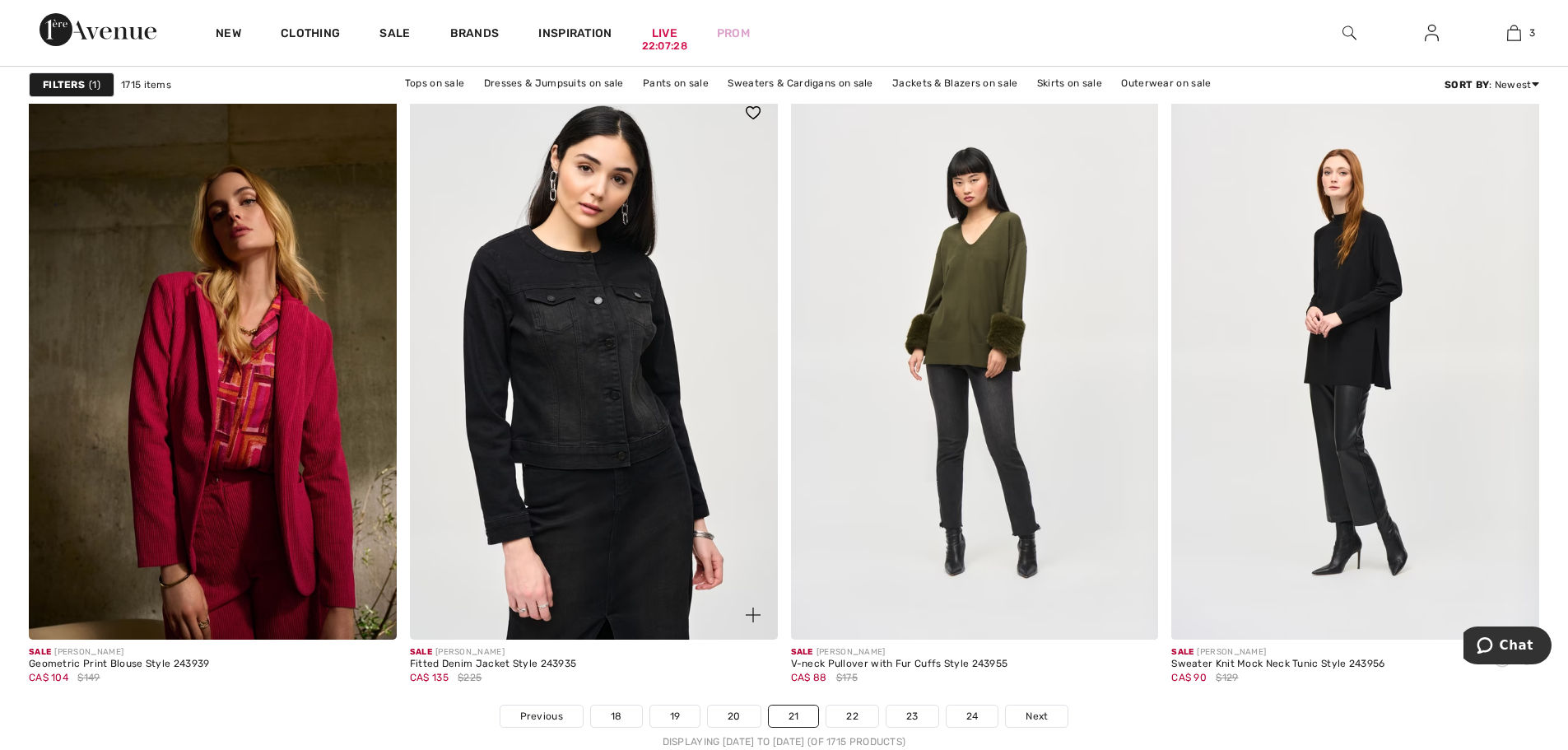
scroll to position [9717, 0]
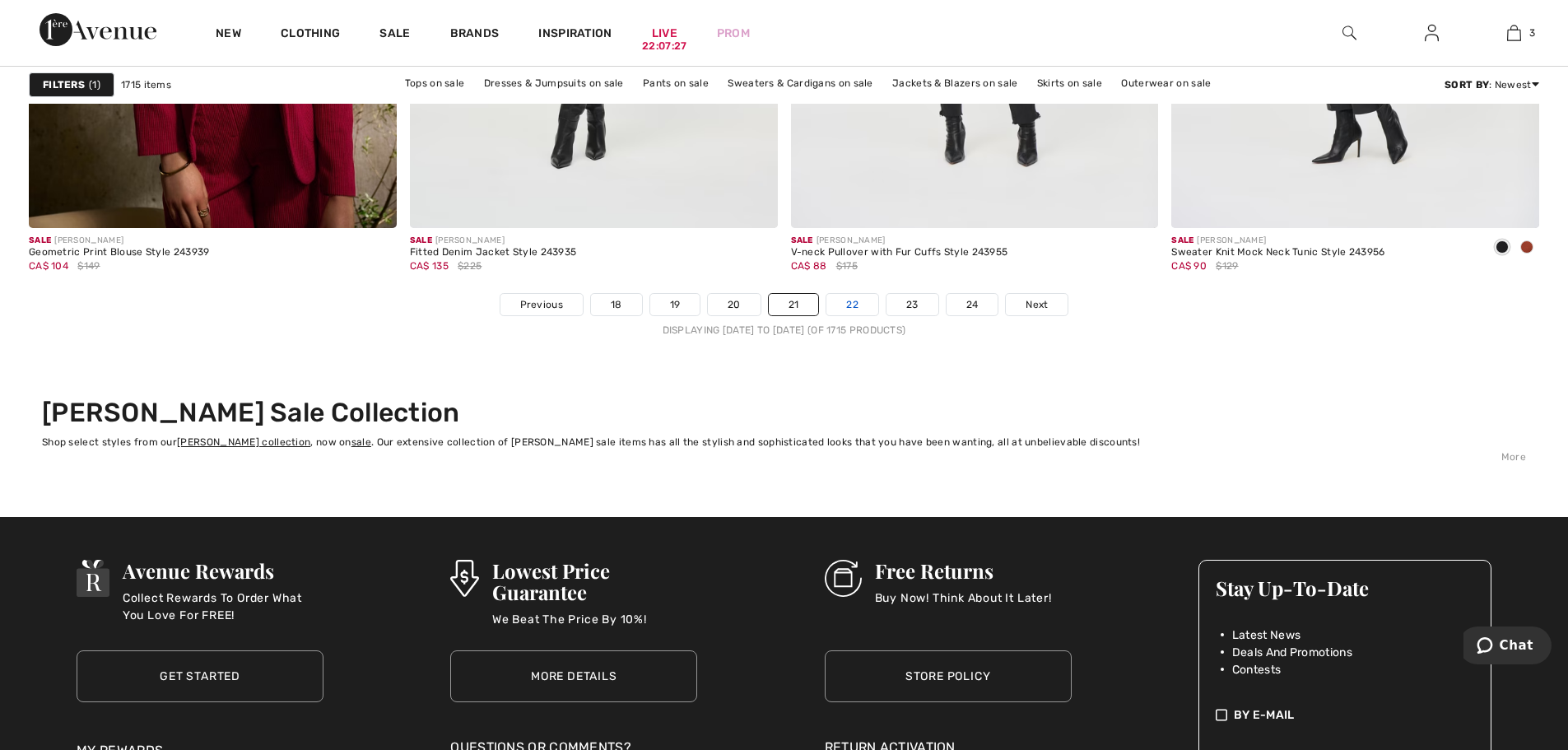
click at [831, 298] on link "22" at bounding box center [852, 305] width 52 height 21
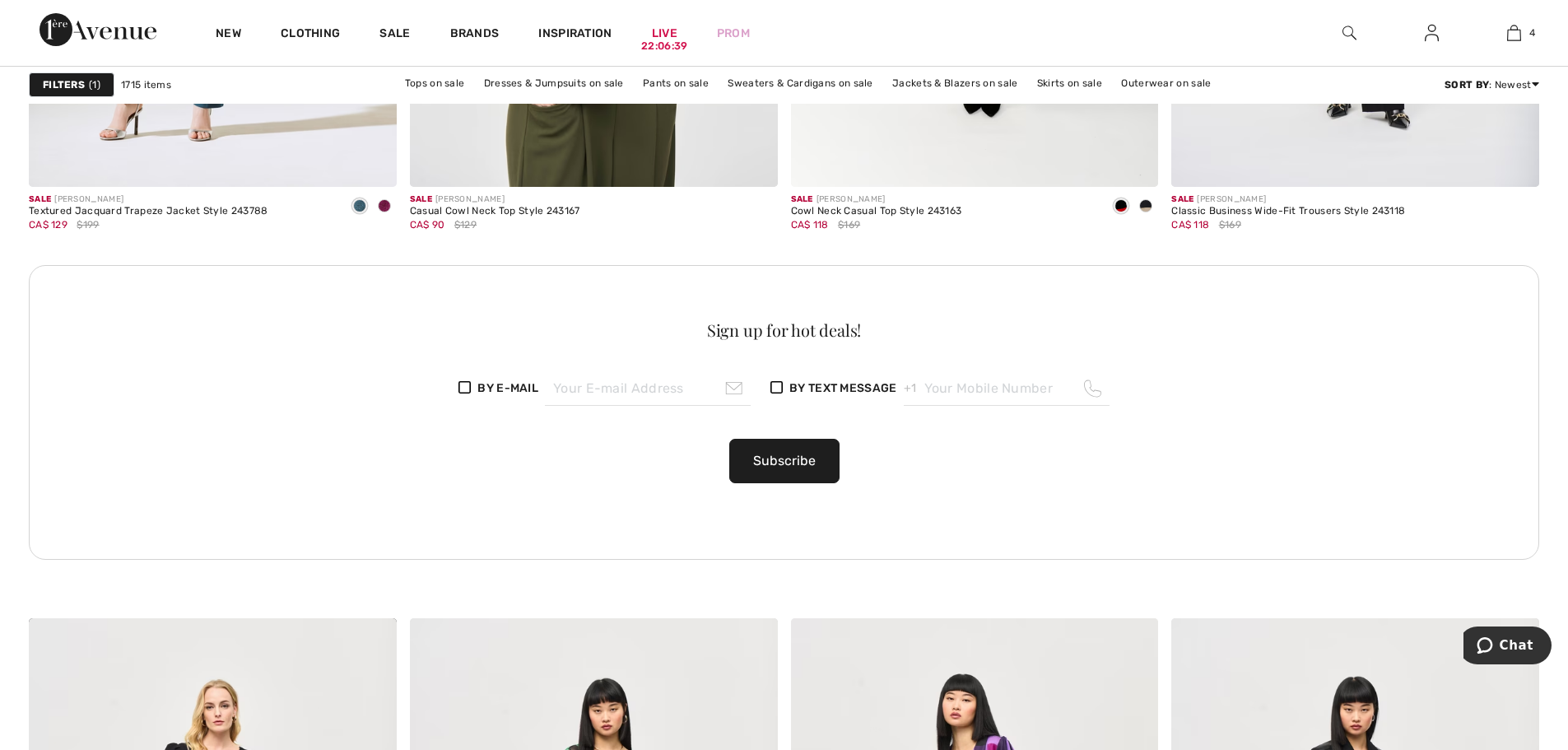
scroll to position [7741, 0]
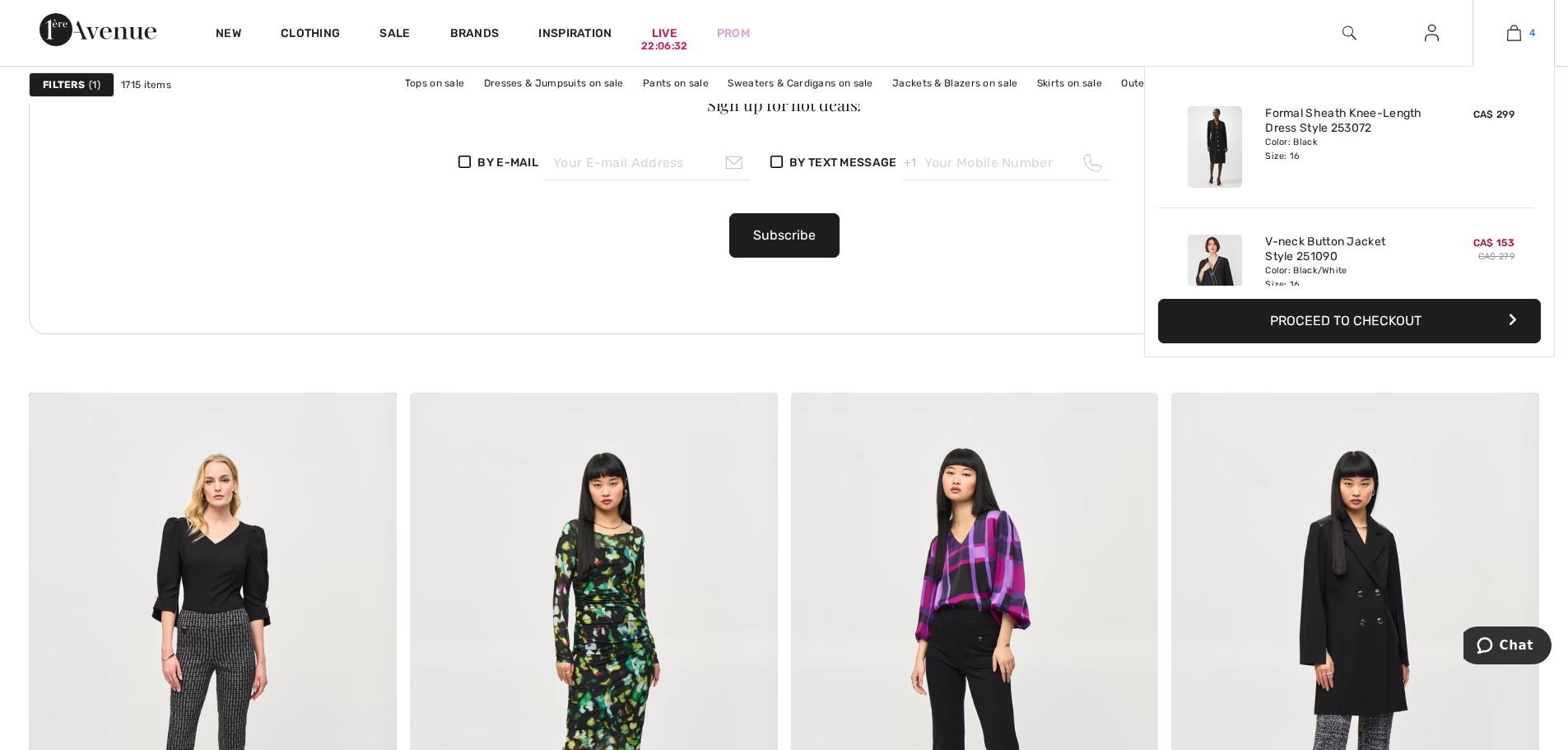
click at [1508, 26] on img at bounding box center [1514, 33] width 14 height 19
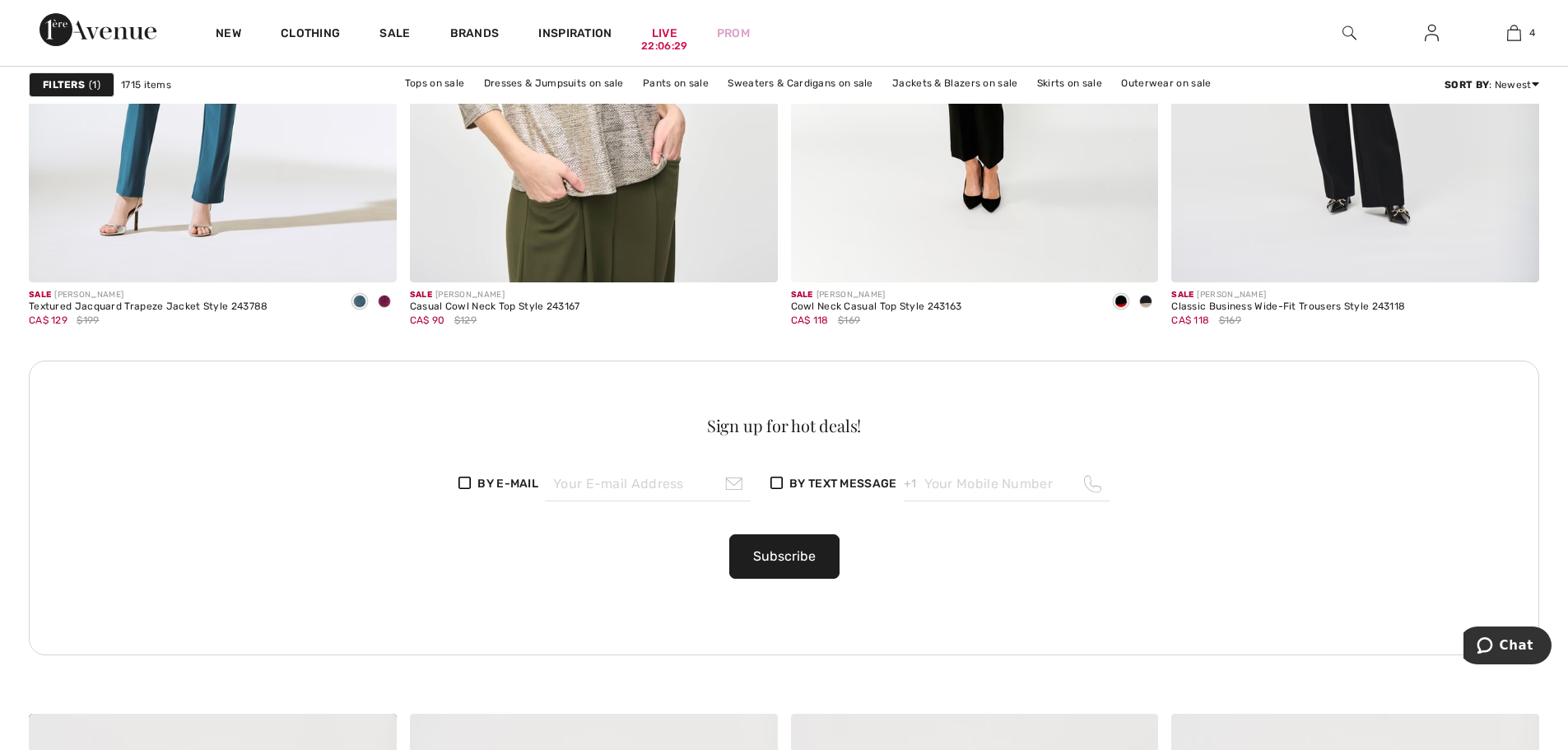
scroll to position [7411, 0]
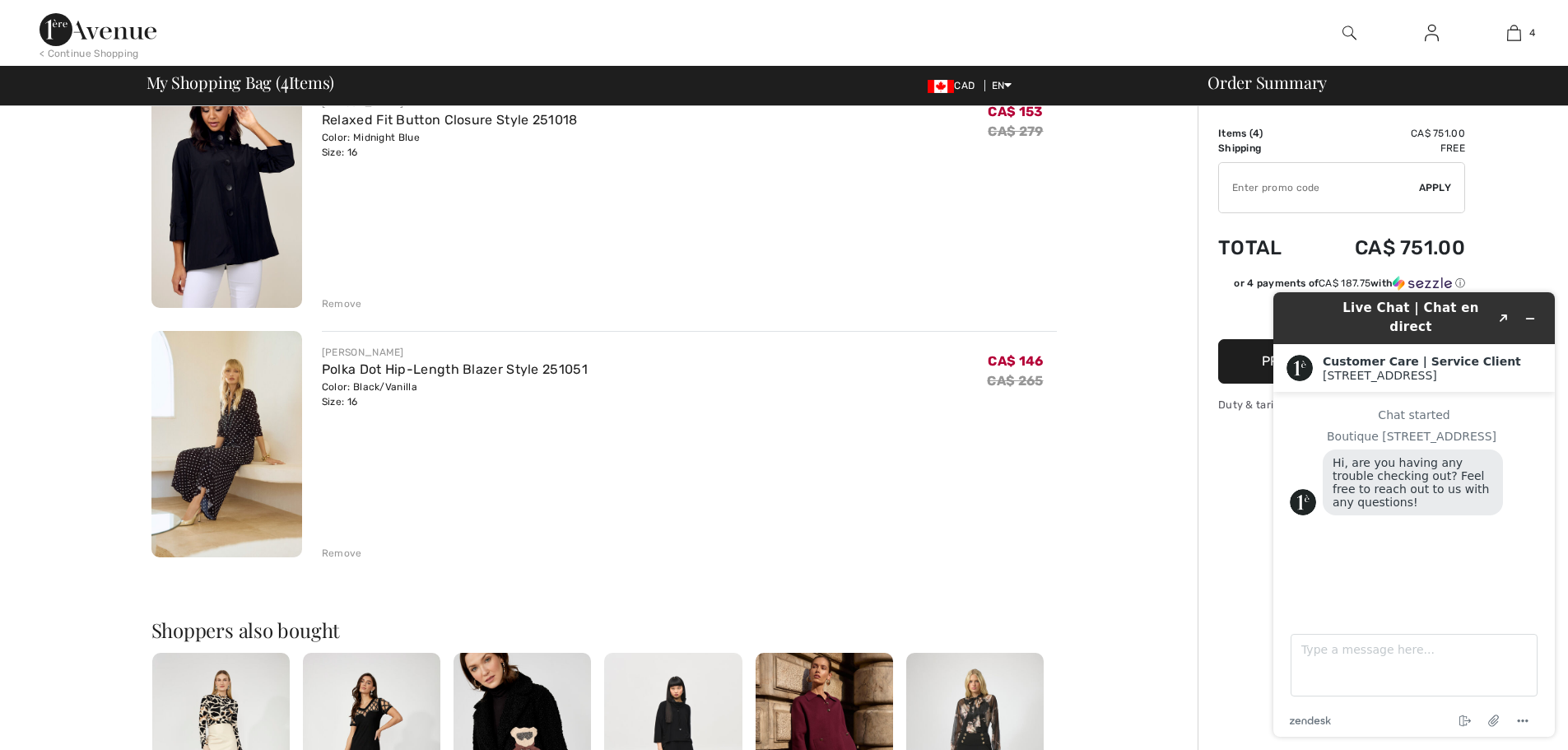
click at [1538, 267] on div "Order Summary Details Items ( 4 ) CA$ 751.00 Promo code CA$ 0.00 Shipping Free …" at bounding box center [1382, 347] width 370 height 1801
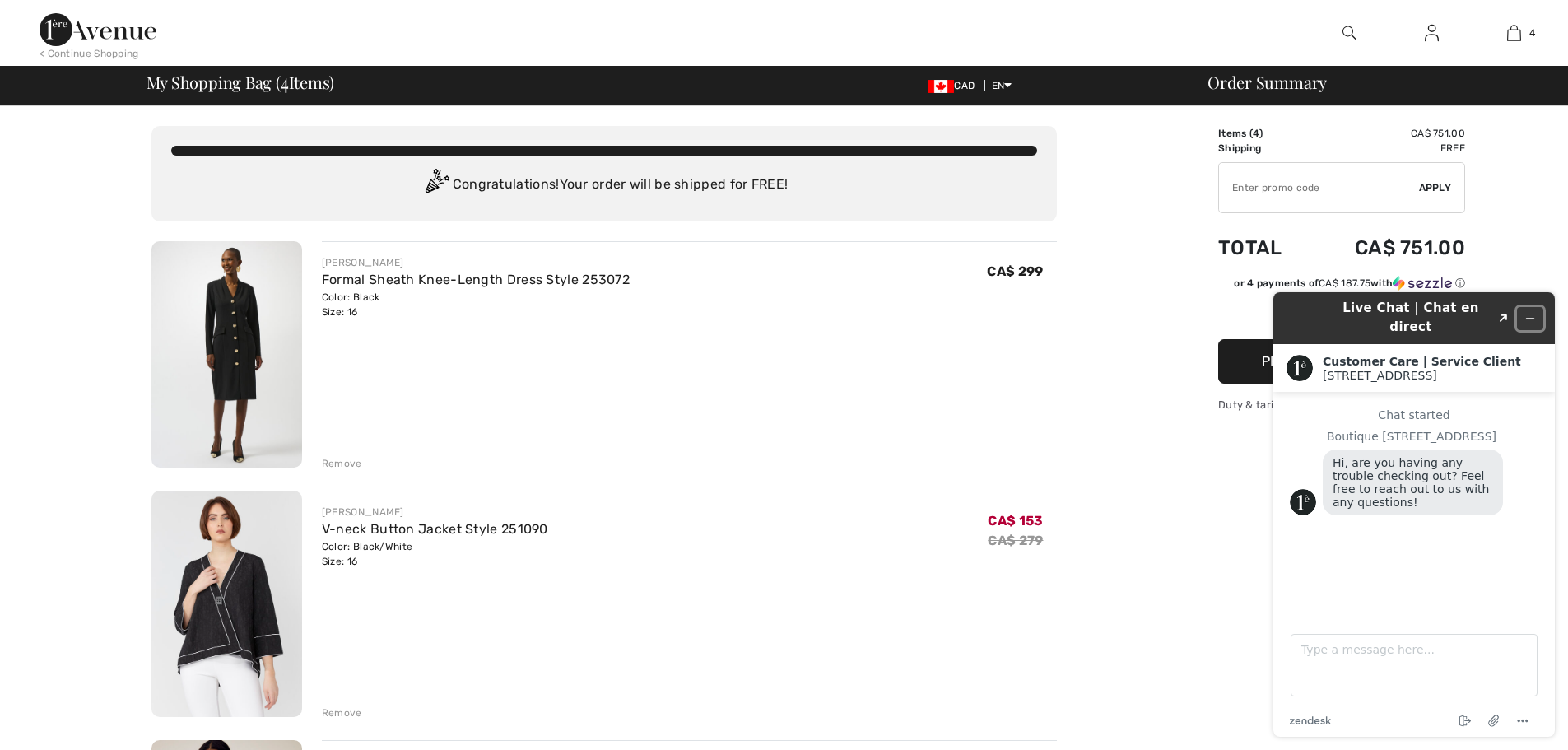
click at [1533, 313] on icon "Minimize widget" at bounding box center [1529, 318] width 11 height 11
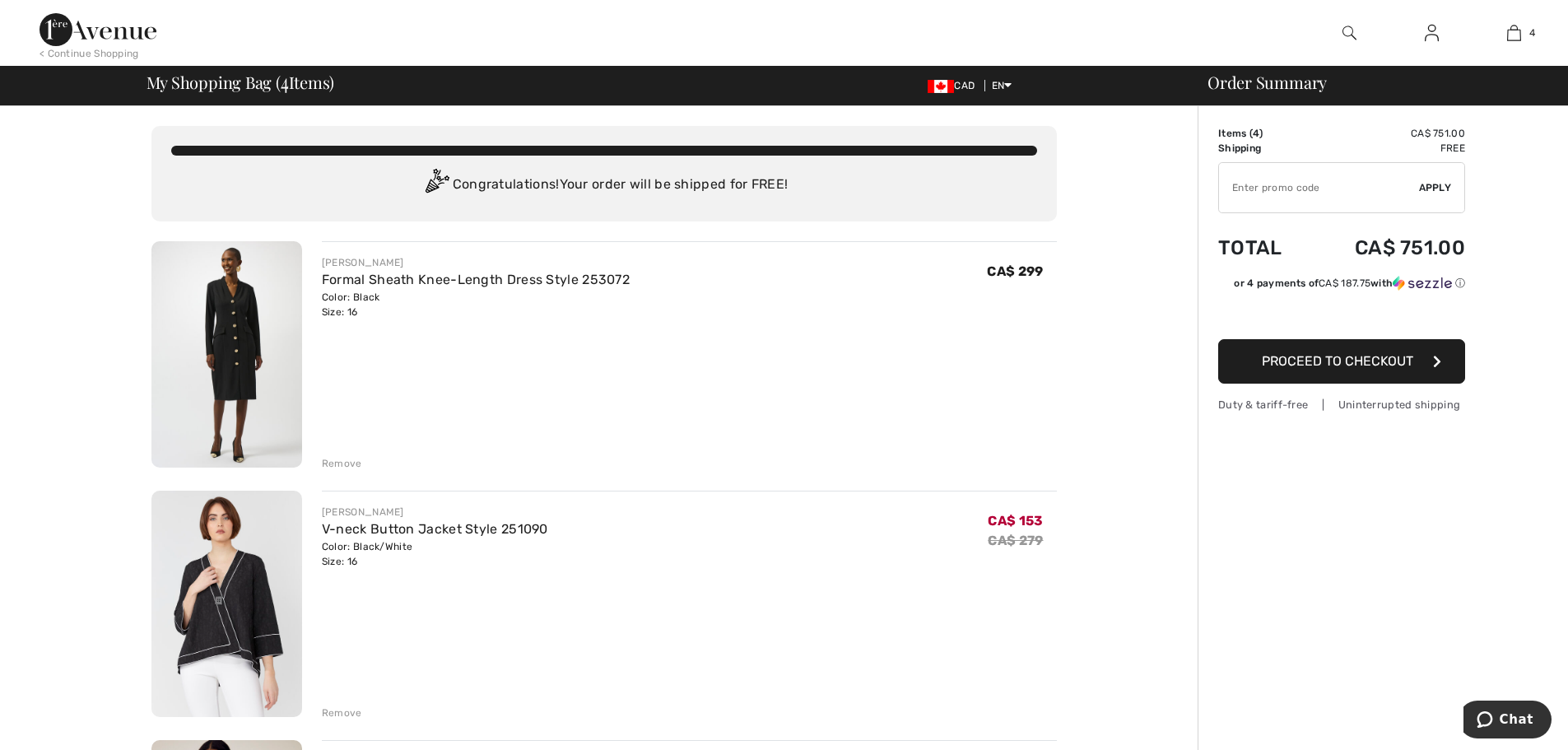
click at [1260, 187] on input "TEXT" at bounding box center [1319, 188] width 200 height 49
type input "SALEAVENUE"
click at [1443, 184] on span "Apply" at bounding box center [1435, 188] width 33 height 15
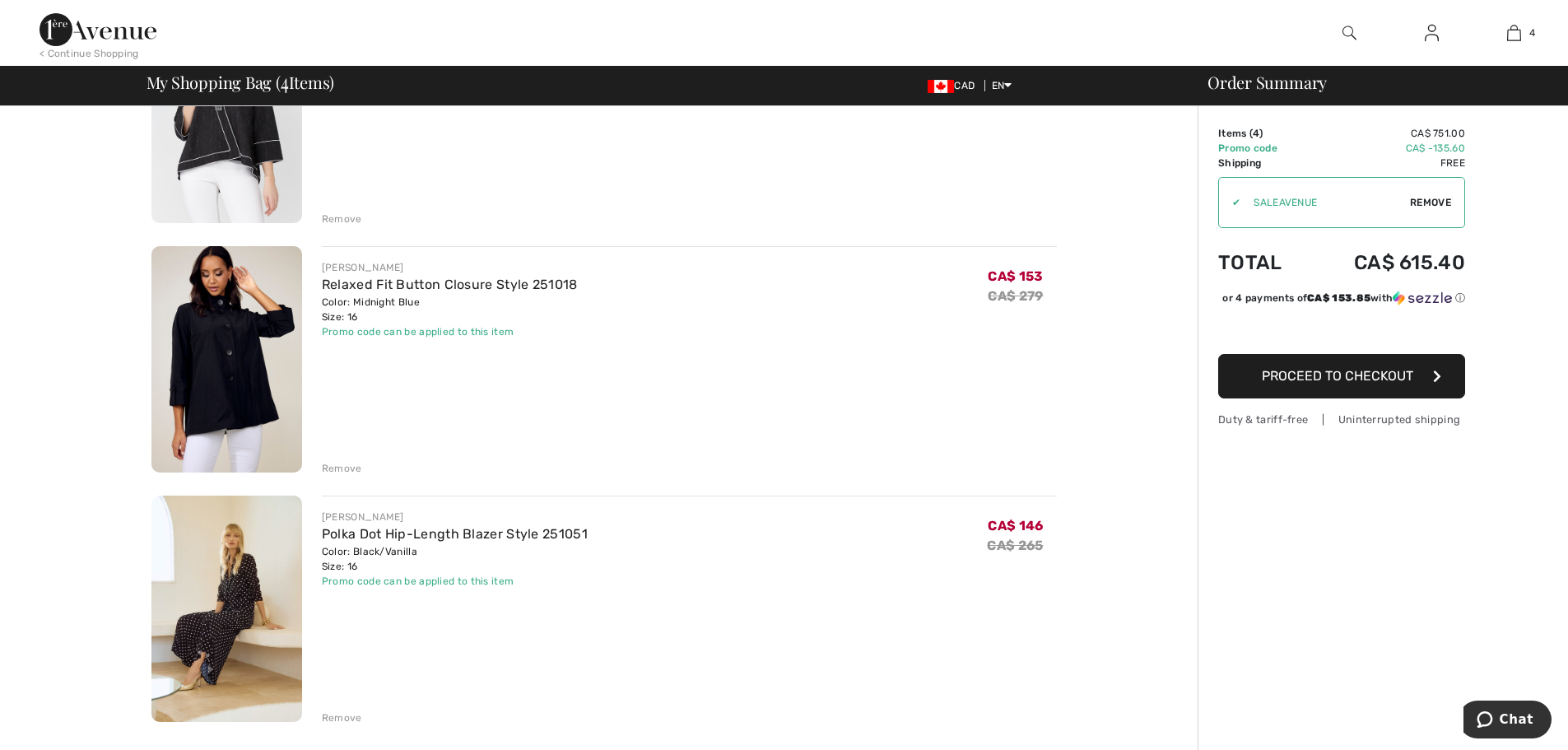
scroll to position [576, 0]
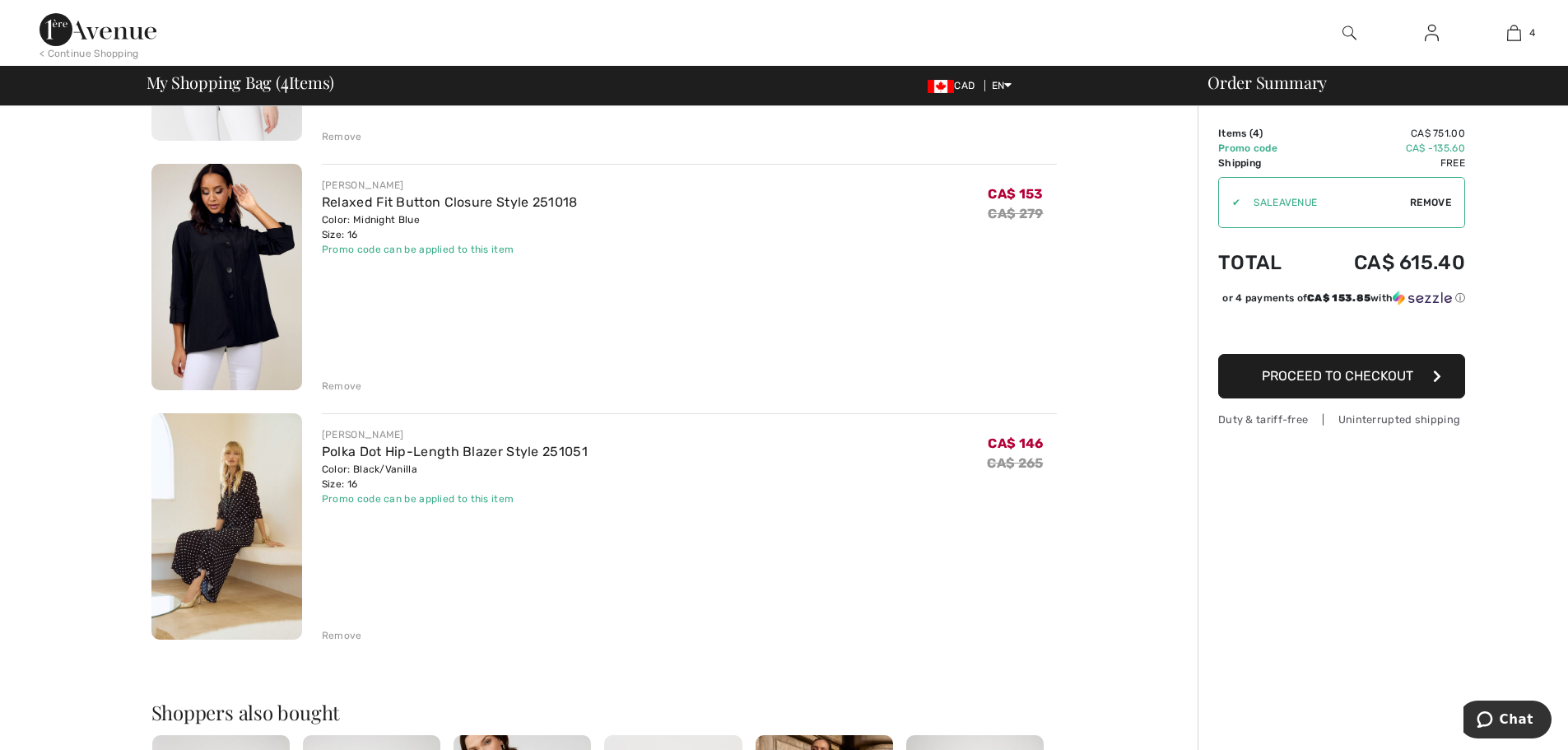
click at [350, 635] on div "Remove" at bounding box center [342, 635] width 41 height 15
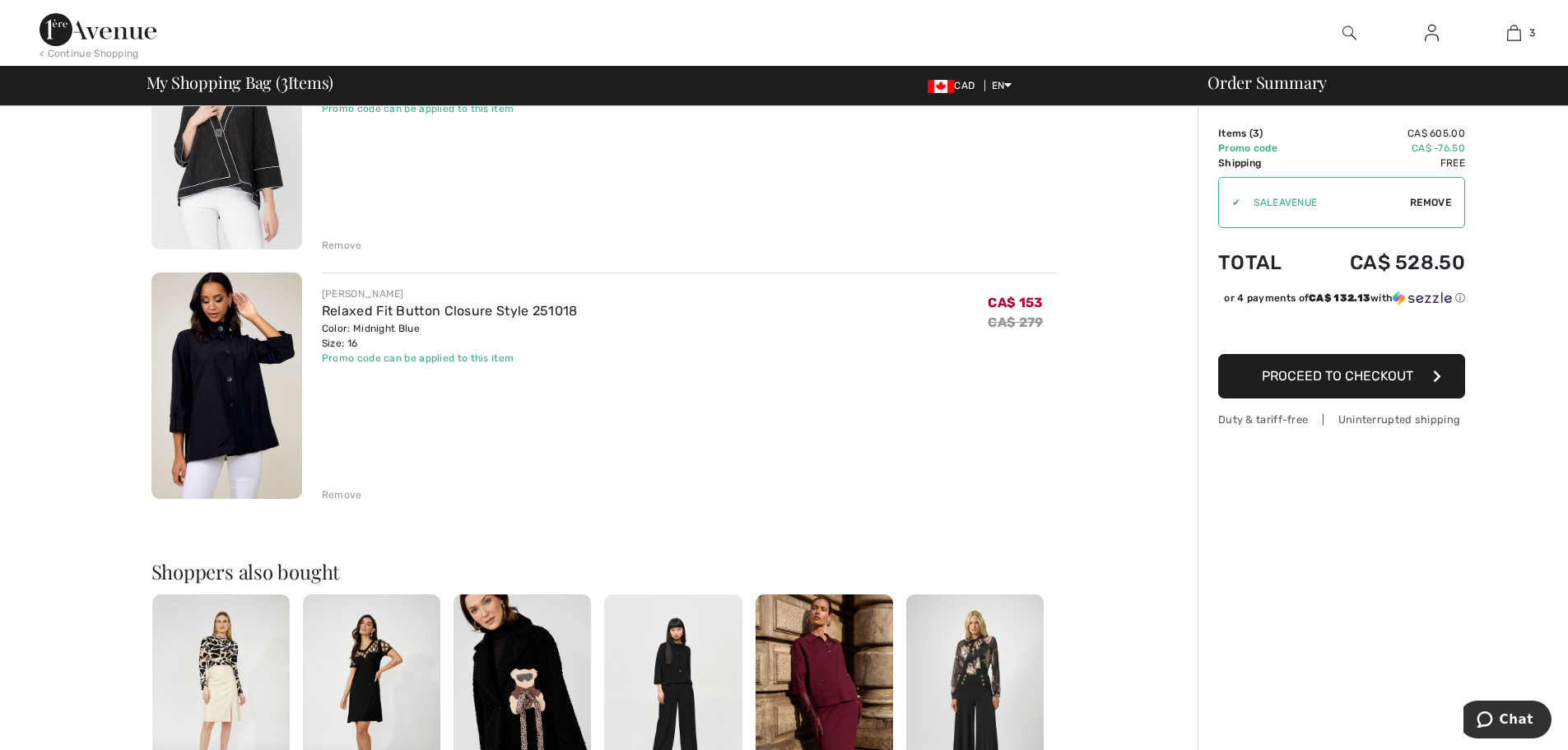
scroll to position [330, 0]
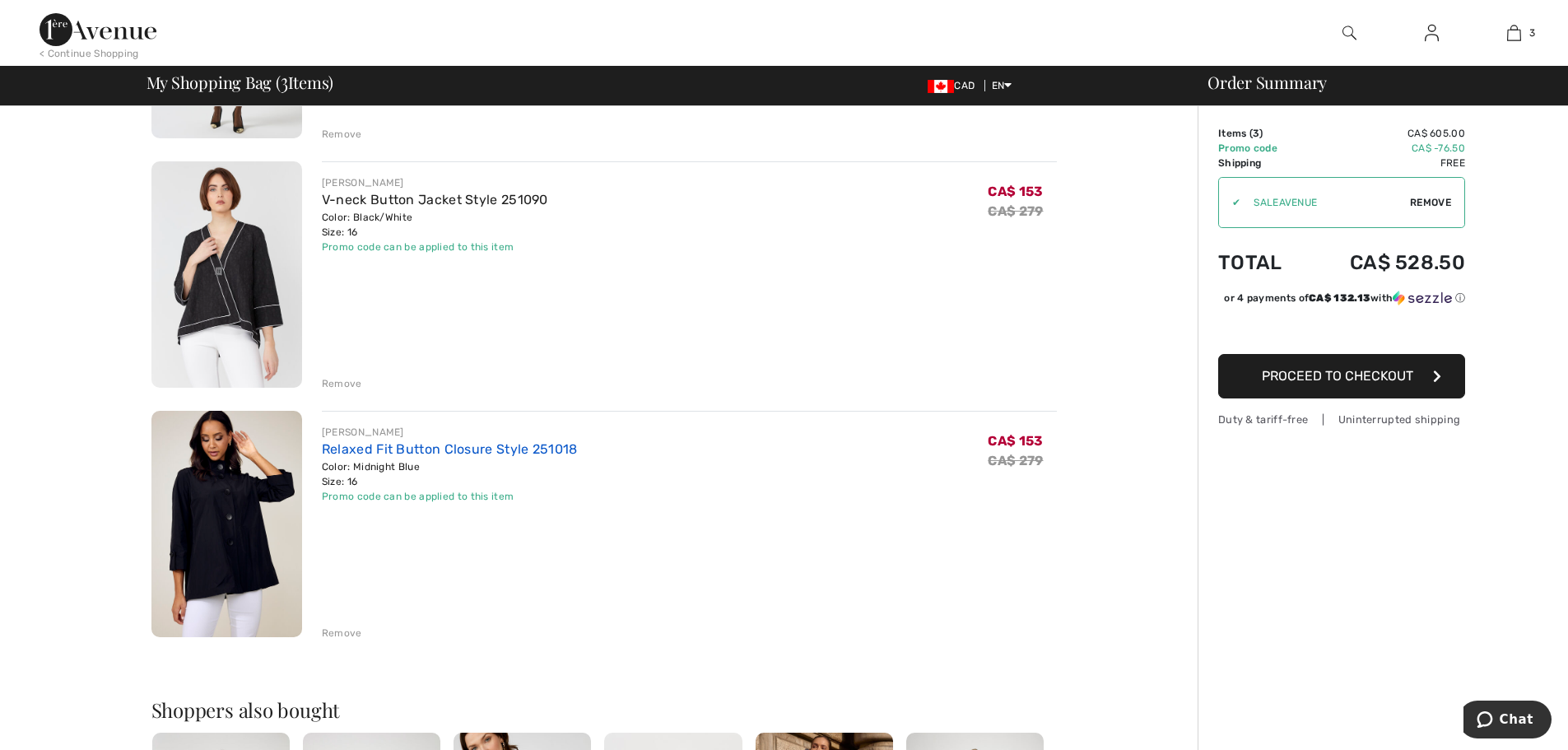
click at [406, 448] on link "Relaxed Fit Button Closure Style 251018" at bounding box center [449, 449] width 256 height 16
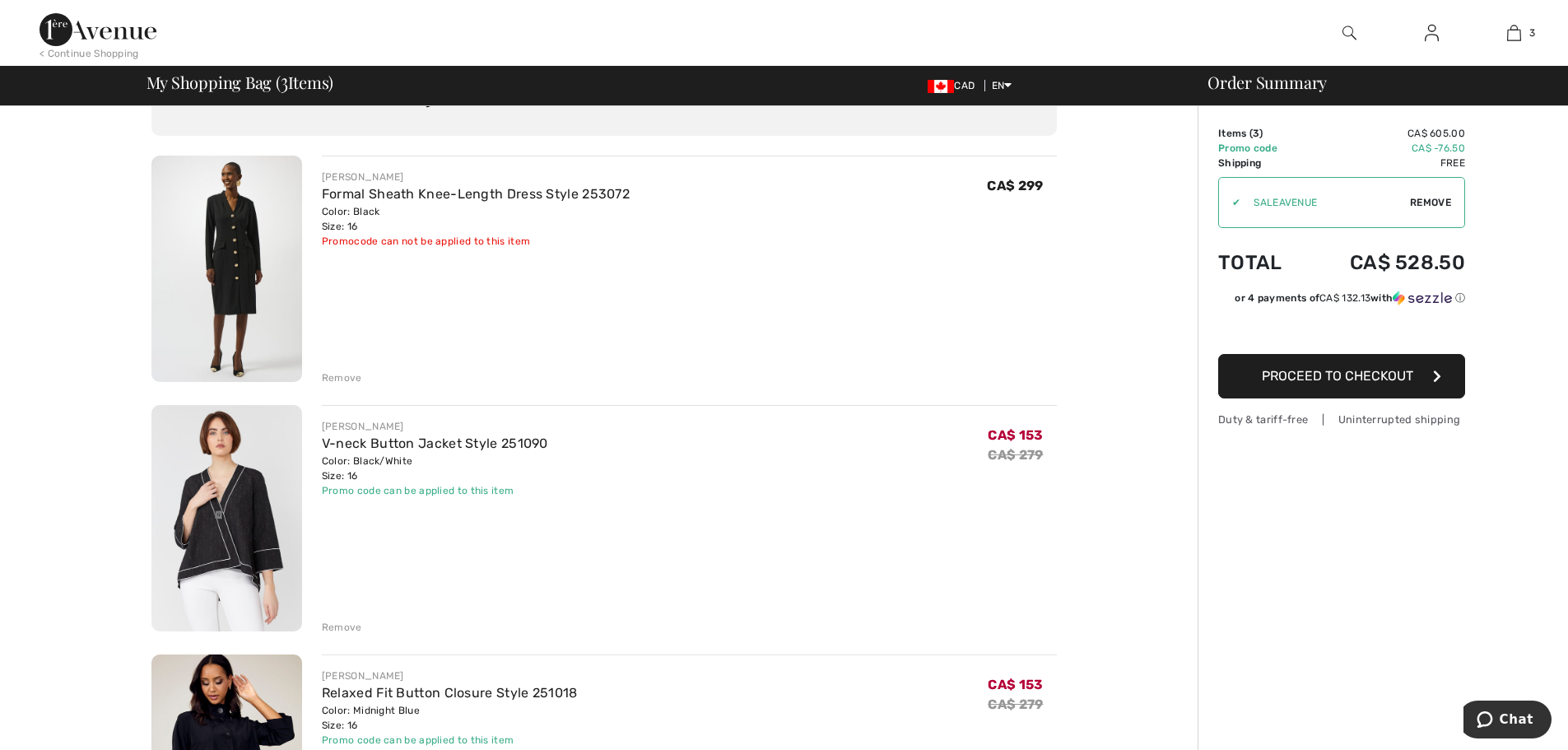
scroll to position [247, 0]
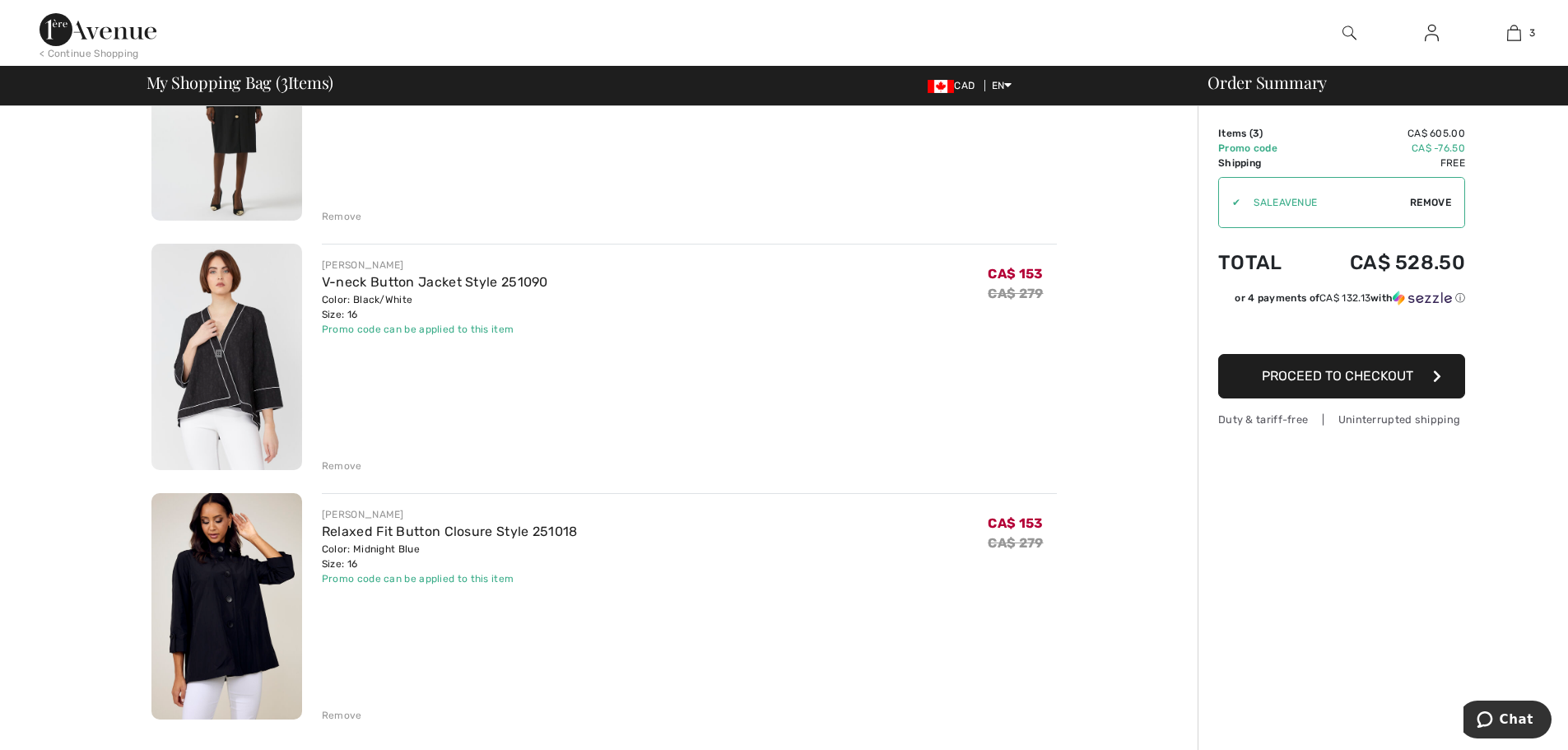
click at [226, 346] on img at bounding box center [226, 357] width 151 height 226
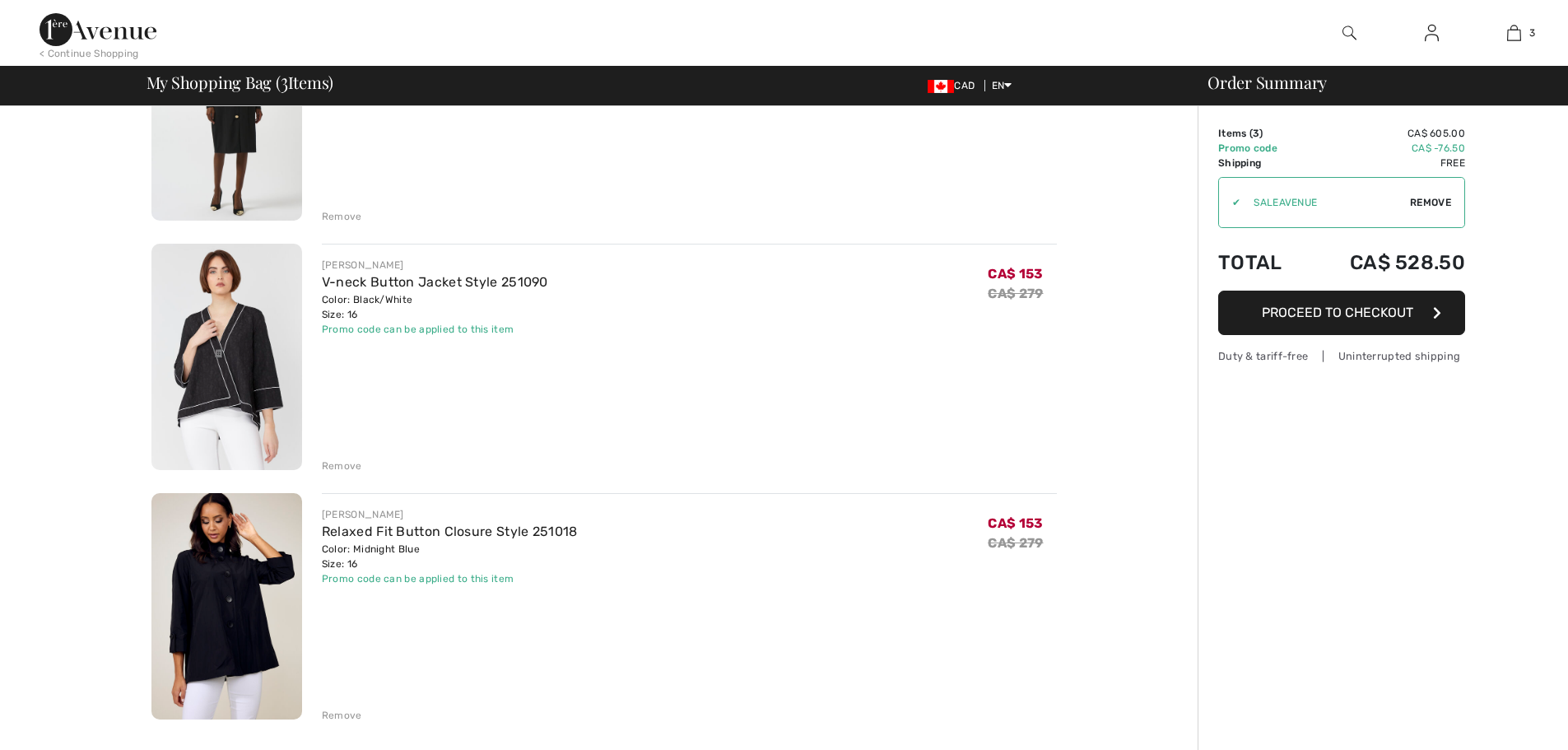
scroll to position [247, 0]
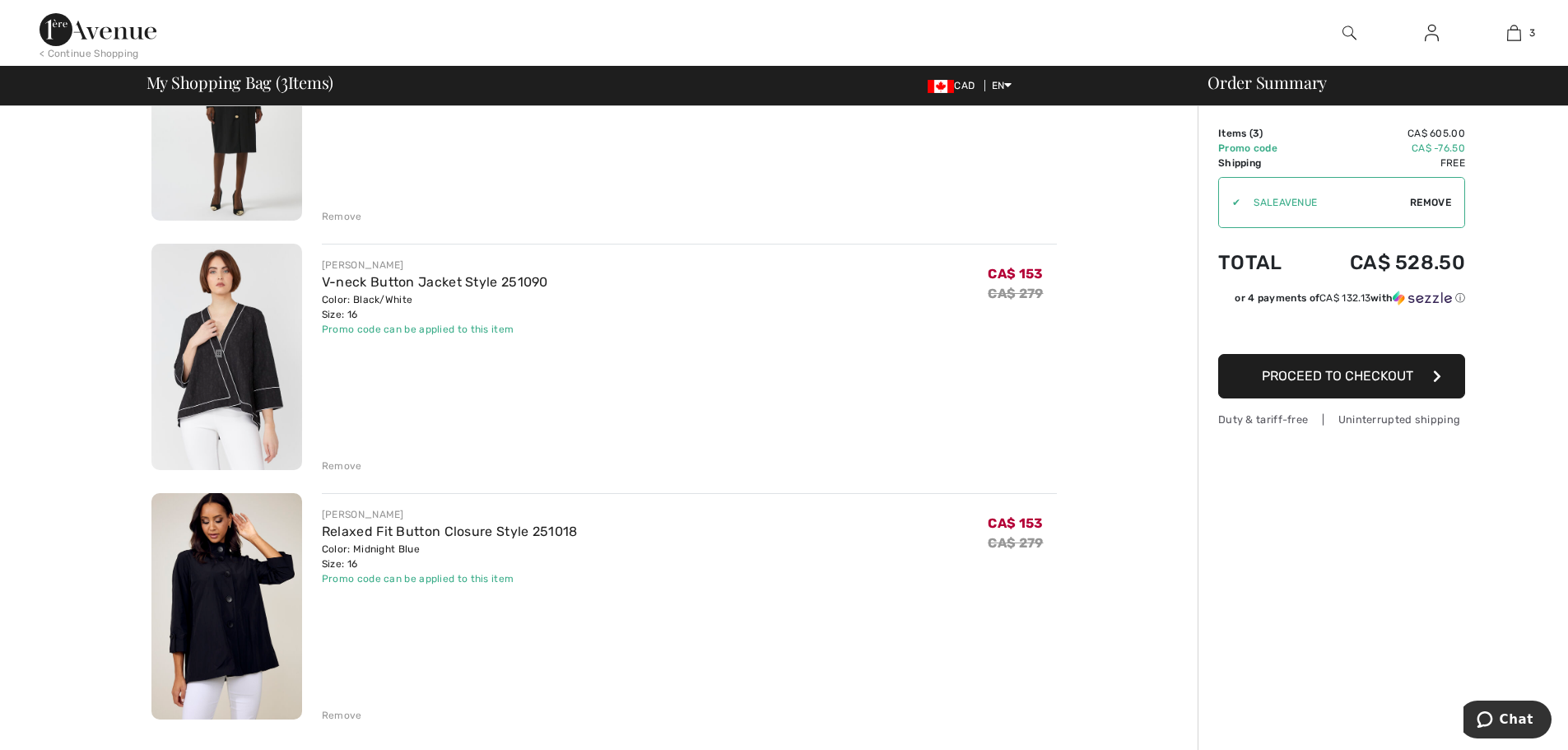
drag, startPoint x: 347, startPoint y: 468, endPoint x: 360, endPoint y: 476, distance: 15.3
click at [347, 468] on div "Remove" at bounding box center [342, 465] width 41 height 15
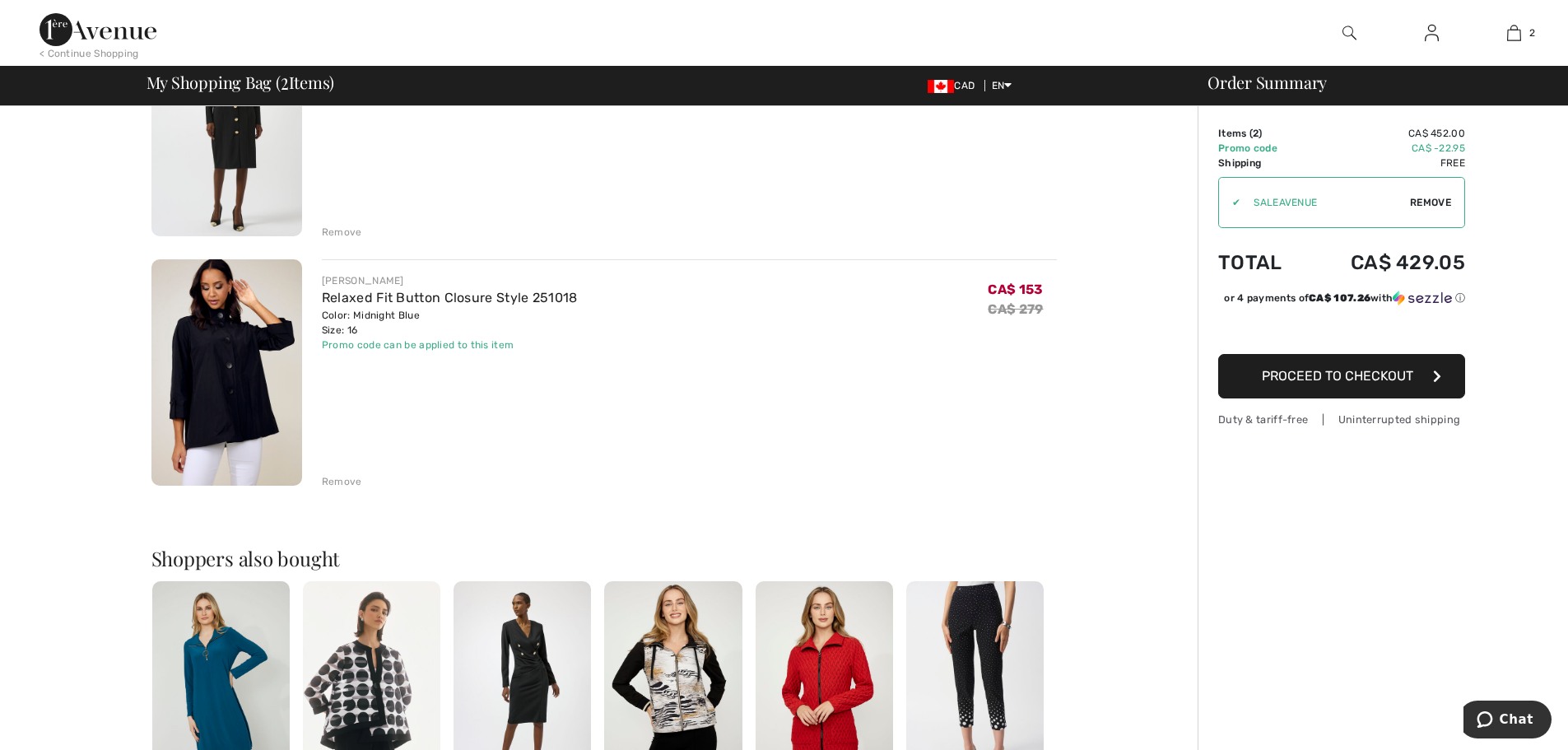
scroll to position [67, 0]
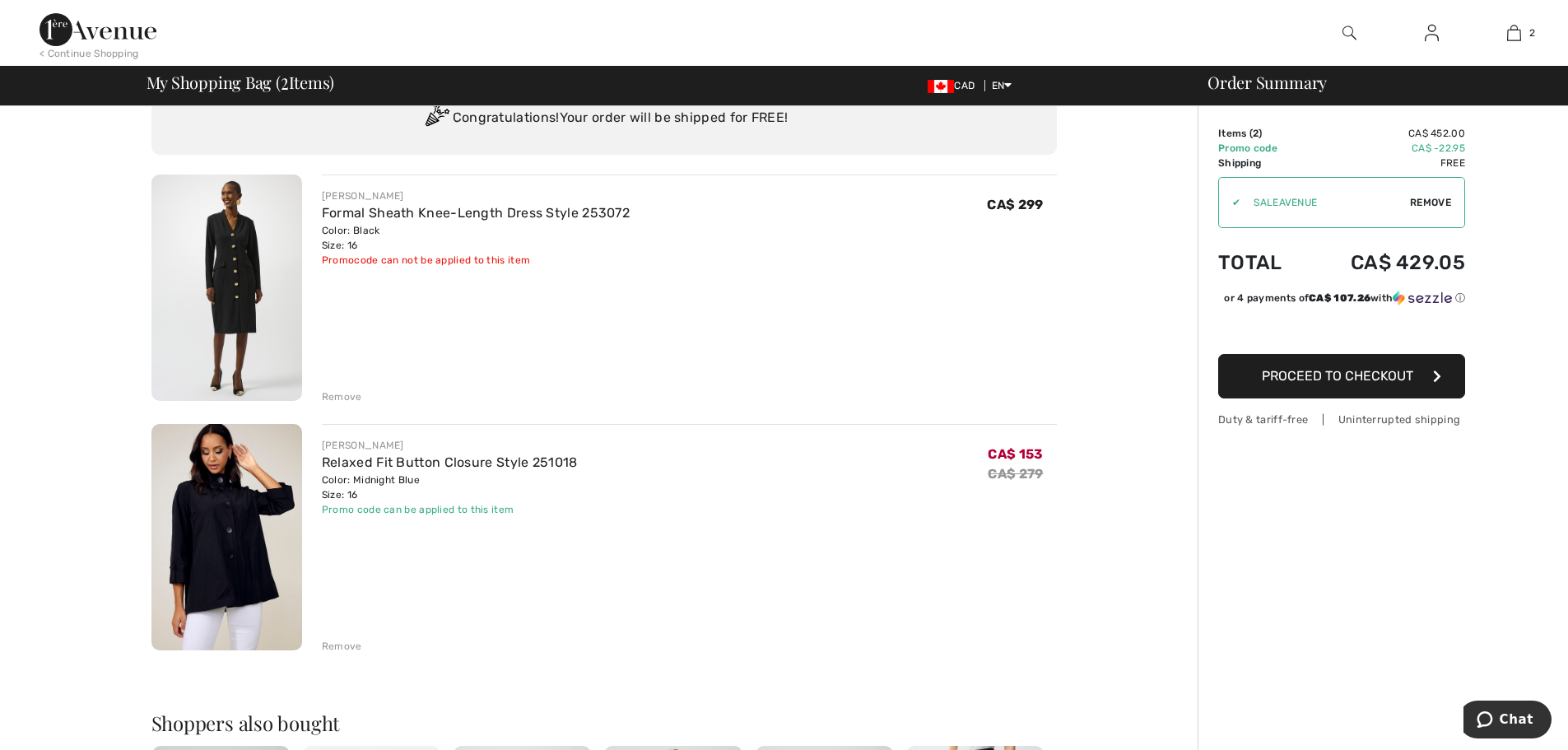
click at [337, 645] on div "Remove" at bounding box center [342, 646] width 41 height 15
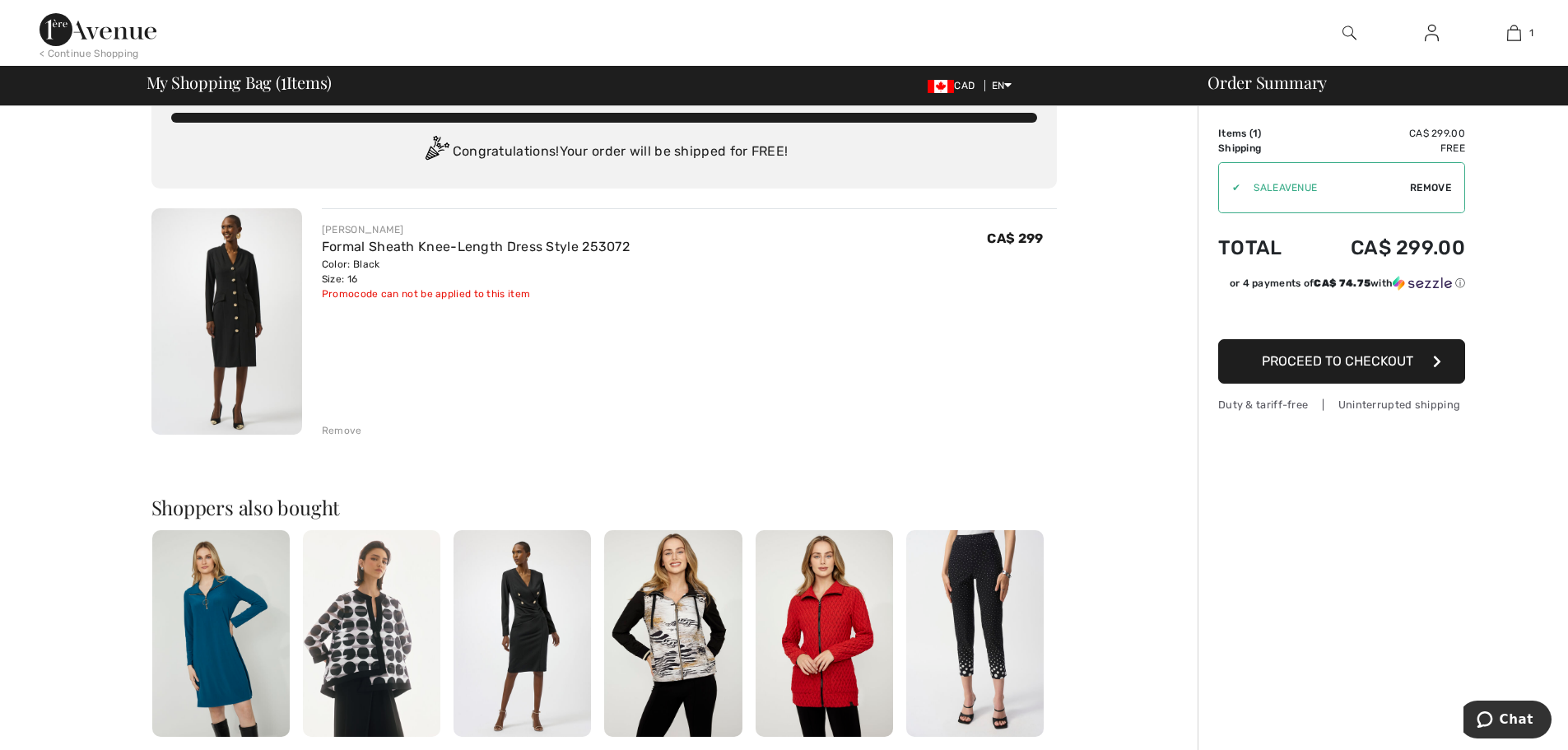
scroll to position [0, 0]
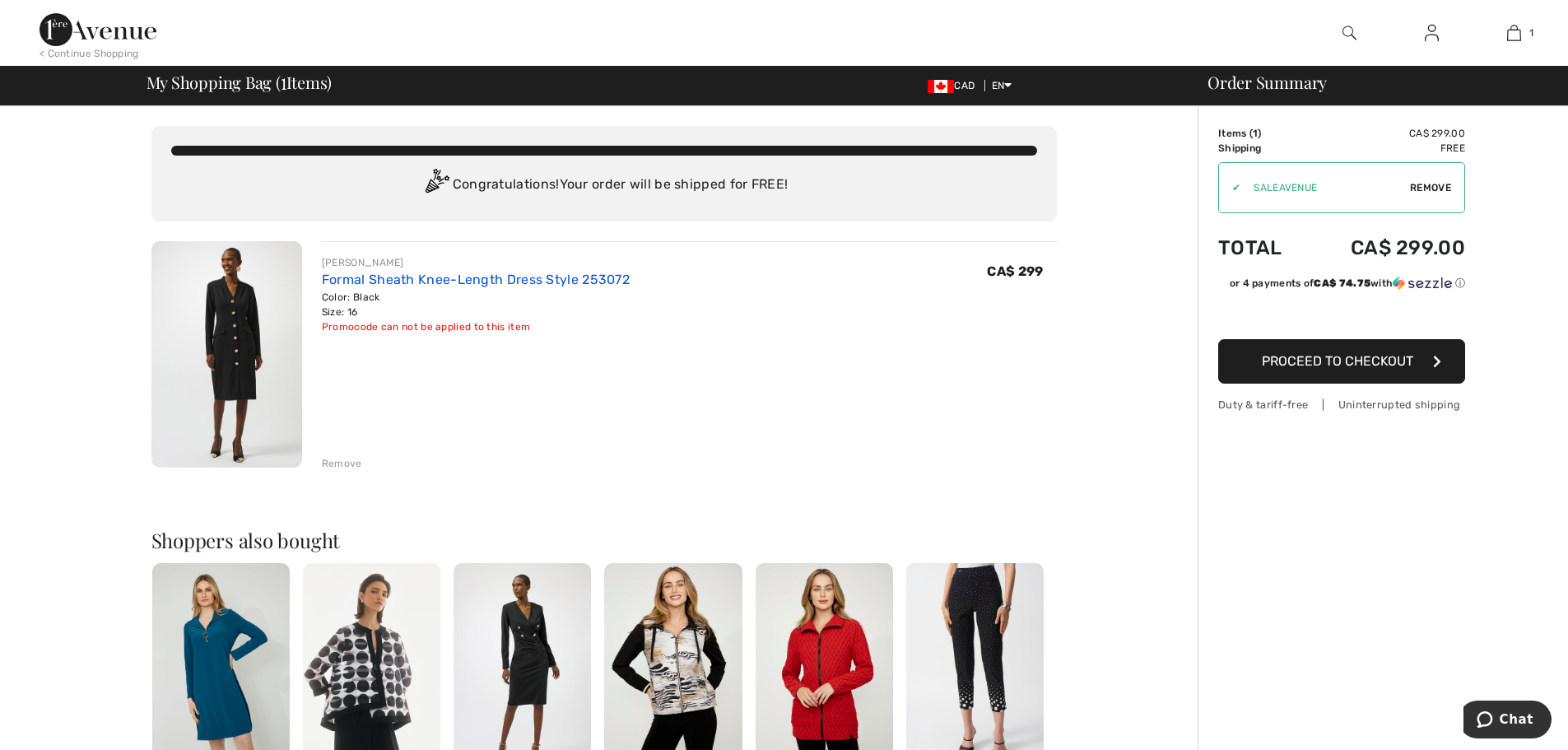
click at [438, 278] on link "Formal Sheath Knee-Length Dress Style 253072" at bounding box center [475, 279] width 307 height 16
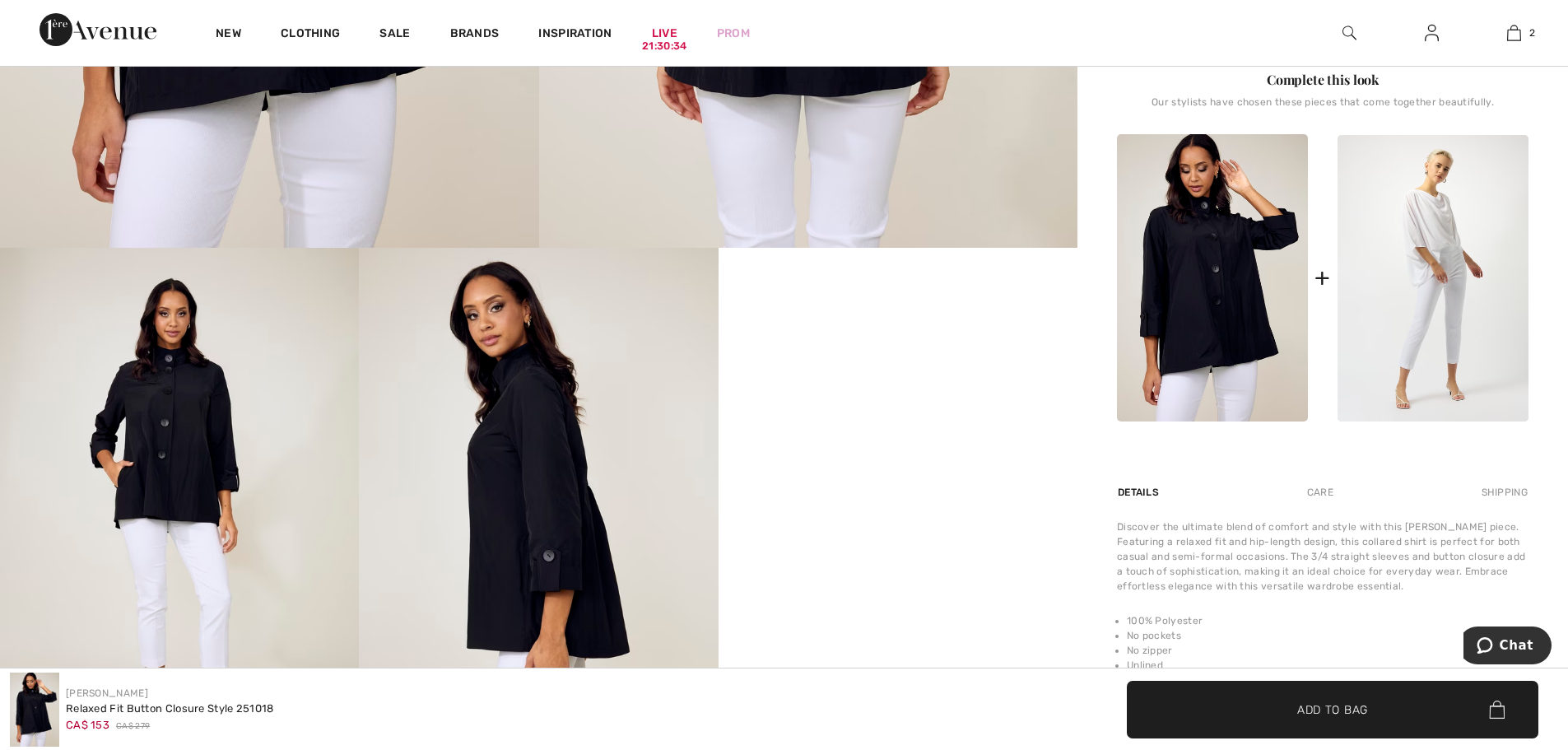
scroll to position [906, 0]
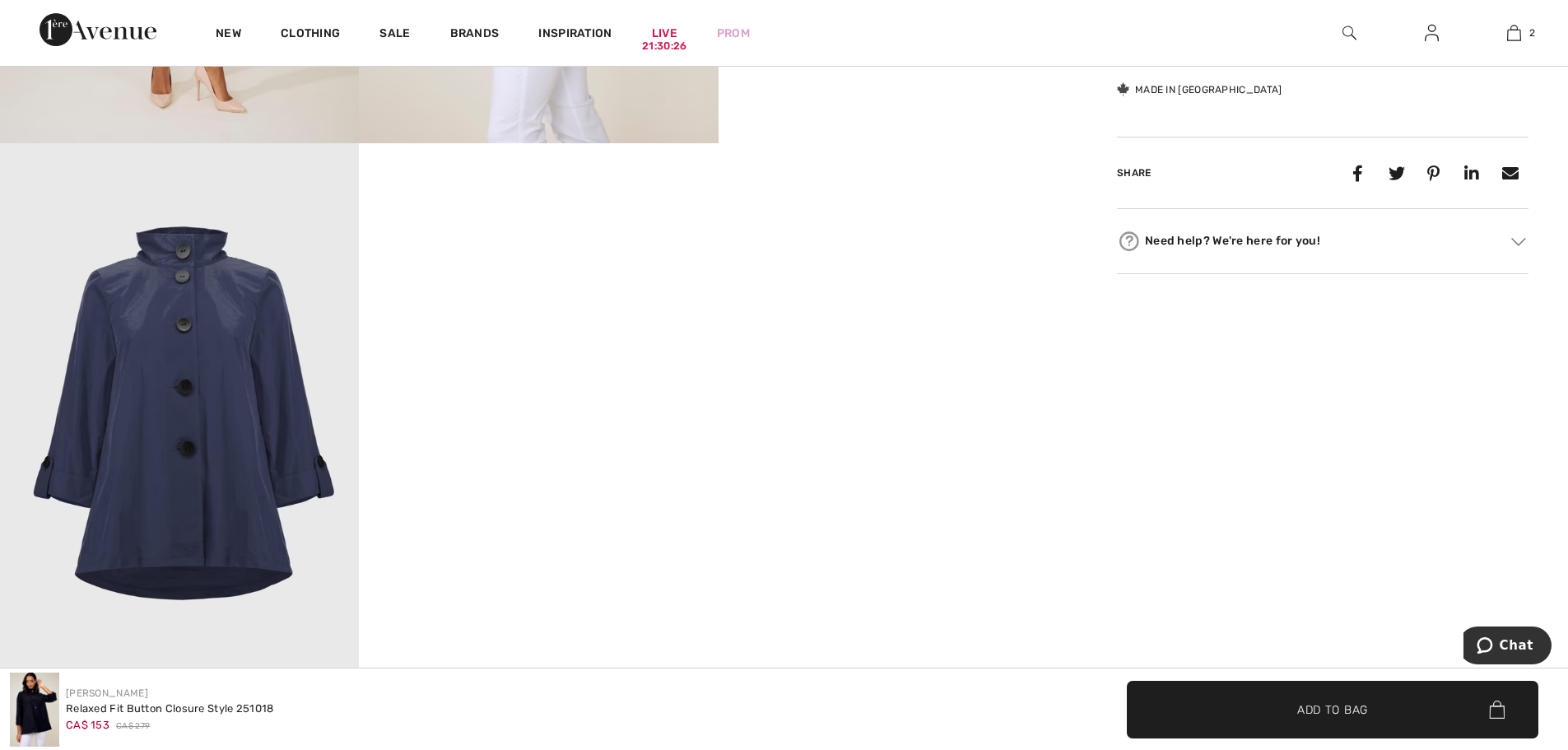
click at [181, 378] on img at bounding box center [179, 412] width 359 height 538
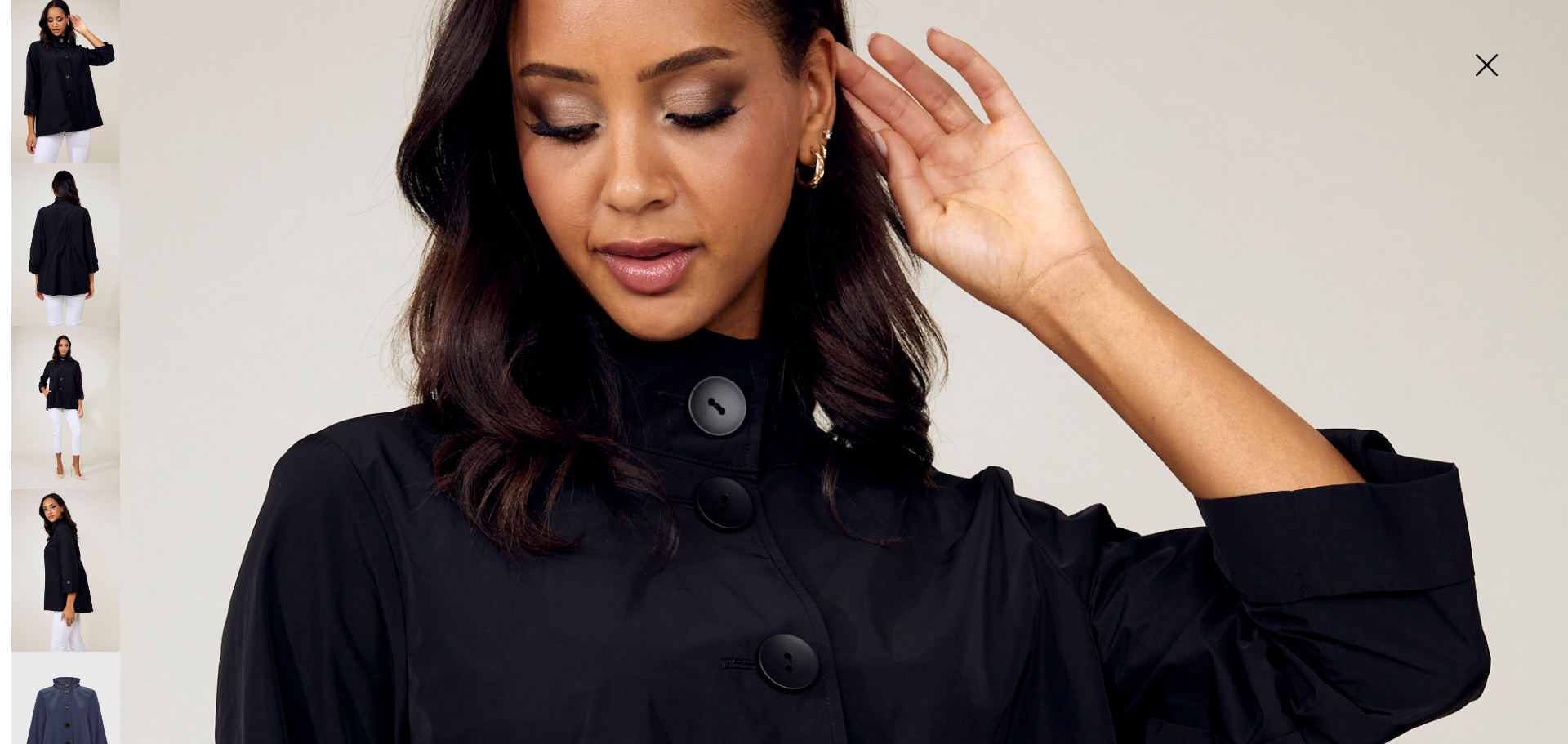
scroll to position [327, 0]
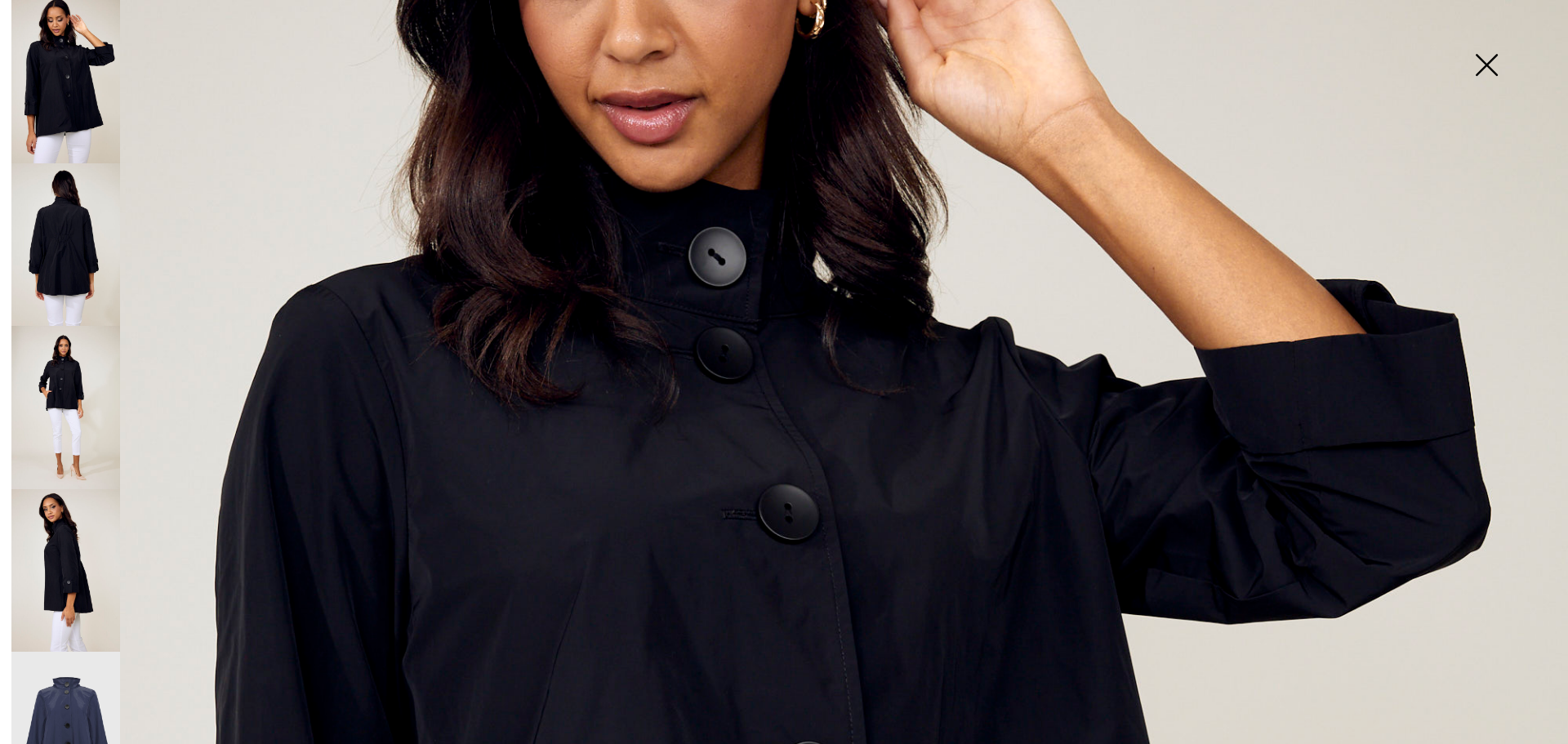
click at [81, 685] on img at bounding box center [66, 734] width 108 height 163
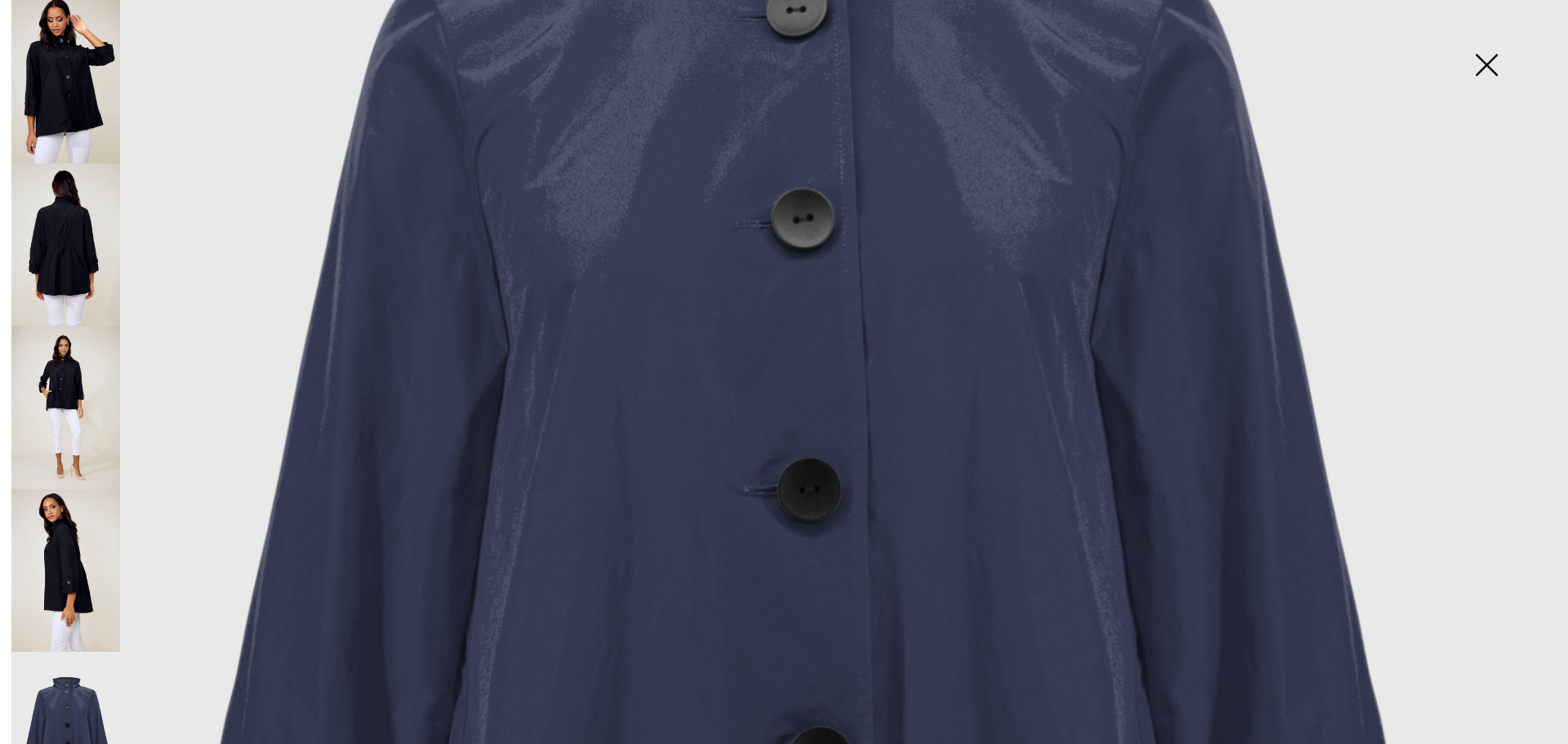
scroll to position [245, 0]
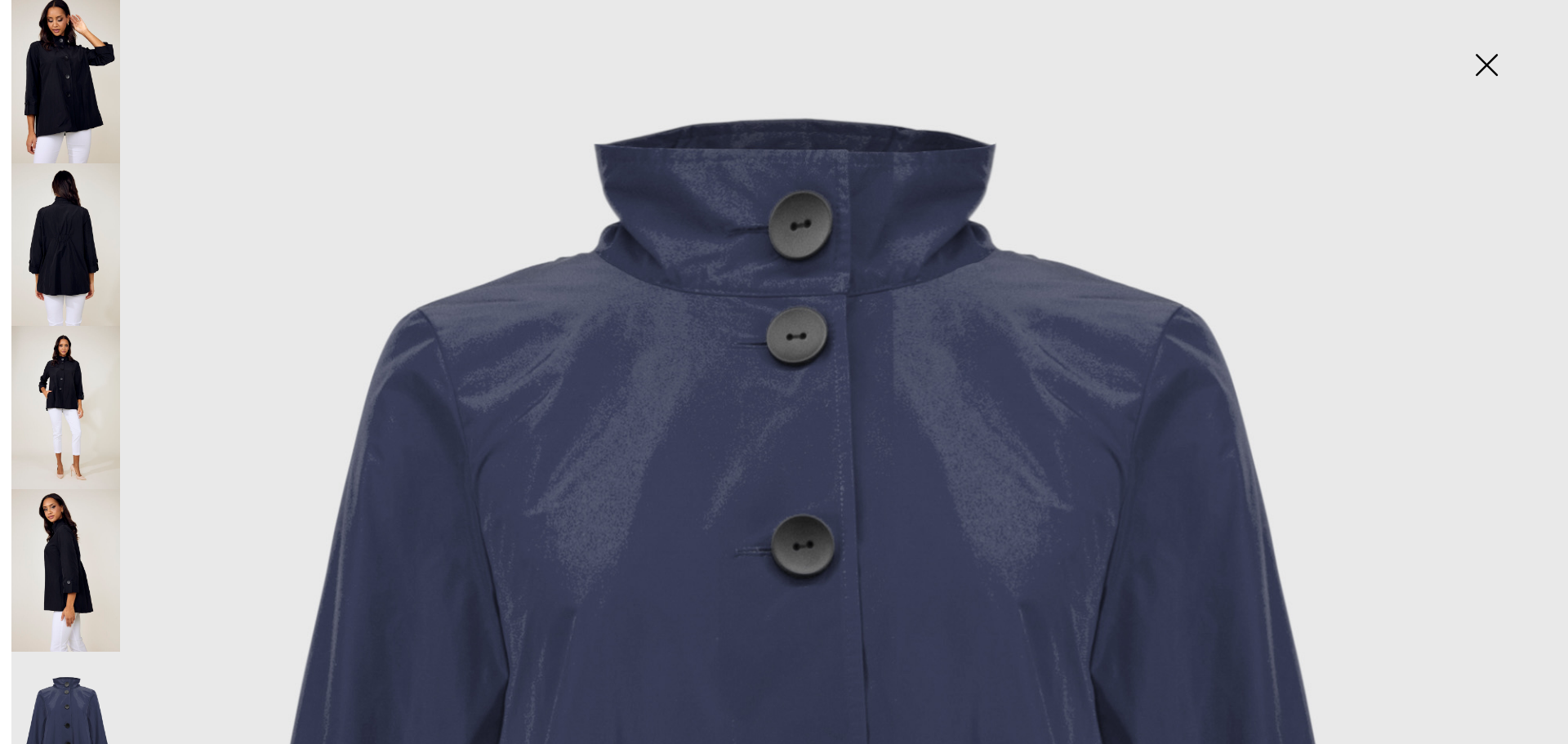
click at [1487, 60] on img at bounding box center [1486, 66] width 81 height 84
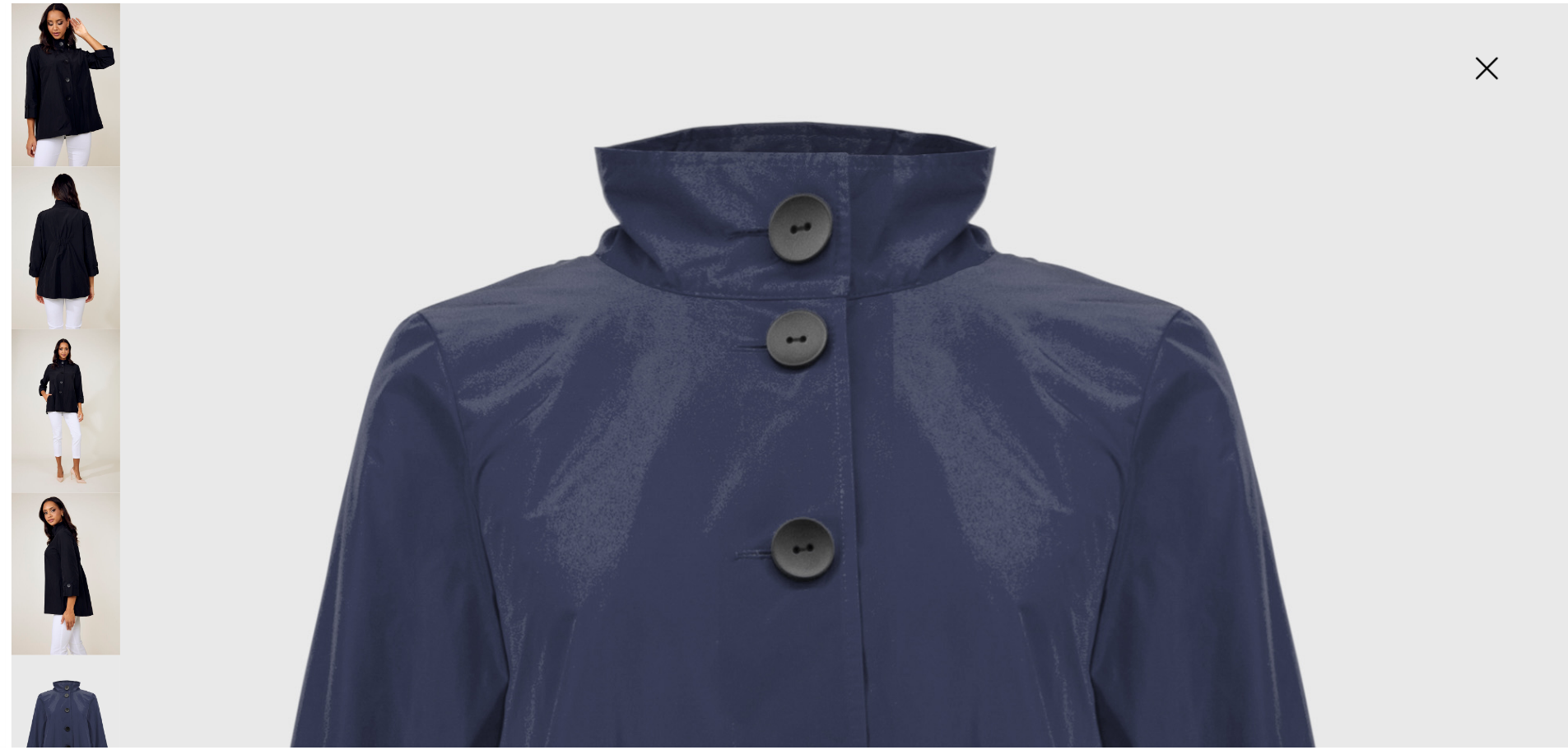
scroll to position [1400, 0]
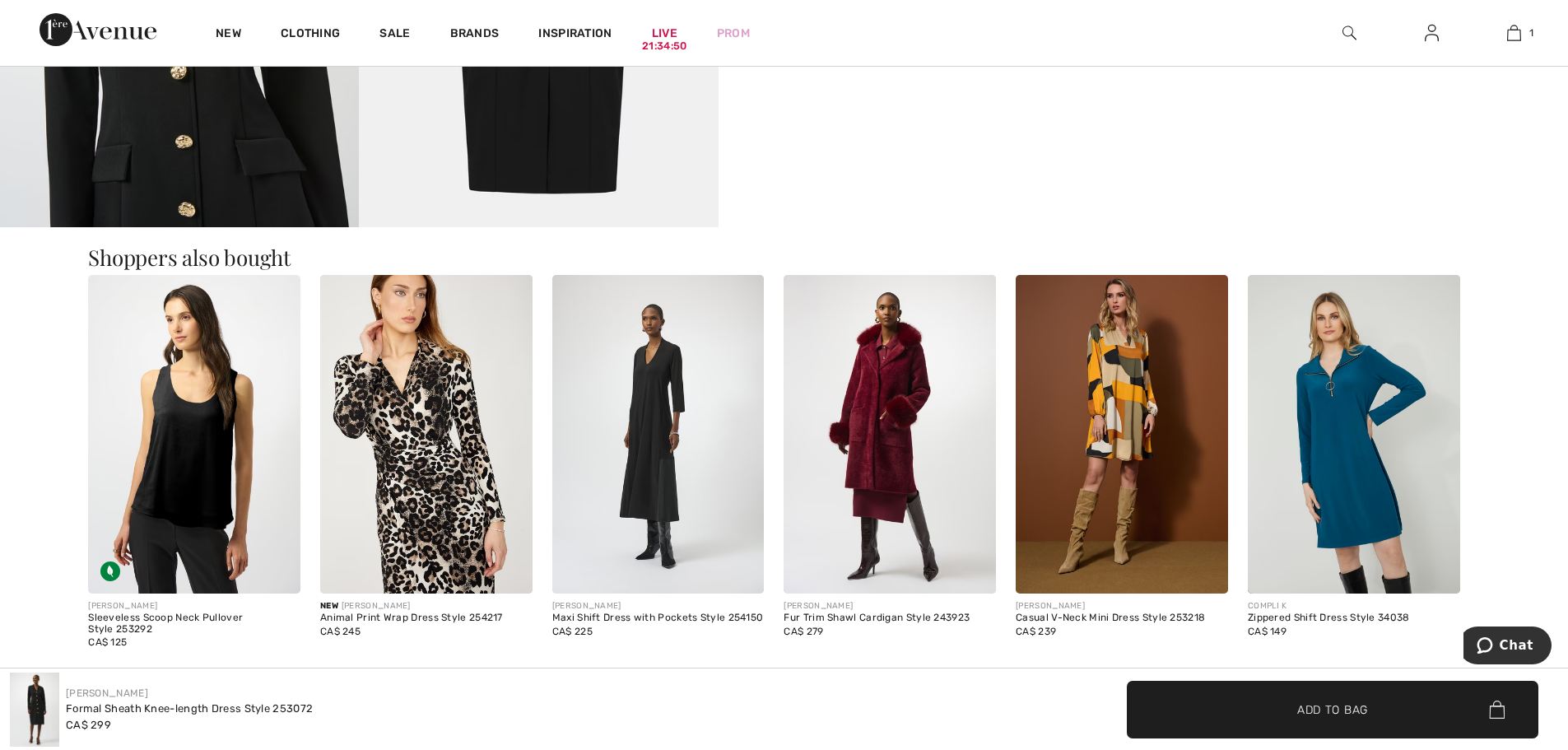
scroll to position [1318, 0]
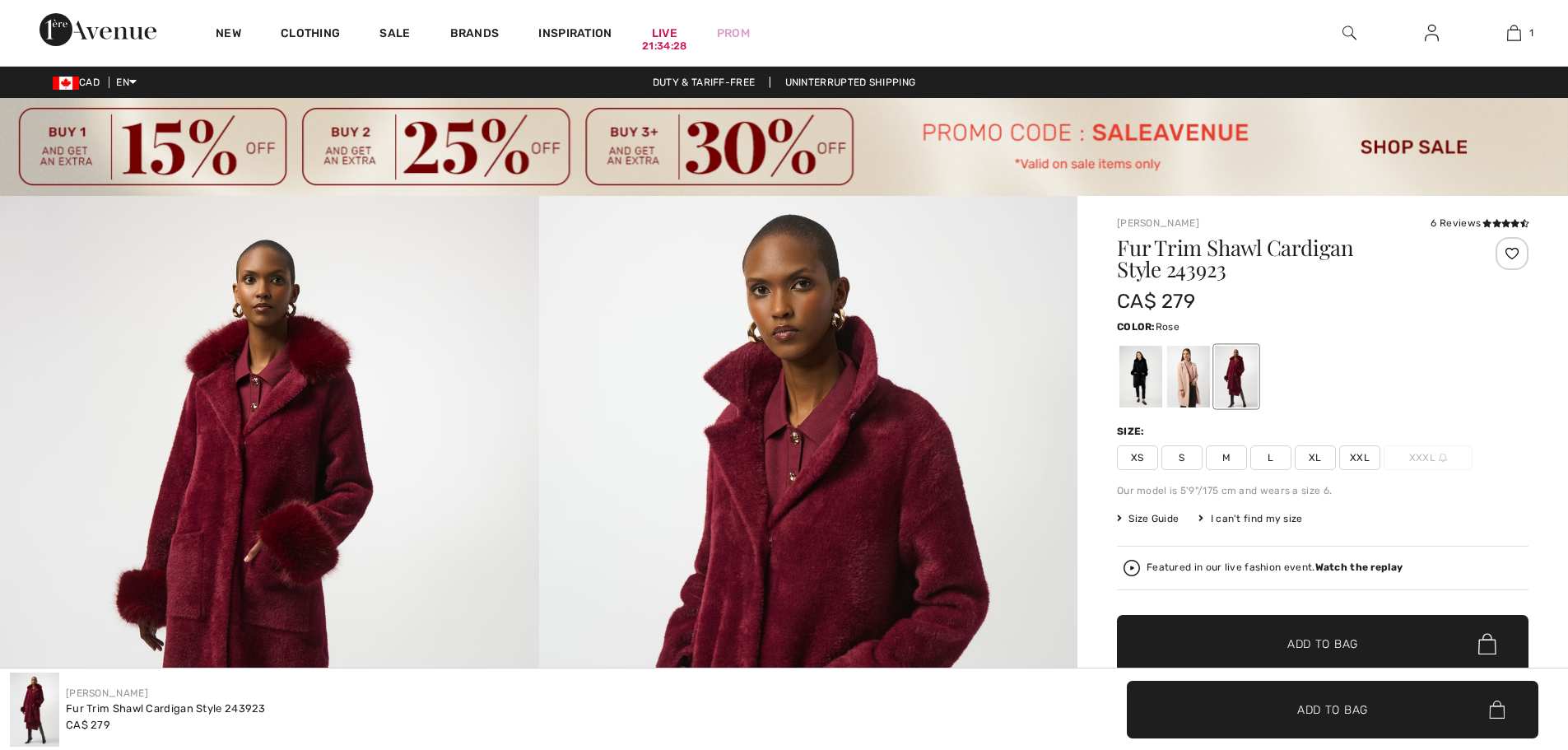
click at [1201, 381] on div at bounding box center [1188, 376] width 43 height 62
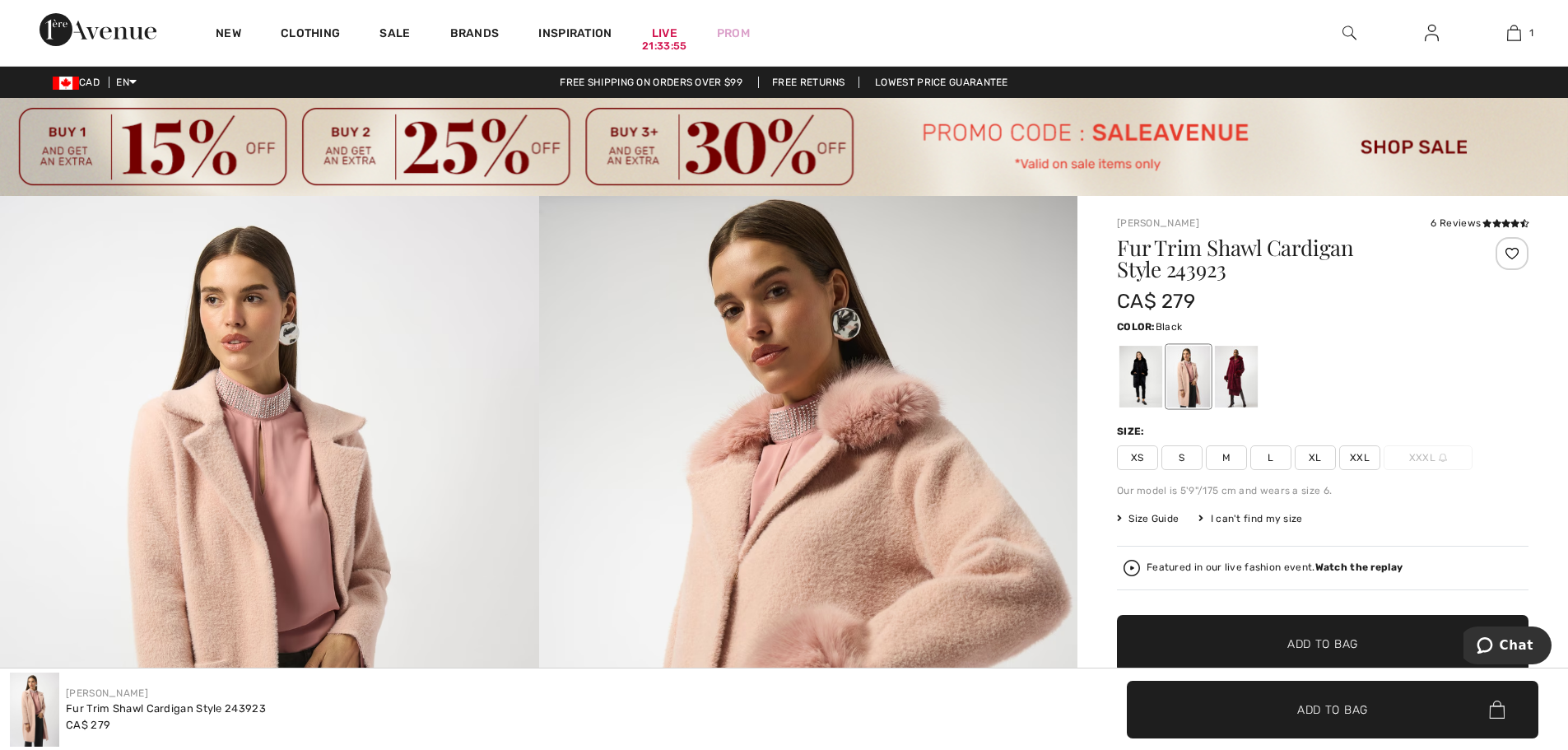
click at [1147, 380] on div at bounding box center [1141, 376] width 43 height 62
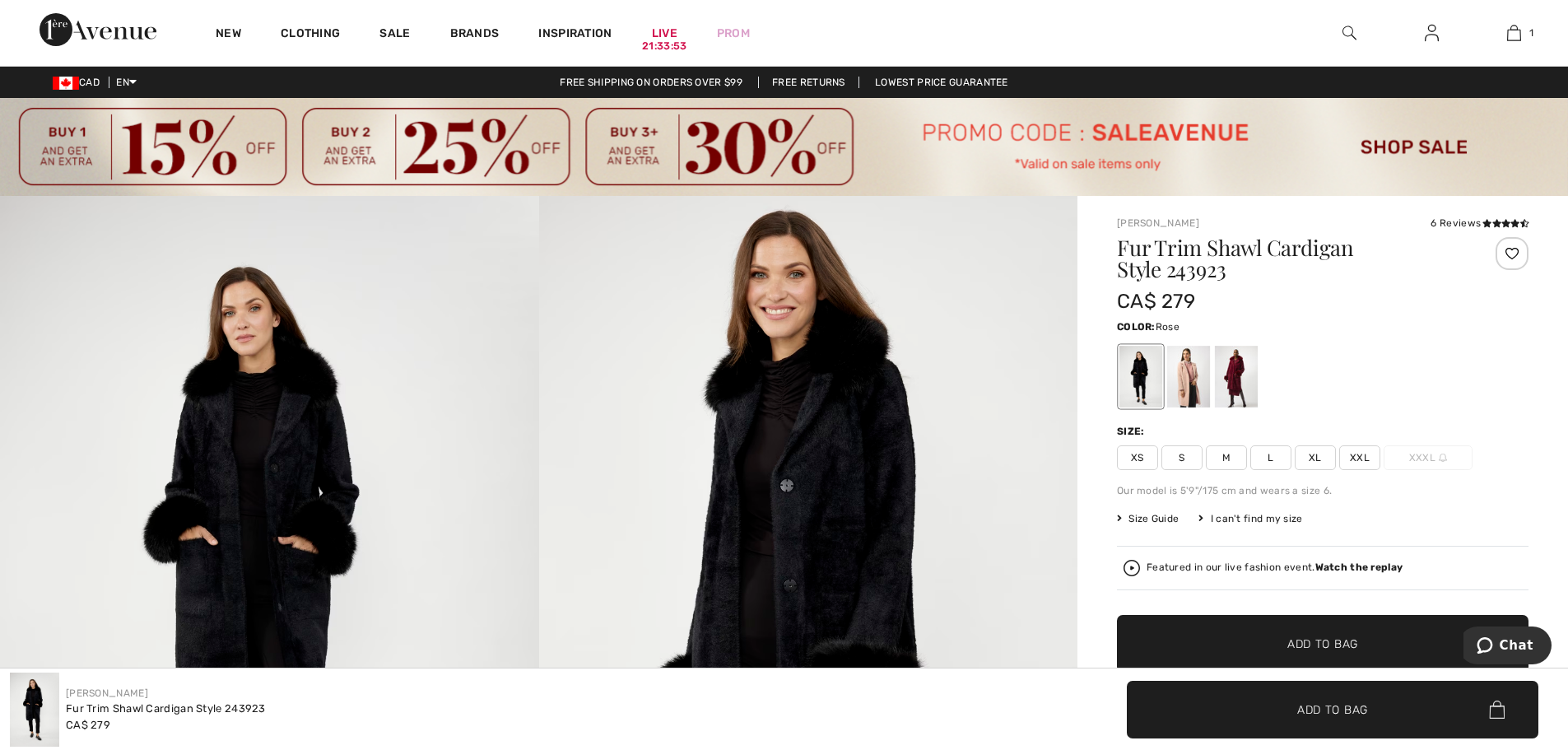
click at [1171, 380] on div at bounding box center [1188, 376] width 43 height 62
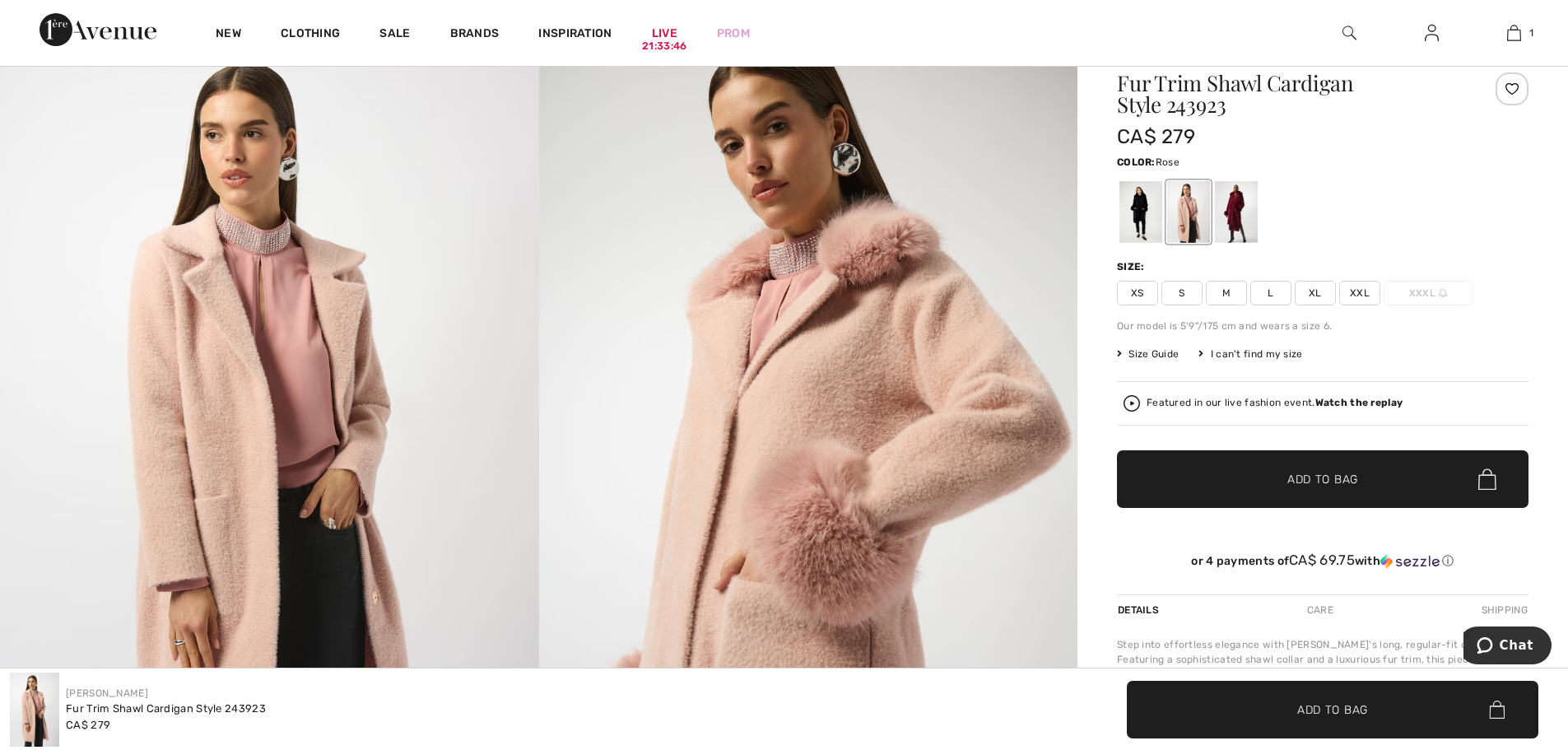
scroll to position [82, 0]
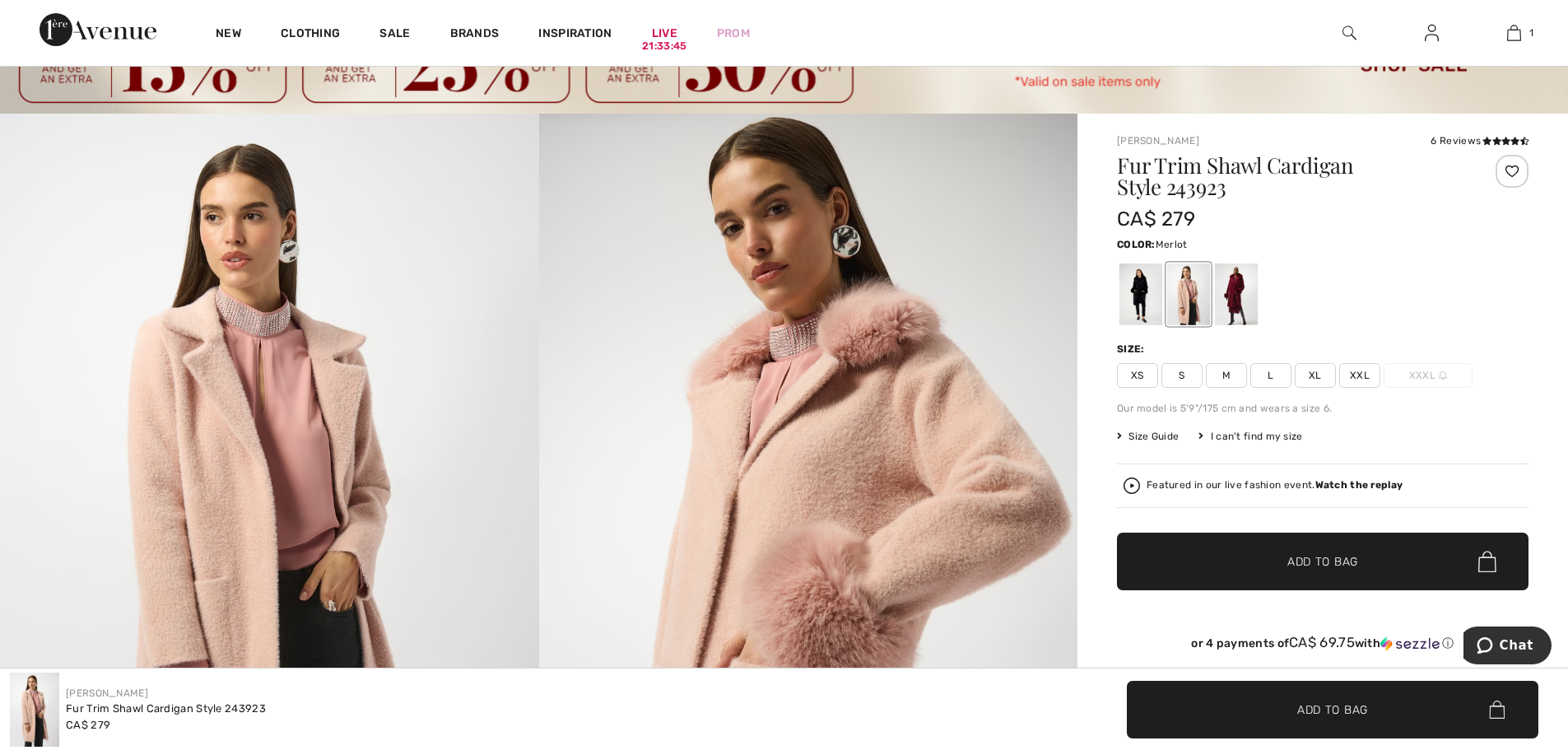
click at [1241, 296] on div at bounding box center [1236, 294] width 43 height 62
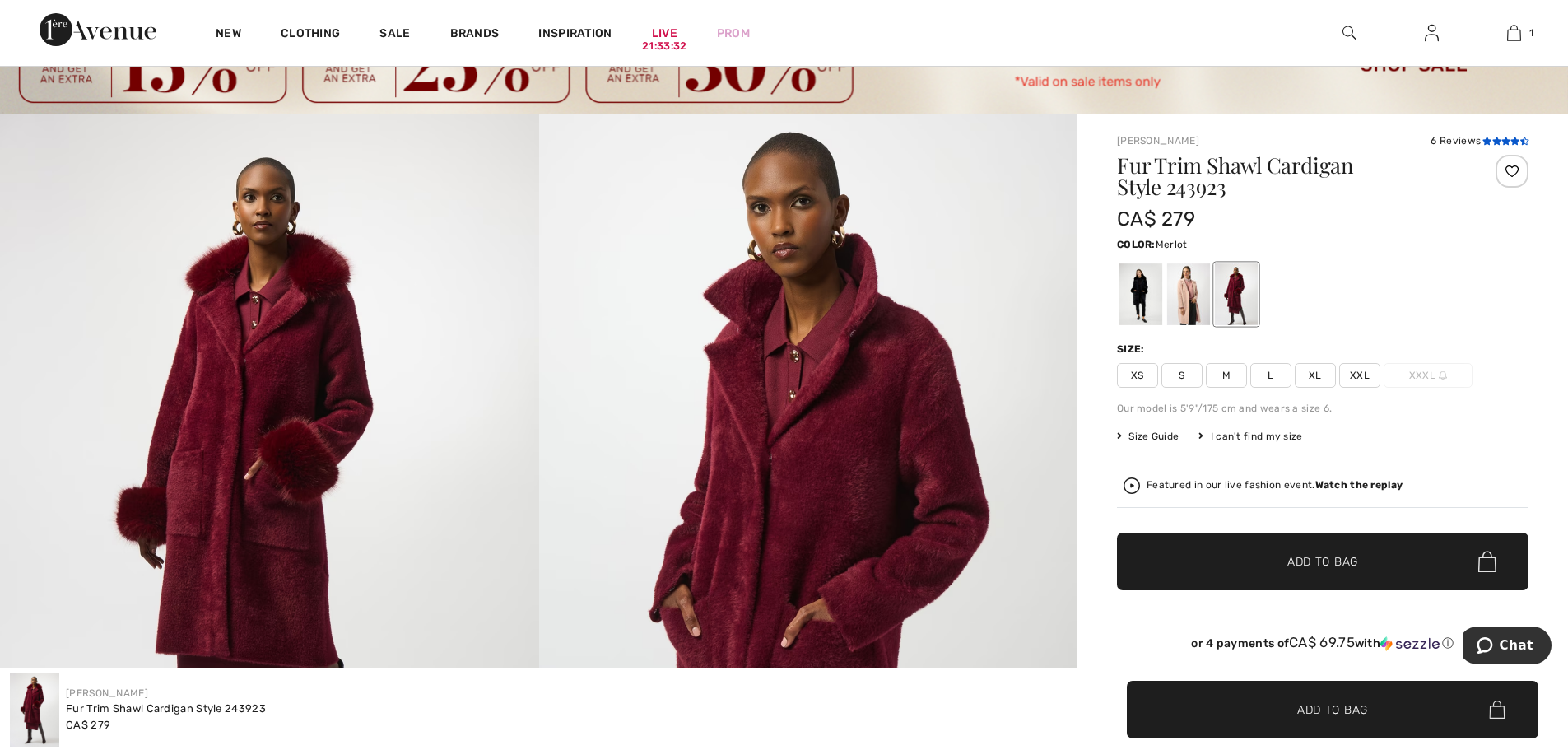
click at [1486, 142] on icon at bounding box center [1487, 140] width 9 height 8
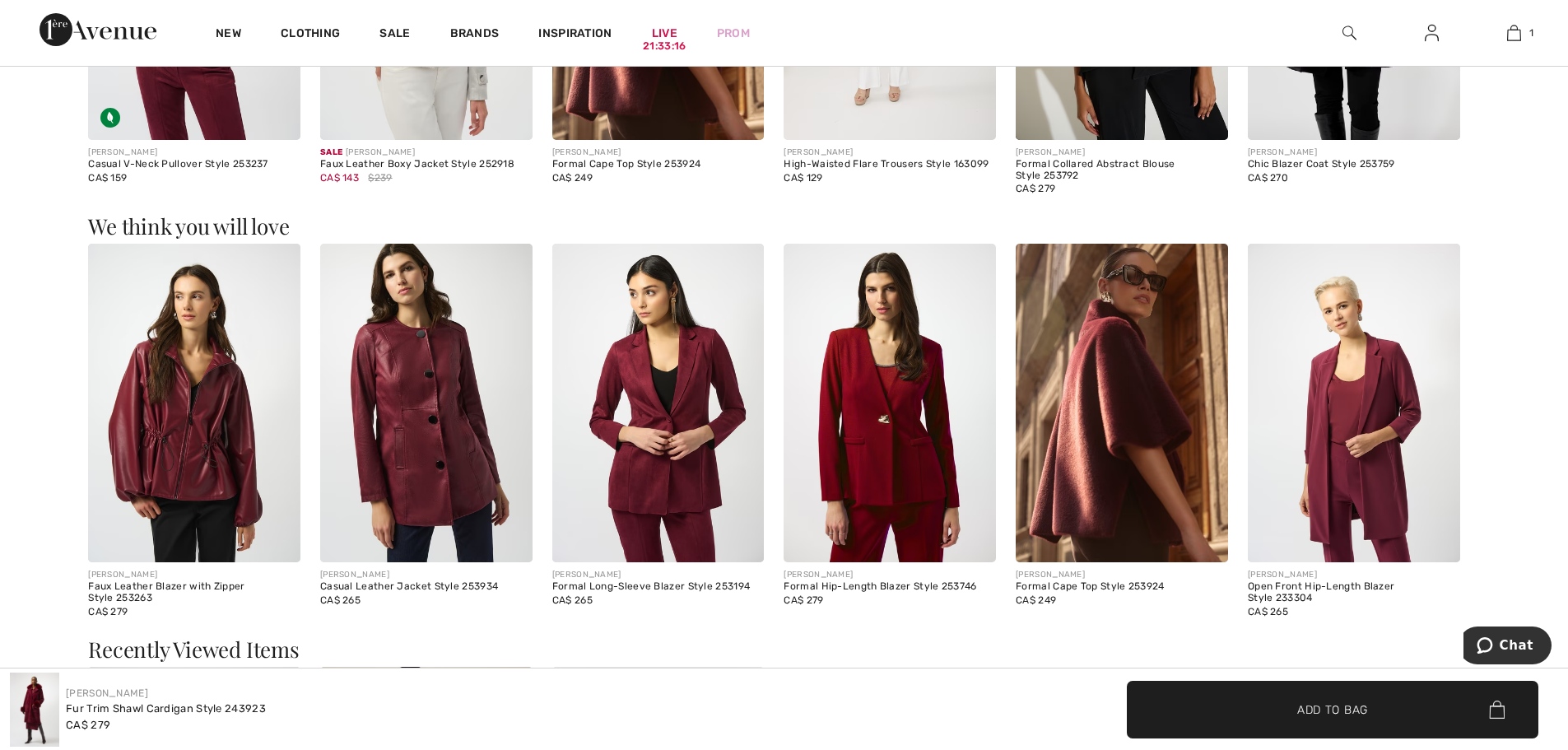
scroll to position [1777, 0]
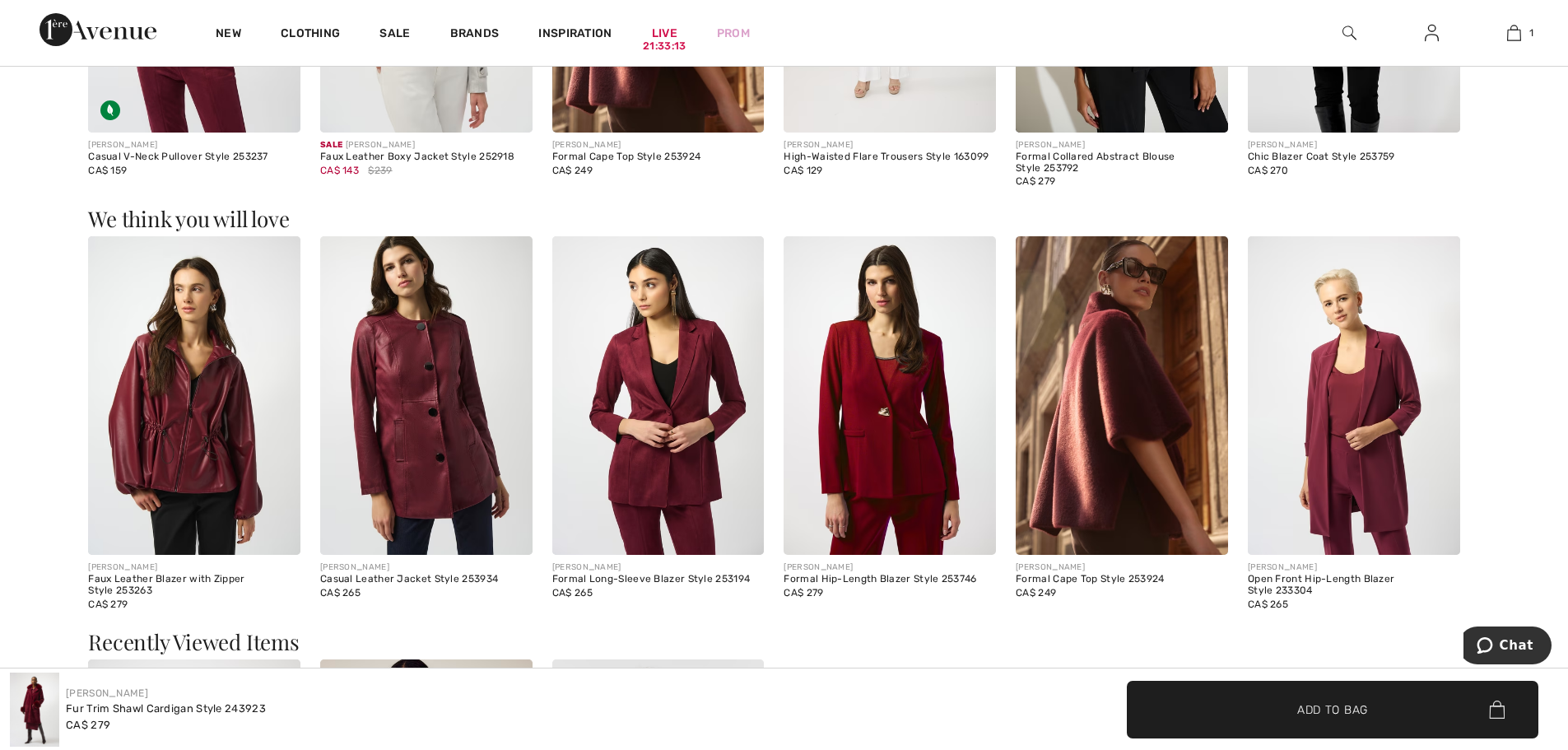
click at [1065, 420] on img at bounding box center [1121, 396] width 212 height 319
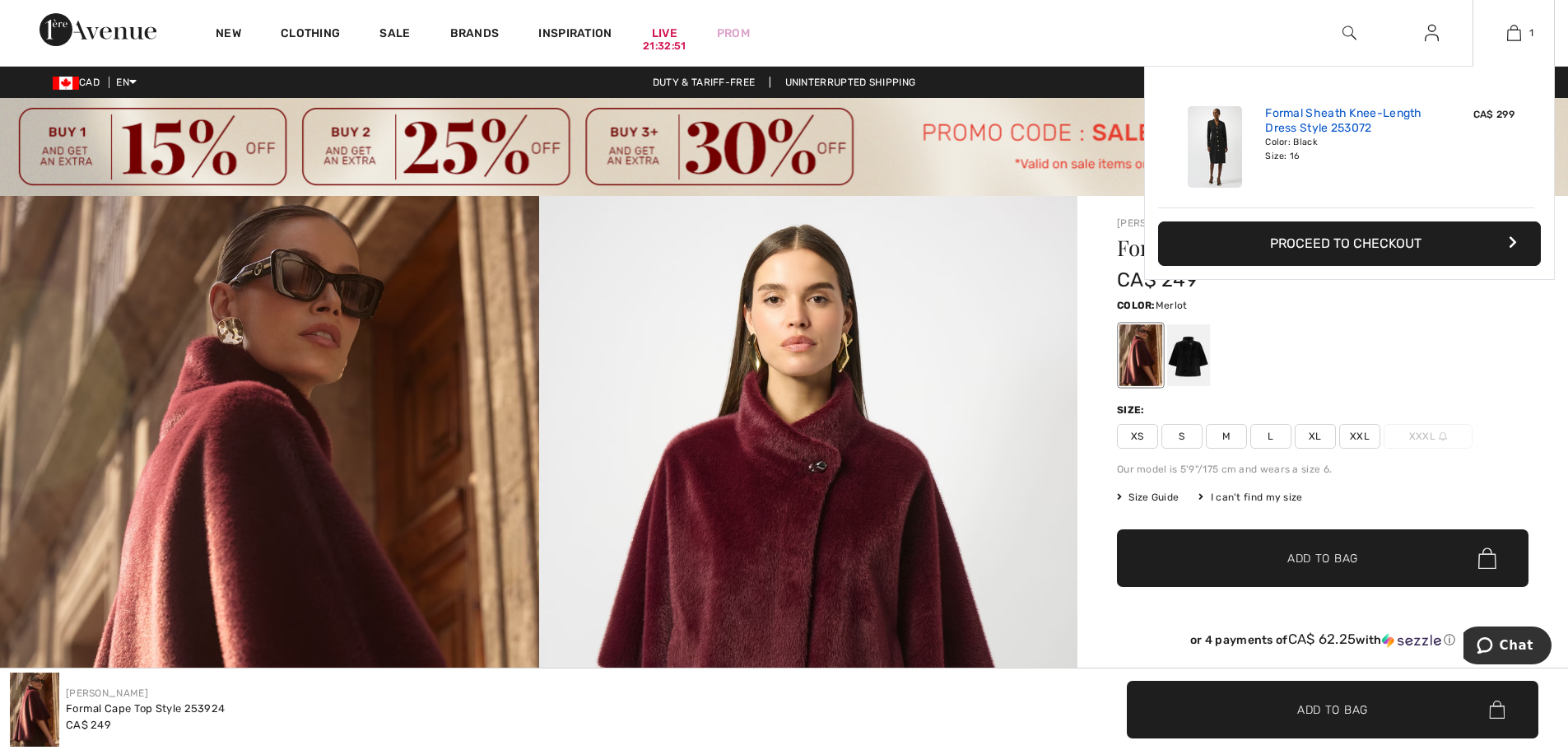
click at [1329, 121] on link "Formal Sheath Knee-Length Dress Style 253072" at bounding box center [1346, 122] width 162 height 30
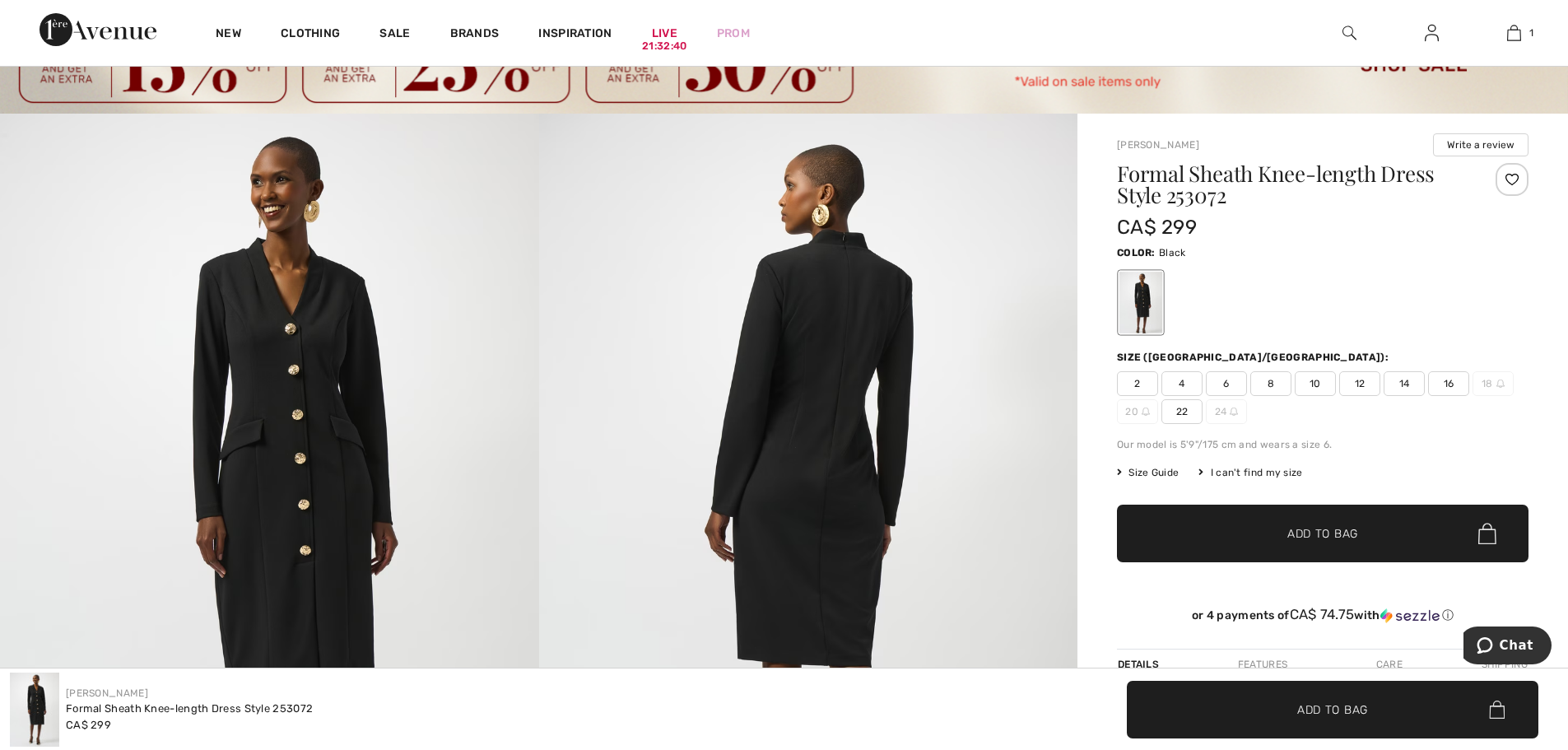
click at [1453, 381] on span "16" at bounding box center [1448, 383] width 41 height 25
click at [1386, 546] on span "✔ Added to Bag Add to Bag" at bounding box center [1322, 533] width 411 height 57
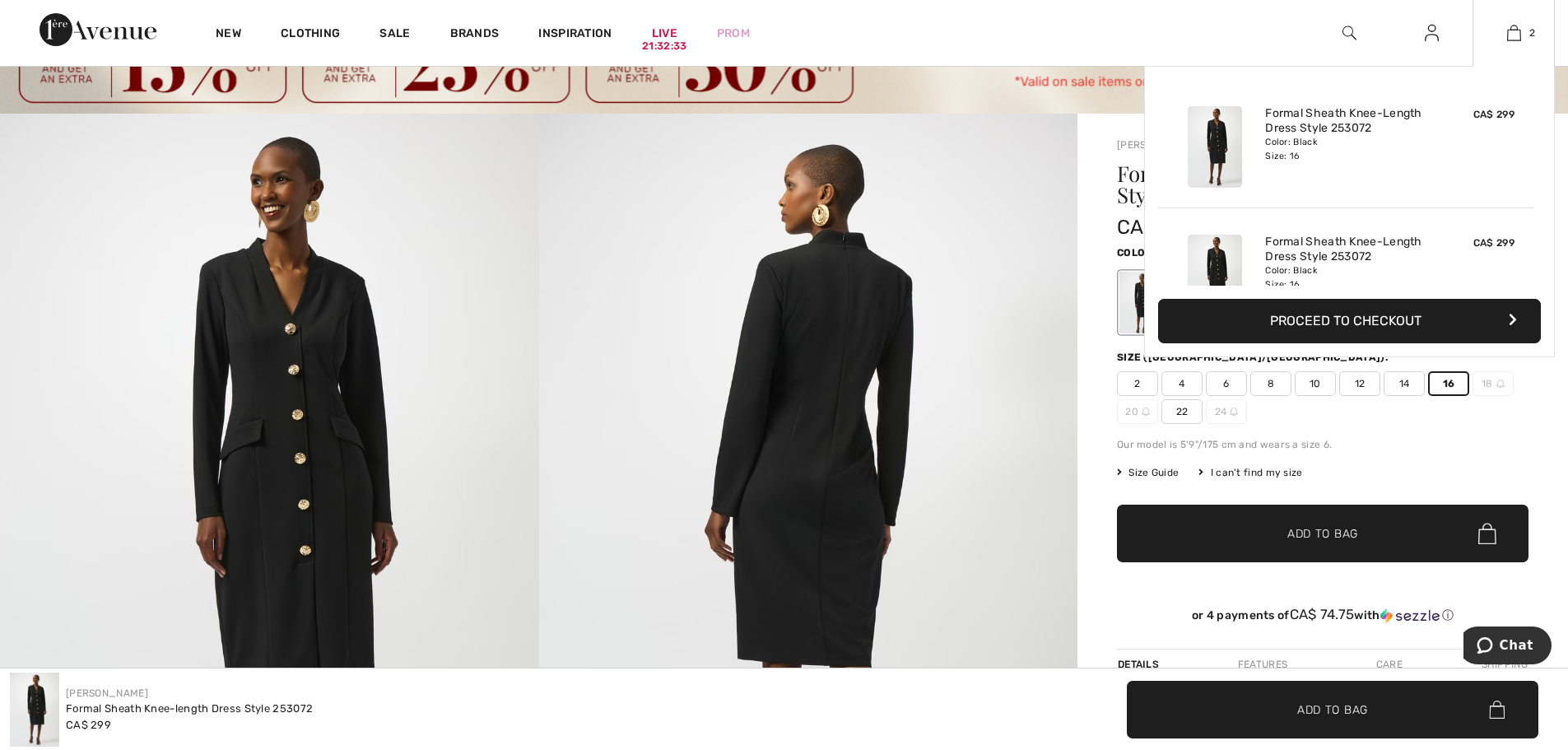
drag, startPoint x: 1514, startPoint y: 28, endPoint x: 1510, endPoint y: 44, distance: 16.5
click at [1514, 28] on img at bounding box center [1514, 33] width 14 height 19
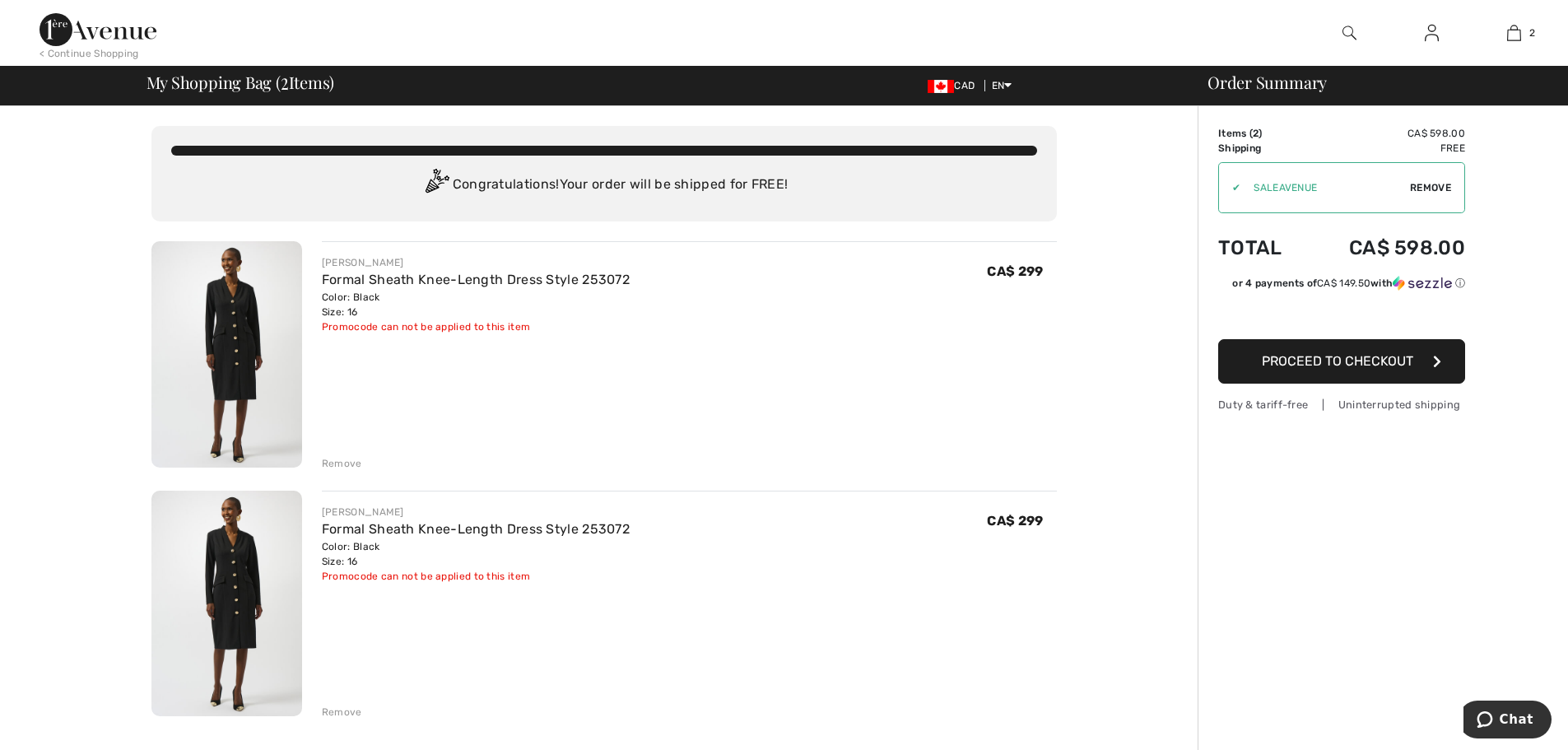
click at [332, 465] on div "Remove" at bounding box center [342, 464] width 41 height 15
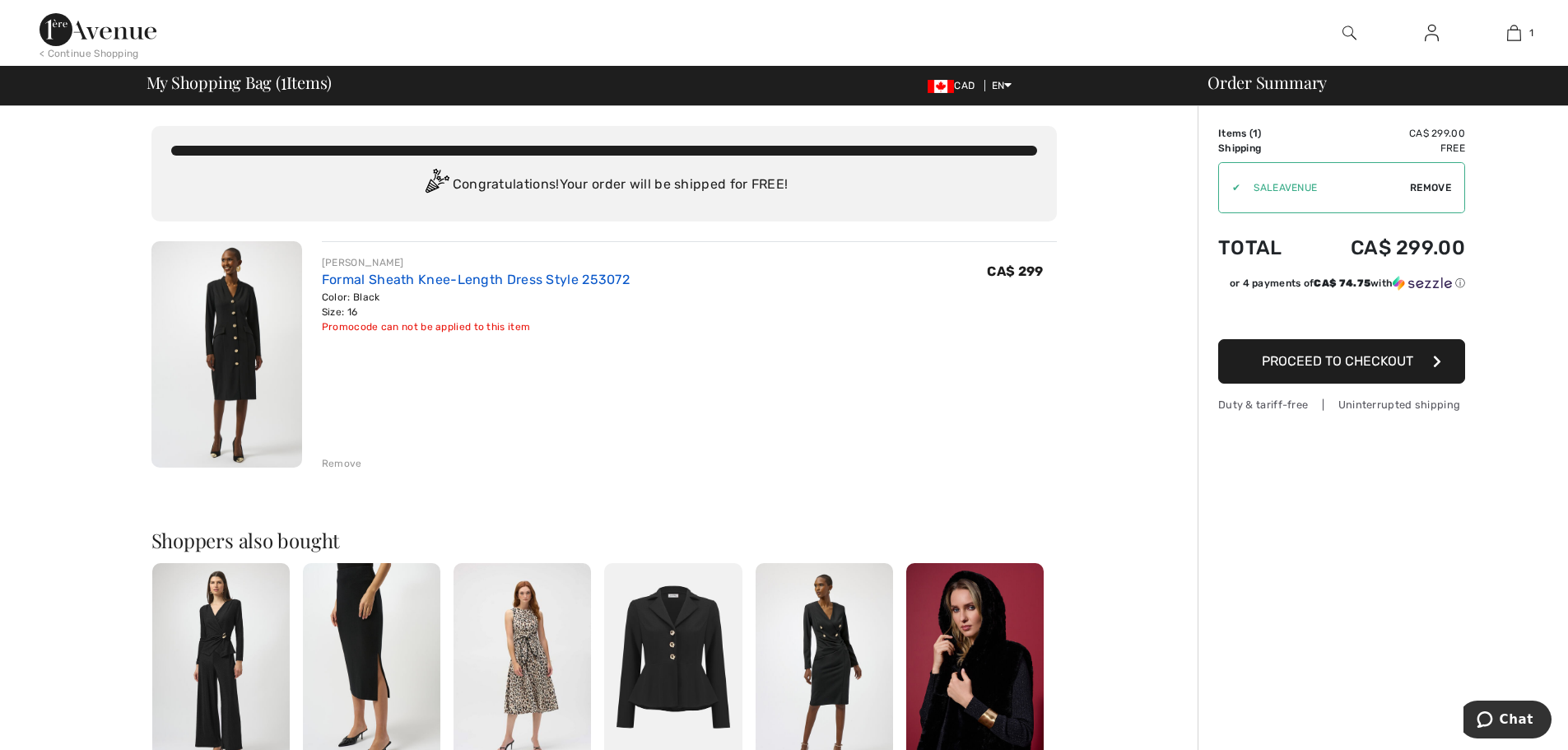
click at [476, 281] on link "Formal Sheath Knee-Length Dress Style 253072" at bounding box center [475, 279] width 307 height 16
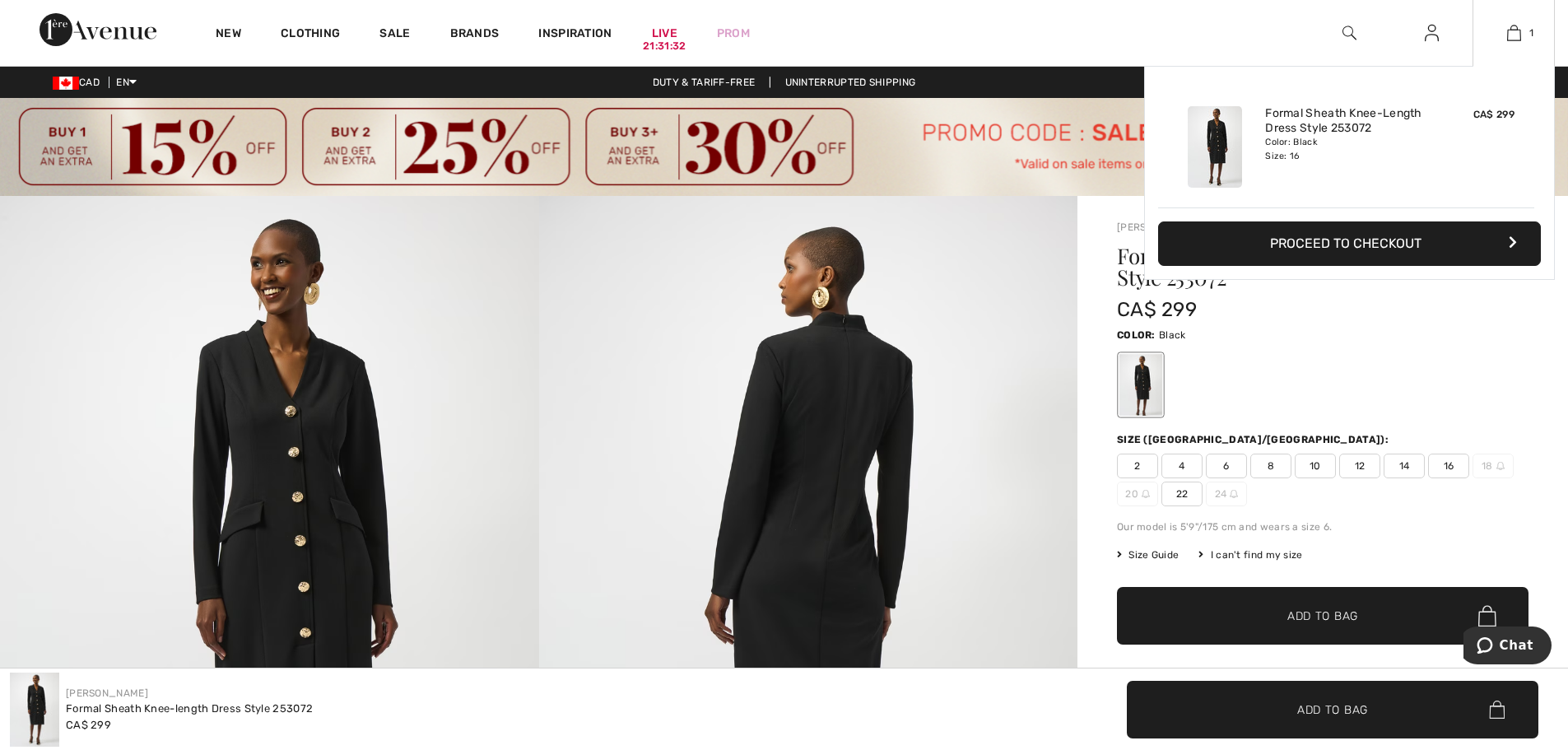
click at [1394, 235] on button "Proceed to Checkout" at bounding box center [1350, 243] width 382 height 44
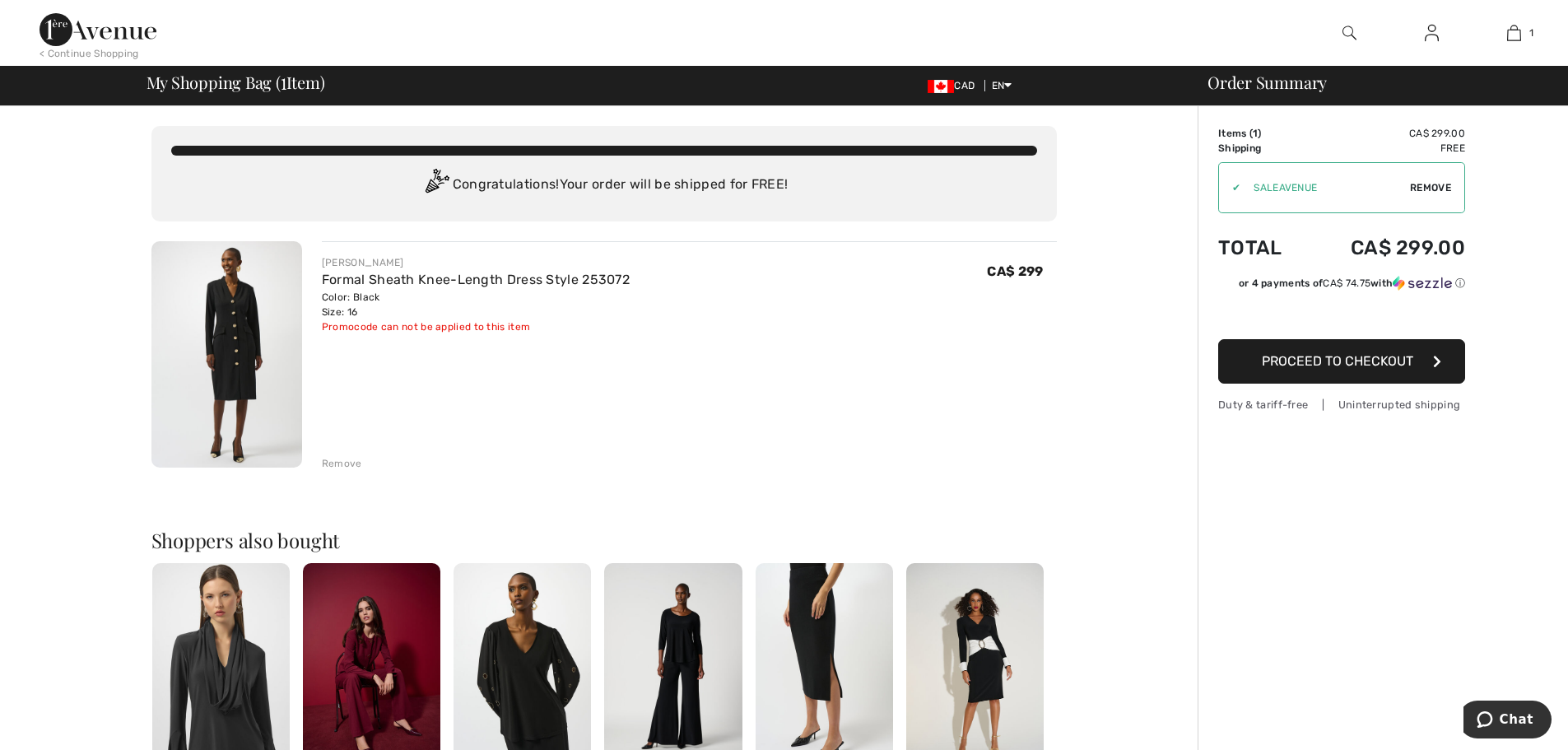
click at [1438, 32] on img at bounding box center [1431, 33] width 14 height 19
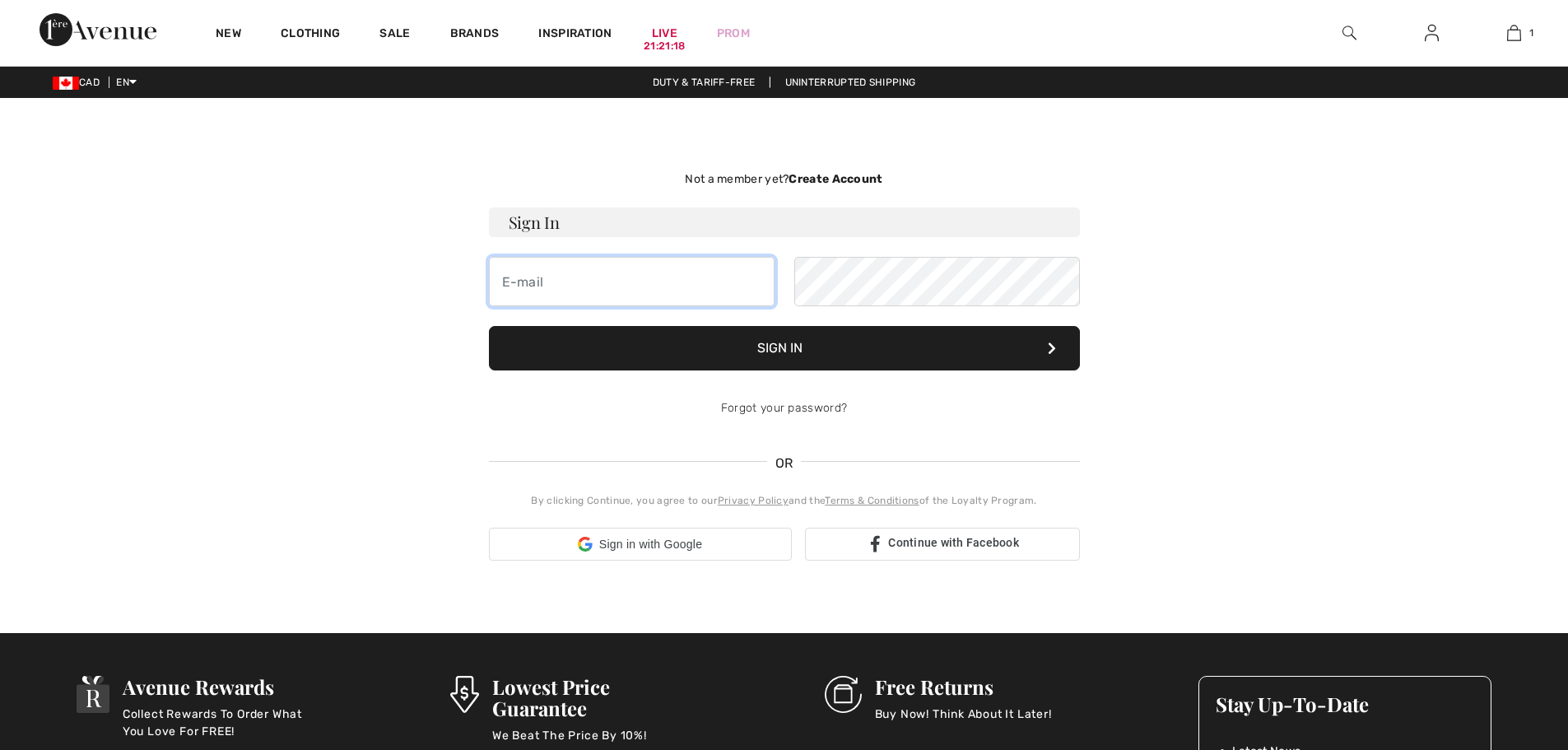
click at [680, 280] on input "email" at bounding box center [632, 282] width 285 height 49
click at [692, 288] on input "email" at bounding box center [632, 282] width 285 height 49
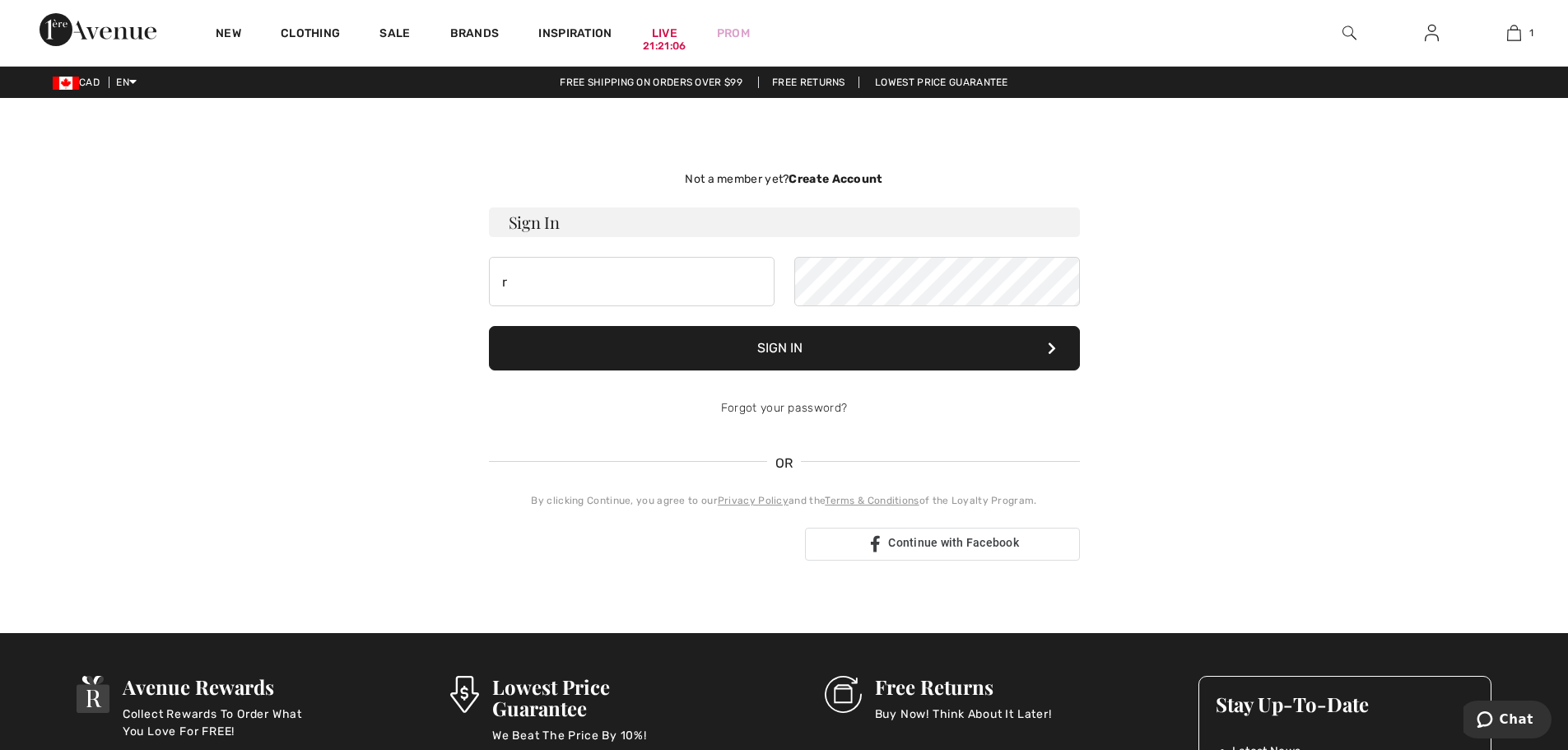
type input "rituuppal007@gmail.com"
click at [714, 279] on input "rituuppal007@gmail.com" at bounding box center [632, 282] width 285 height 49
click at [1281, 306] on div "Not a member yet? Create Account Sign In rituuppal007@gmail.com Sign In Forgot …" at bounding box center [785, 366] width 1133 height 457
click at [836, 355] on button "Sign In" at bounding box center [784, 348] width 591 height 44
drag, startPoint x: 681, startPoint y: 280, endPoint x: 392, endPoint y: 274, distance: 289.1
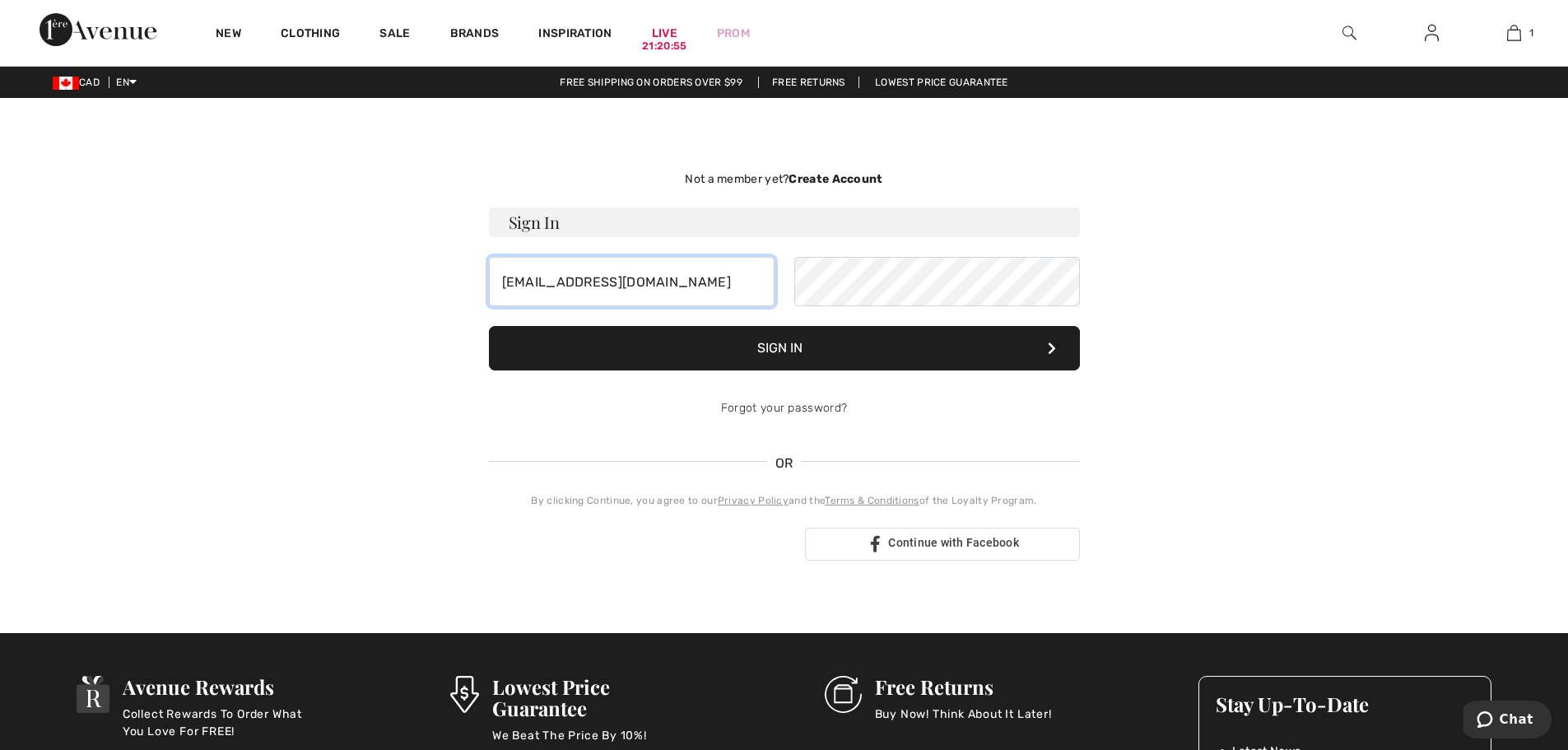
click at [392, 274] on div "Not a member yet? Create Account Sign In rituuppal007@gmail.com Sign In Forgot …" at bounding box center [785, 366] width 1133 height 457
type input "ritu.u.sharma@gmail.com"
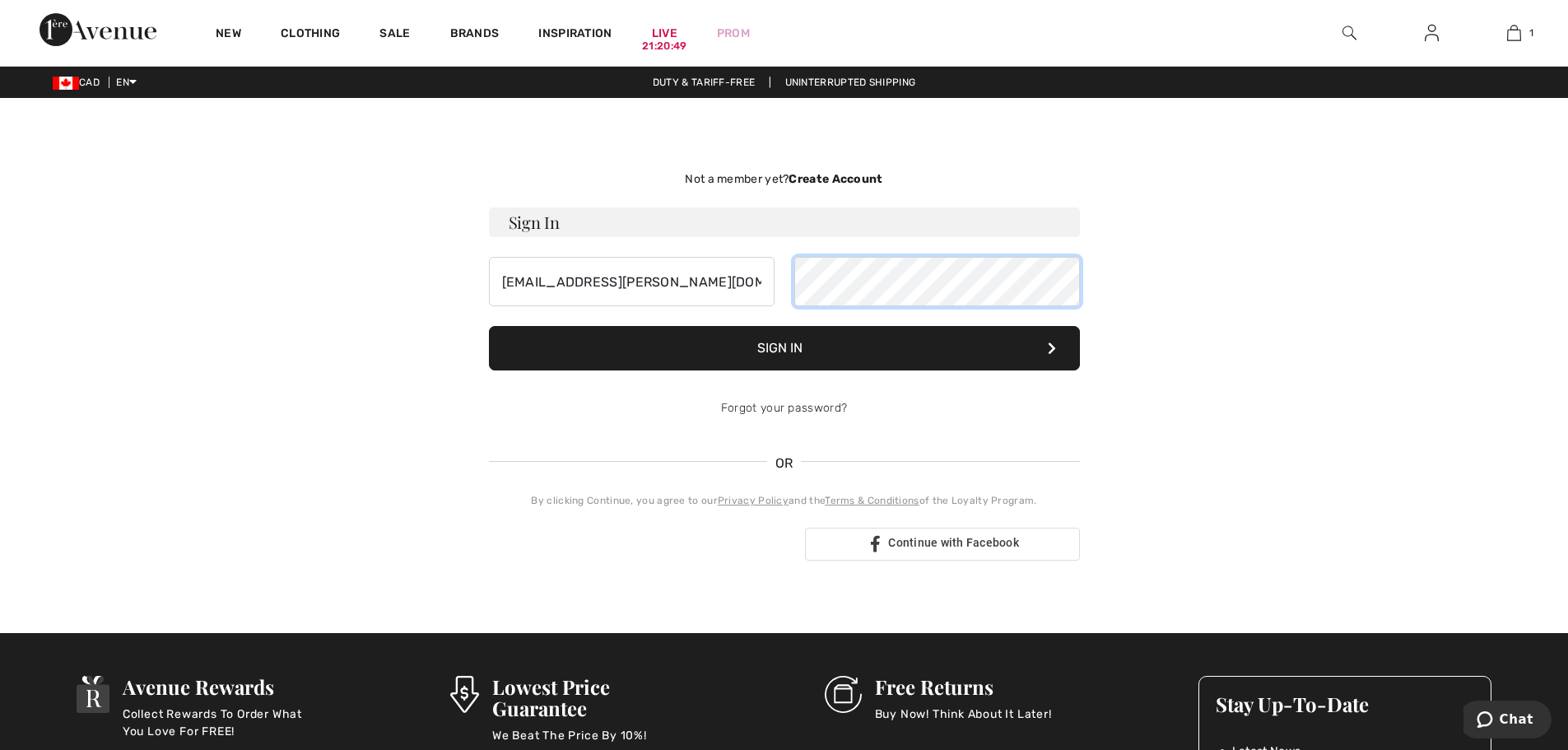
click at [752, 278] on div "[EMAIL_ADDRESS][PERSON_NAME][DOMAIN_NAME]" at bounding box center [784, 282] width 591 height 49
click at [489, 326] on button "Sign In" at bounding box center [784, 348] width 591 height 44
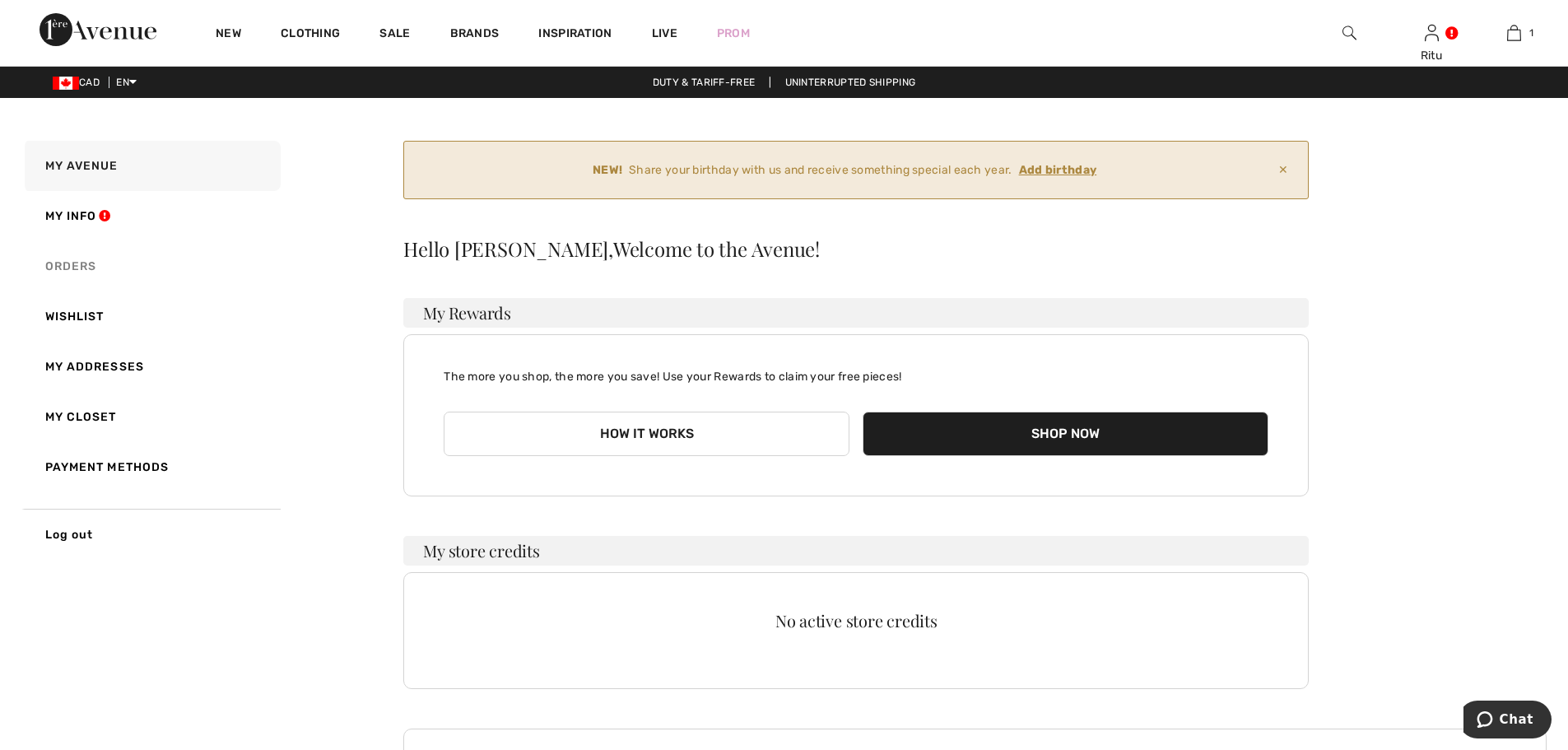
click at [72, 264] on link "Orders" at bounding box center [151, 266] width 259 height 50
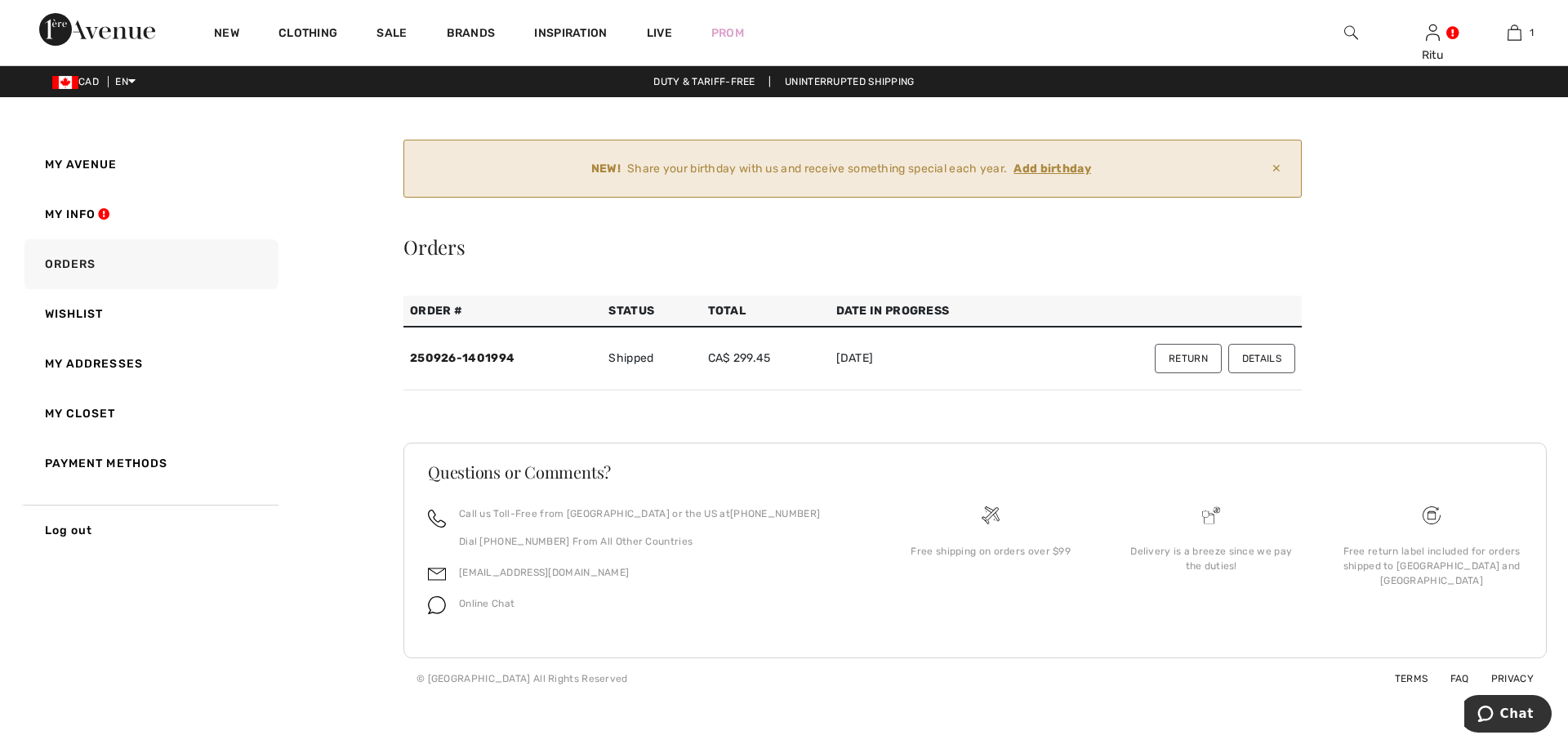
click at [1183, 359] on button "Return" at bounding box center [1188, 358] width 67 height 30
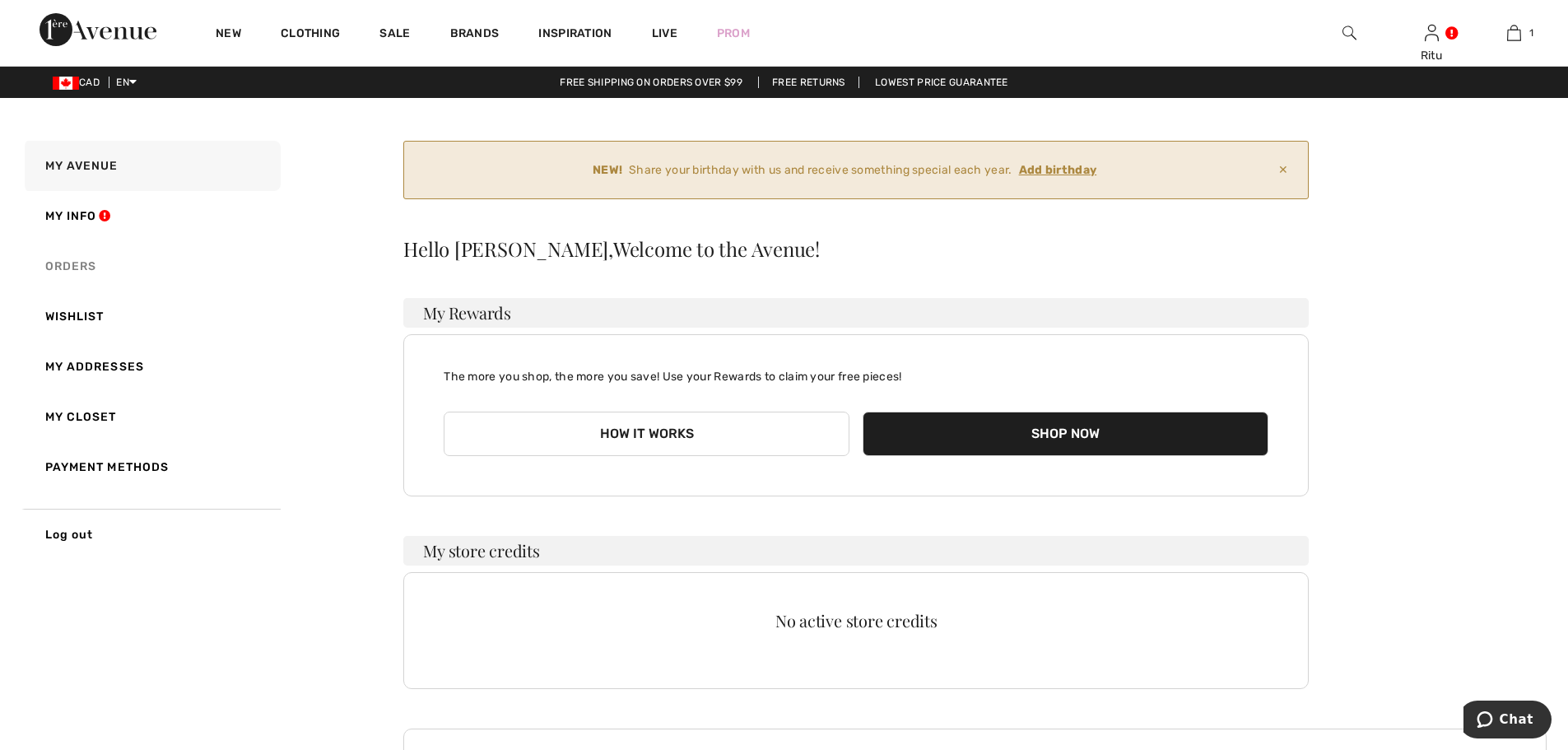
click at [71, 264] on link "Orders" at bounding box center [151, 266] width 259 height 50
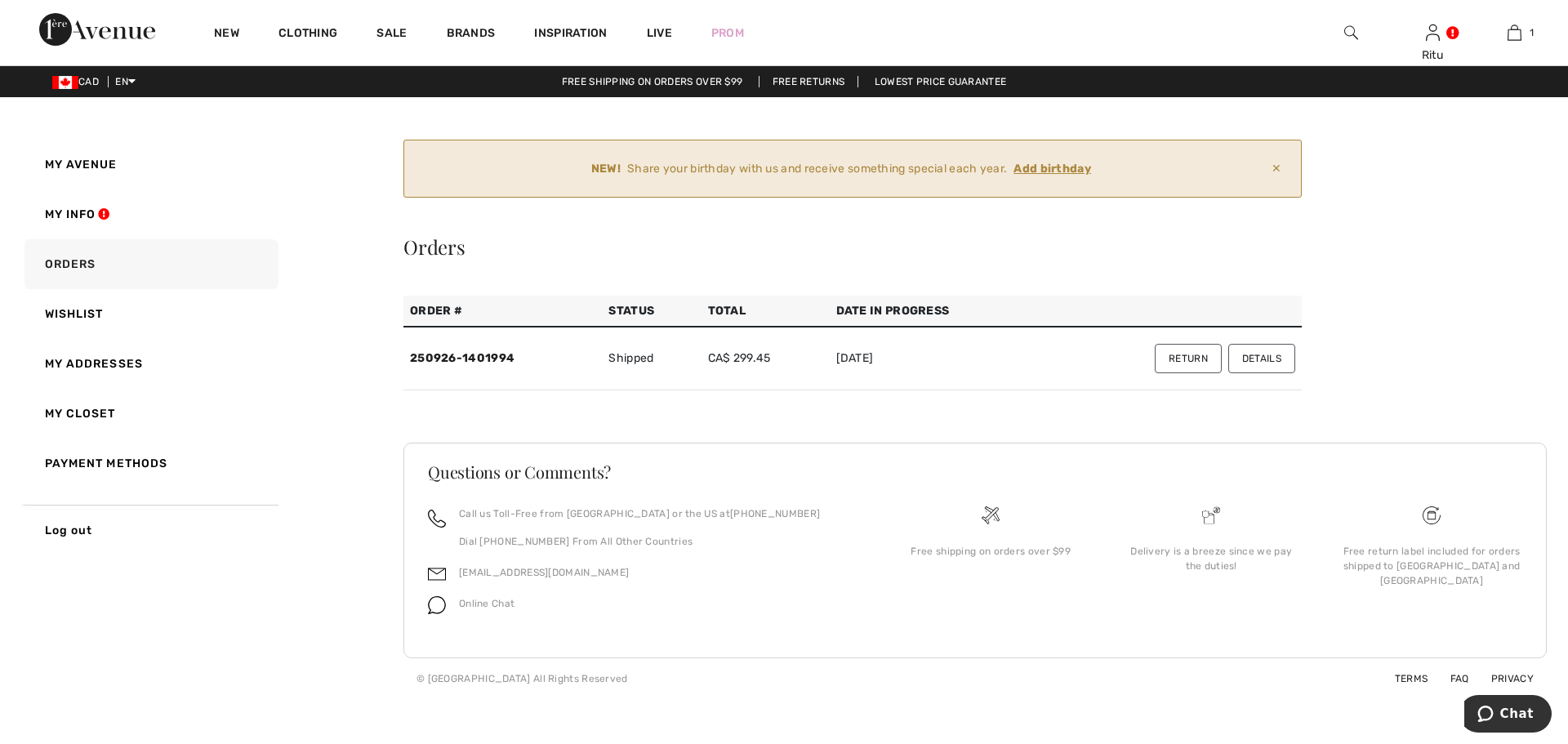
click at [1198, 358] on button "Return" at bounding box center [1188, 358] width 67 height 30
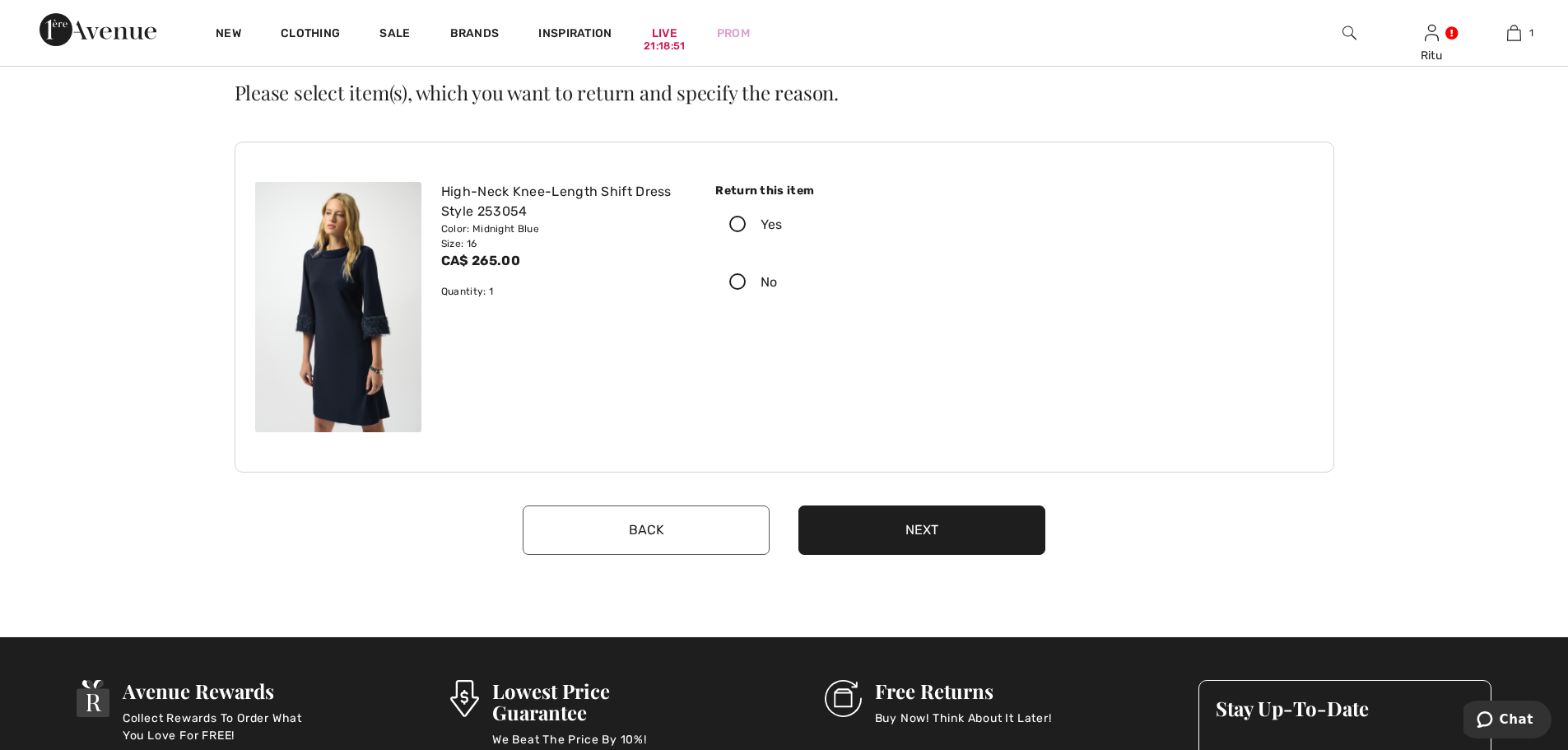
scroll to position [165, 0]
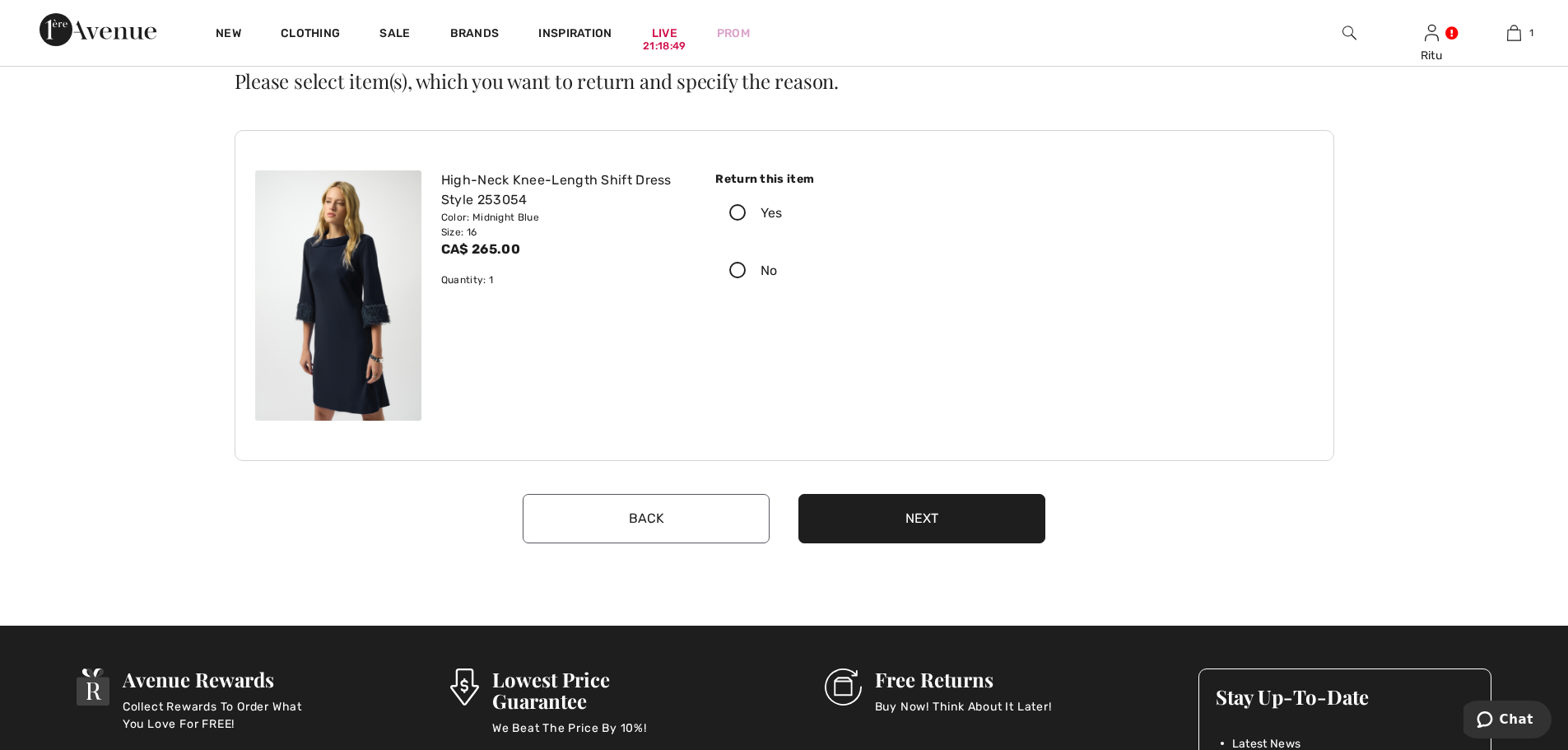
click at [742, 213] on icon at bounding box center [738, 214] width 44 height 18
click at [783, 213] on input "Yes" at bounding box center [788, 213] width 11 height 49
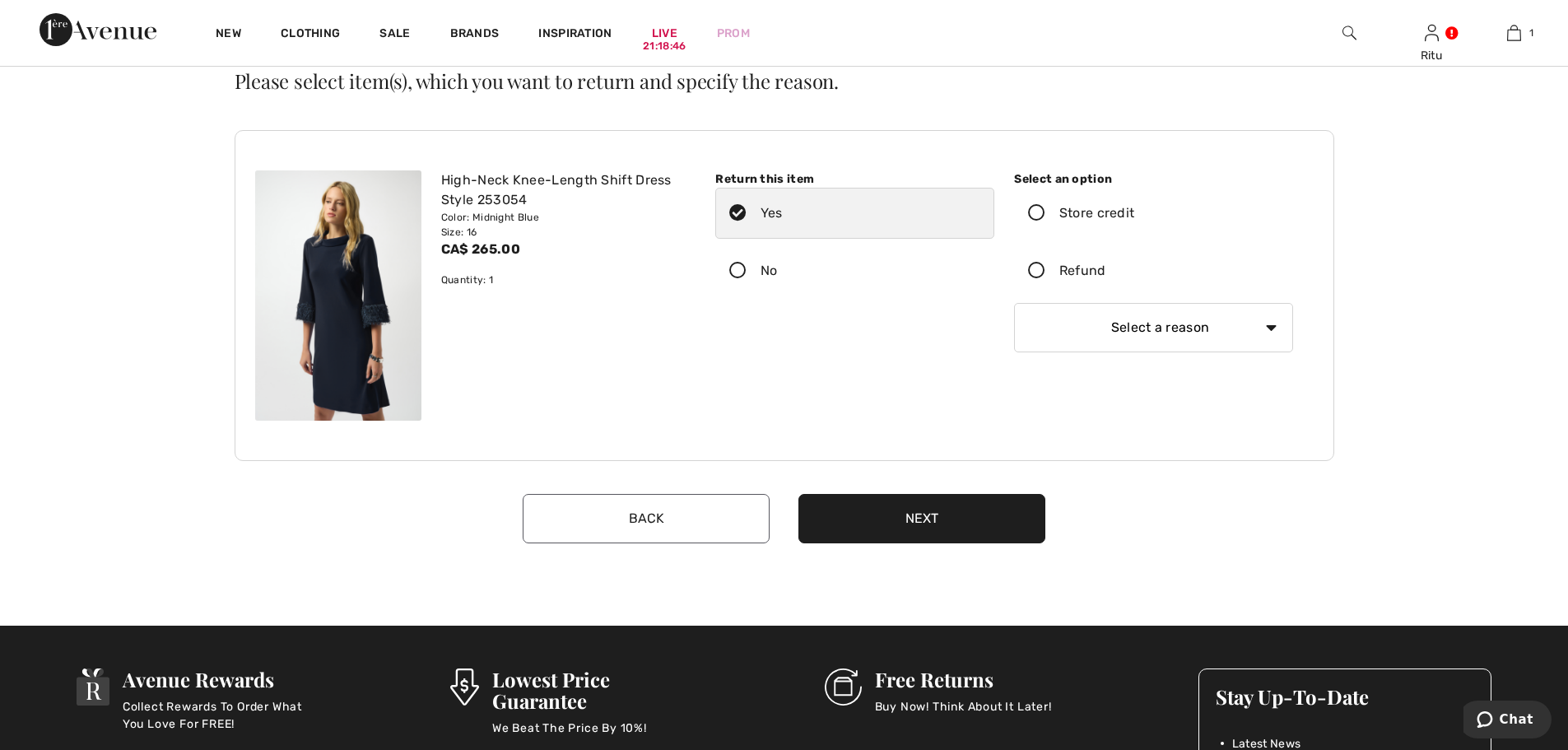
click at [1038, 271] on icon at bounding box center [1037, 271] width 44 height 18
click at [1106, 271] on input "Refund" at bounding box center [1112, 271] width 11 height 49
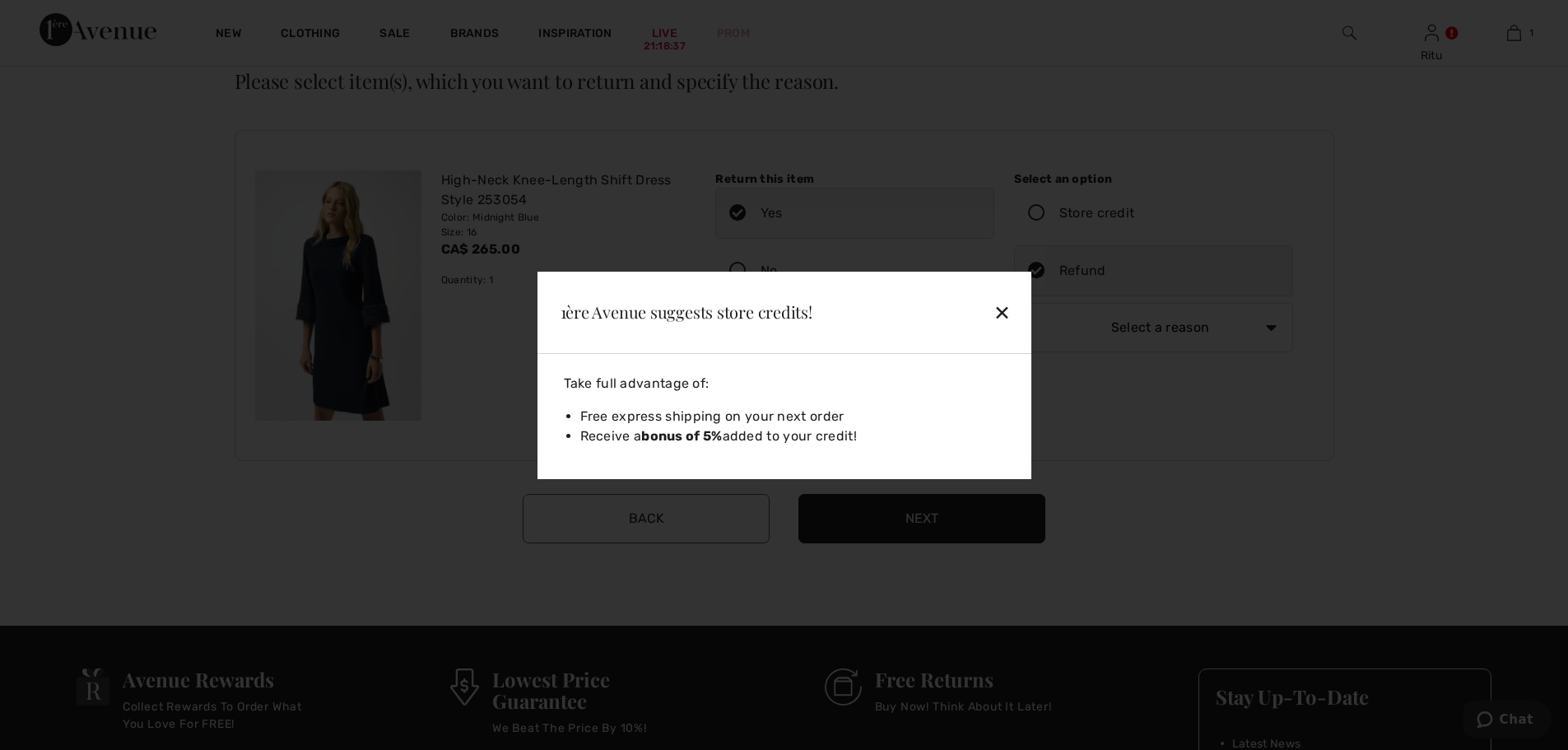
click at [1002, 310] on div "✕" at bounding box center [964, 311] width 107 height 34
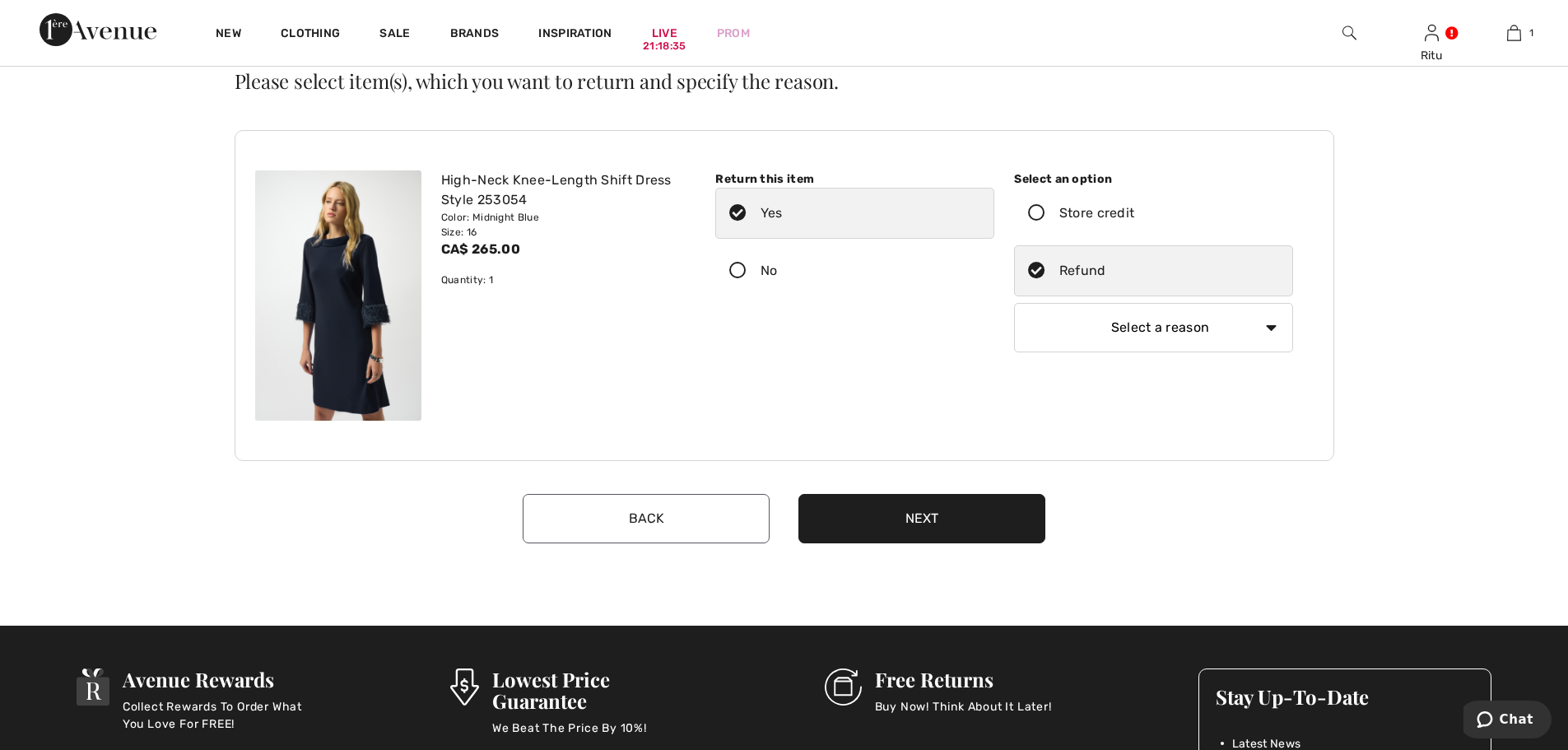
click at [1234, 338] on select "Select a reason I received the wrong product or size My order arrived too late …" at bounding box center [1153, 328] width 279 height 49
select select "4"
click at [1014, 303] on select "Select a reason I received the wrong product or size My order arrived too late …" at bounding box center [1153, 328] width 279 height 49
click at [928, 524] on button "Next" at bounding box center [921, 519] width 247 height 49
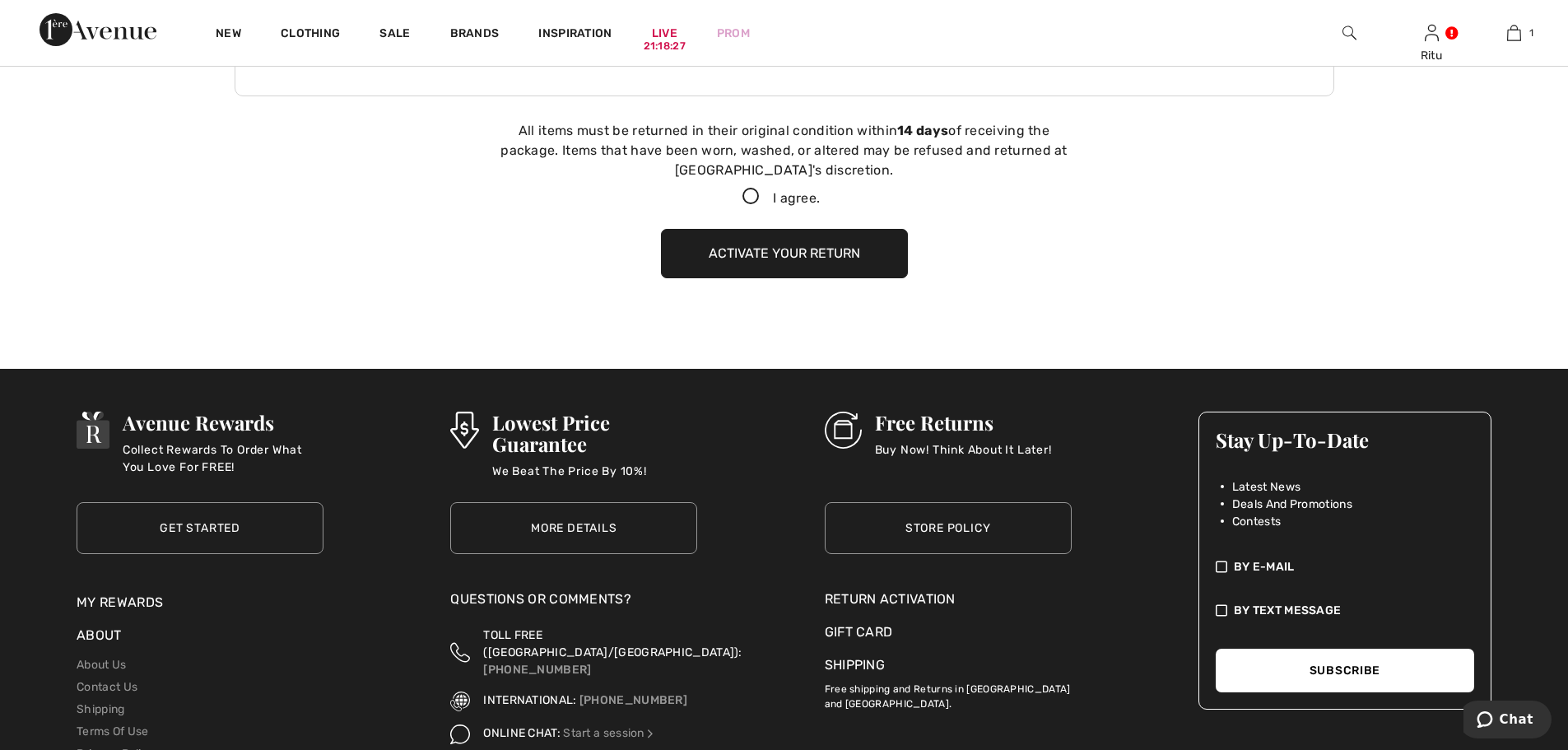
scroll to position [552, 0]
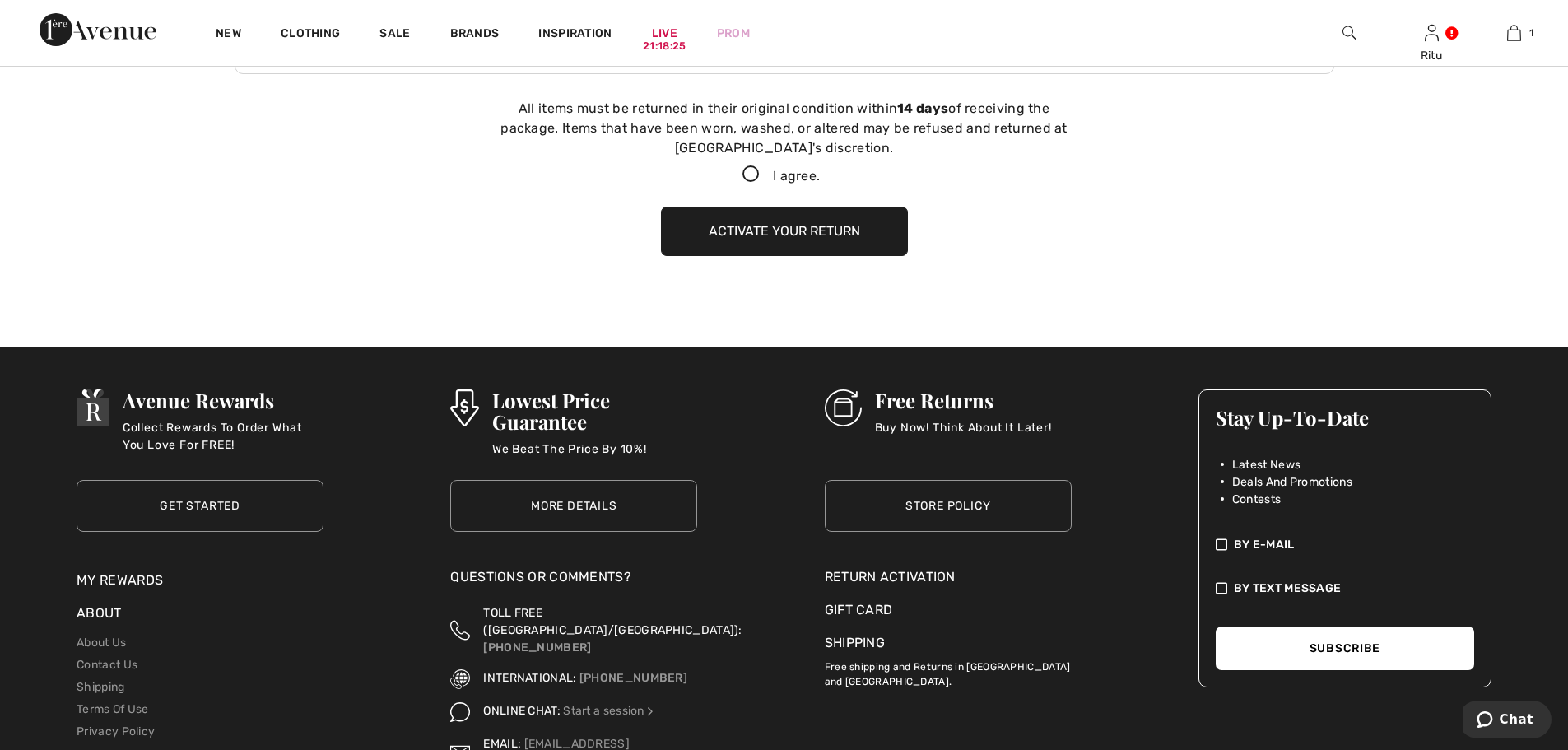
click at [747, 169] on icon at bounding box center [751, 175] width 44 height 18
click at [820, 169] on input "I agree." at bounding box center [825, 175] width 11 height 11
checkbox input "true"
click at [748, 234] on button "Activate your return" at bounding box center [784, 232] width 247 height 49
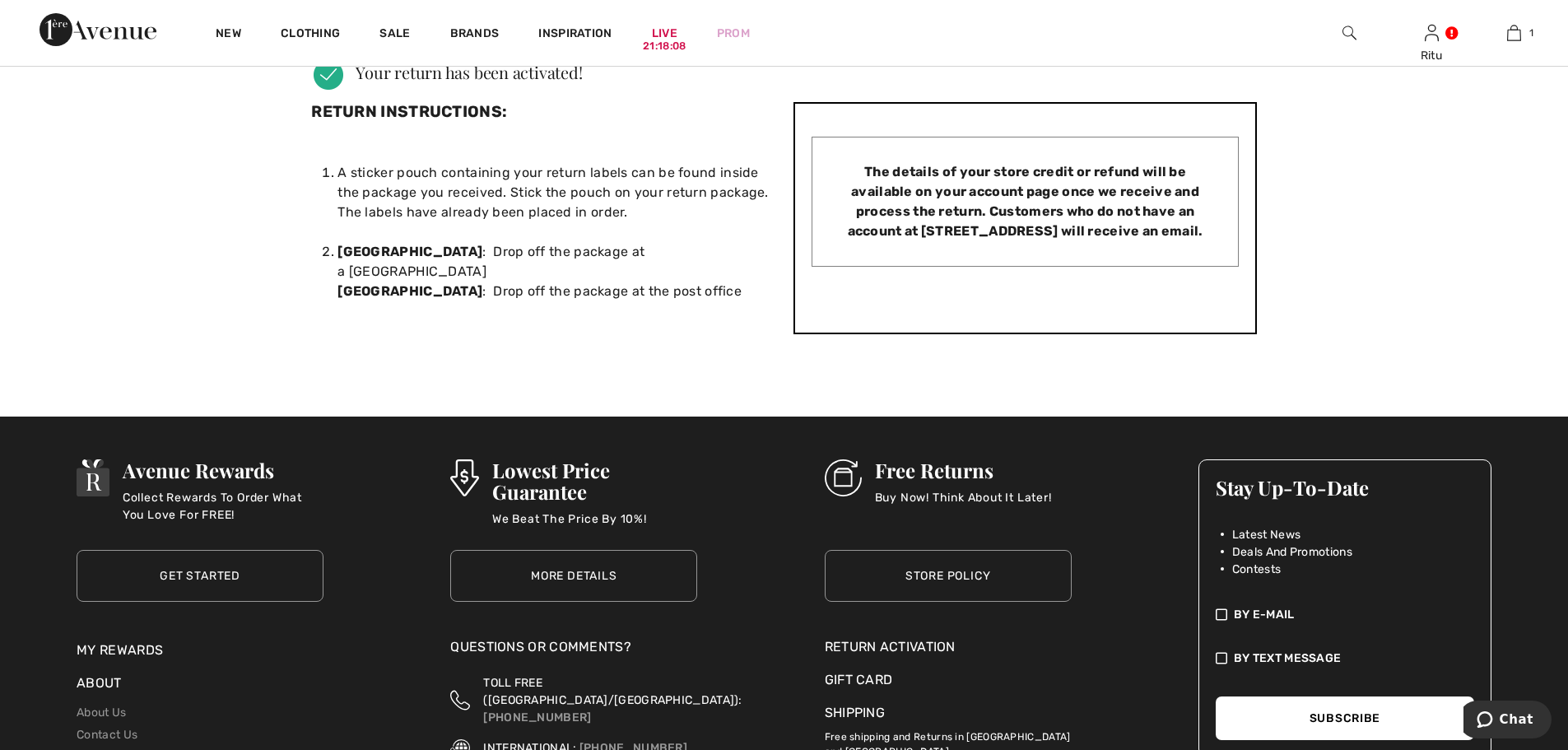
scroll to position [649, 0]
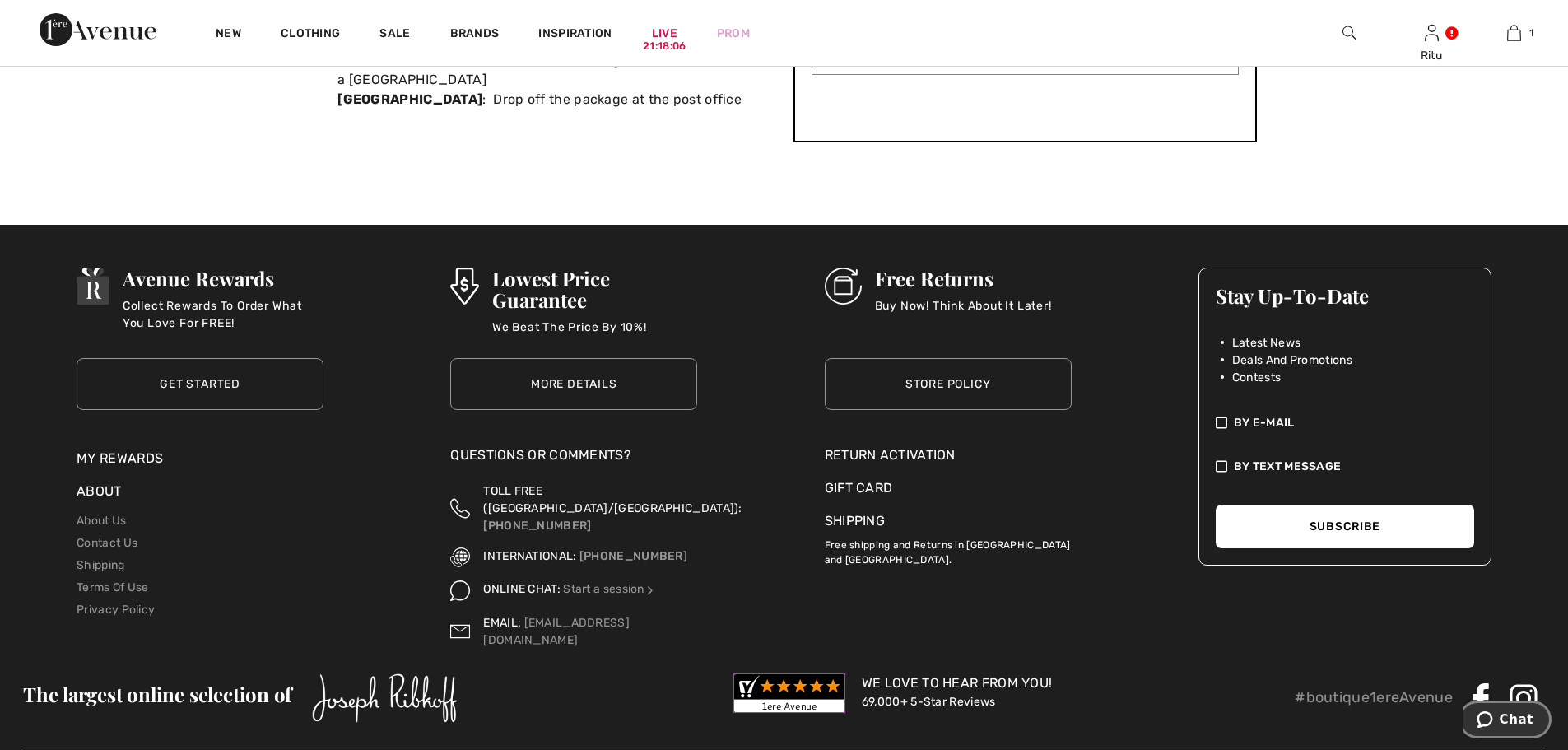
click at [1511, 721] on span "Chat" at bounding box center [1516, 719] width 33 height 15
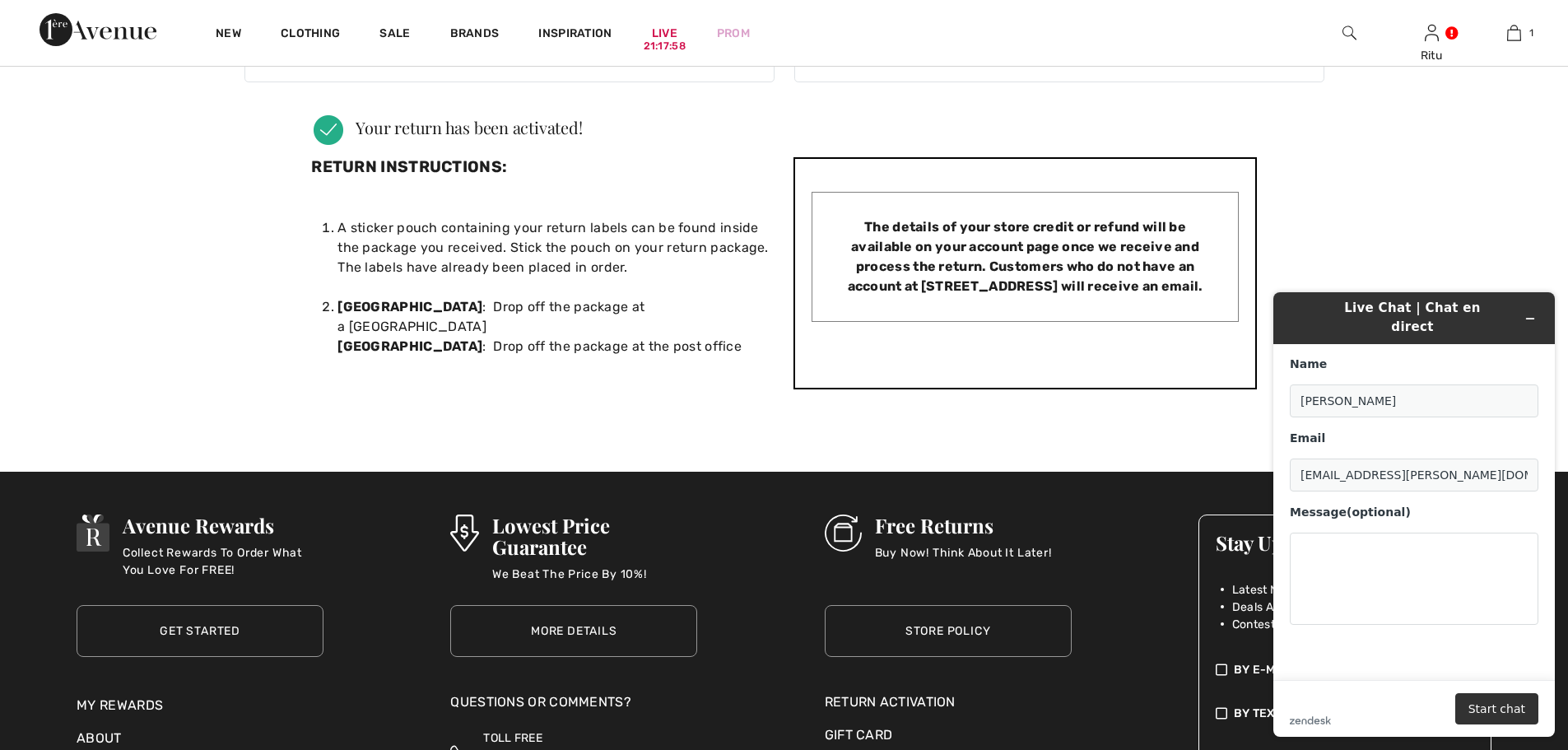
scroll to position [0, 0]
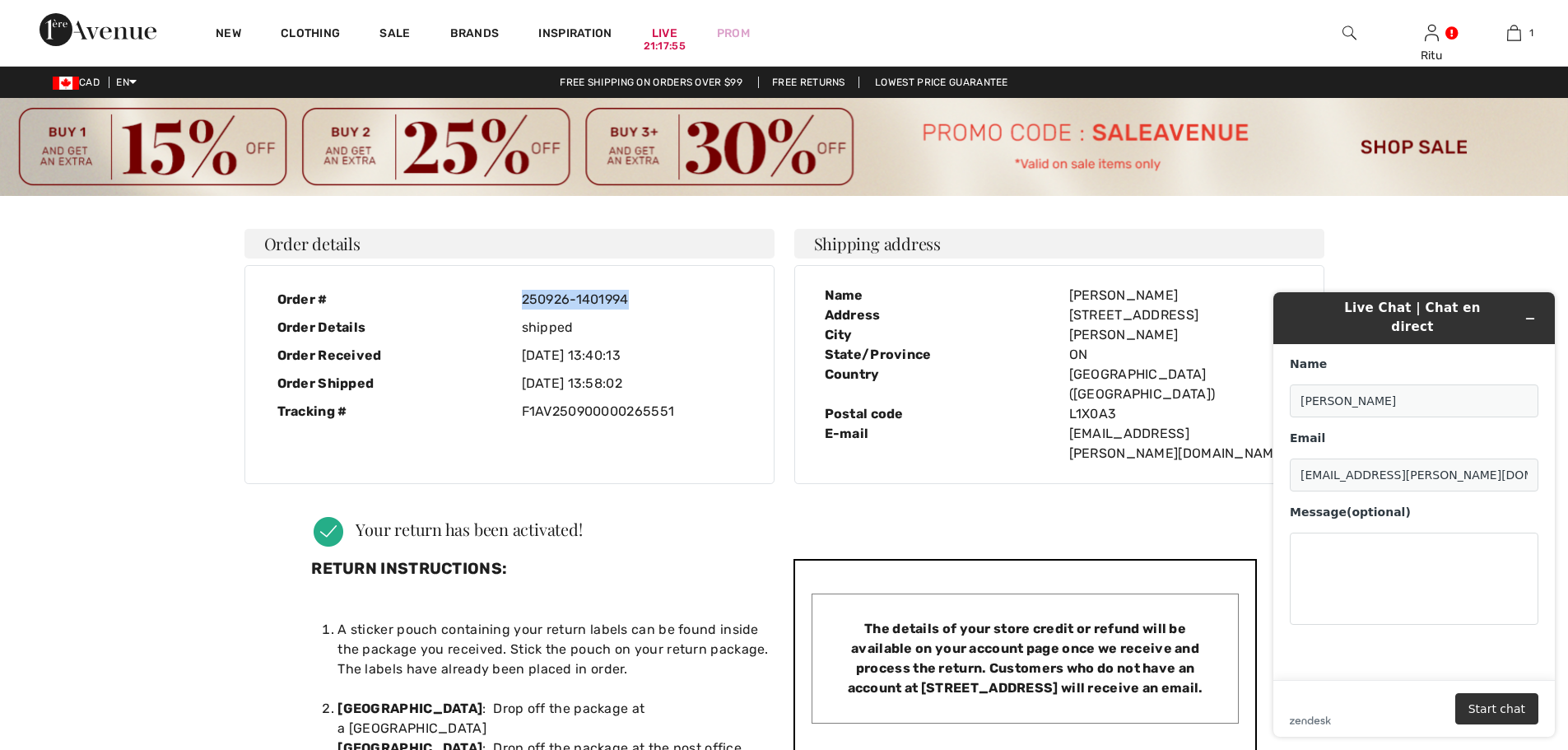
drag, startPoint x: 520, startPoint y: 300, endPoint x: 640, endPoint y: 298, distance: 120.0
click at [640, 298] on div "250926-1401994" at bounding box center [632, 300] width 245 height 28
copy div "250926-1401994"
click at [1370, 538] on textarea "Message (optional)" at bounding box center [1414, 579] width 248 height 93
paste textarea "250926-1401994"
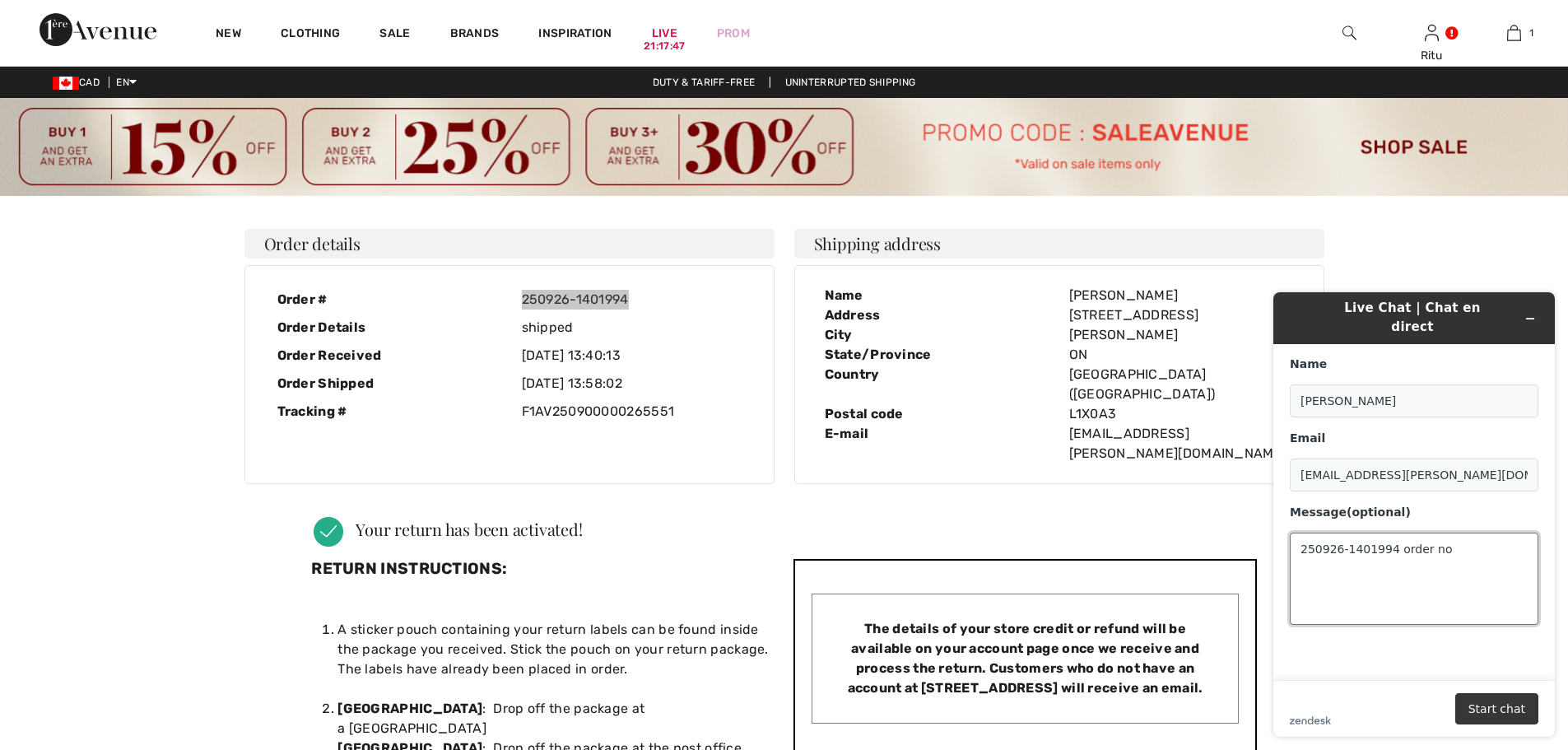
type textarea "250926-1401994 order no"
click at [1486, 709] on button "Start chat" at bounding box center [1497, 709] width 83 height 32
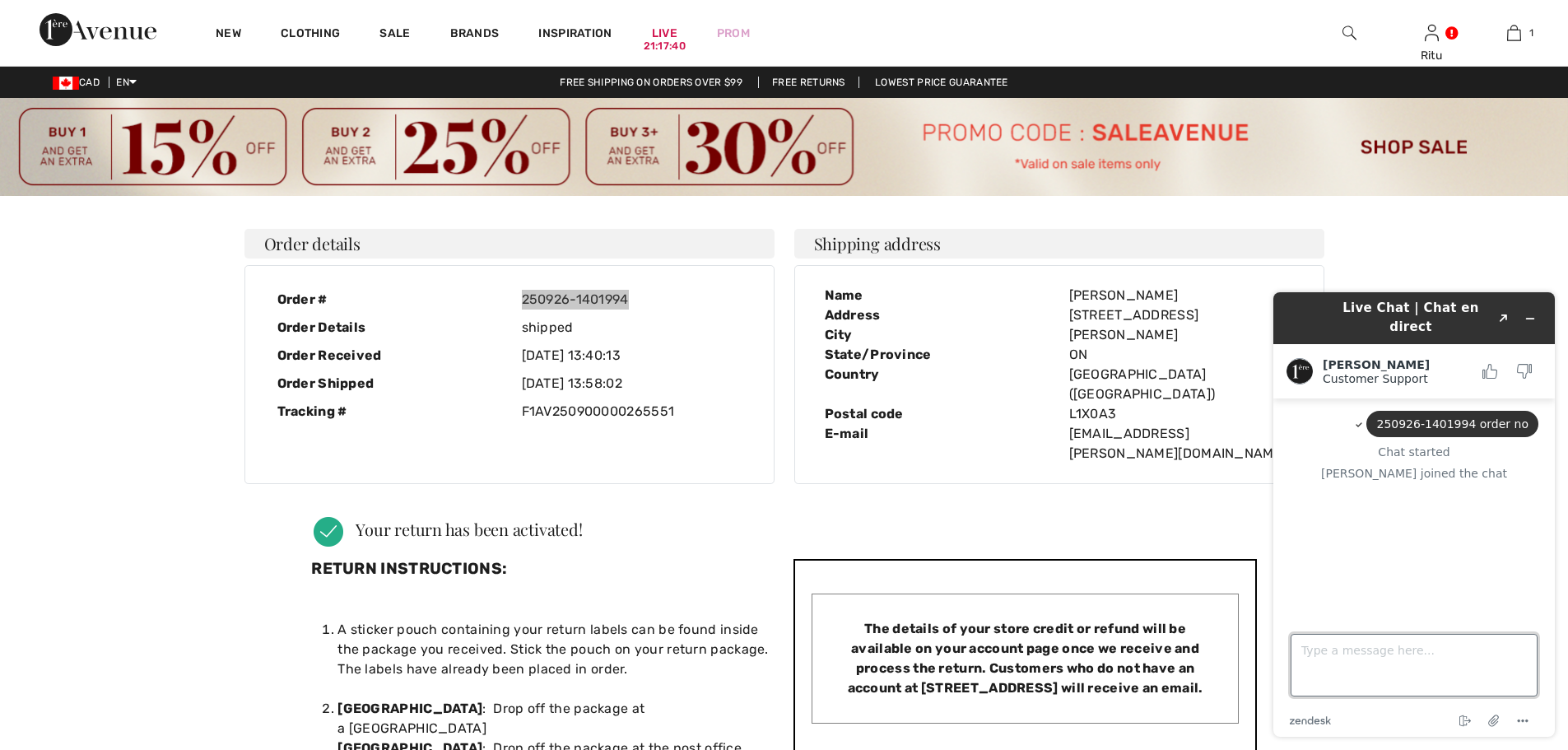
click at [1325, 663] on textarea "Type a message here..." at bounding box center [1414, 665] width 247 height 63
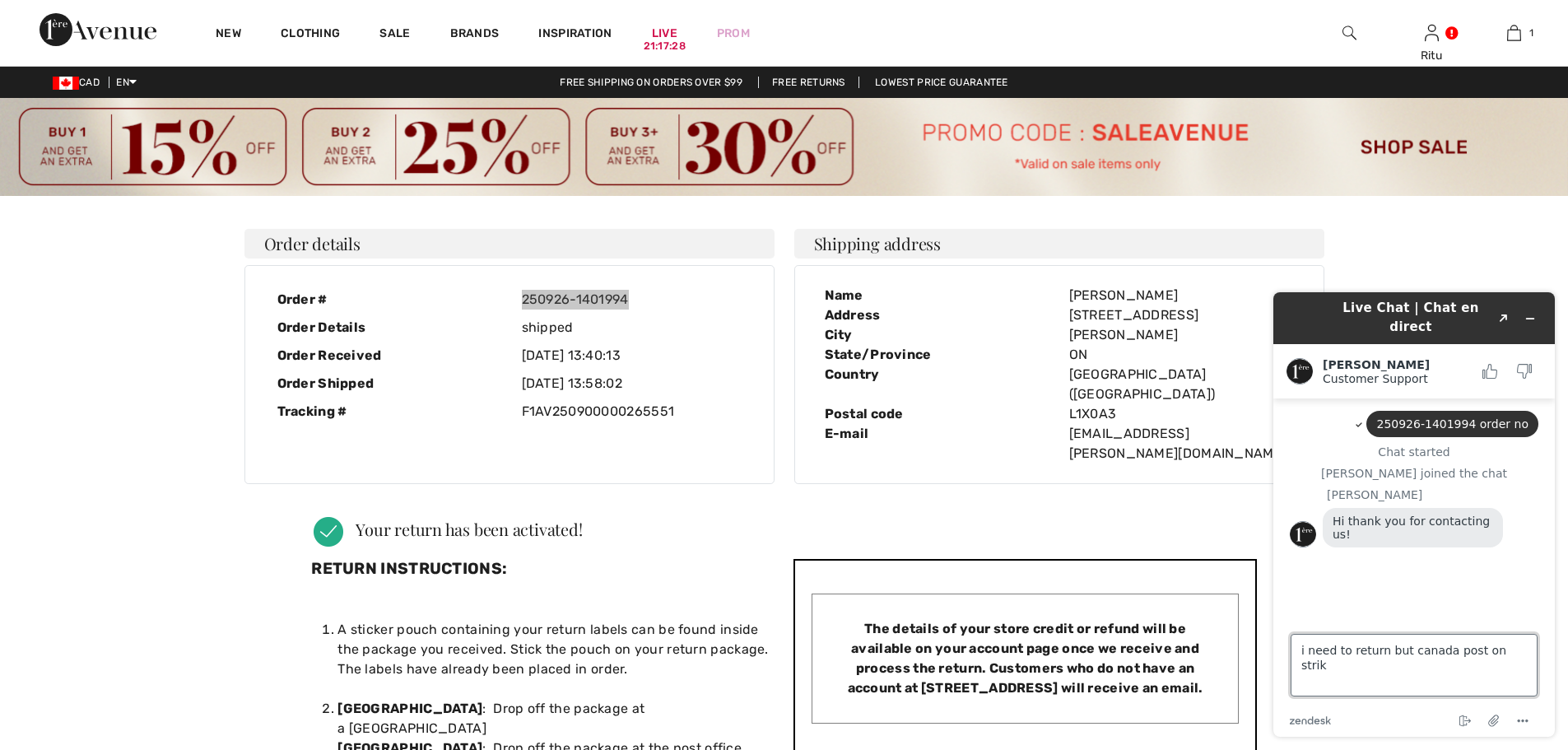
type textarea "i need to return but canada post on strike"
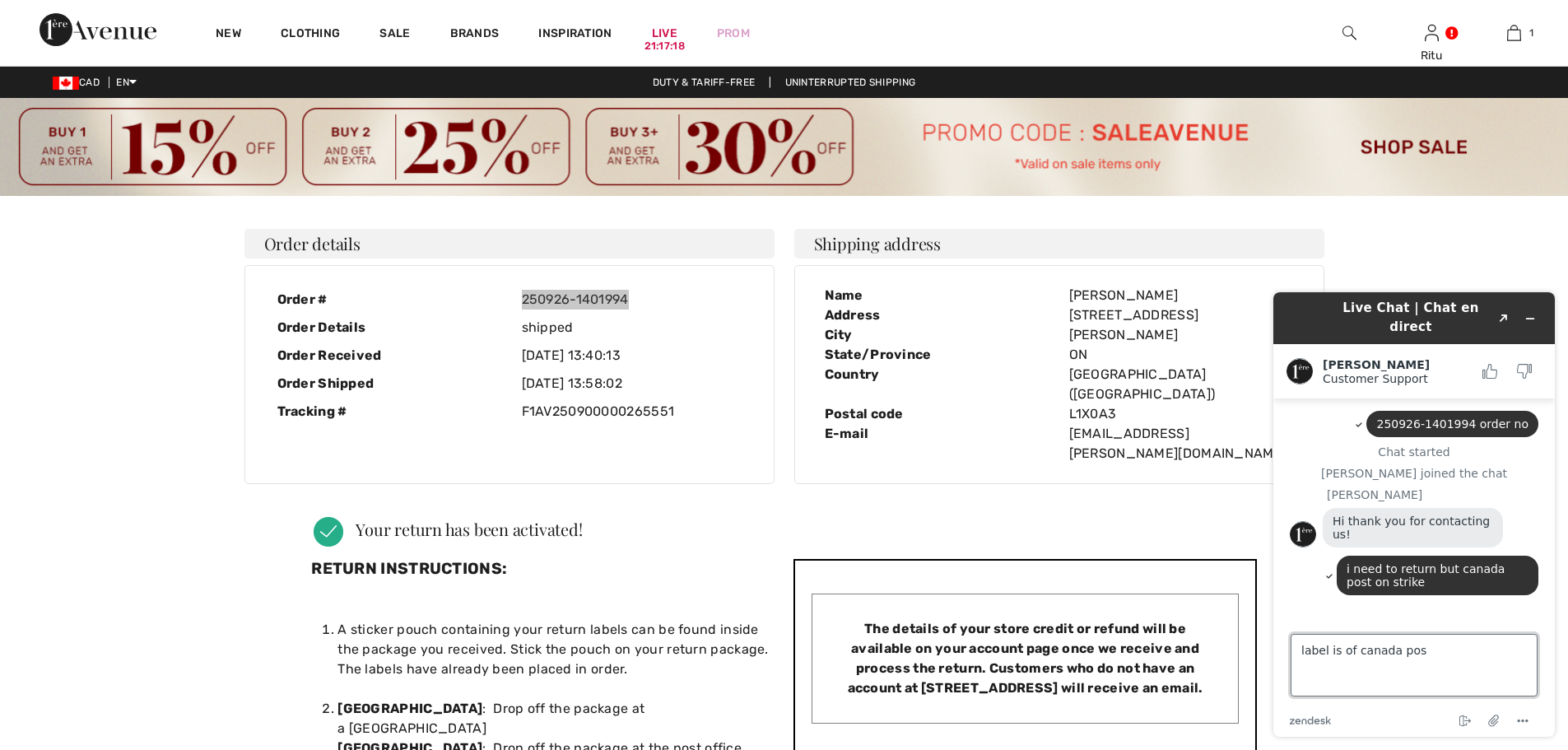
type textarea "label is of canada post"
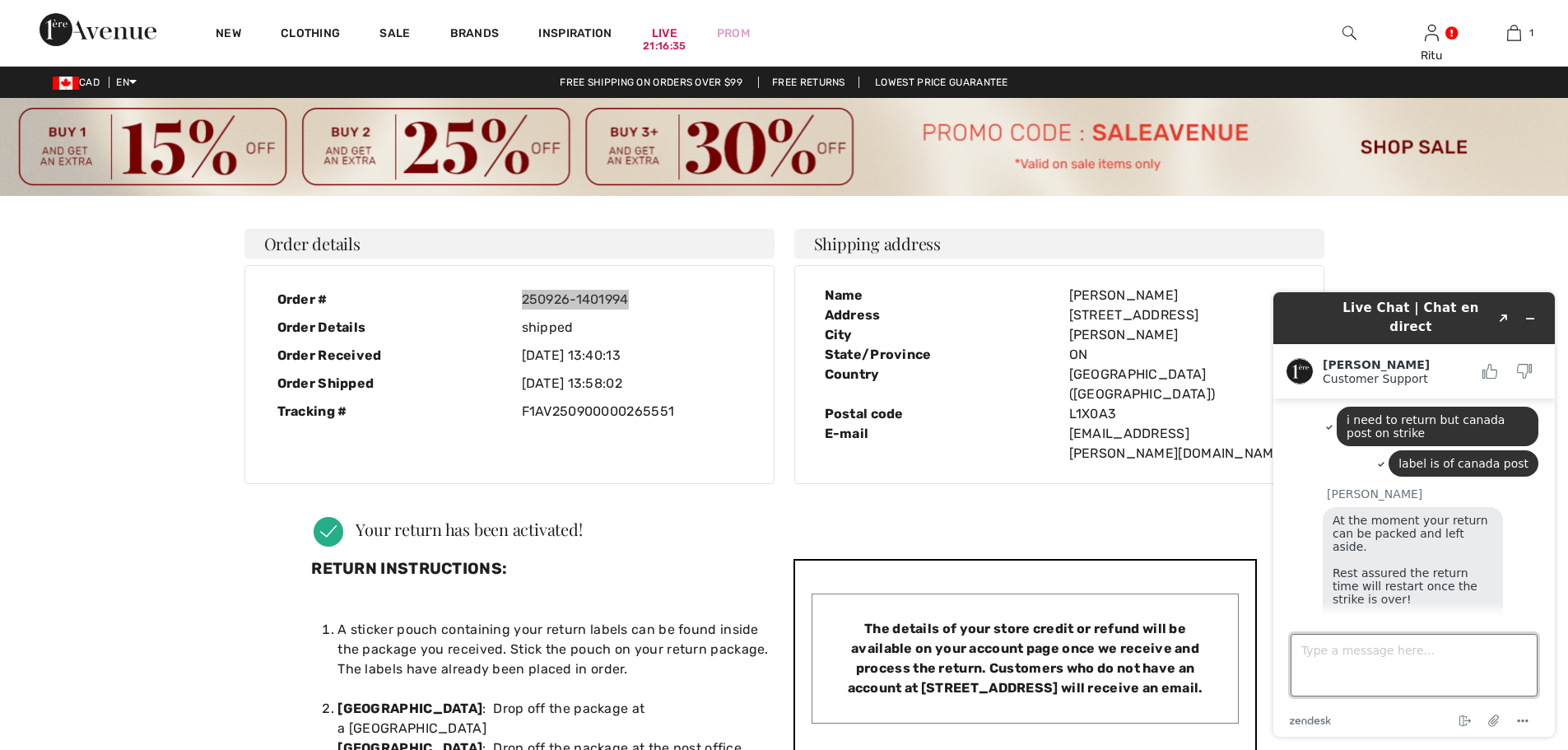
scroll to position [175, 0]
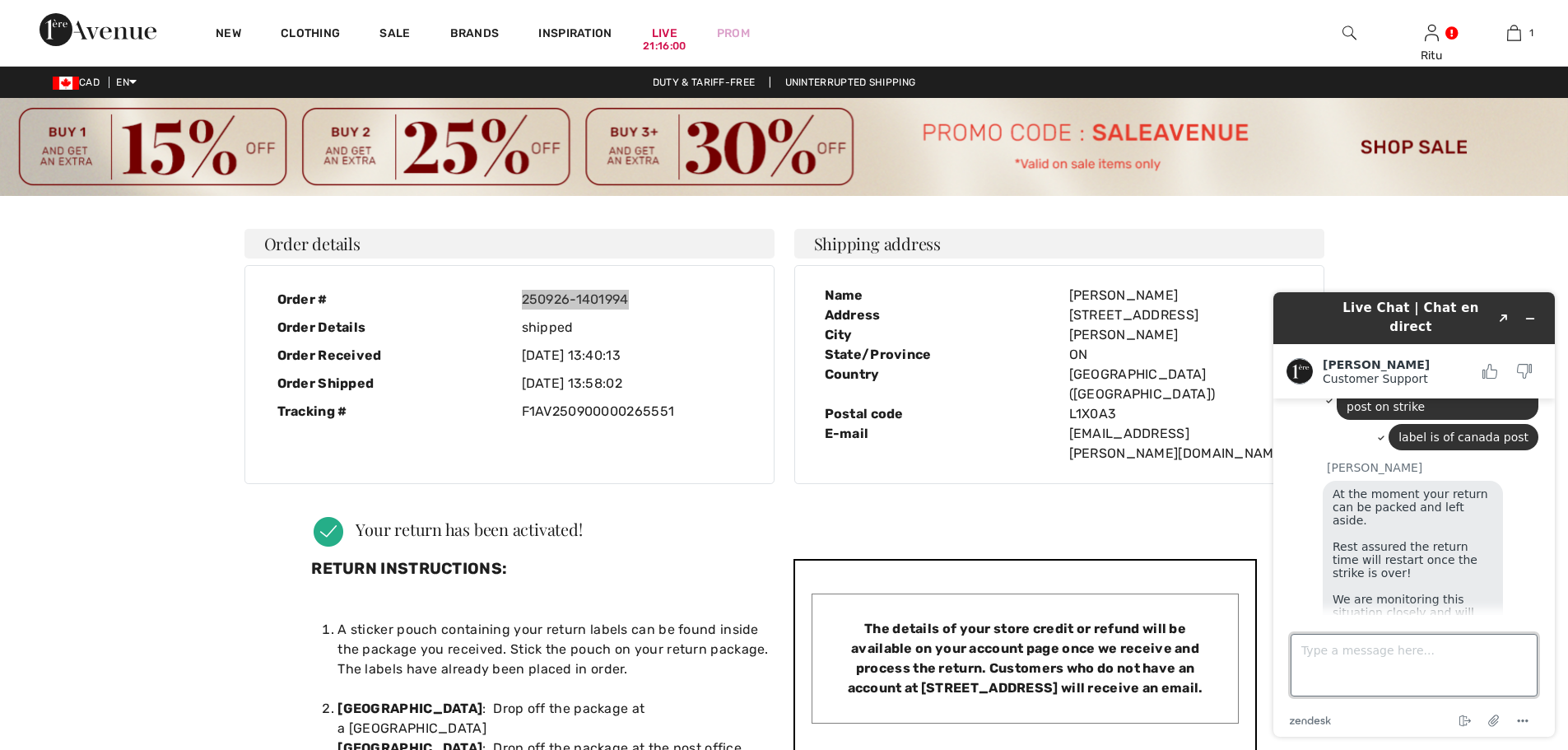
click at [1335, 646] on textarea "Type a message here..." at bounding box center [1414, 665] width 247 height 63
type textarea "ok"
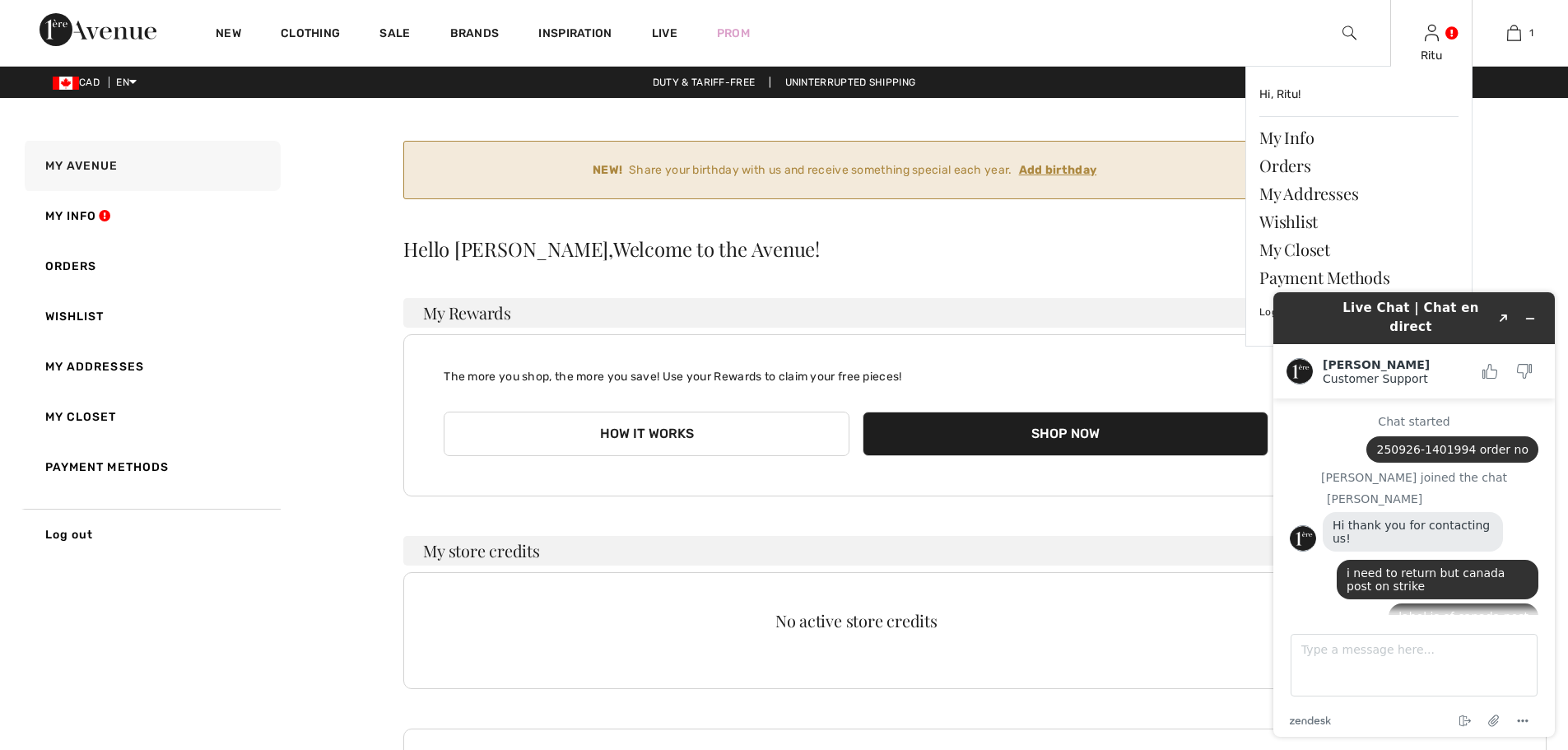
scroll to position [214, 0]
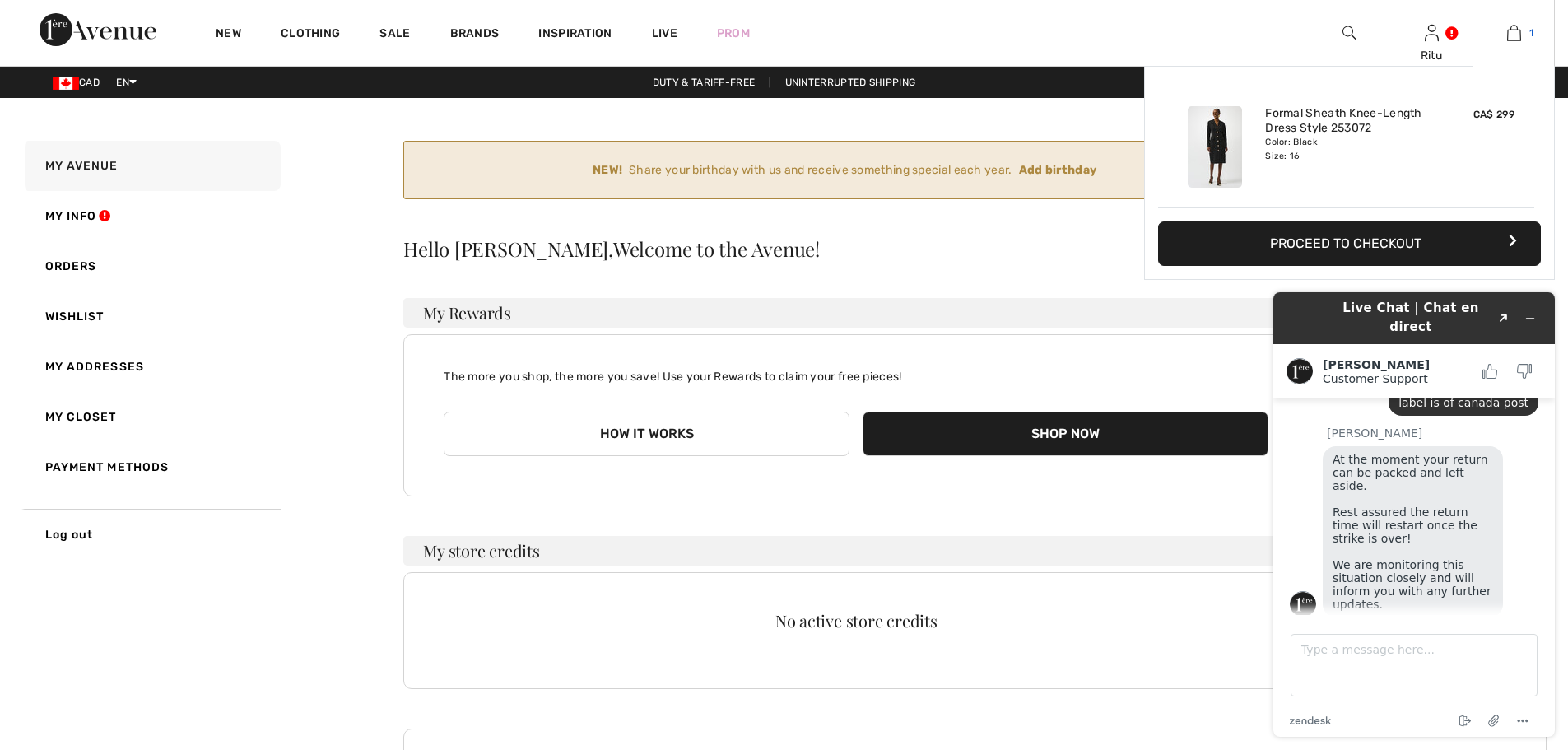
click at [1518, 38] on img at bounding box center [1514, 33] width 14 height 19
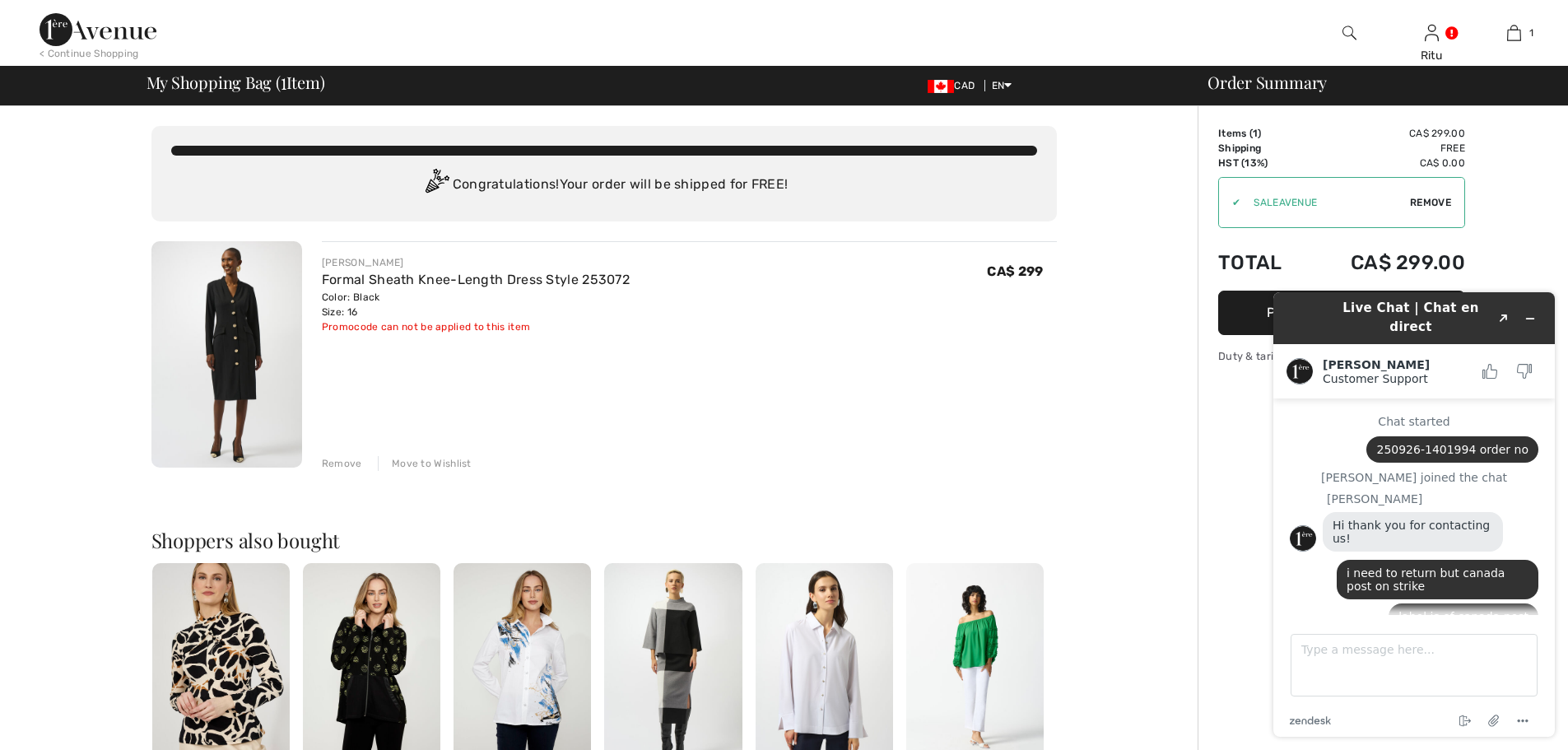
scroll to position [214, 0]
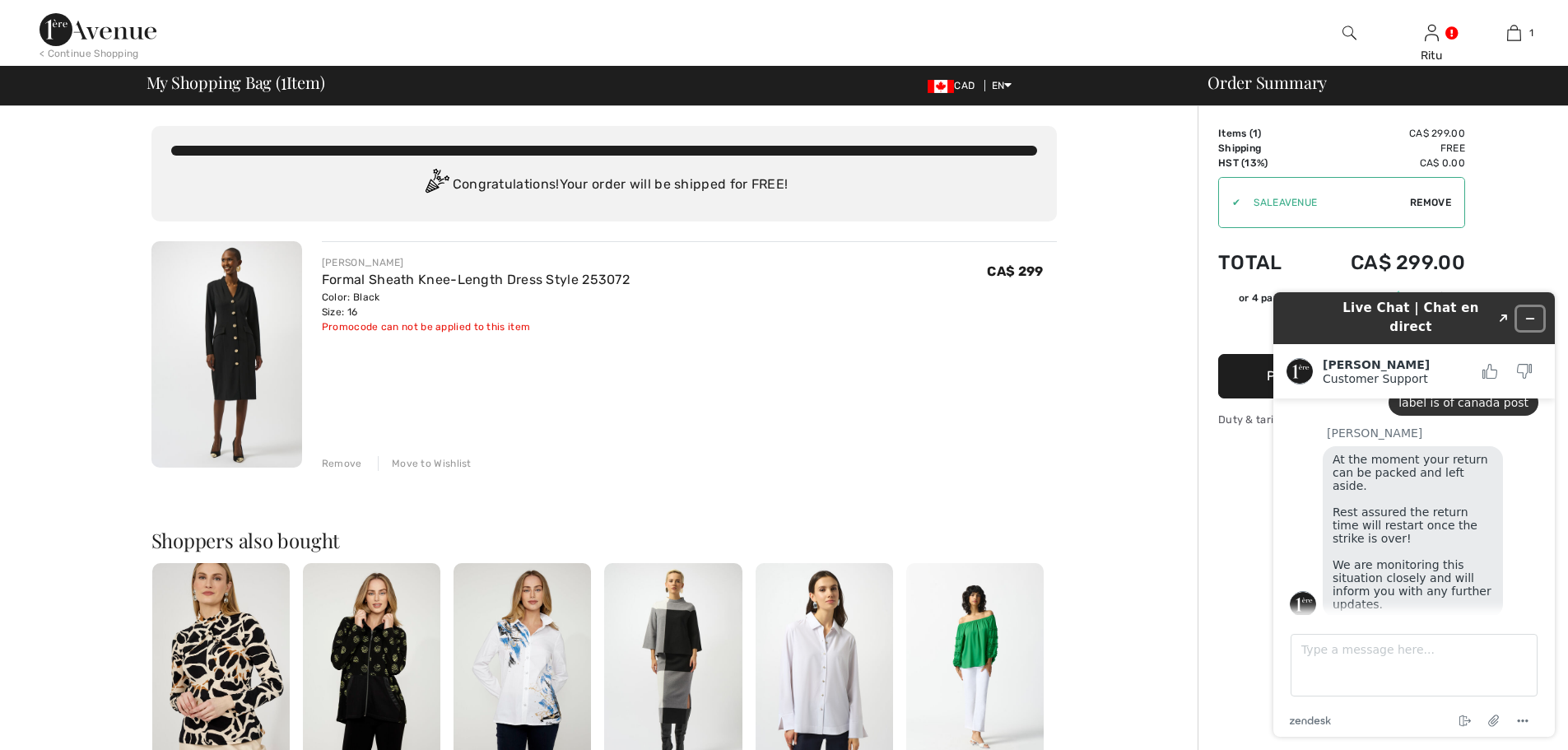
click at [1530, 313] on icon "Minimize widget" at bounding box center [1529, 318] width 11 height 11
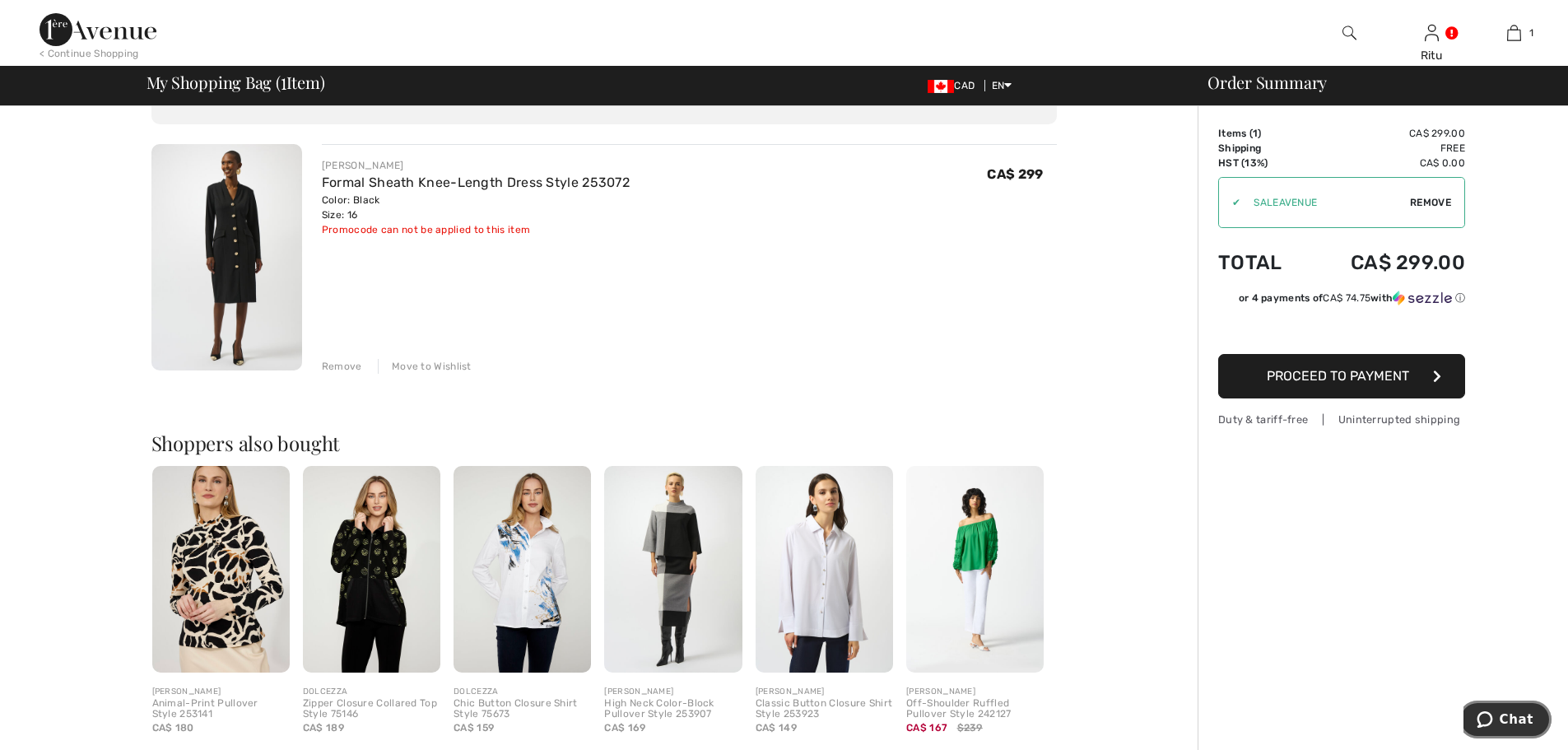
scroll to position [247, 0]
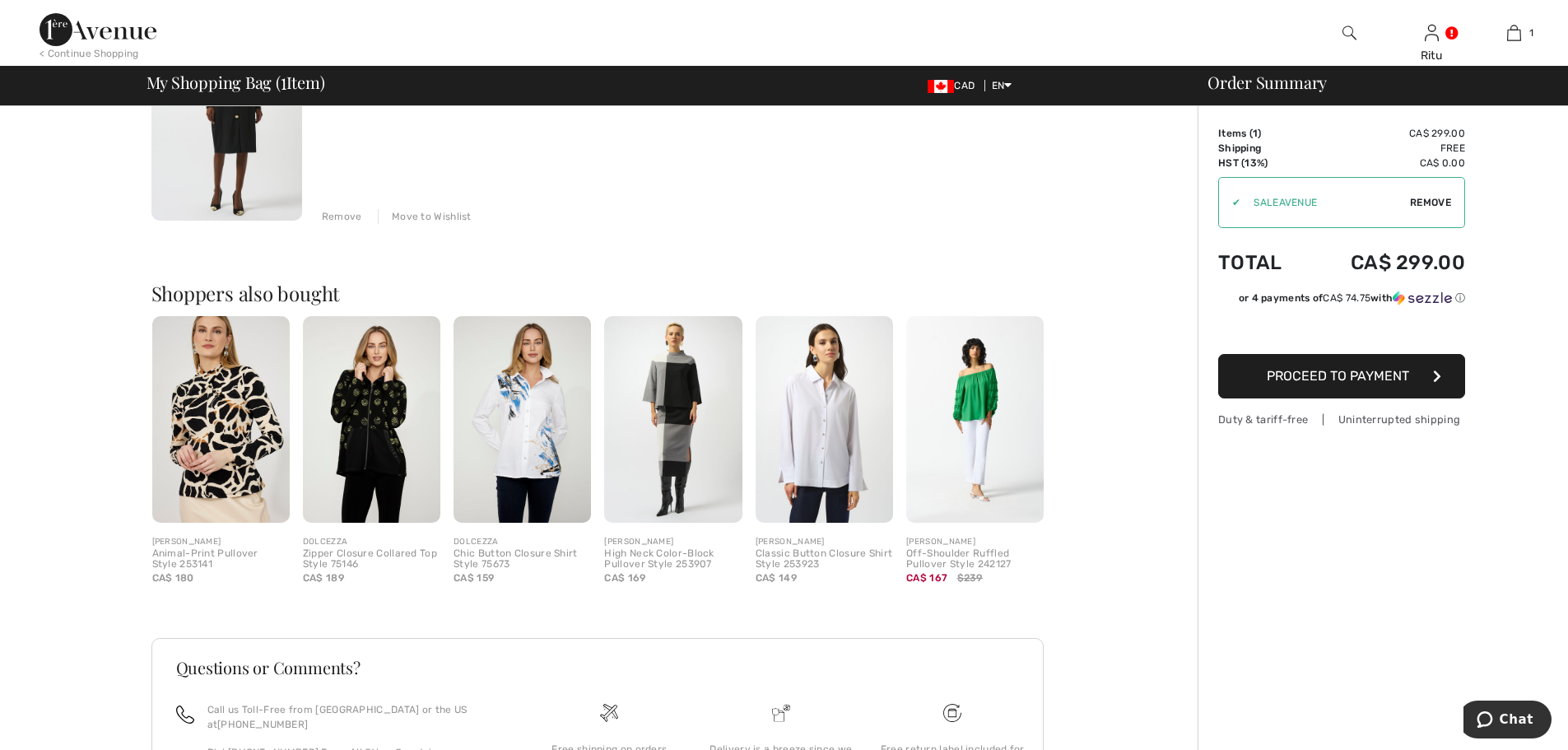
click at [621, 484] on img at bounding box center [673, 420] width 137 height 207
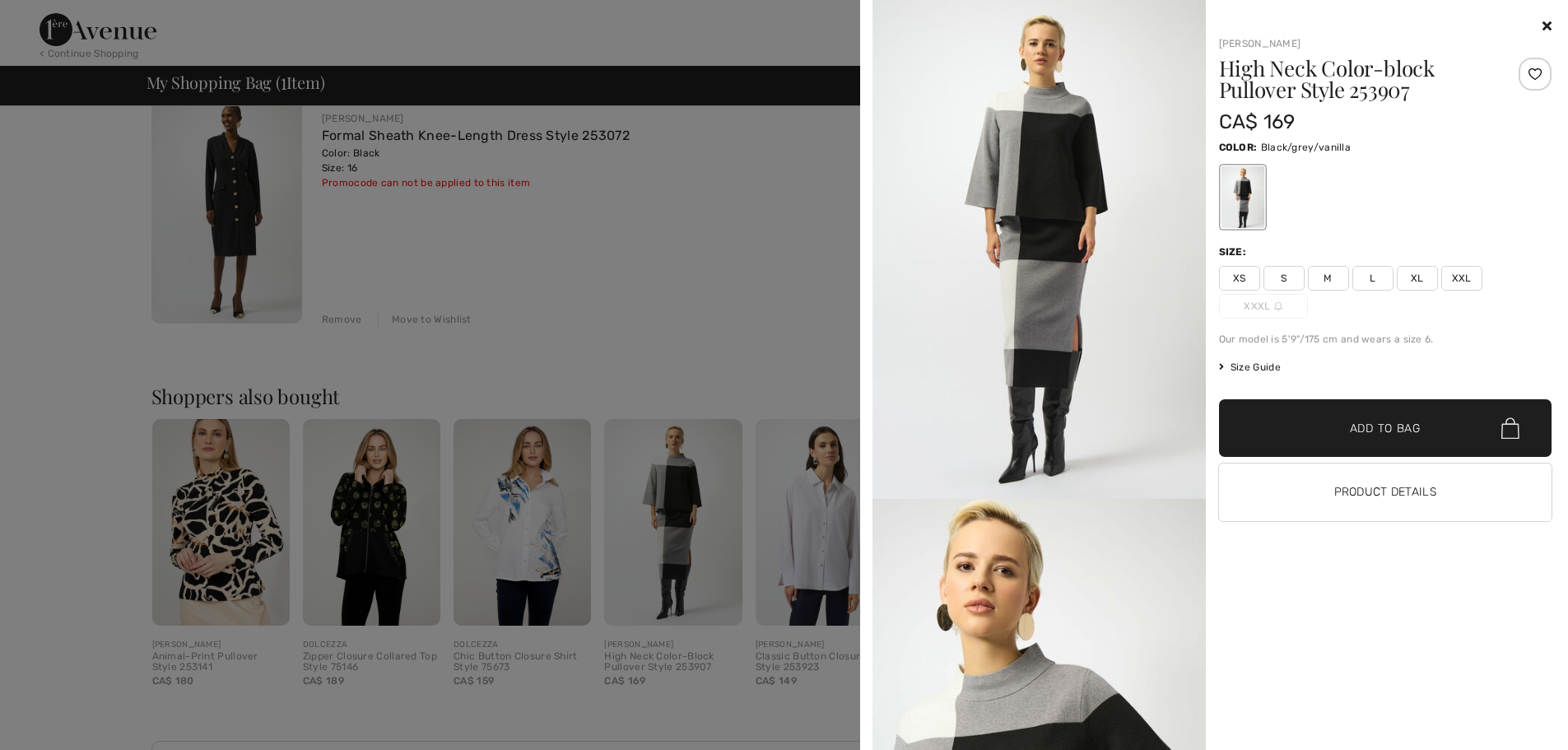
scroll to position [0, 0]
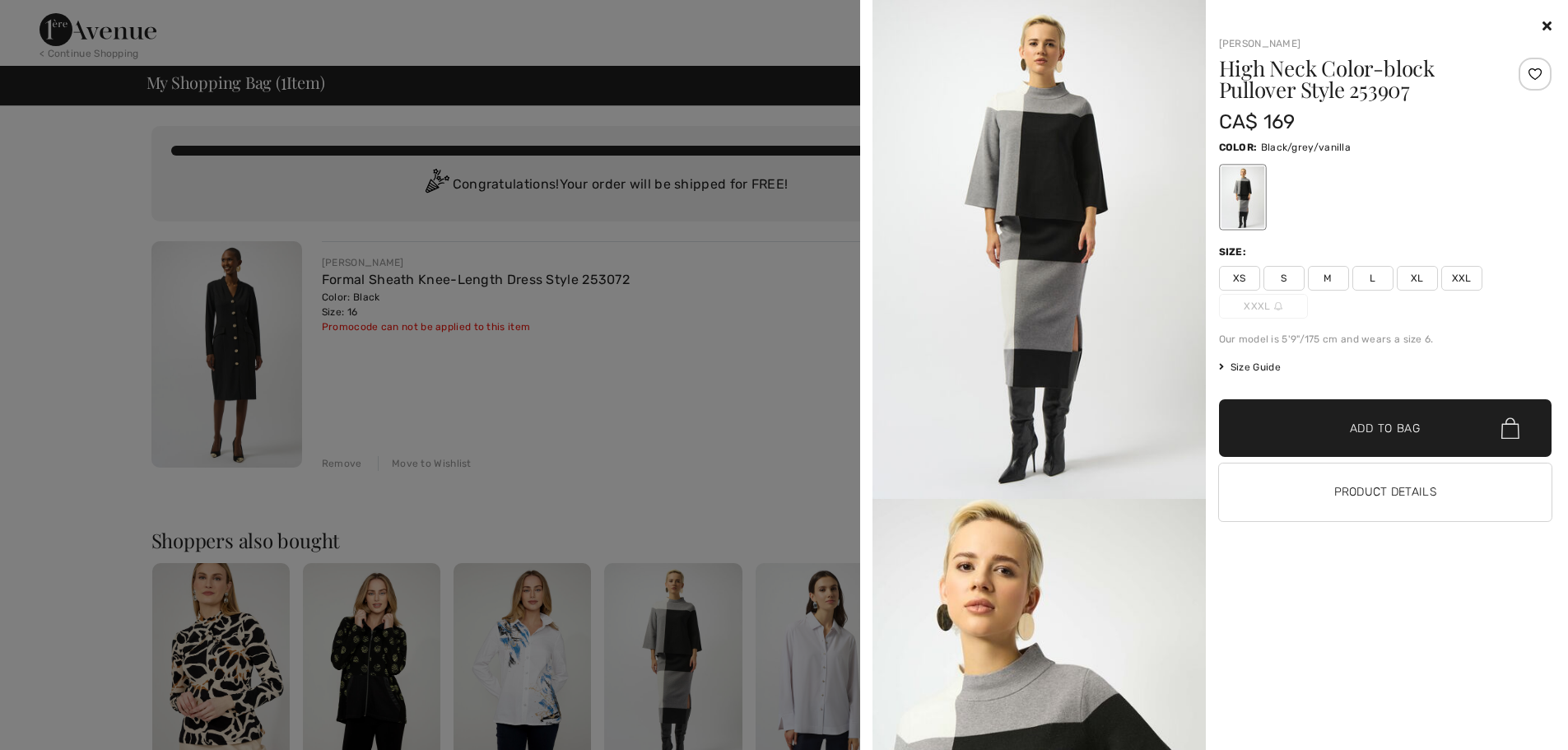
click at [609, 436] on div at bounding box center [784, 375] width 1568 height 750
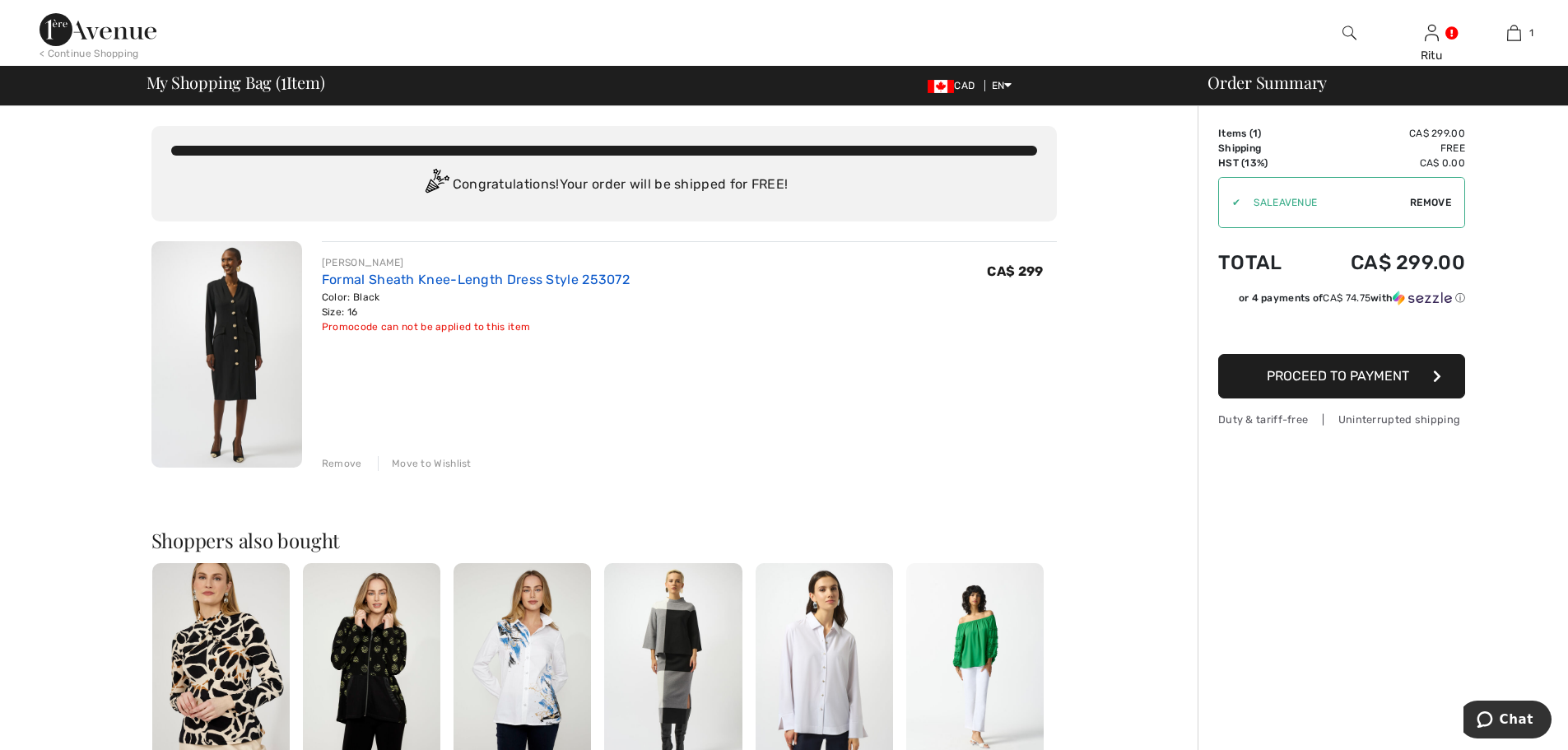
click at [399, 281] on link "Formal Sheath Knee-Length Dress Style 253072" at bounding box center [475, 279] width 307 height 16
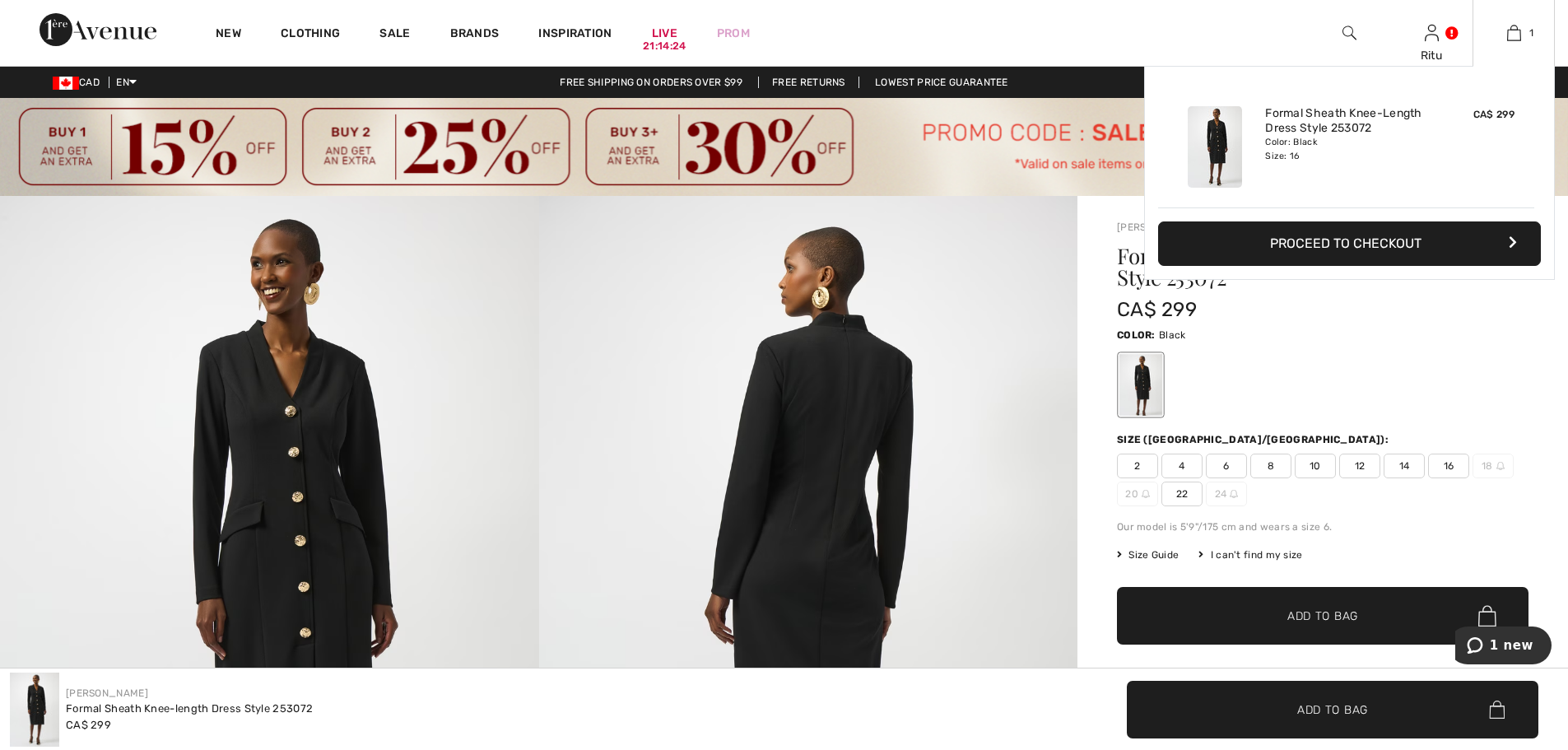
click at [1328, 247] on button "Proceed to Checkout" at bounding box center [1350, 243] width 382 height 44
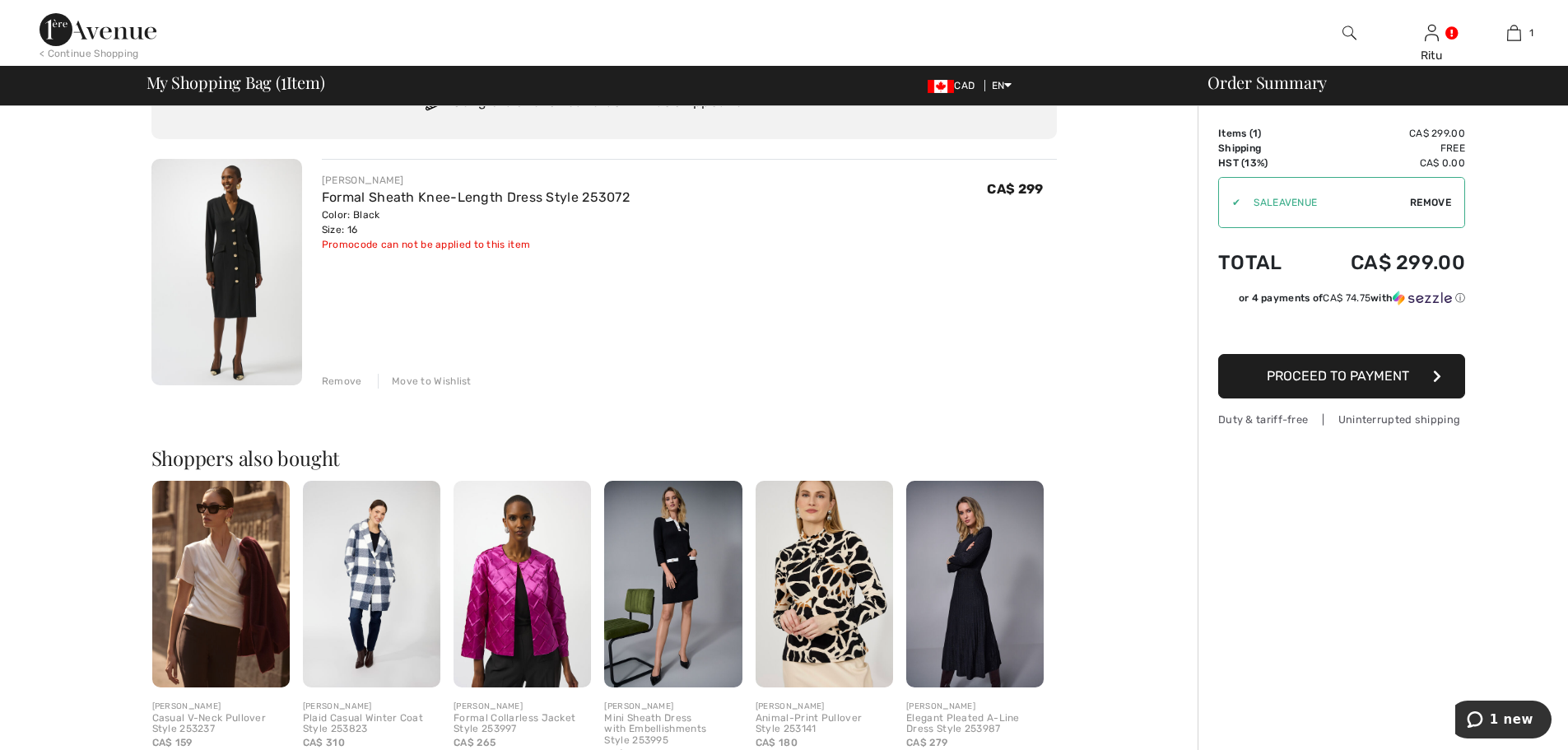
scroll to position [76, 0]
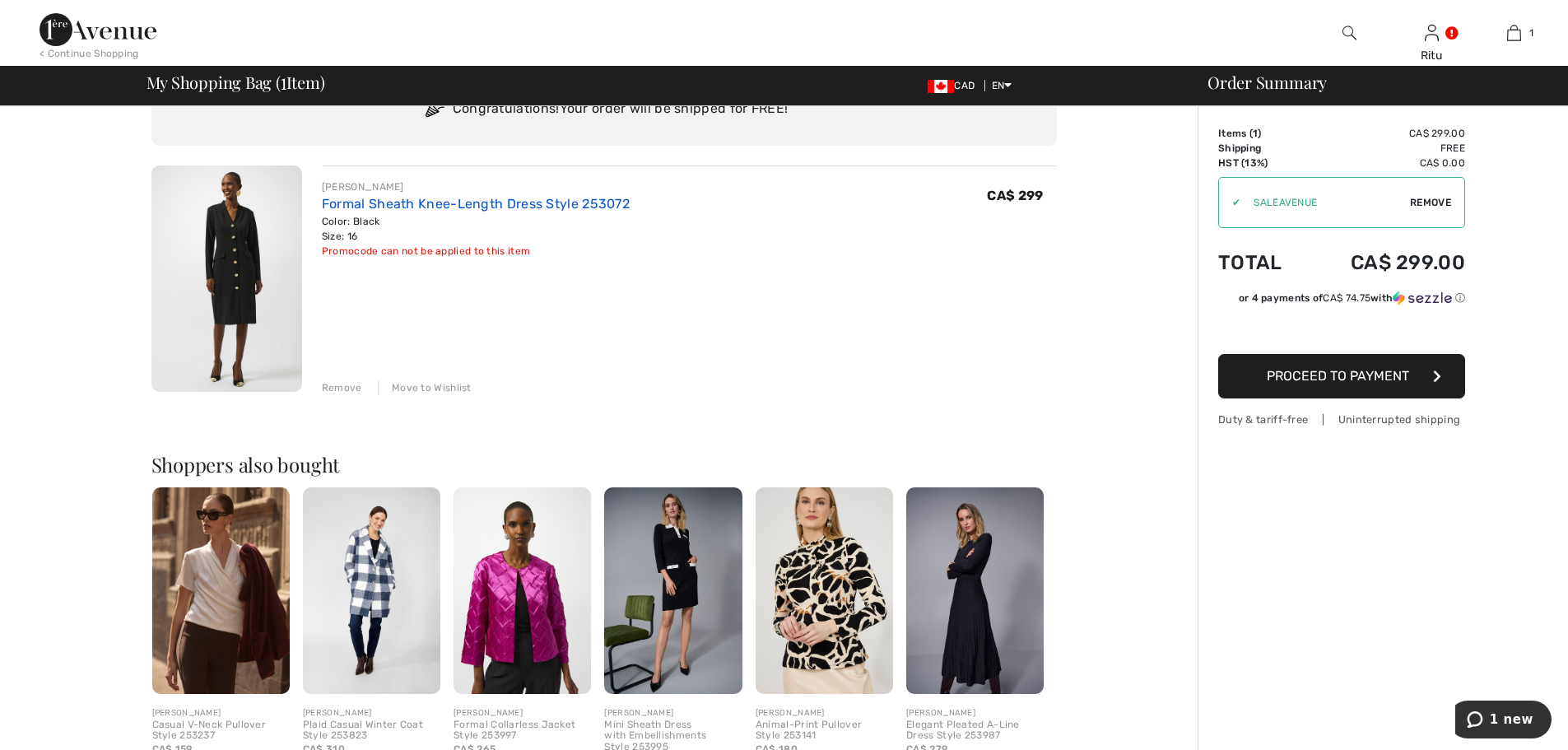
click at [373, 204] on link "Formal Sheath Knee-Length Dress Style 253072" at bounding box center [475, 204] width 307 height 16
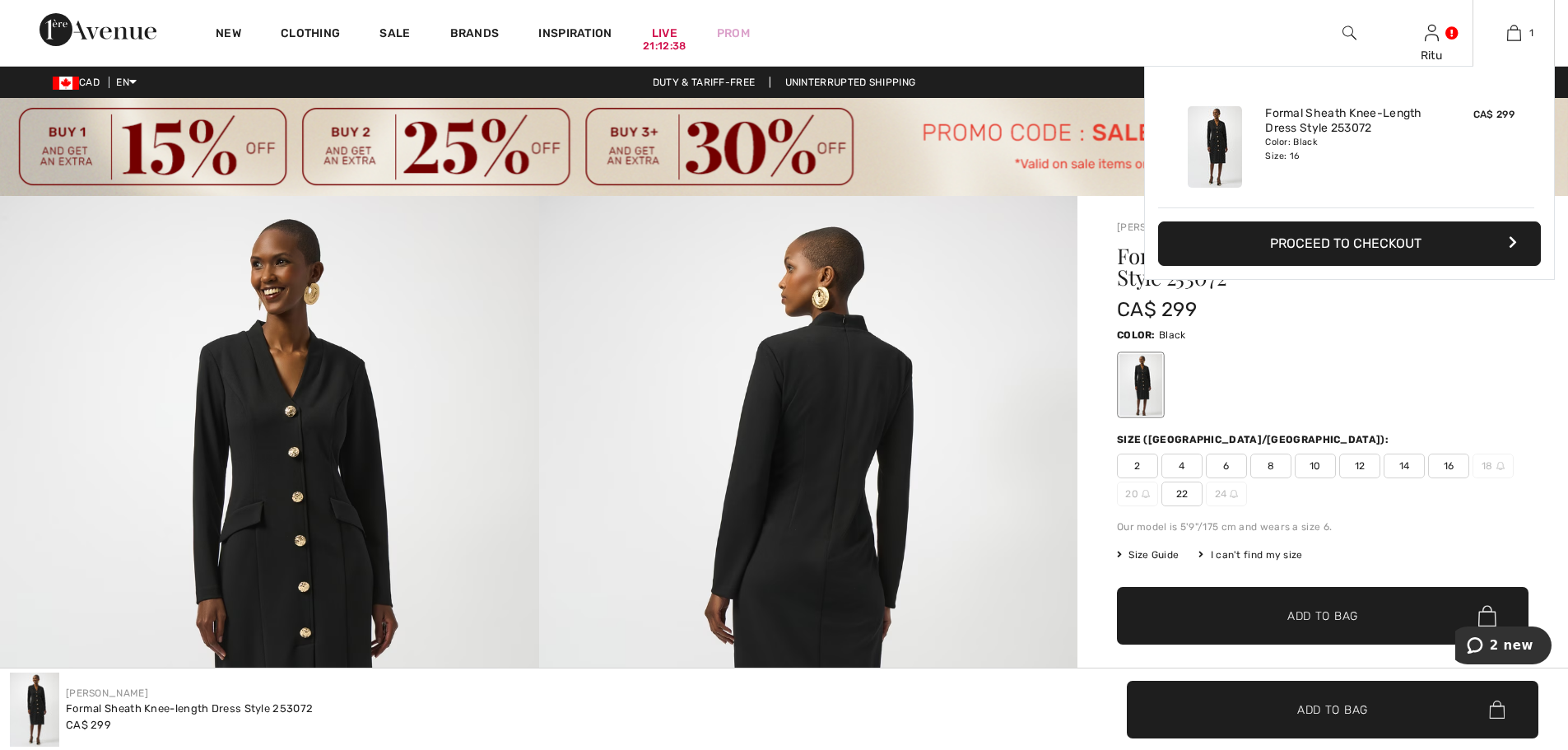
click at [1402, 241] on button "Proceed to Checkout" at bounding box center [1350, 243] width 382 height 44
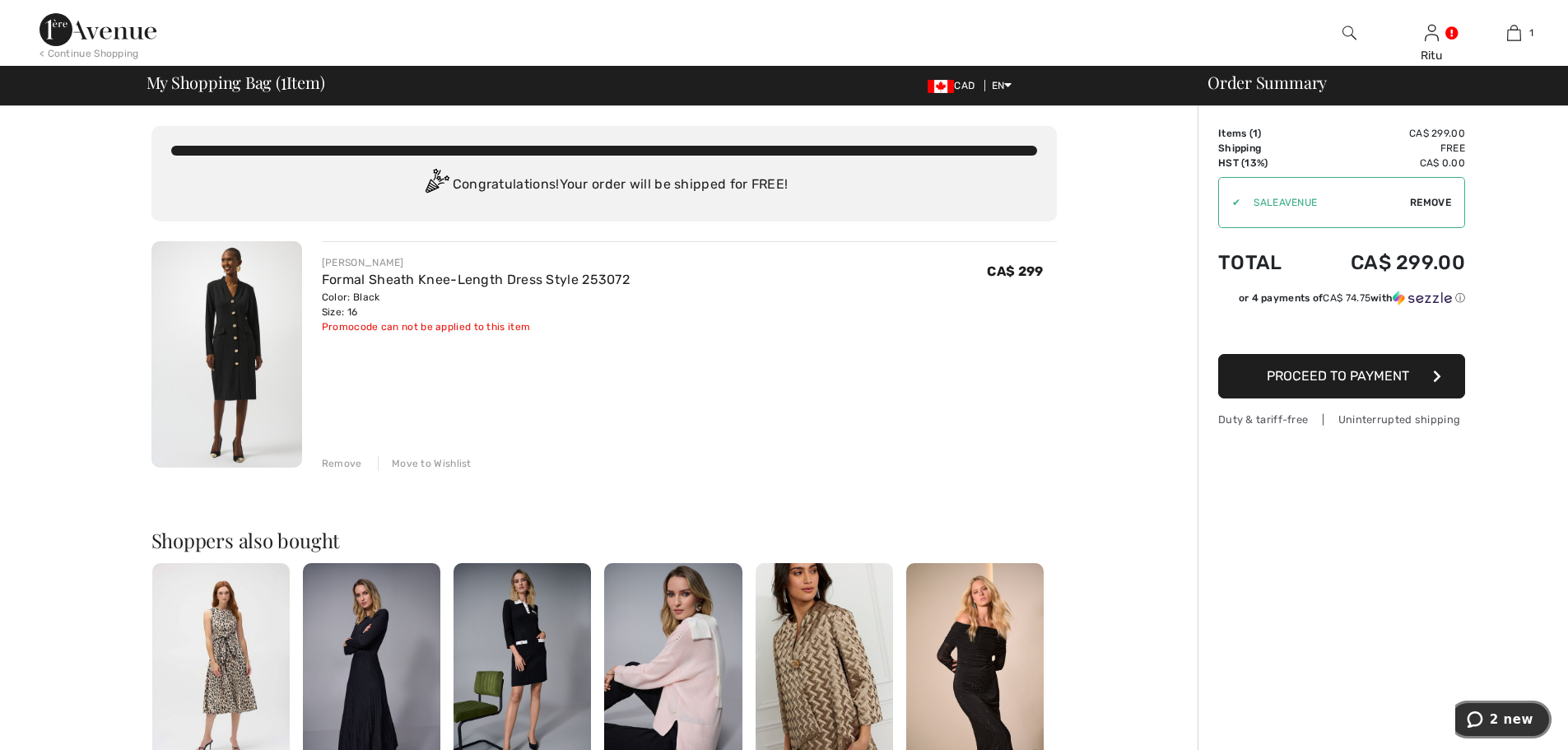
click at [1488, 731] on button "2 new" at bounding box center [1499, 719] width 103 height 38
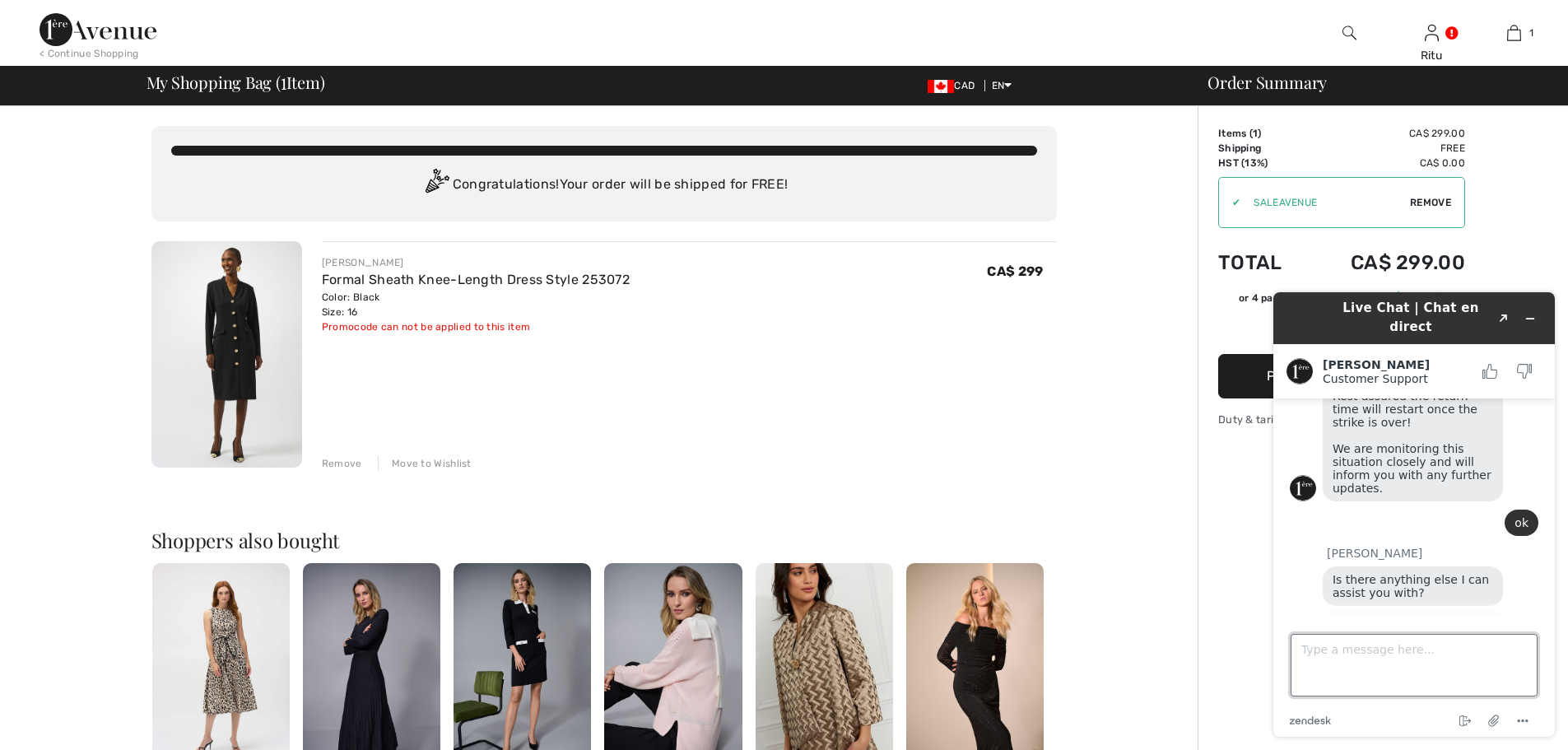
click at [1410, 665] on textarea "Type a message here..." at bounding box center [1414, 665] width 247 height 63
type textarea "all good thx"
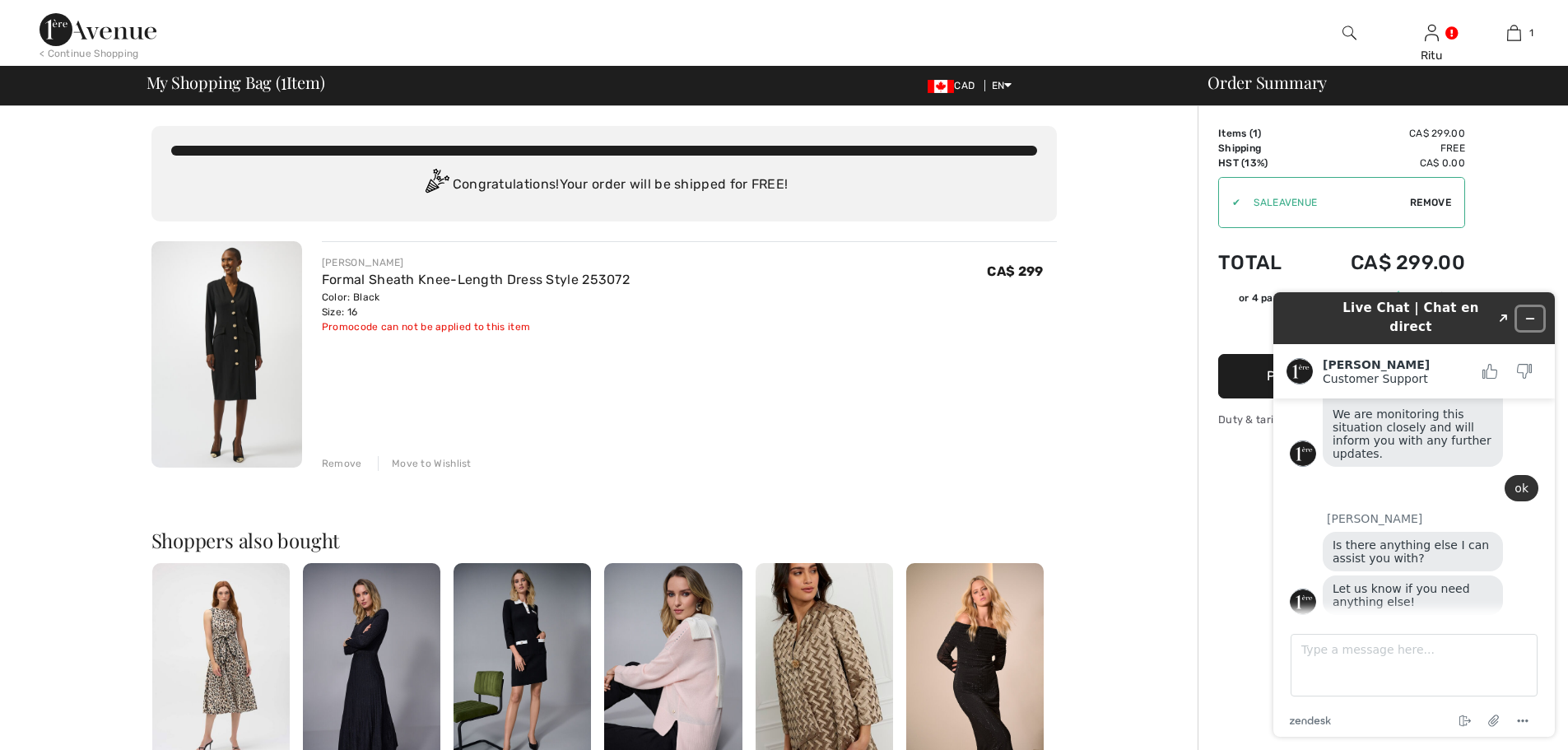
click at [1532, 313] on icon "Minimize widget" at bounding box center [1529, 318] width 11 height 11
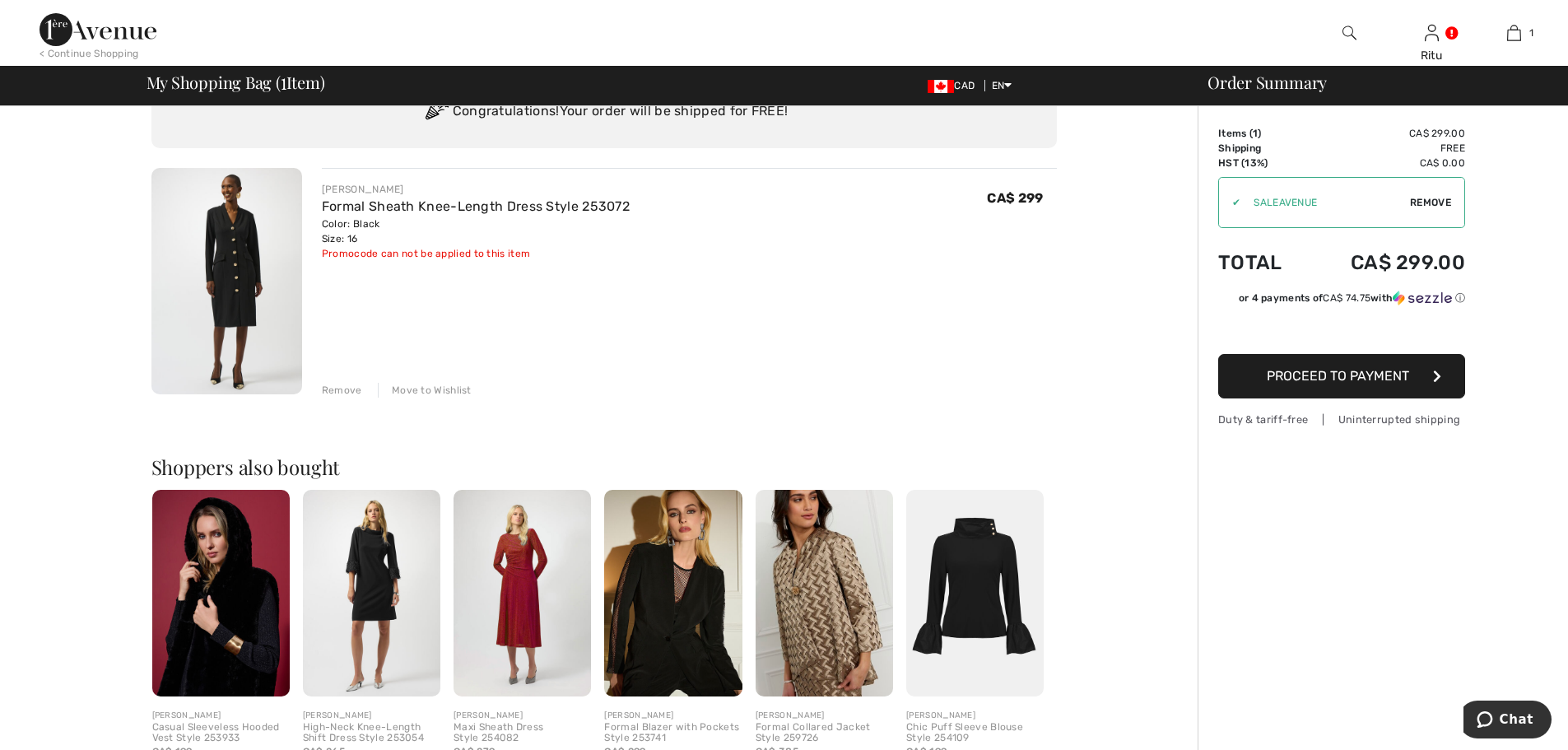
scroll to position [165, 0]
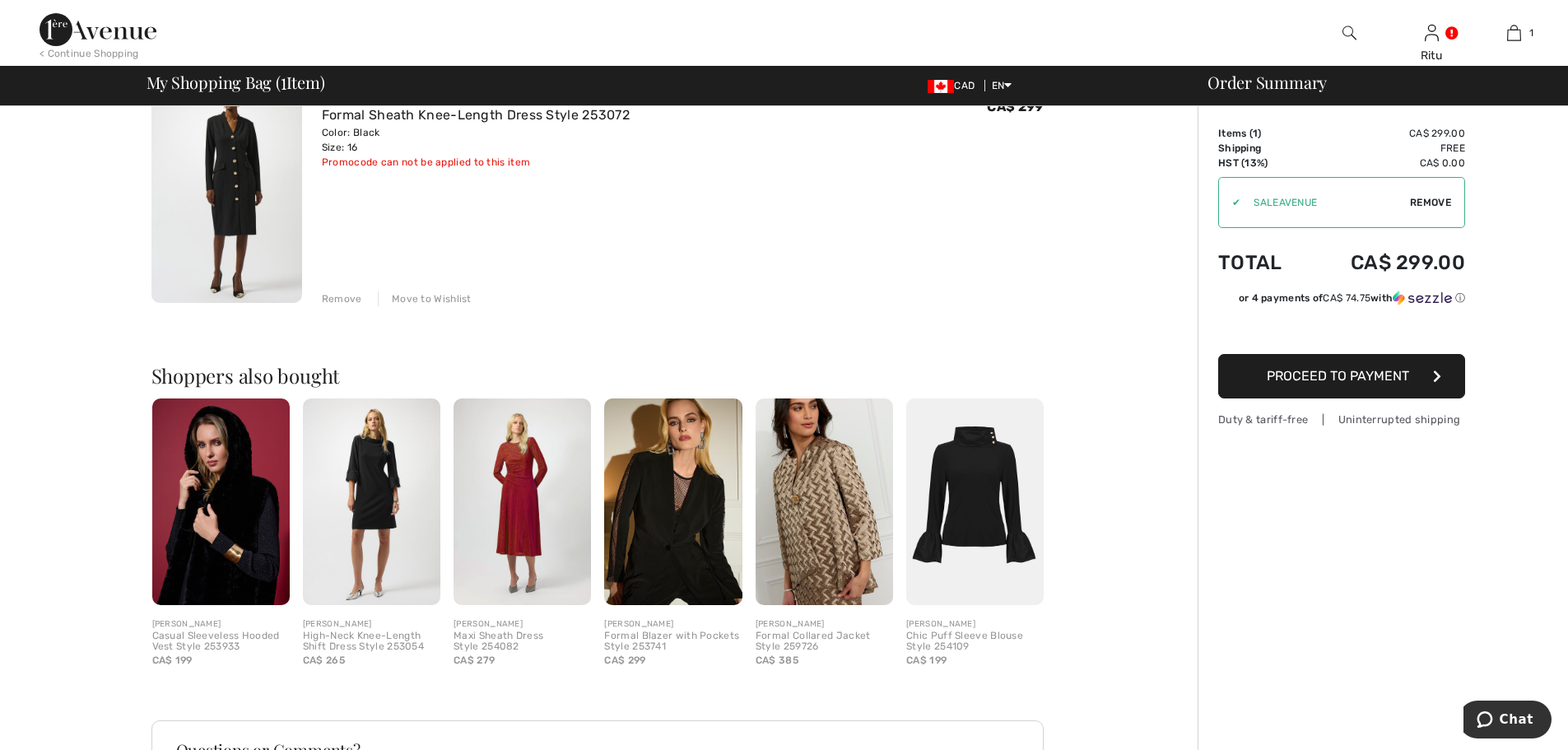
click div "High-Neck Knee-Length Shift Dress Style 253054"
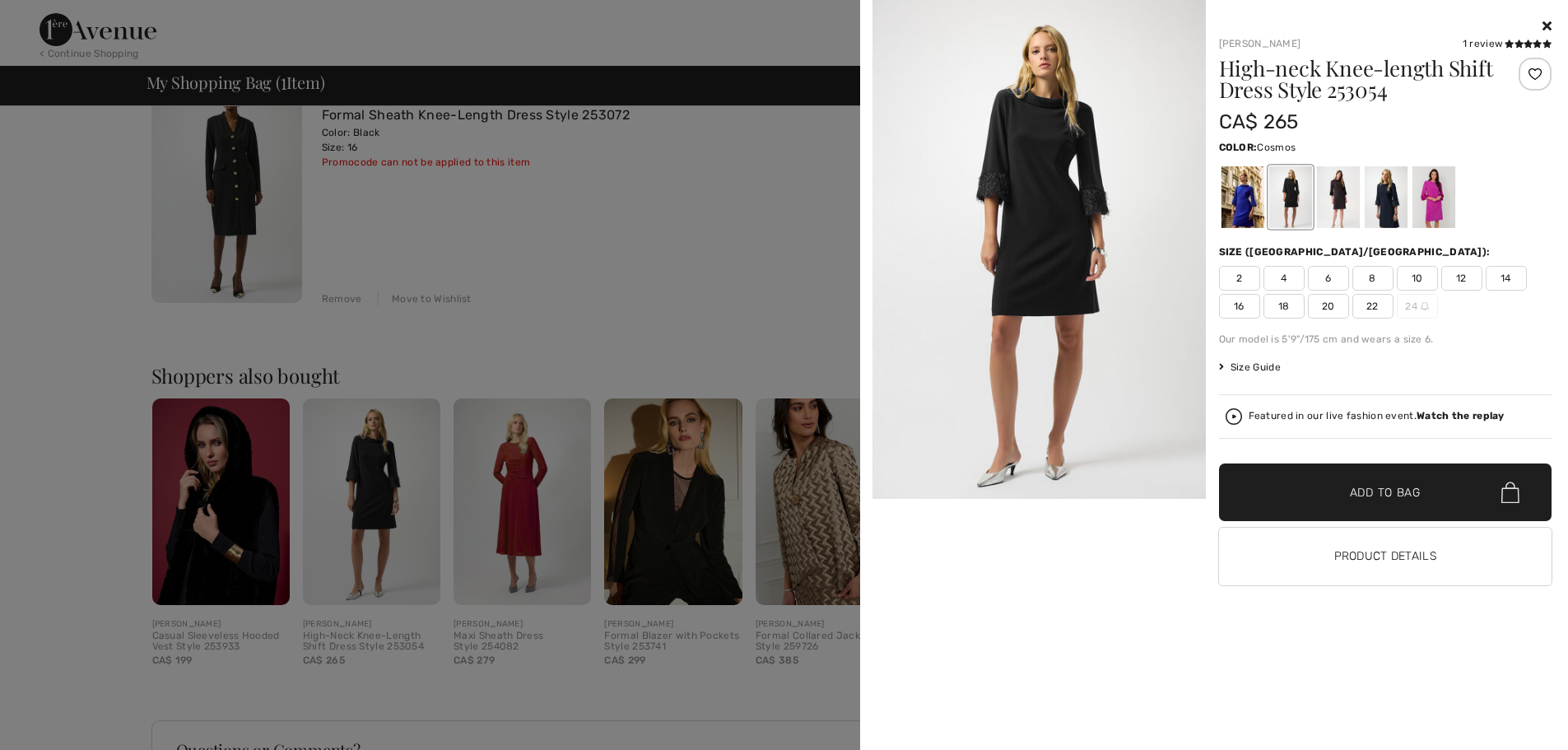
click div
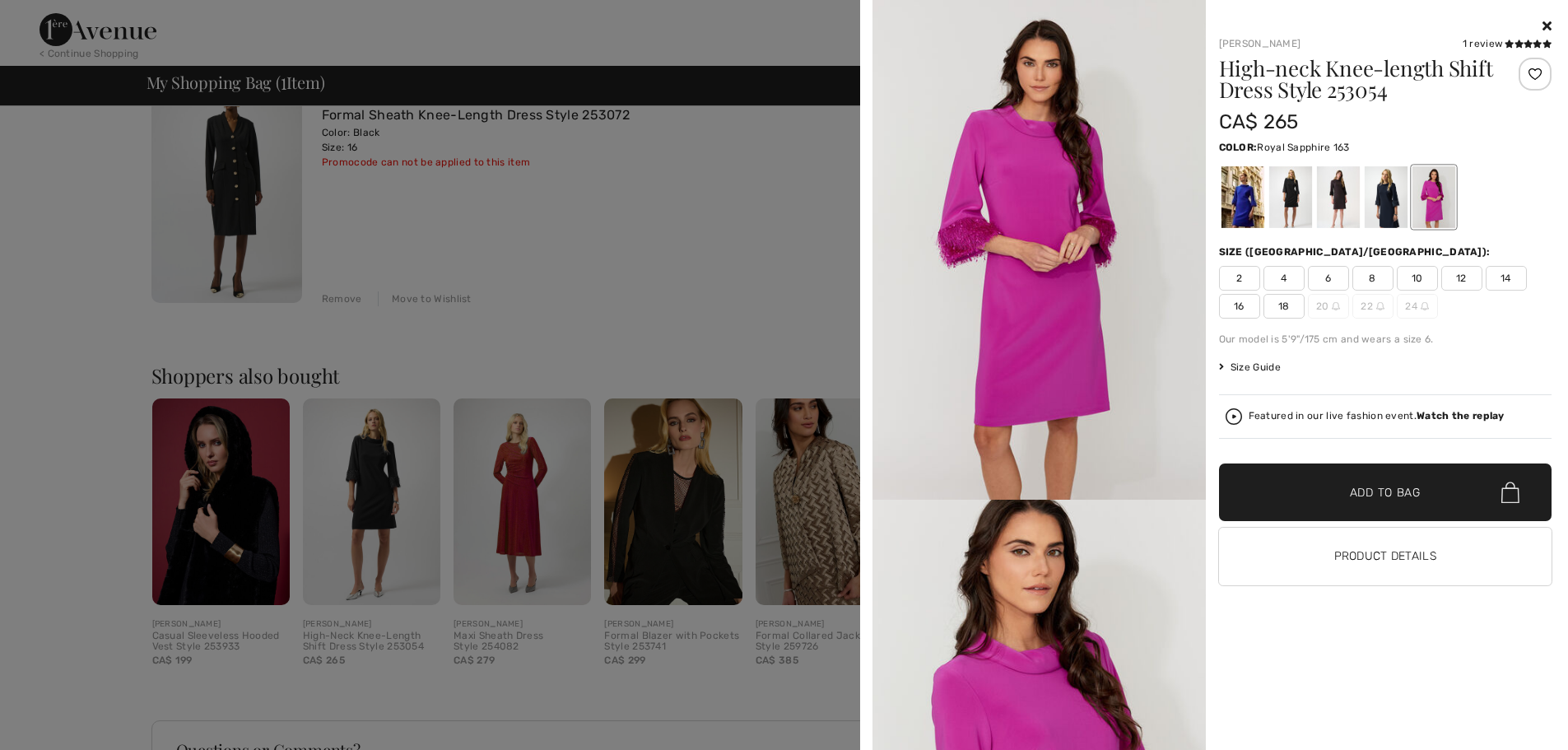
click div
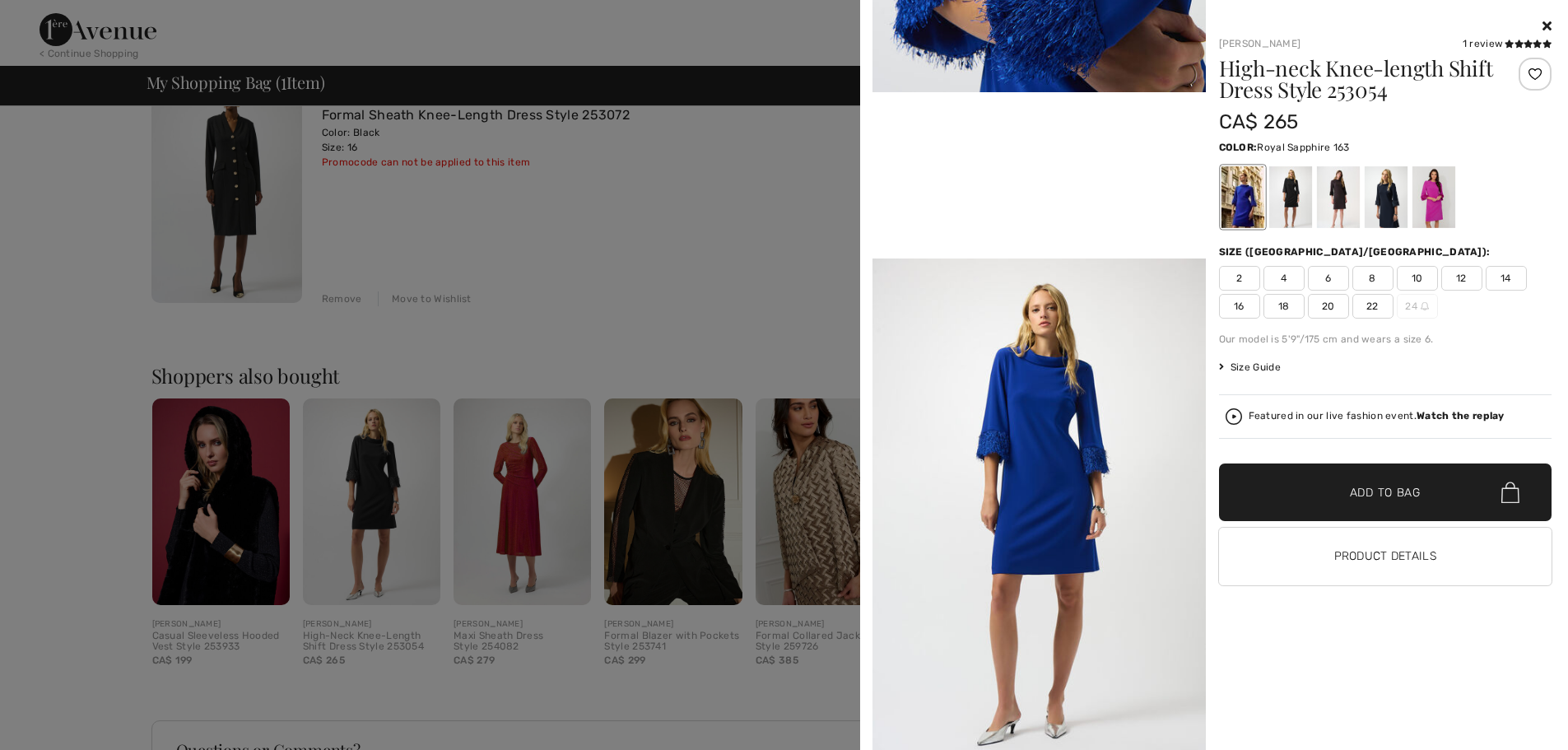
scroll to position [494, 0]
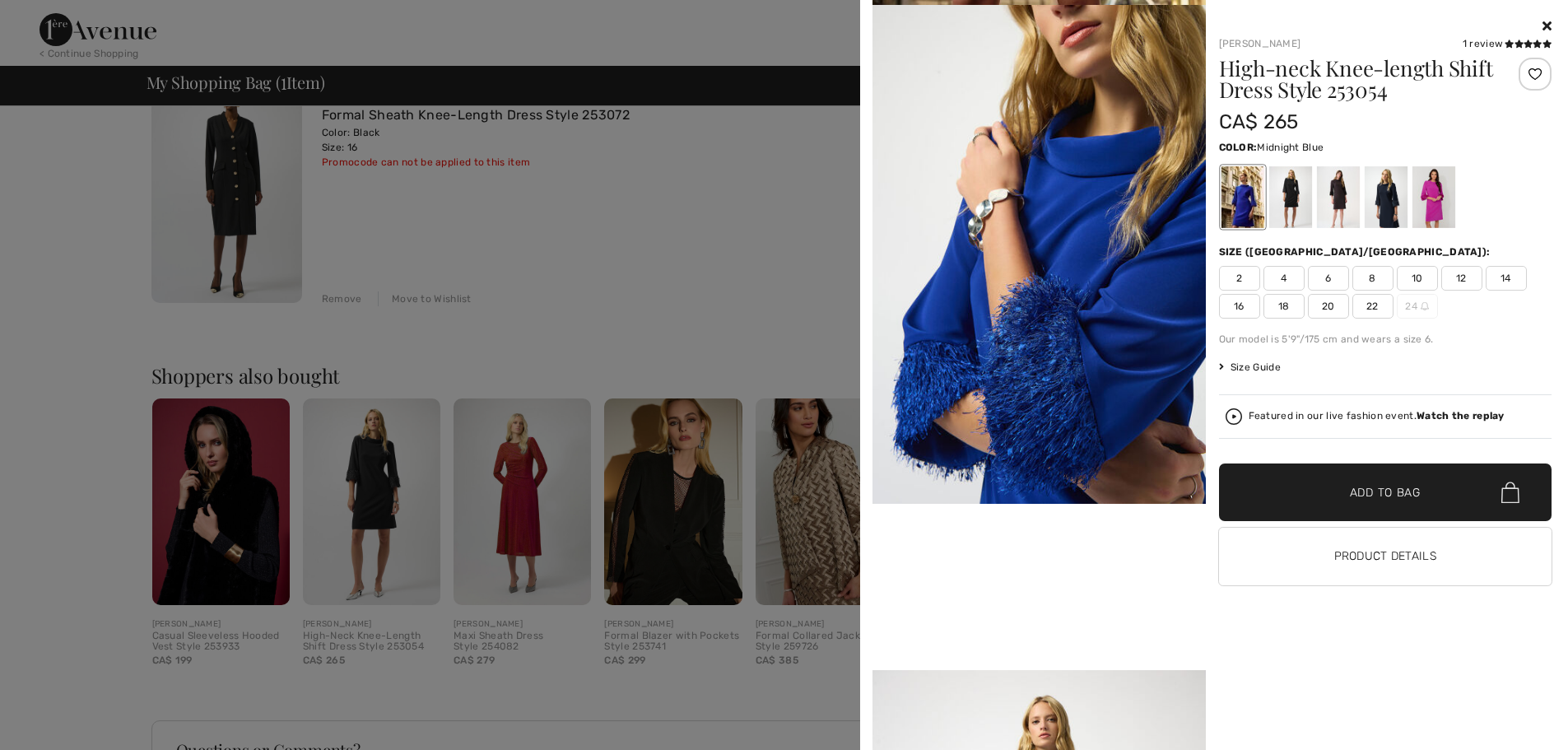
click div
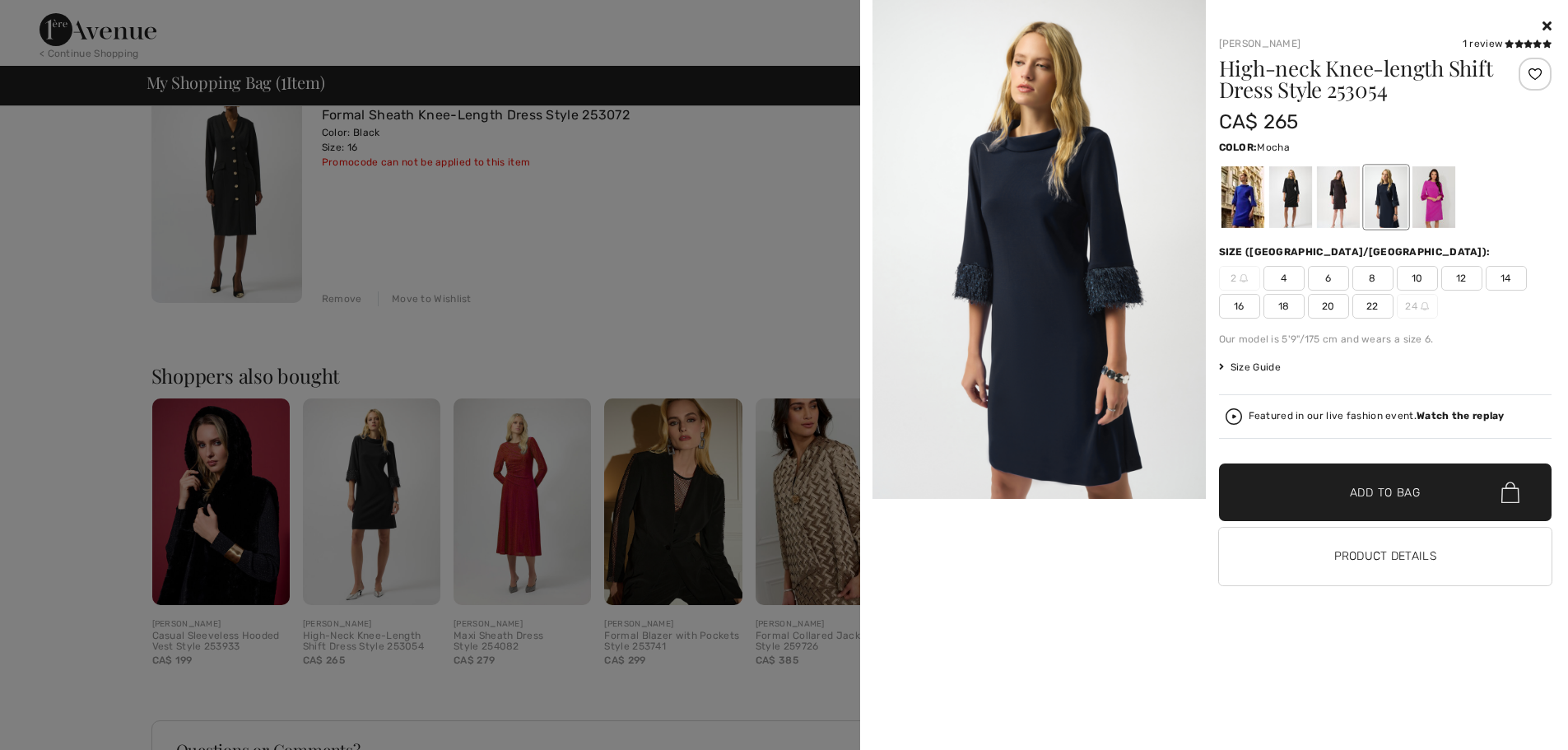
click div
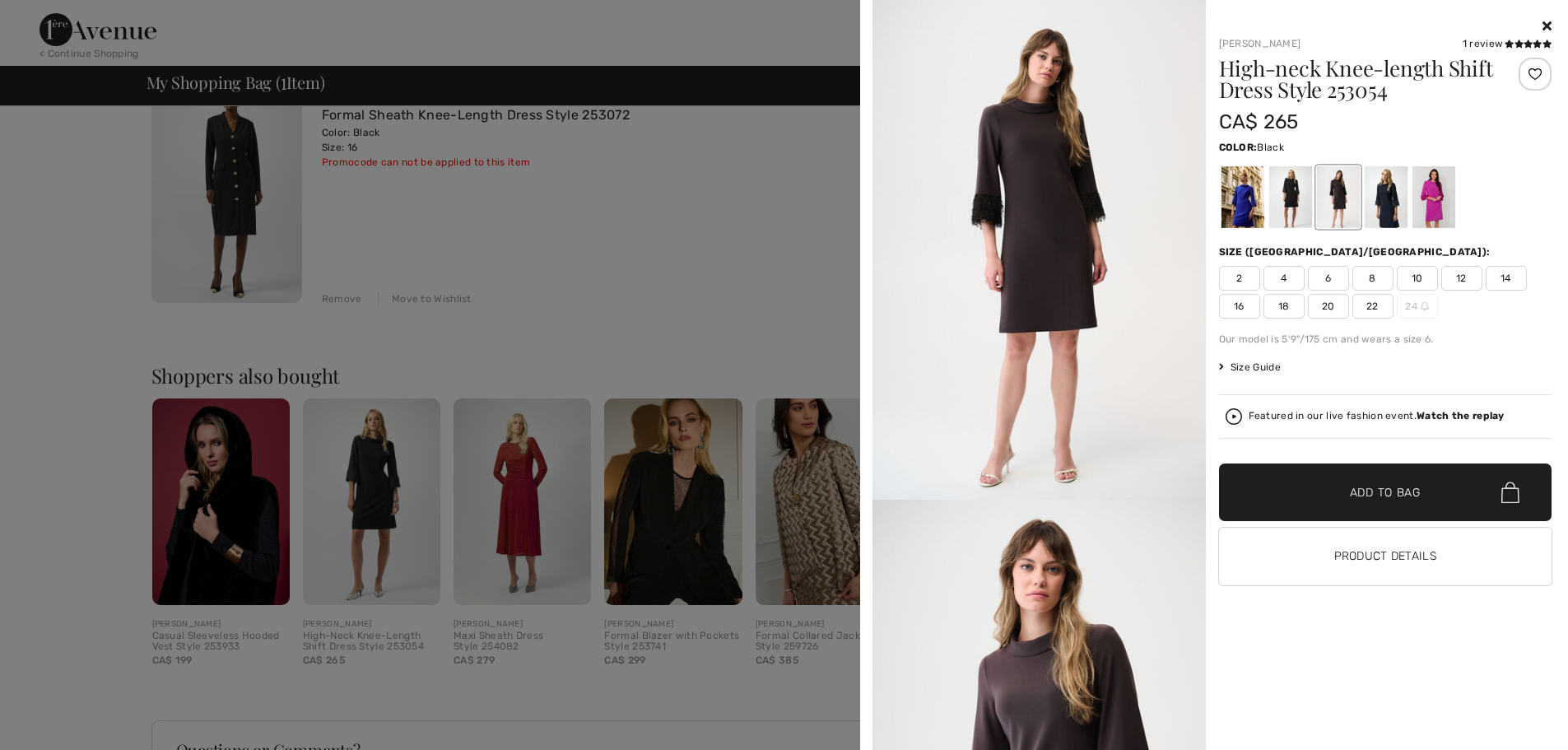
click div
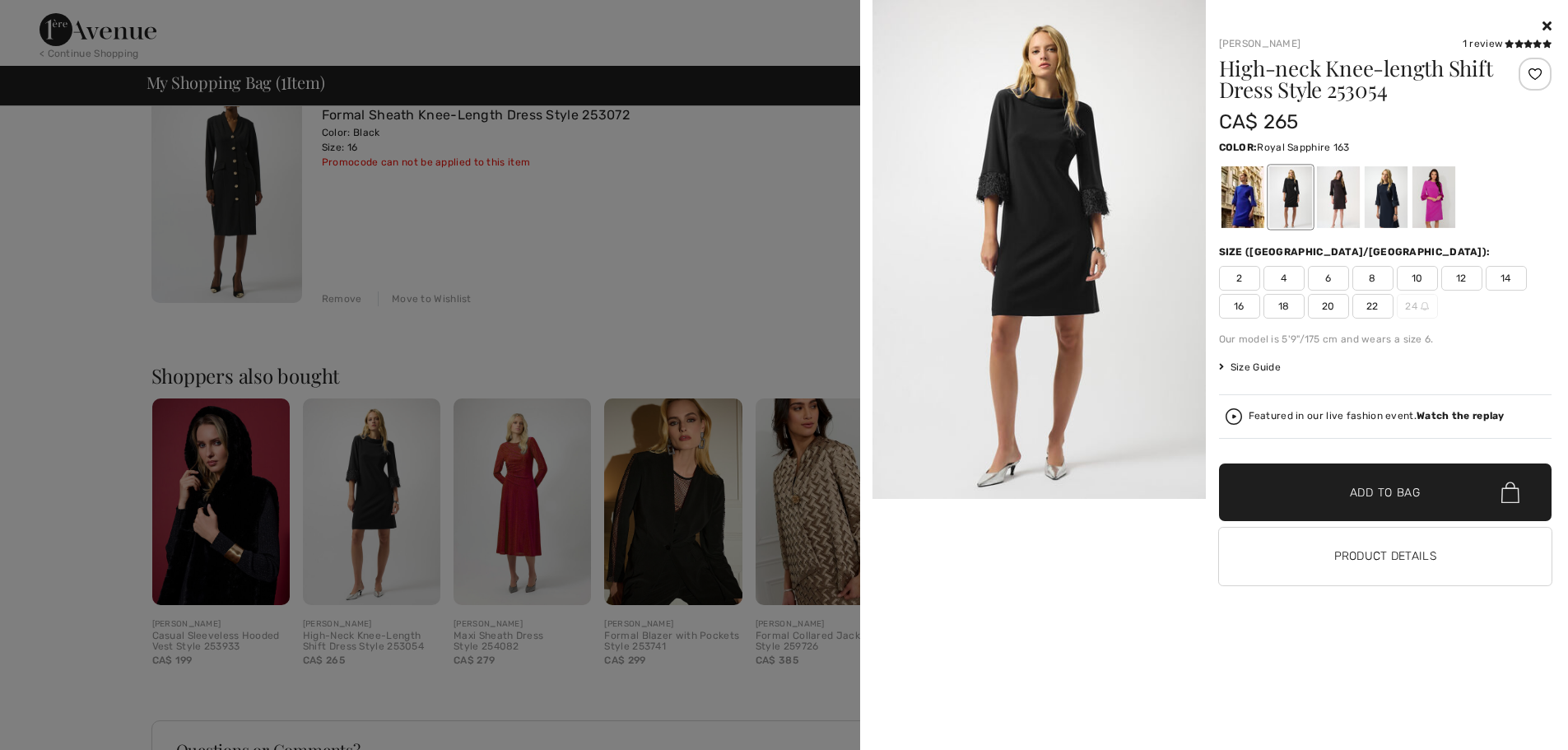
click div
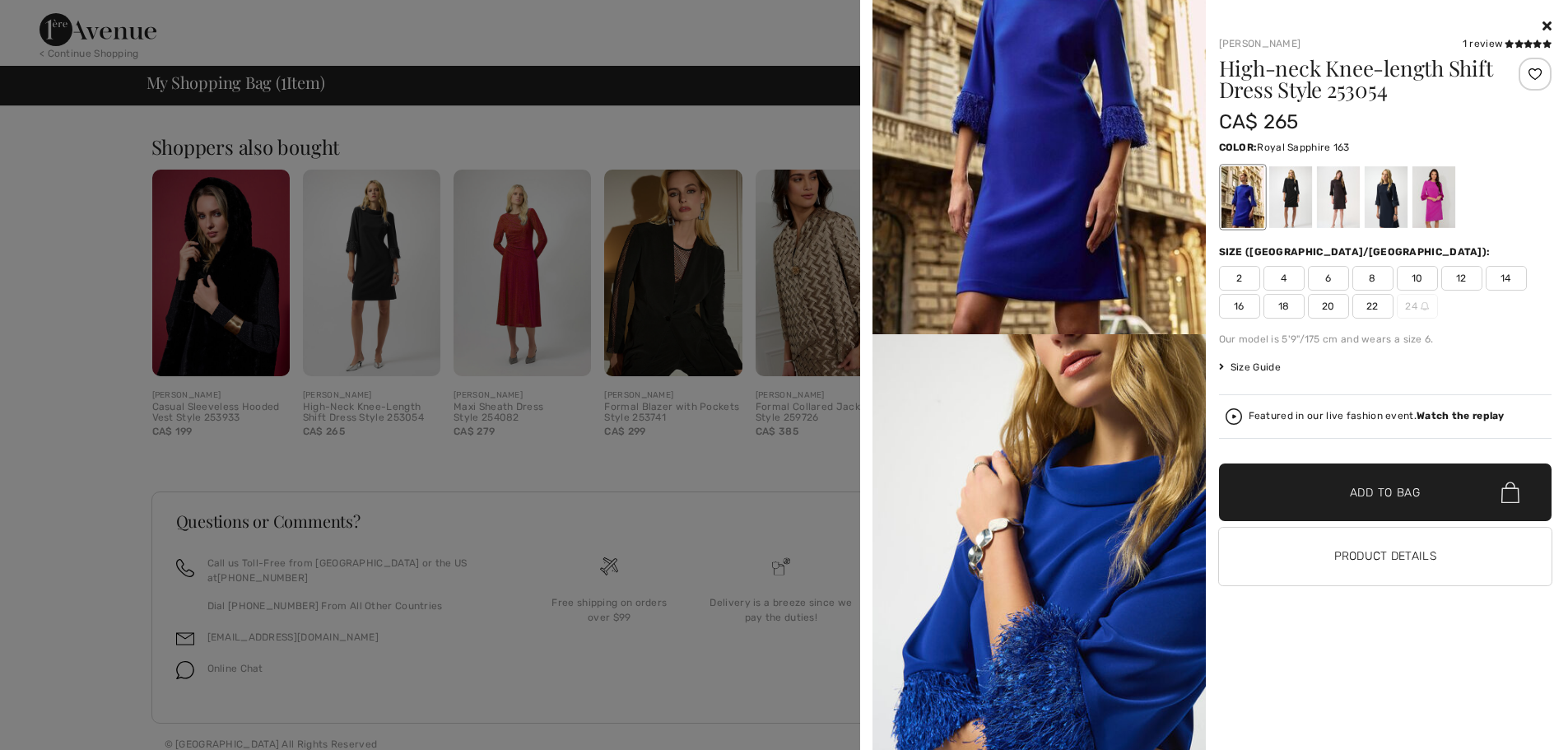
scroll to position [0, 0]
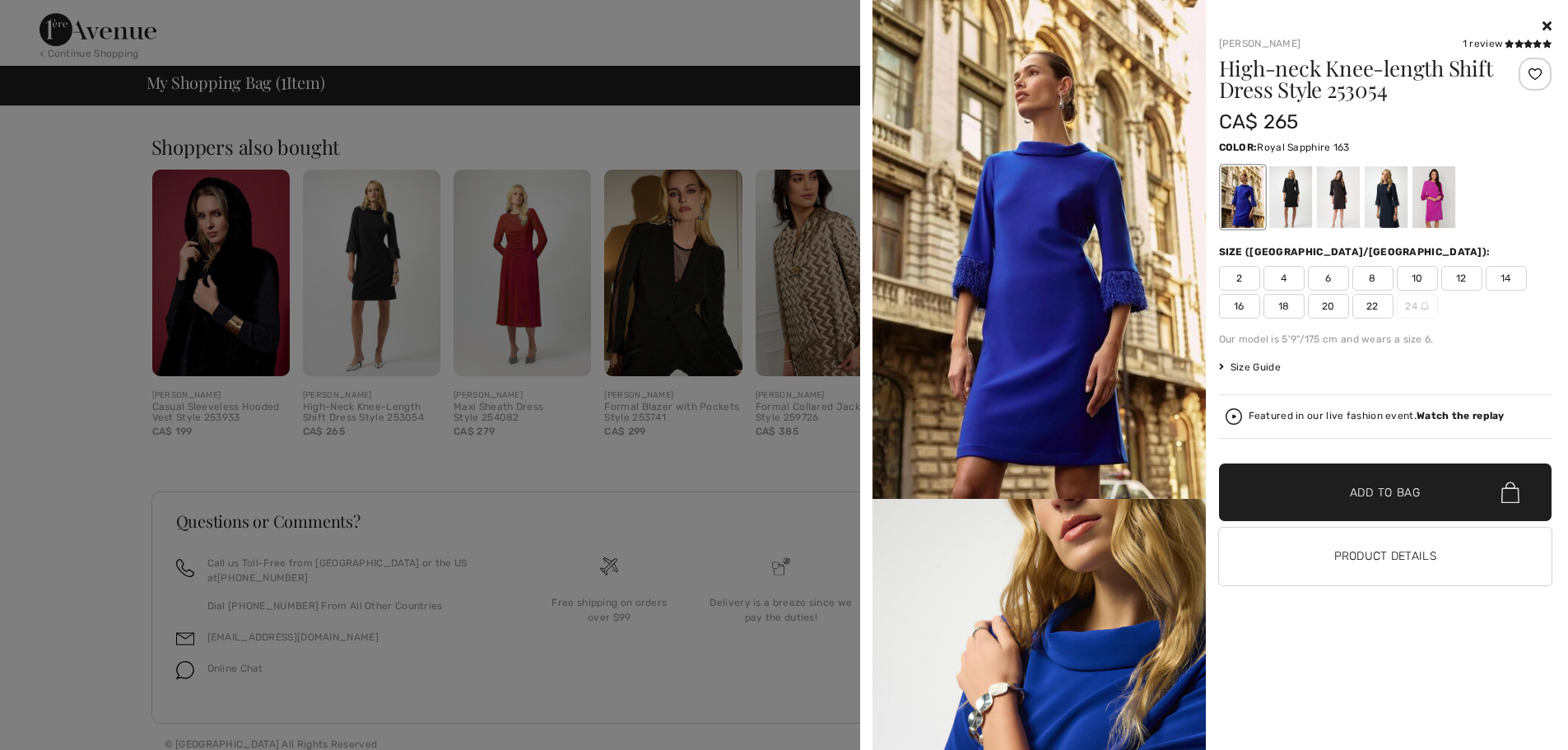
click div
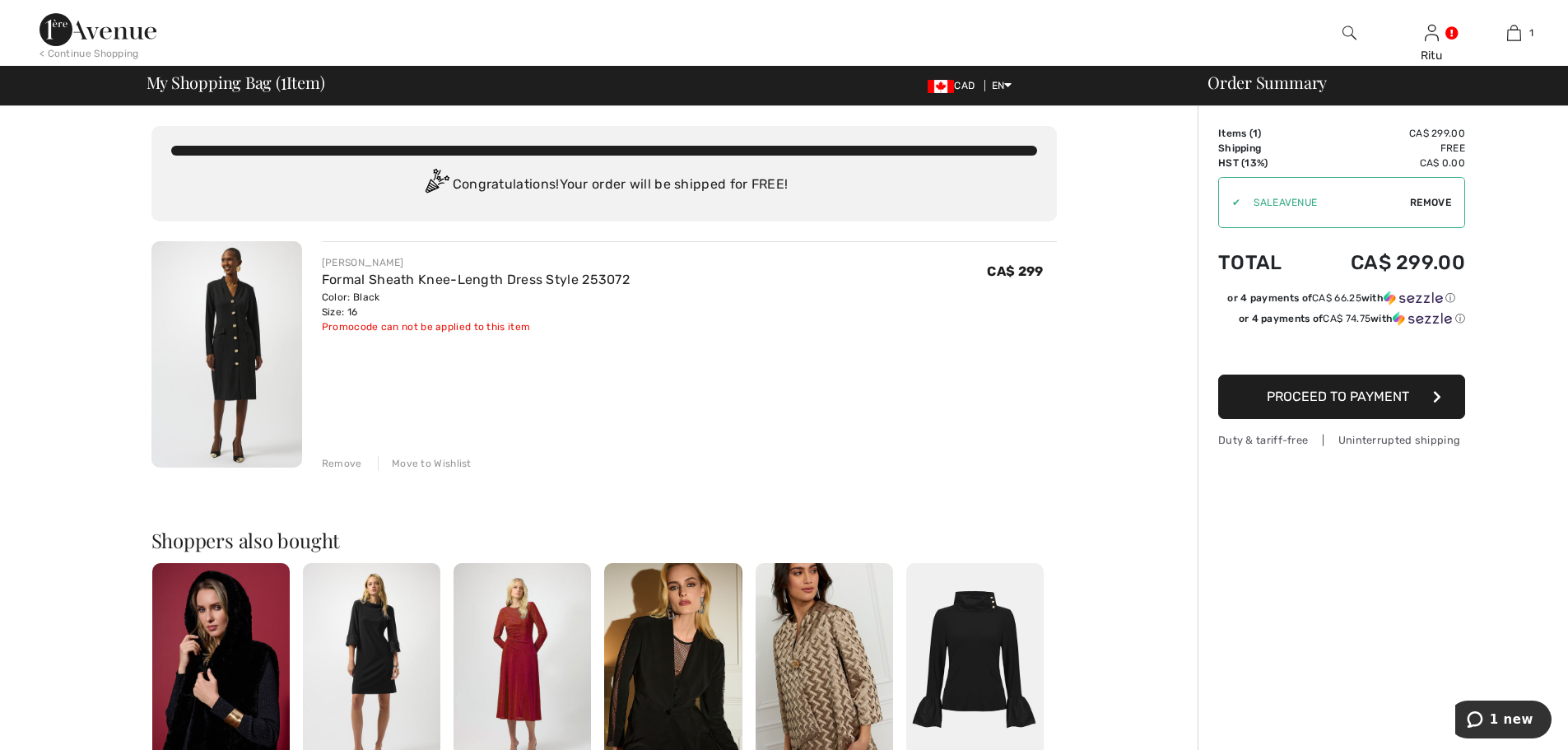
scroll to position [82, 0]
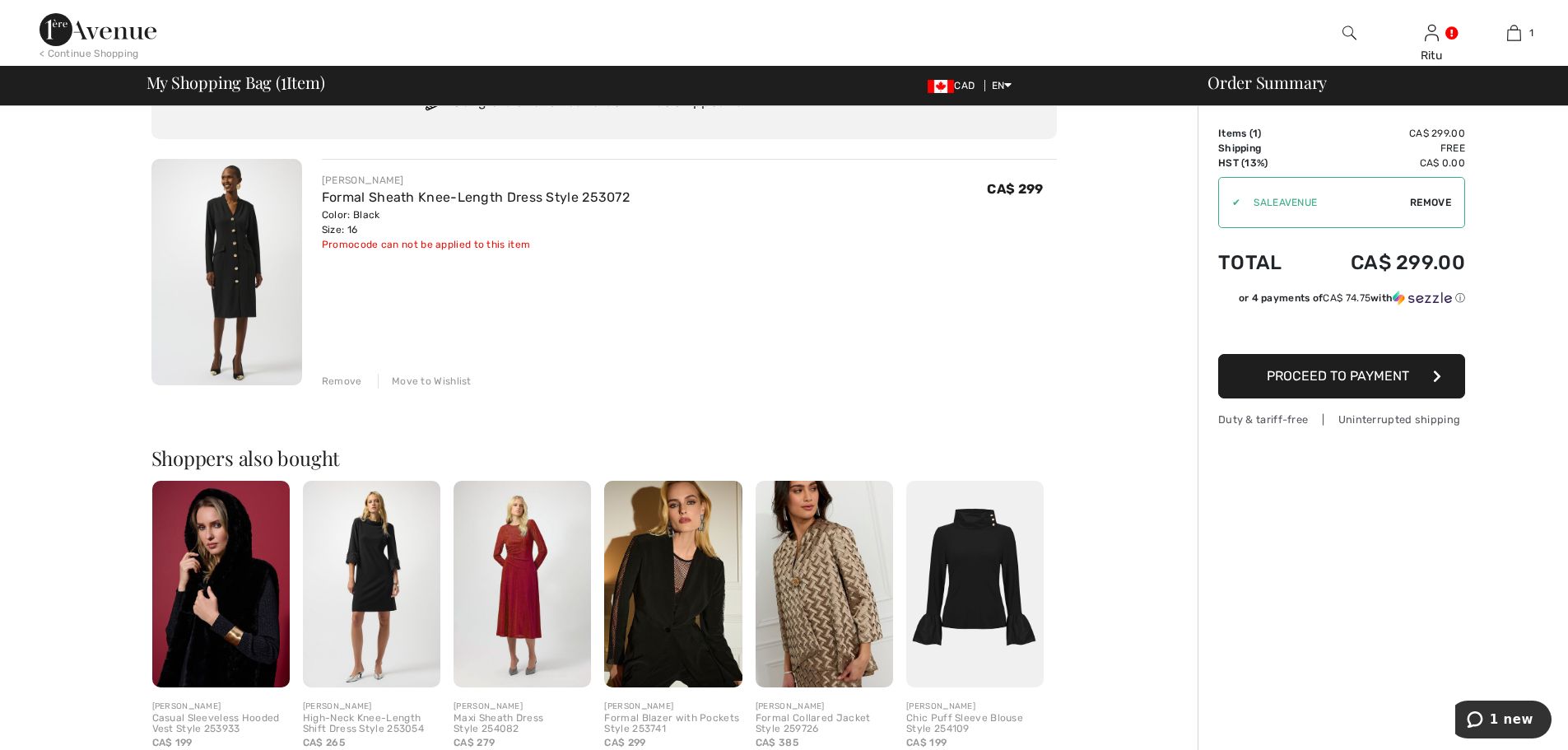
click div "Order Summary Details Items ( 1 ) CA$ 299.00 Promo code CA$ 0.00 Shipping Free …"
click button "Proceed to Payment"
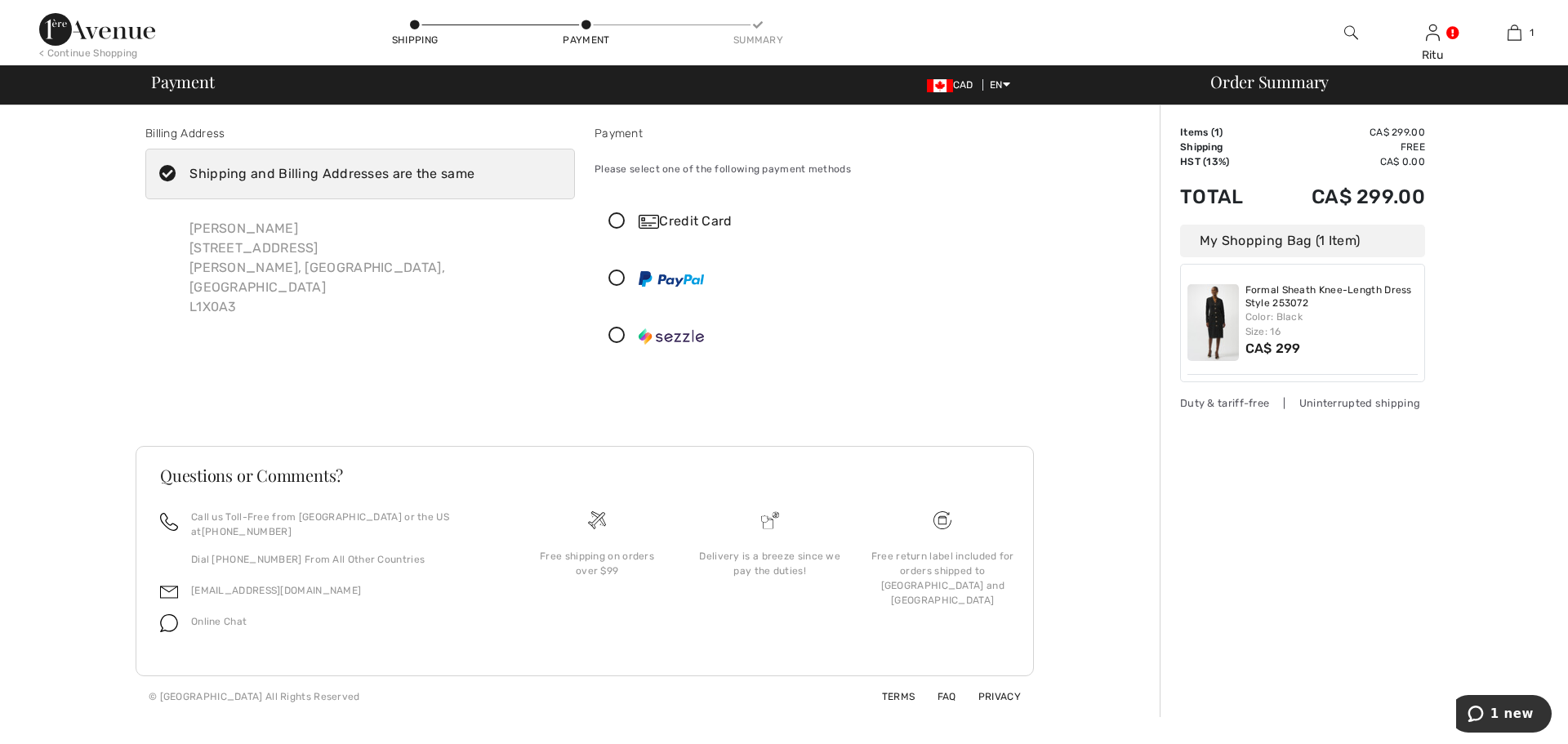
click at [615, 282] on icon at bounding box center [617, 279] width 44 height 17
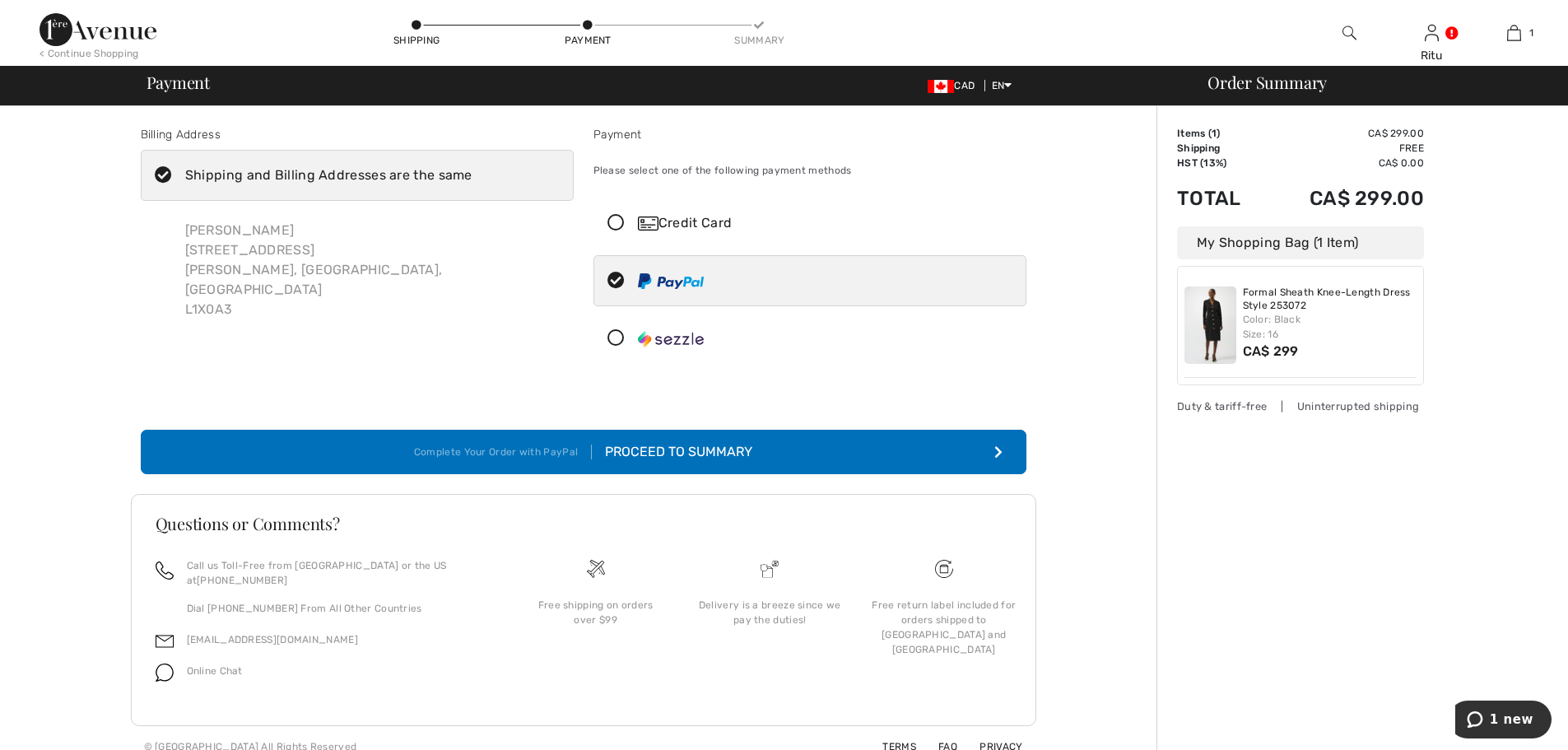
click at [716, 451] on div "Proceed to Summary" at bounding box center [672, 452] width 160 height 19
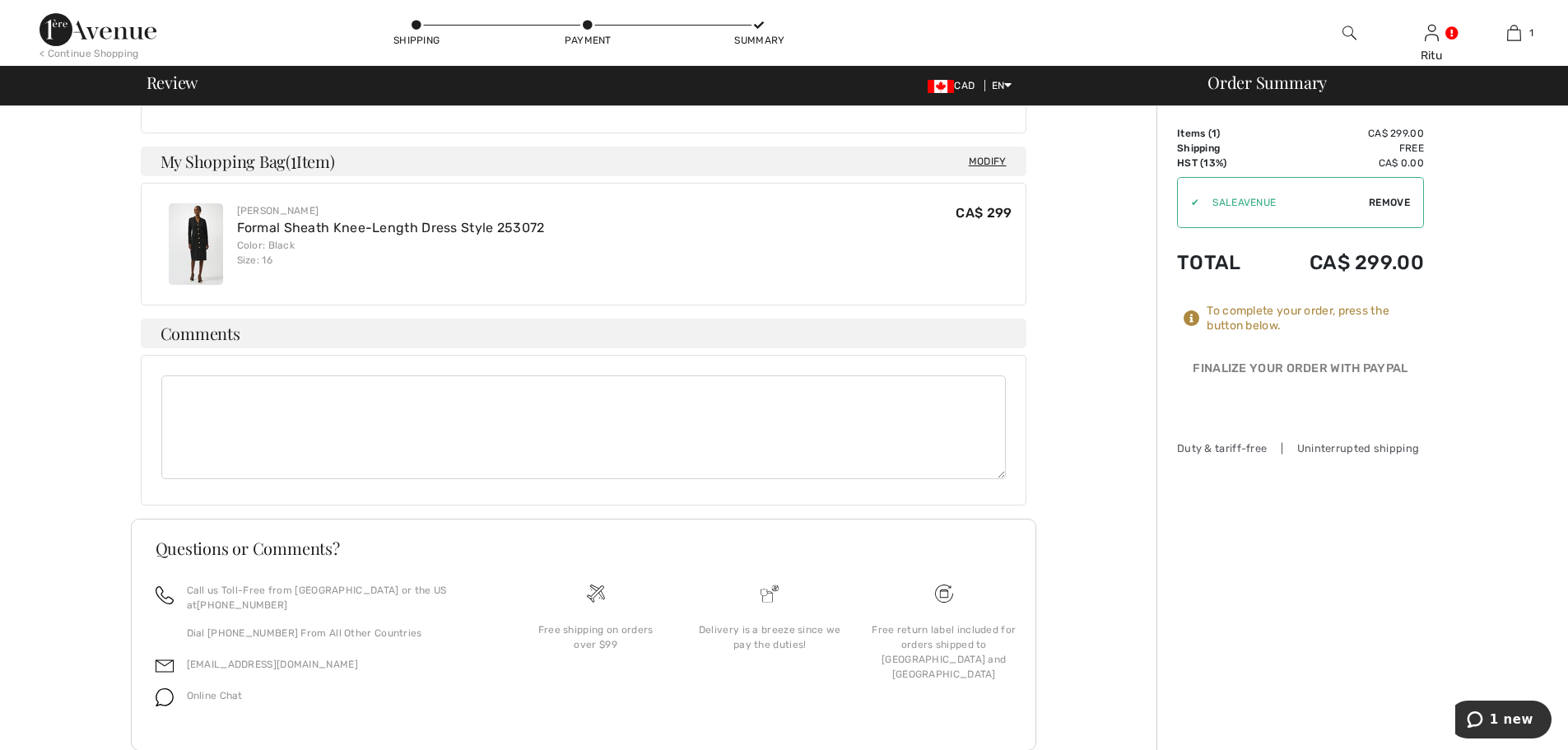
scroll to position [776, 0]
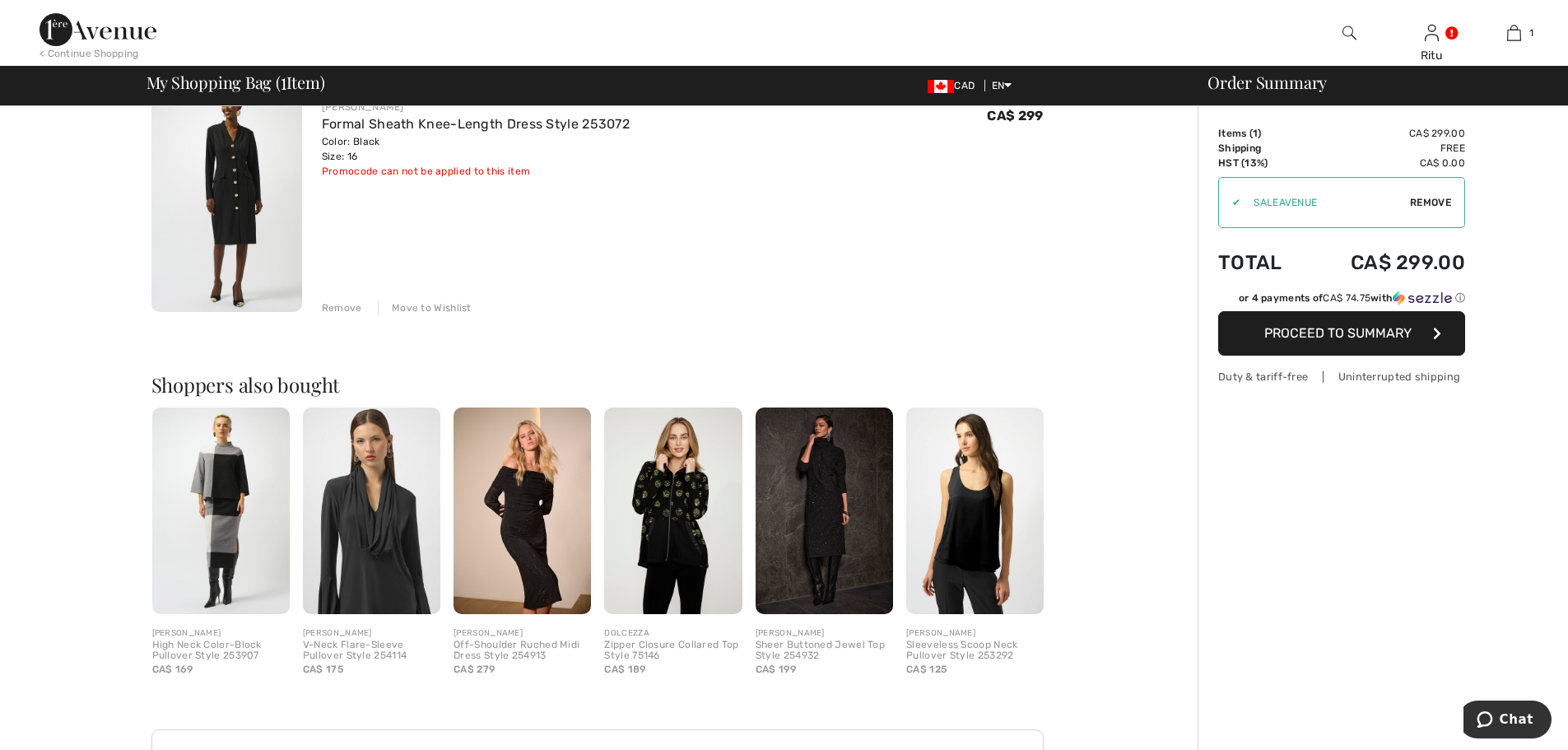
scroll to position [247, 0]
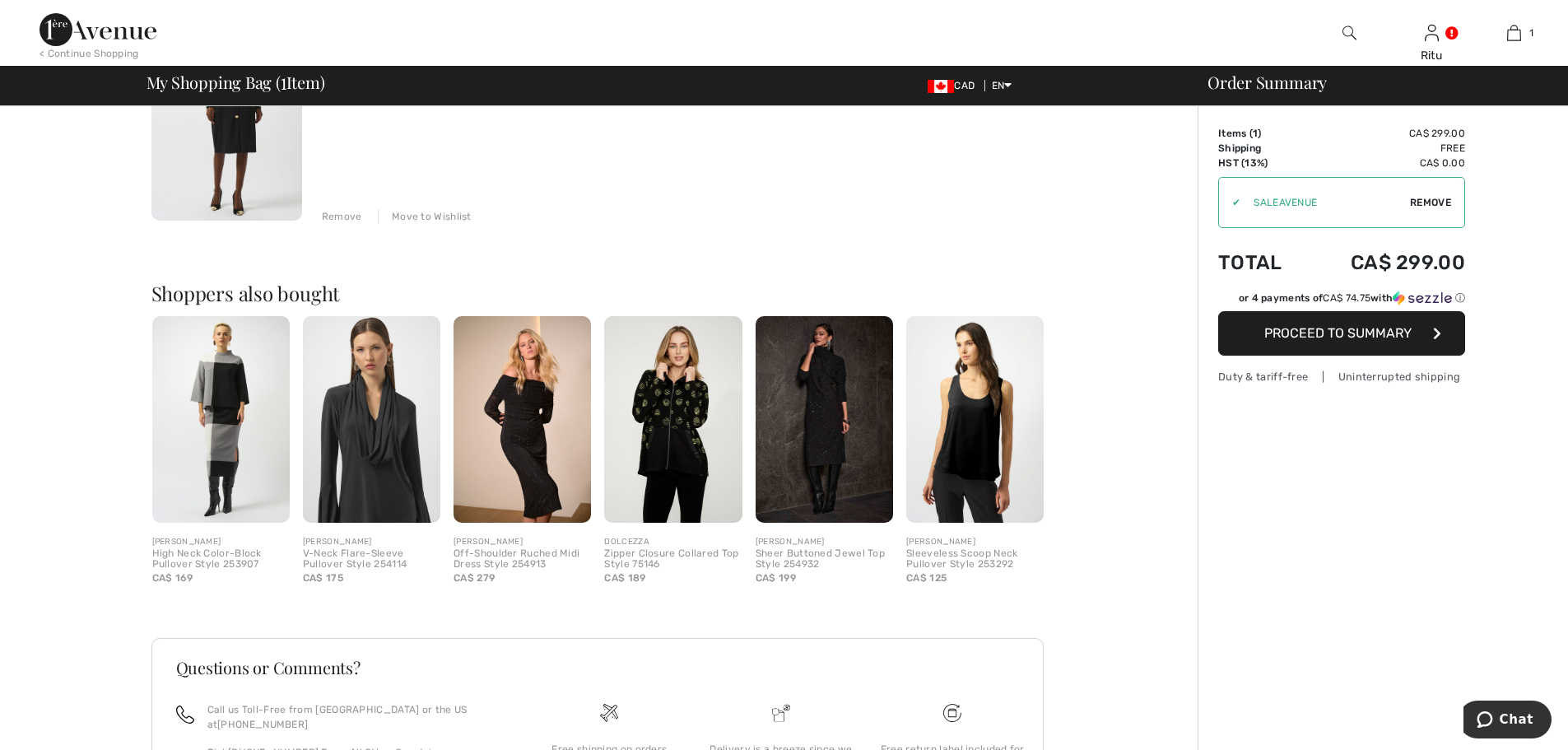
click at [1368, 331] on span "Proceed to Summary" at bounding box center [1337, 333] width 147 height 16
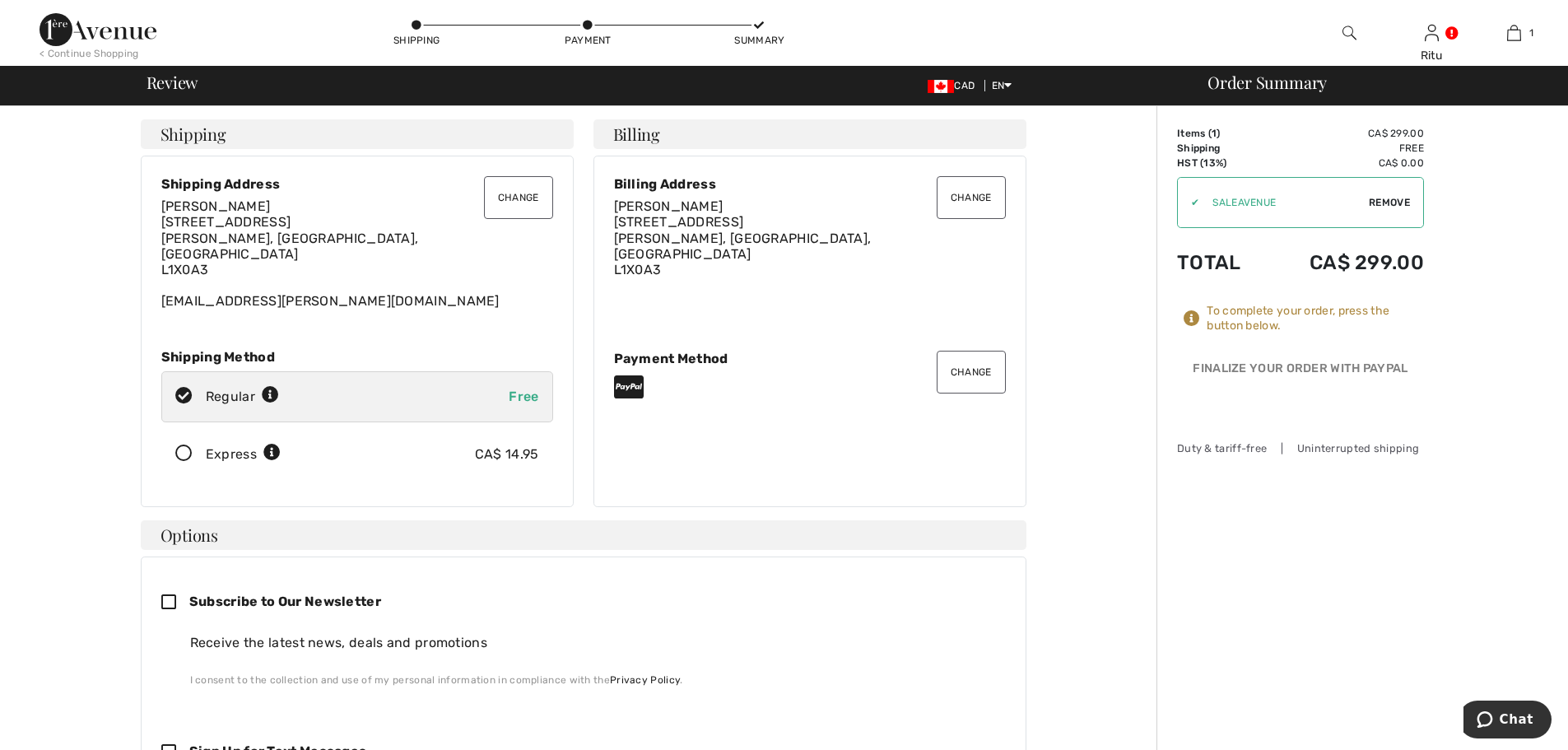
click at [1390, 202] on span "Remove" at bounding box center [1389, 202] width 41 height 15
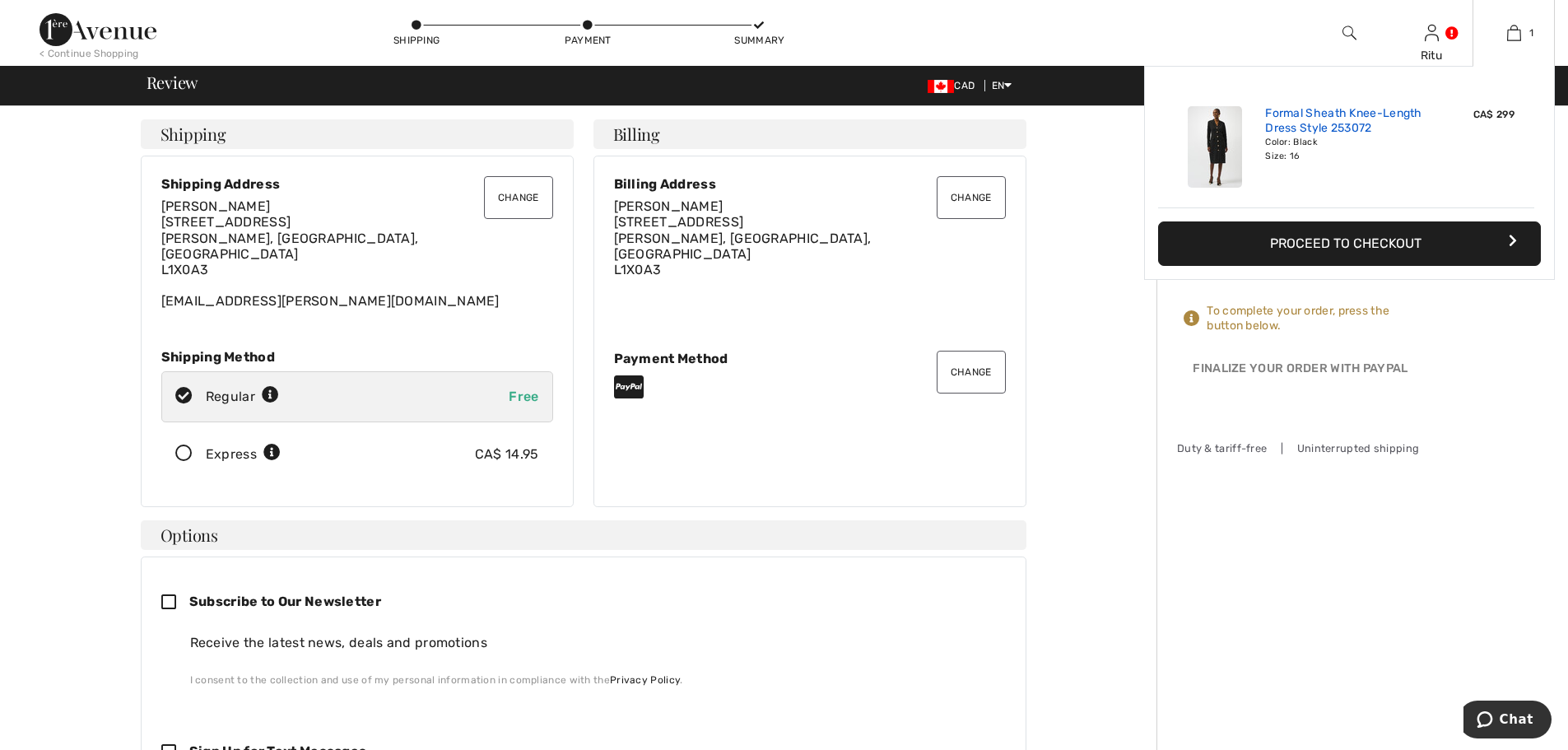
click at [1341, 109] on link "Formal Sheath Knee-Length Dress Style 253072" at bounding box center [1346, 122] width 162 height 30
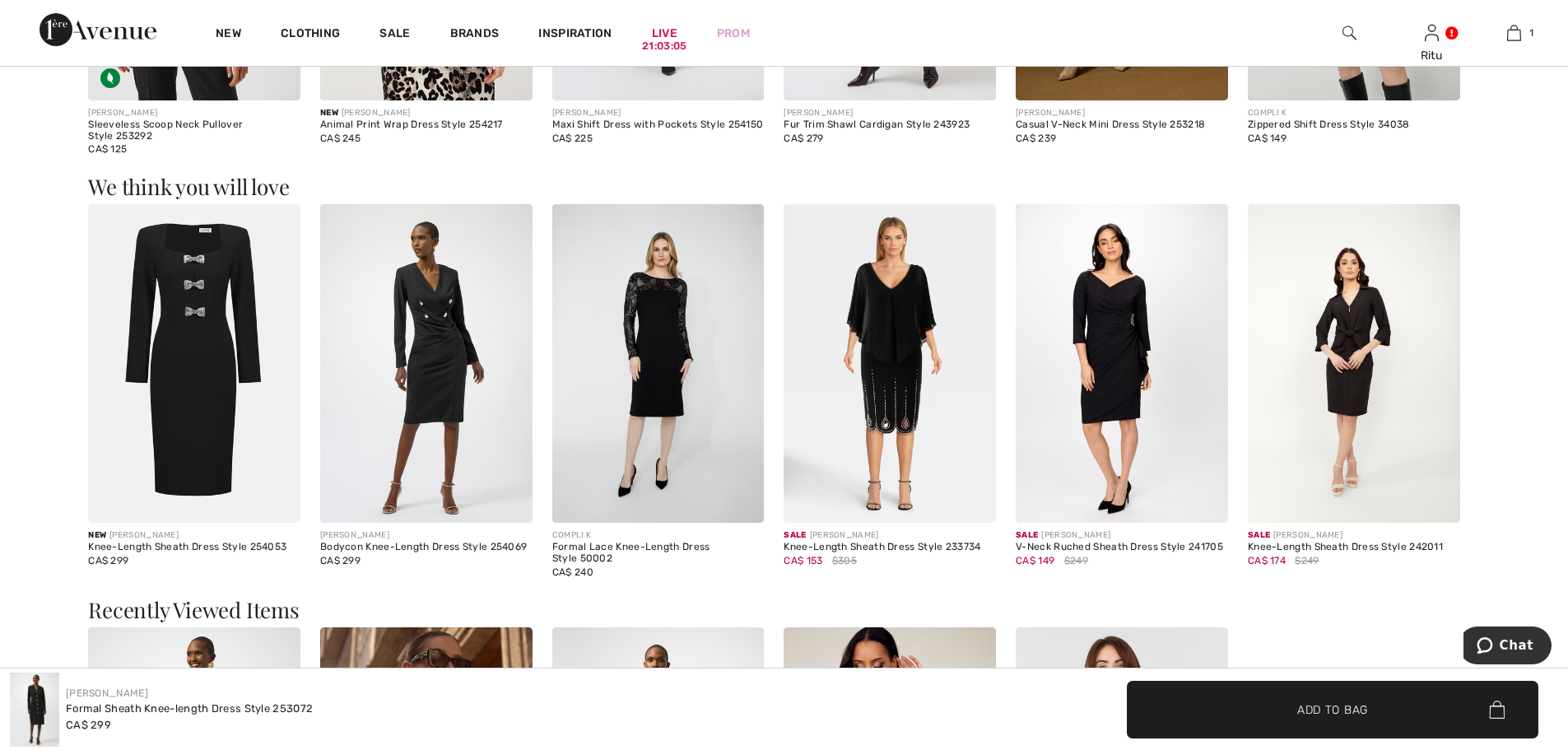
scroll to position [1812, 0]
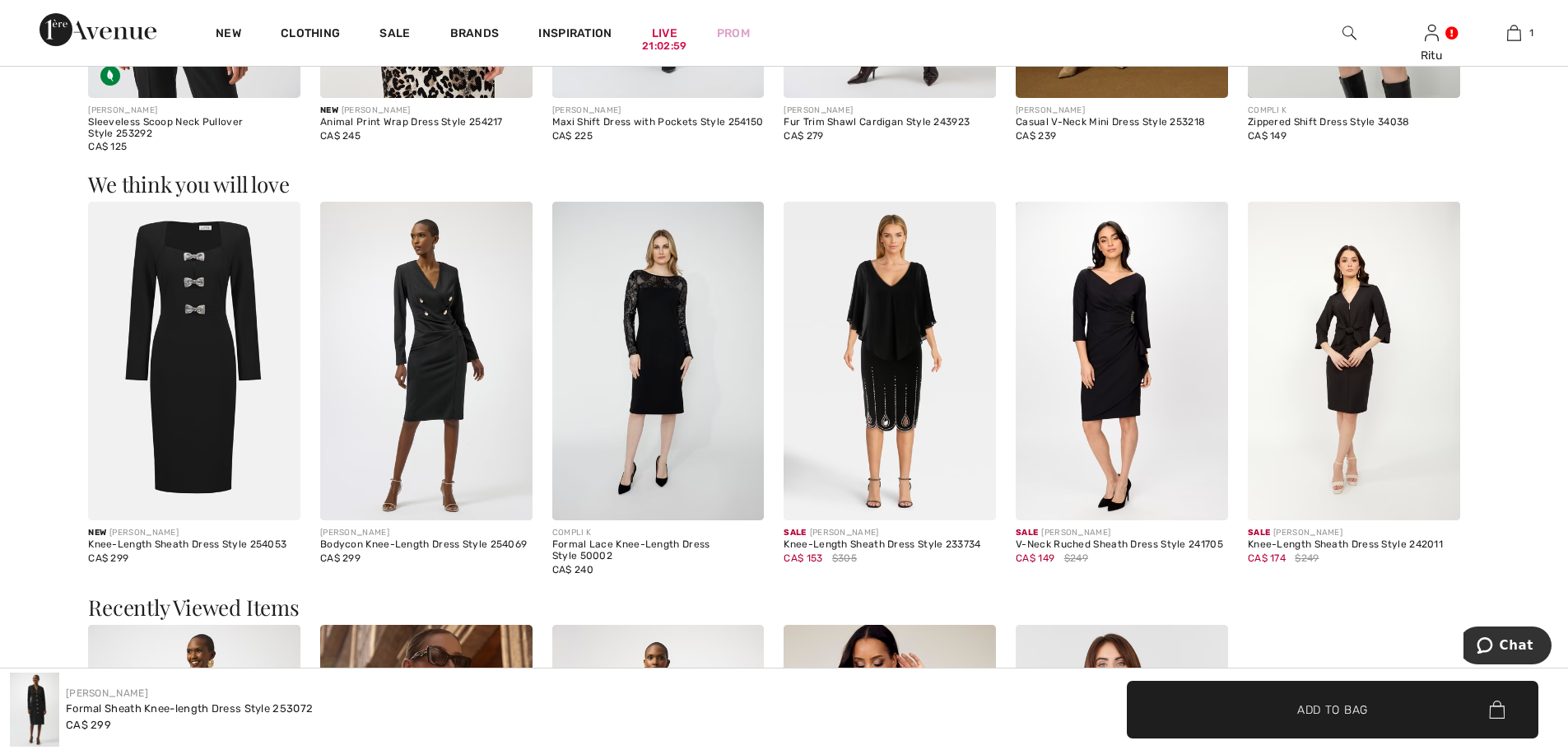
click at [444, 336] on img at bounding box center [425, 361] width 212 height 319
